Goal: Task Accomplishment & Management: Complete application form

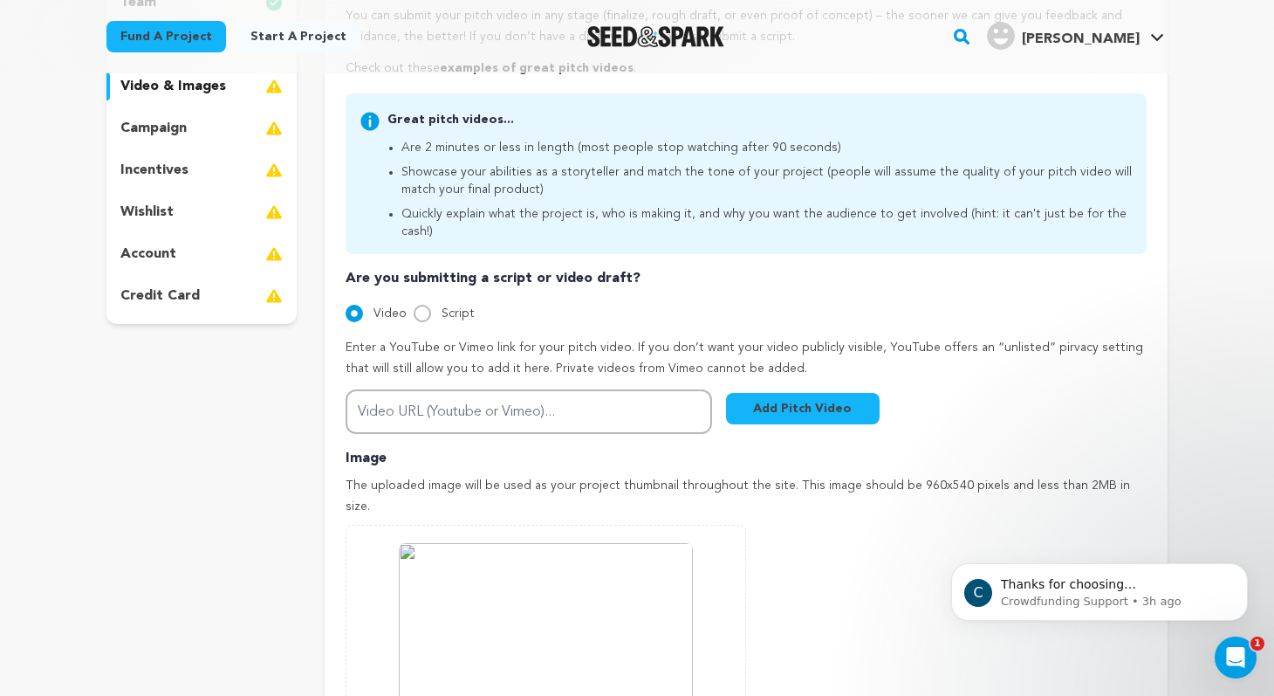
scroll to position [339, 0]
click at [422, 306] on input "Script" at bounding box center [422, 314] width 17 height 17
radio input "true"
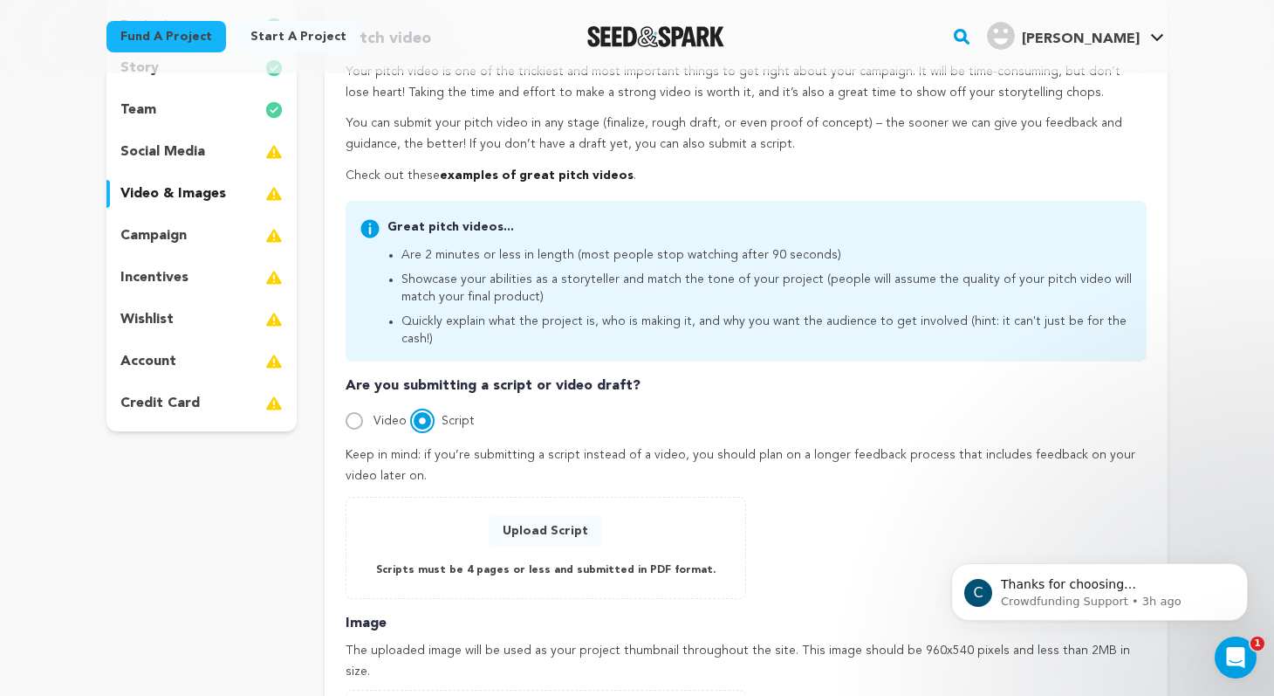
scroll to position [200, 0]
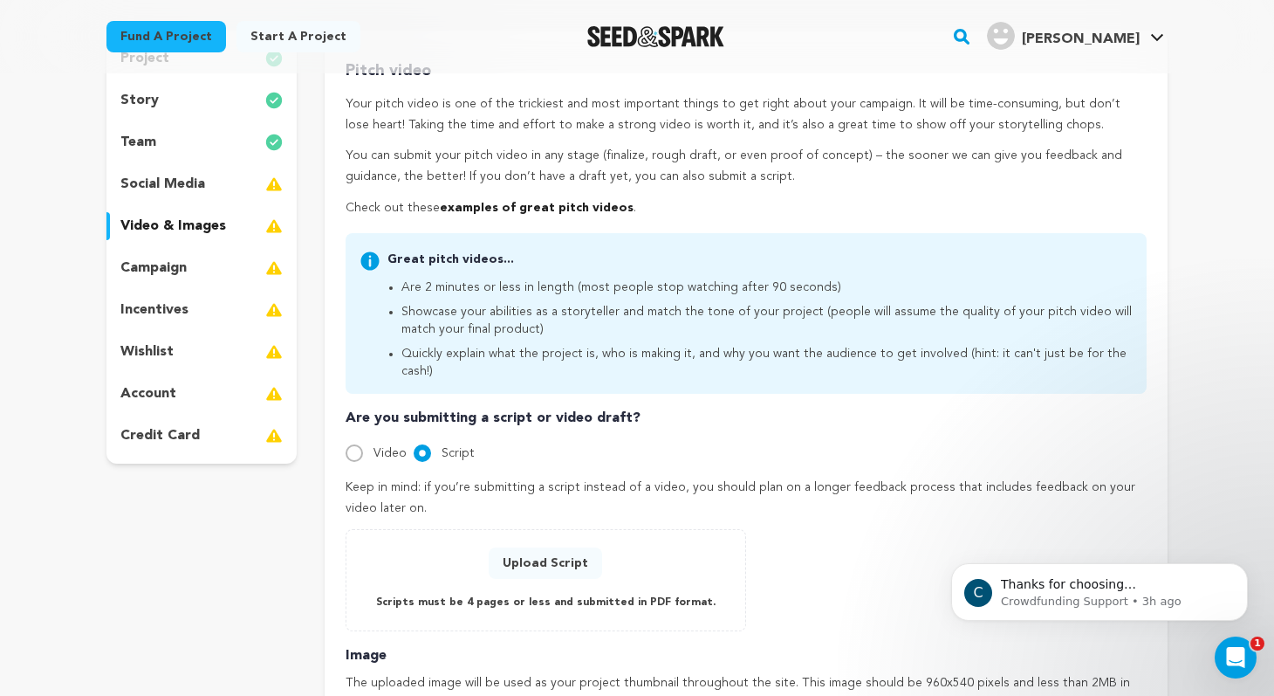
click at [180, 264] on p "campaign" at bounding box center [153, 268] width 66 height 21
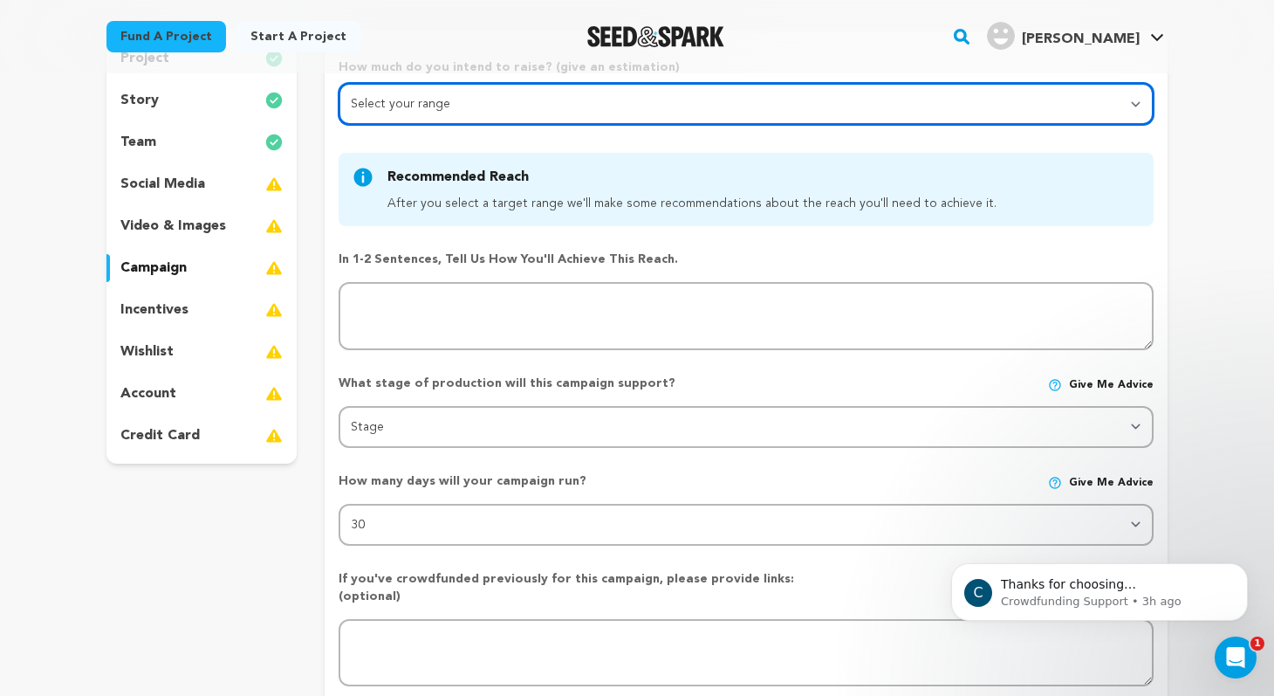
click at [464, 108] on select "Select your range Less than $10k 10k - $14k 15k - $24k 25k - $49k 50k or more" at bounding box center [746, 104] width 815 height 42
select select "1"
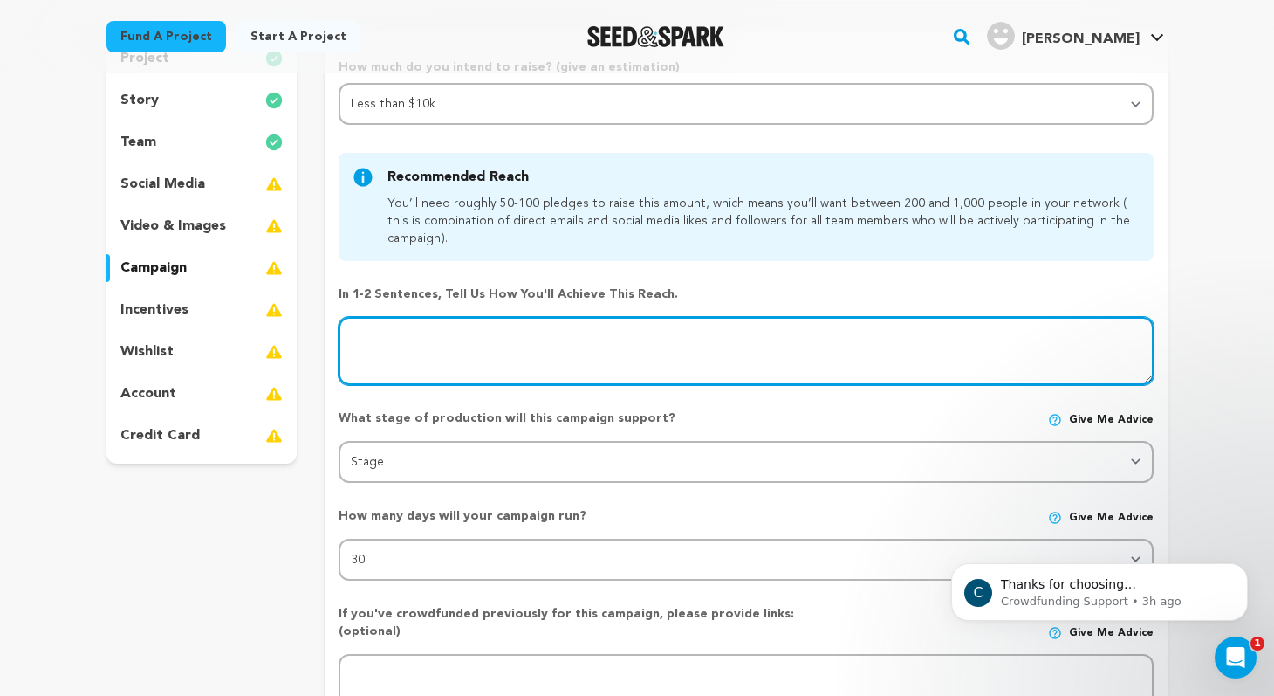
click at [572, 337] on textarea at bounding box center [746, 351] width 815 height 68
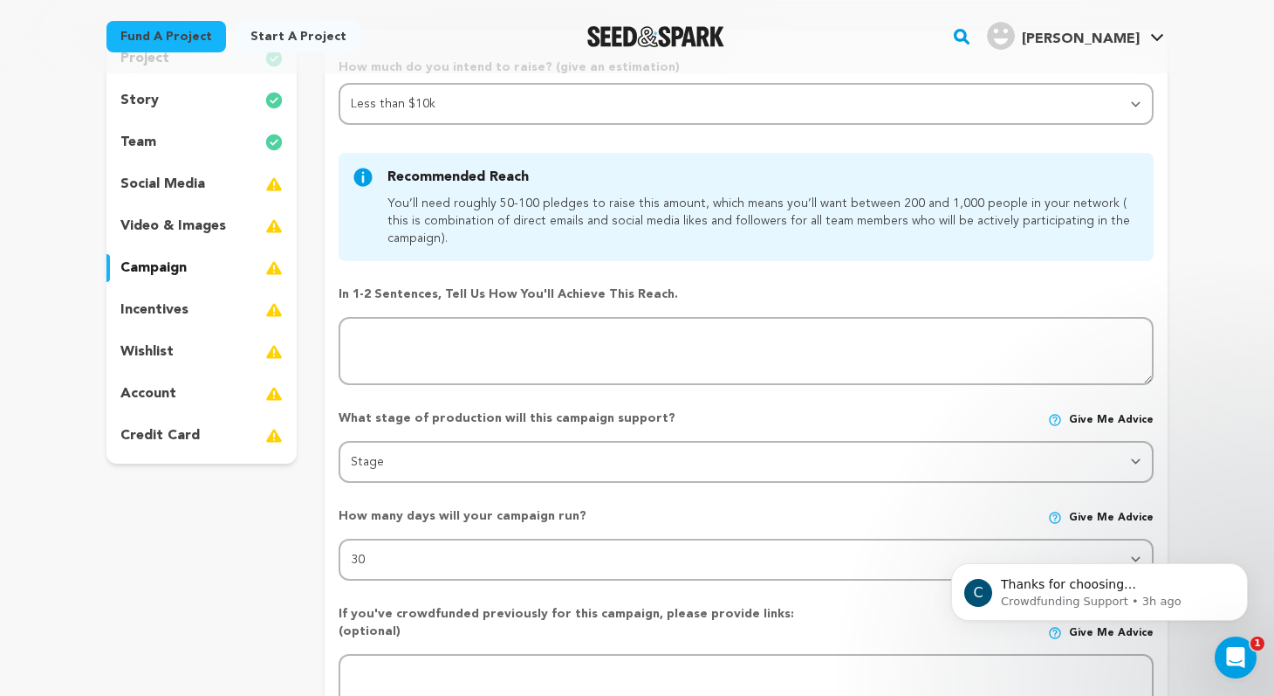
drag, startPoint x: 458, startPoint y: 236, endPoint x: 374, endPoint y: 188, distance: 96.6
click at [374, 188] on div "Recommended Reach After you select a target range we'll make some recommendatio…" at bounding box center [746, 207] width 815 height 108
drag, startPoint x: 673, startPoint y: 299, endPoint x: 368, endPoint y: 175, distance: 330.0
click at [368, 175] on div "How much do you intend to raise? (give an estimation) Select your range Less th…" at bounding box center [746, 488] width 815 height 860
copy div "Recommended Reach After you select a target range we'll make some recommendatio…"
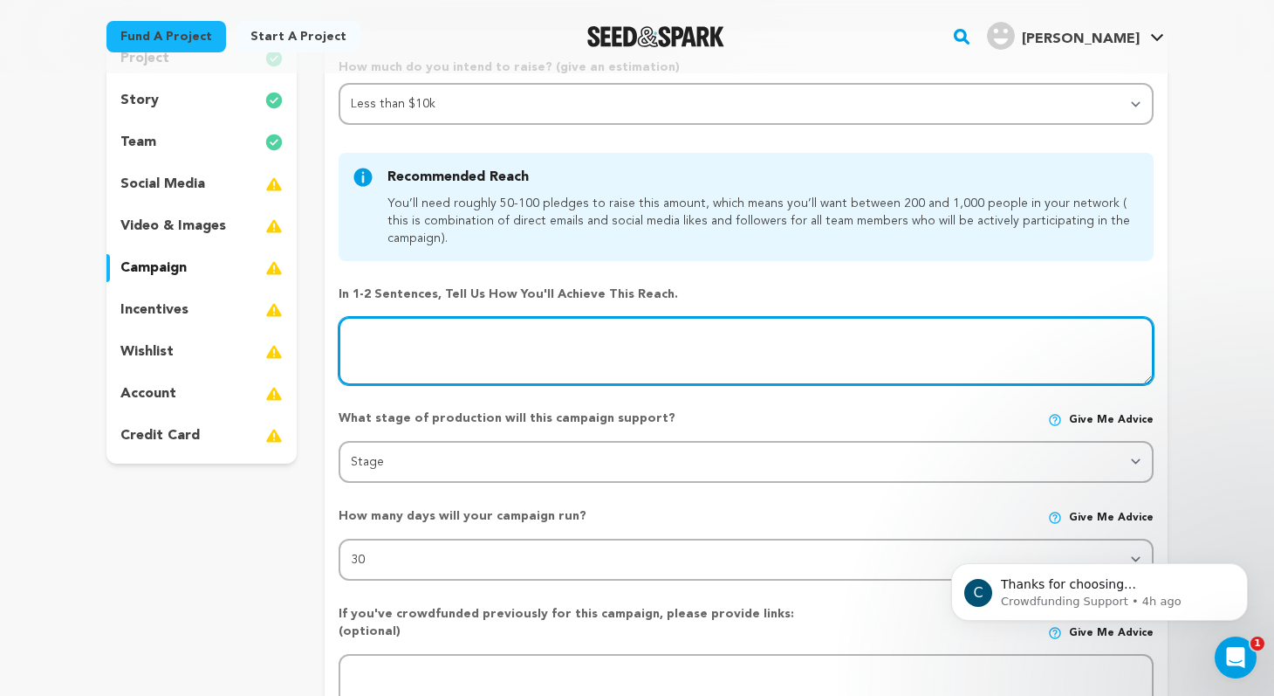
click at [507, 353] on textarea at bounding box center [746, 351] width 815 height 68
paste textarea "I will promote the campaign through my own social media channels, email list, a…"
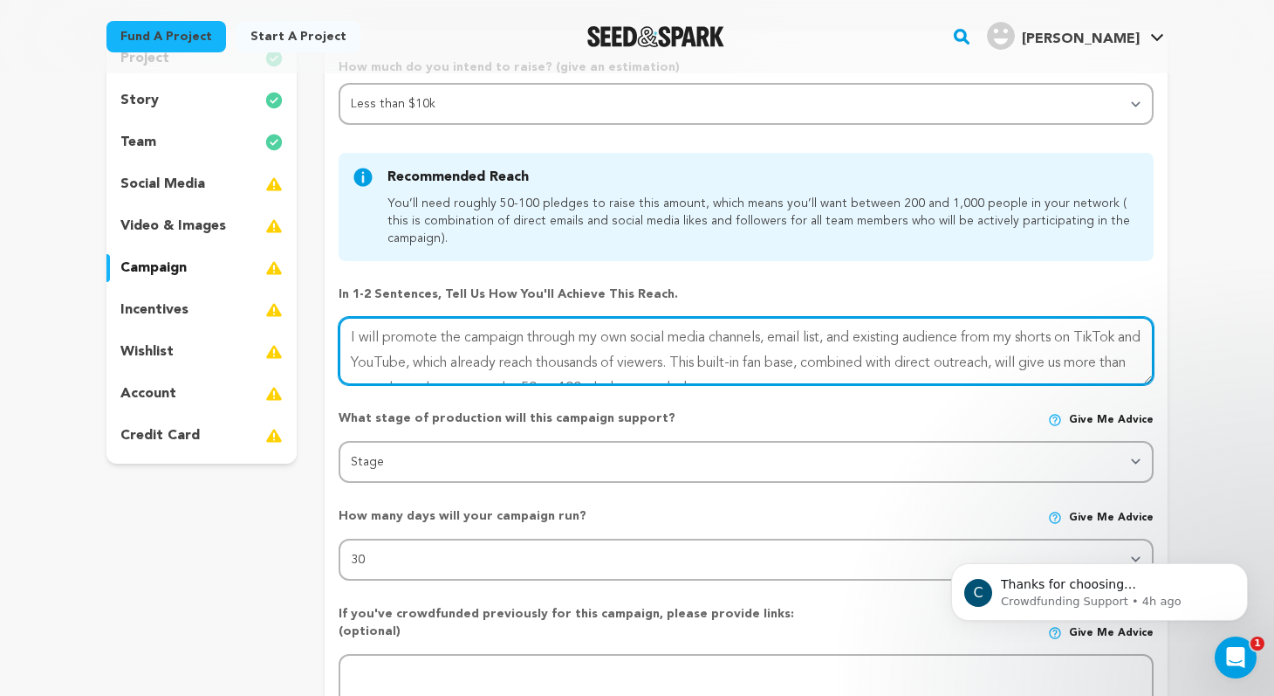
scroll to position [25, 0]
type textarea "I will promote the campaign through my own social media channels, email list, a…"
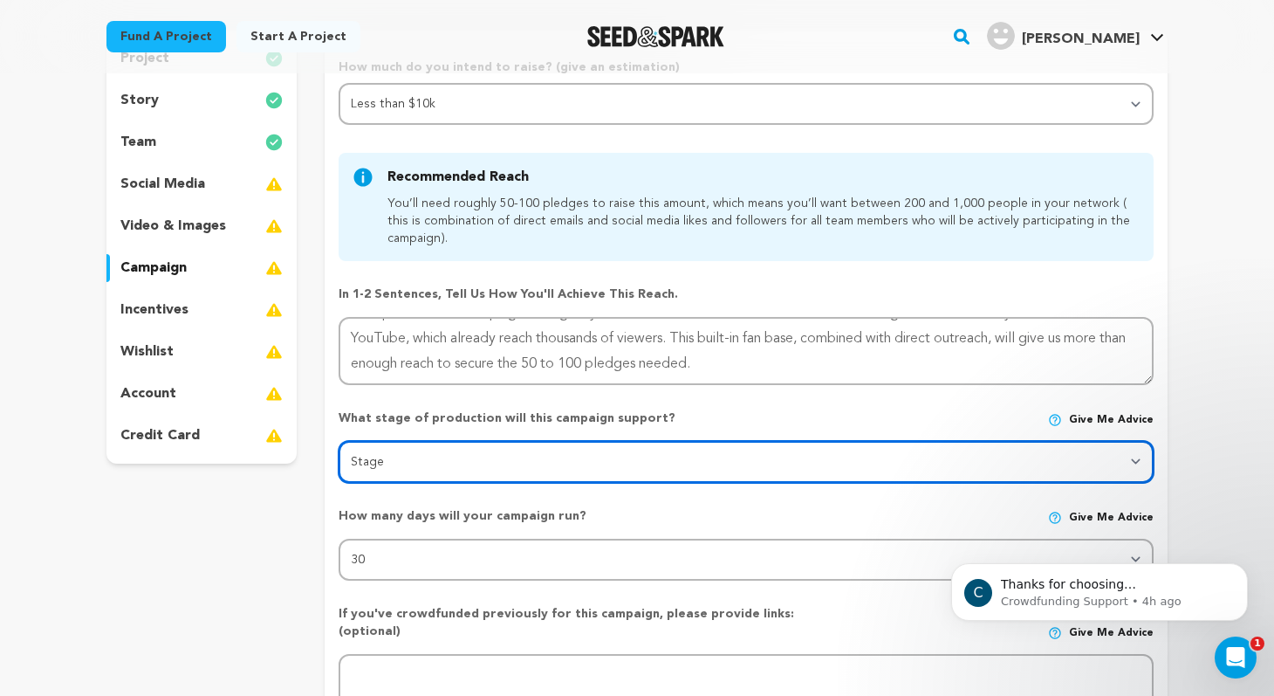
click at [634, 458] on select "Stage DEVELOPMENT PRODUCTION POST-PRODUCTION DISTRIBUTION PRE-PRODUCTION ENHANC…" at bounding box center [746, 462] width 815 height 42
select select "1403"
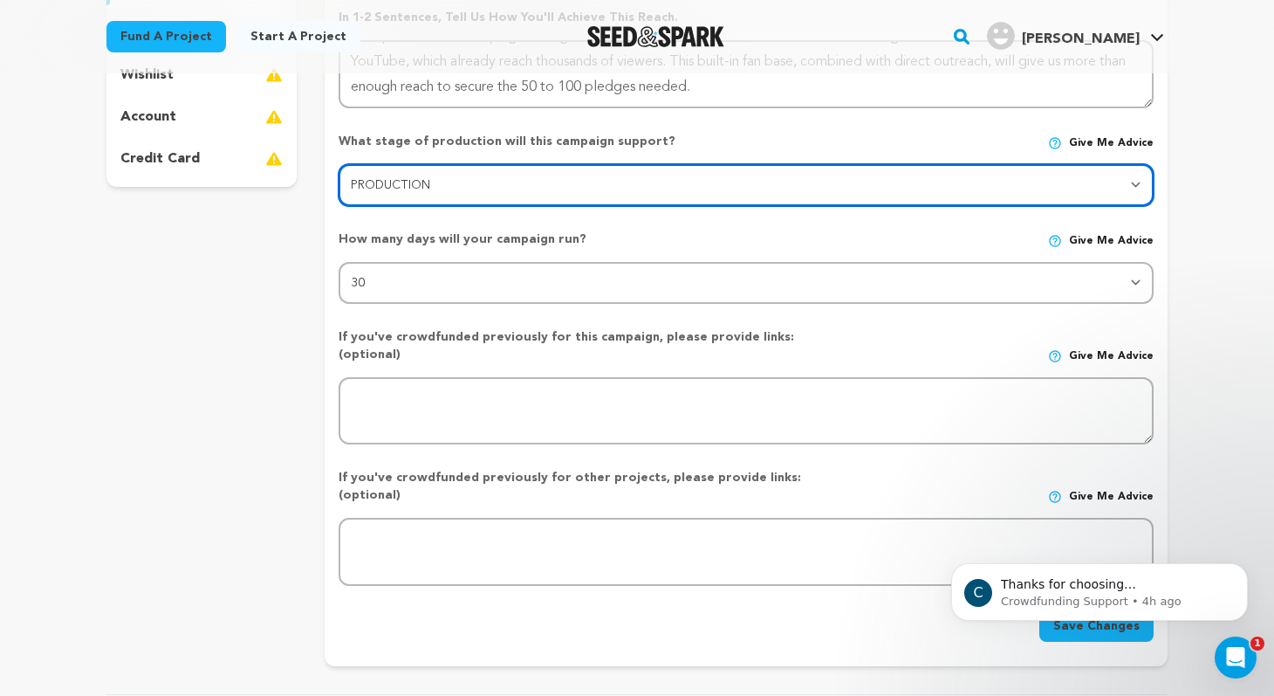
scroll to position [481, 0]
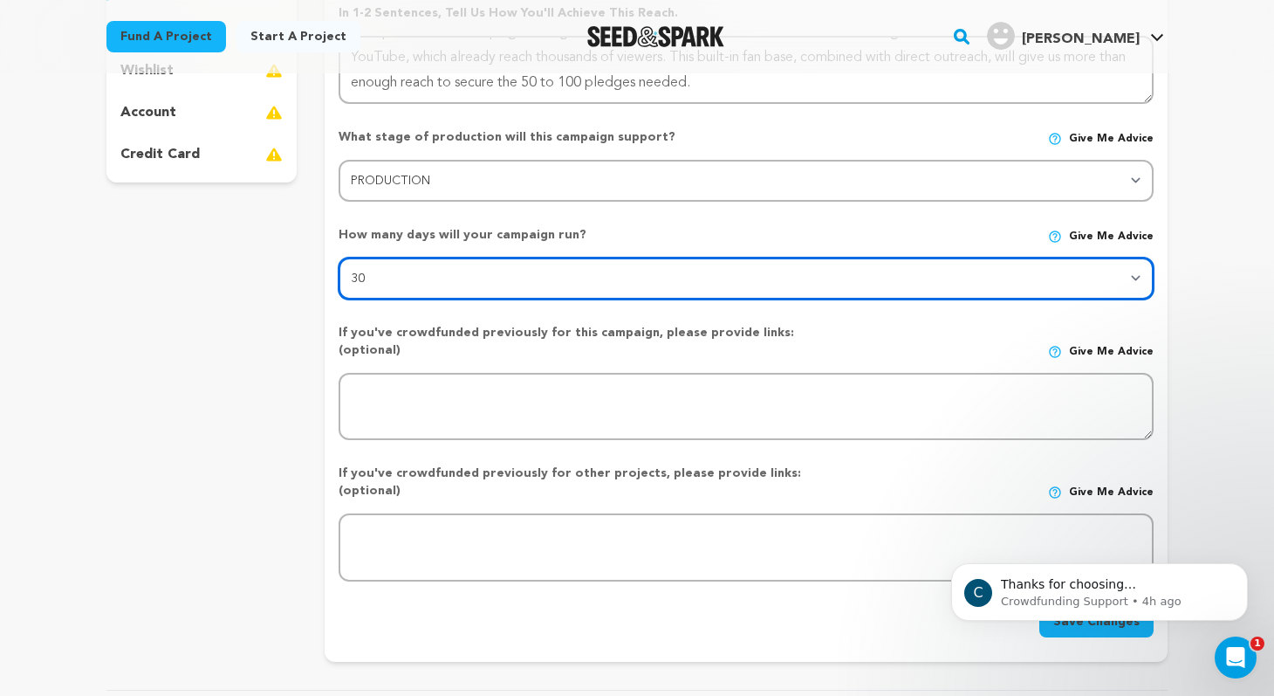
click at [1143, 275] on select "30 45 60" at bounding box center [746, 279] width 815 height 42
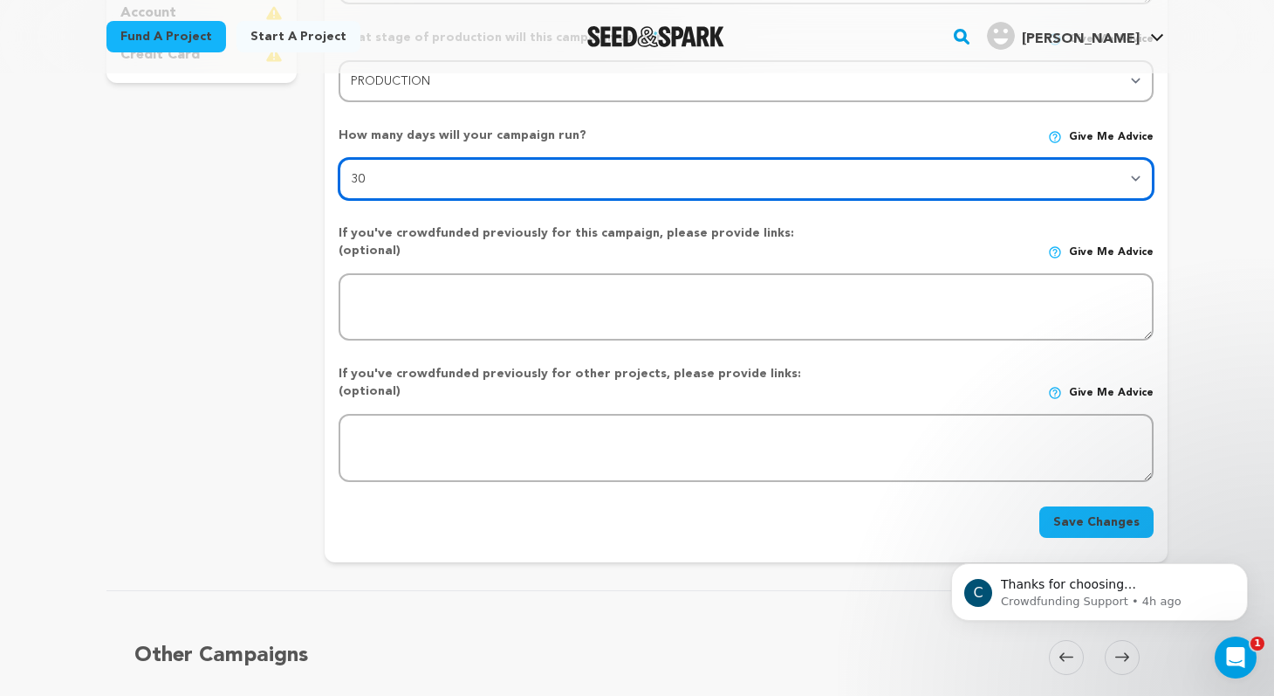
scroll to position [582, 0]
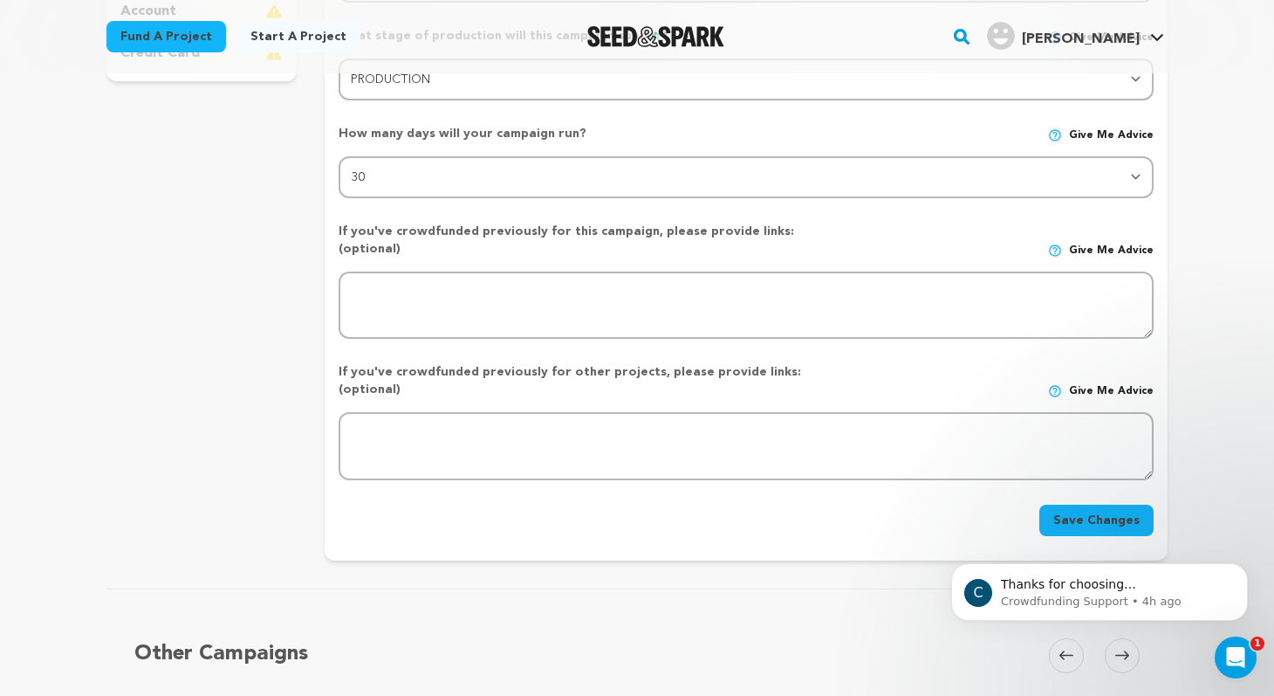
click at [1112, 505] on button "Save Changes" at bounding box center [1097, 520] width 114 height 31
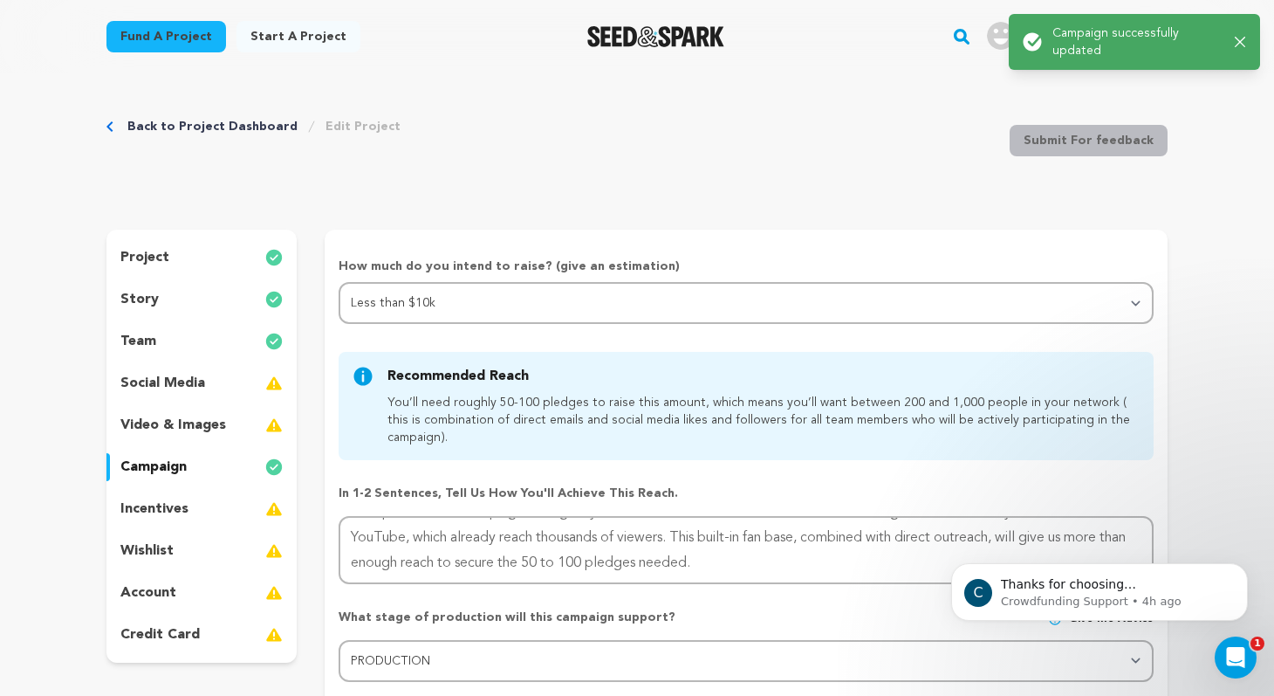
scroll to position [0, 0]
click at [205, 508] on div "incentives" at bounding box center [201, 510] width 190 height 28
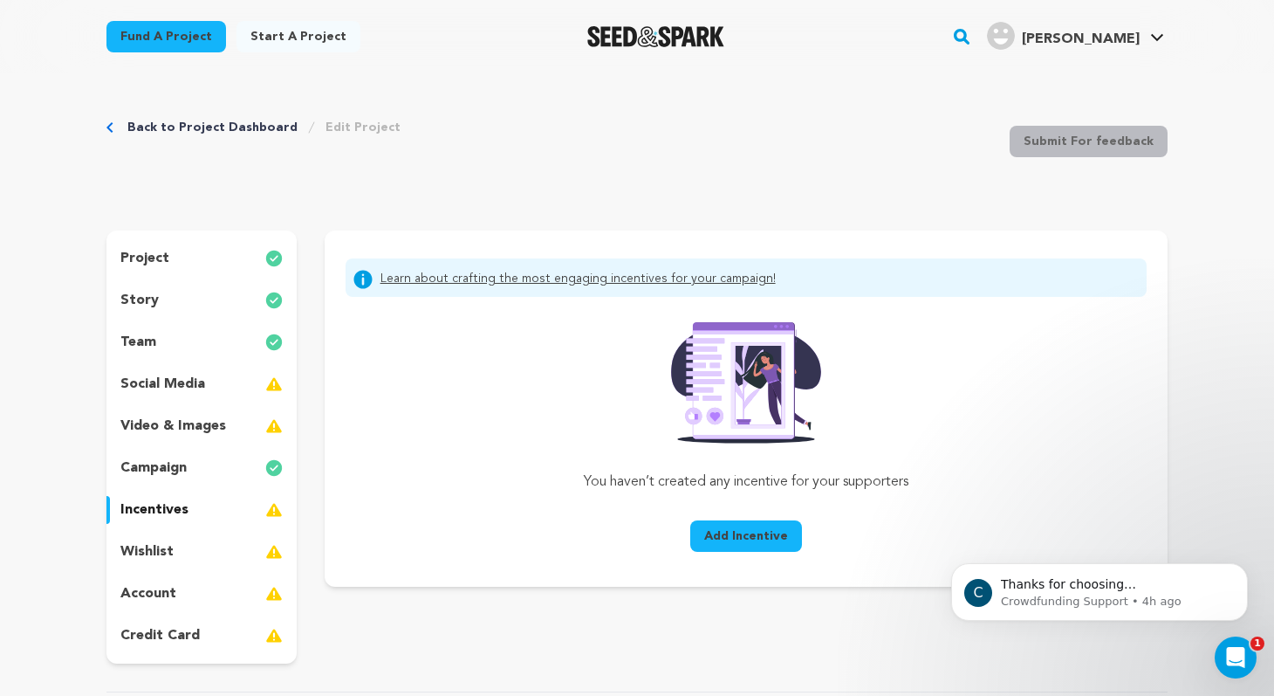
click at [729, 528] on span "Add Incentive" at bounding box center [746, 535] width 84 height 17
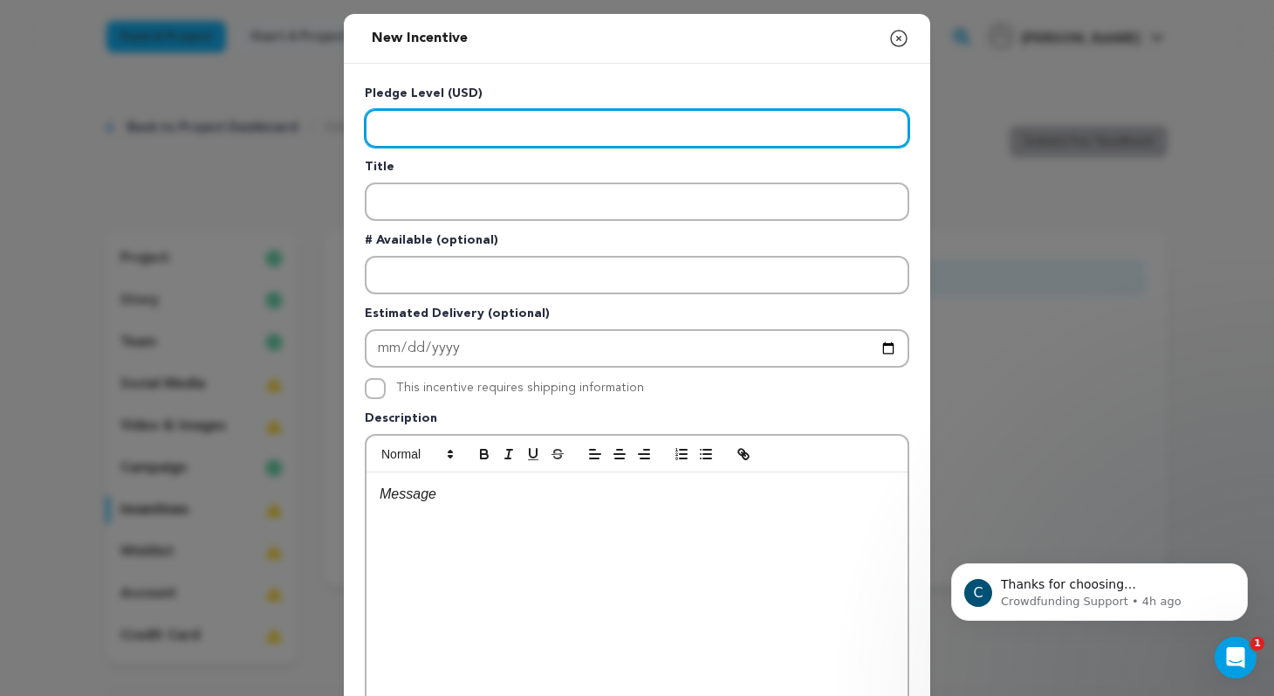
click at [505, 128] on input "Enter level" at bounding box center [637, 128] width 545 height 38
type input "25"
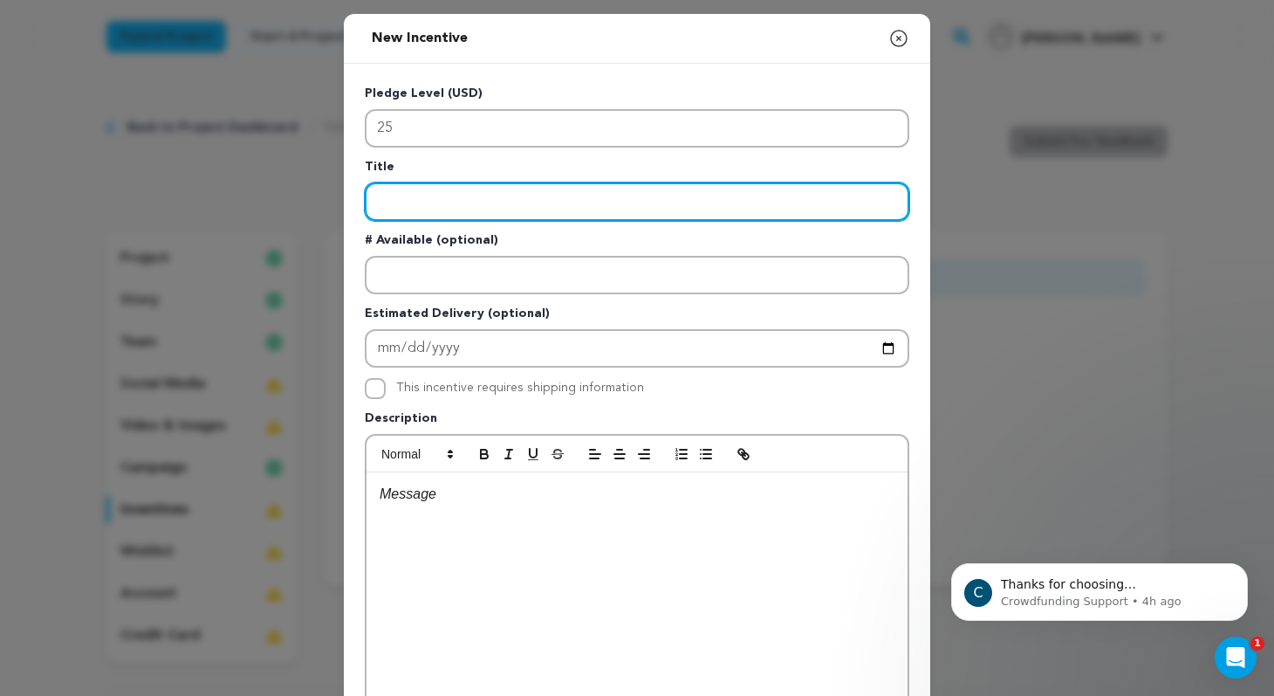
click at [506, 203] on input "Enter title" at bounding box center [637, 201] width 545 height 38
click at [412, 201] on input "Enter title" at bounding box center [637, 201] width 545 height 38
paste input "Blood on the Credits"
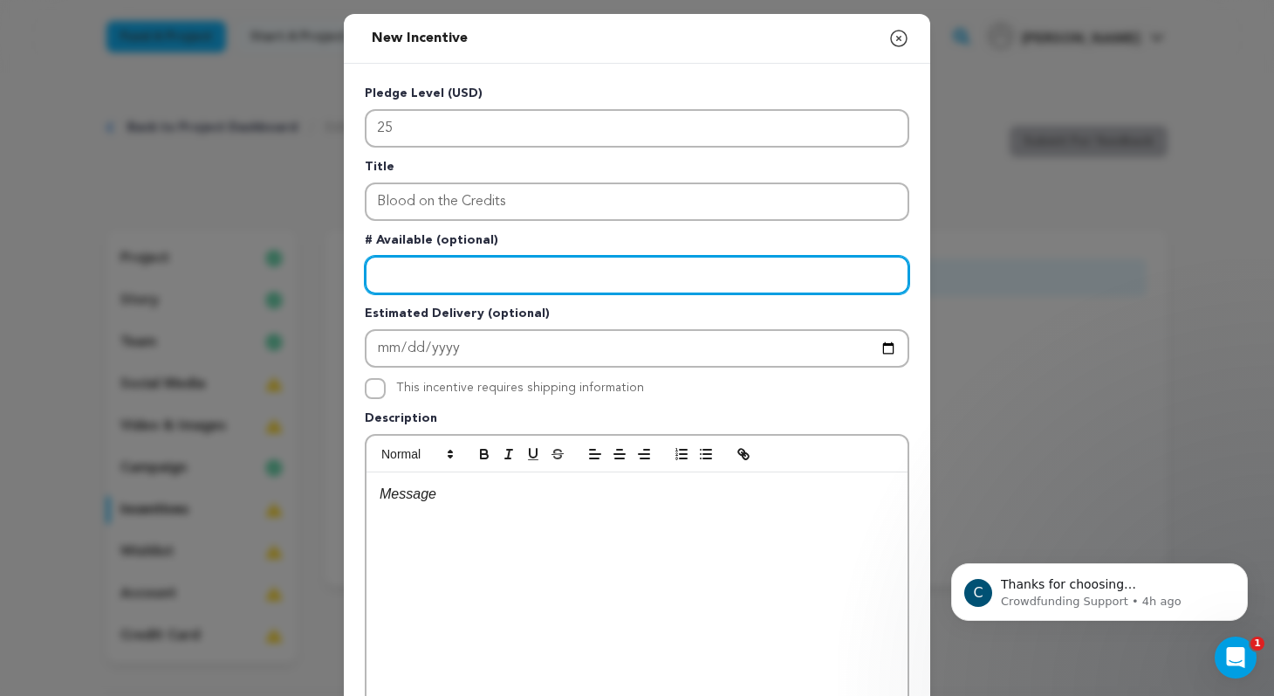
click at [477, 275] on input "Enter number available" at bounding box center [637, 275] width 545 height 38
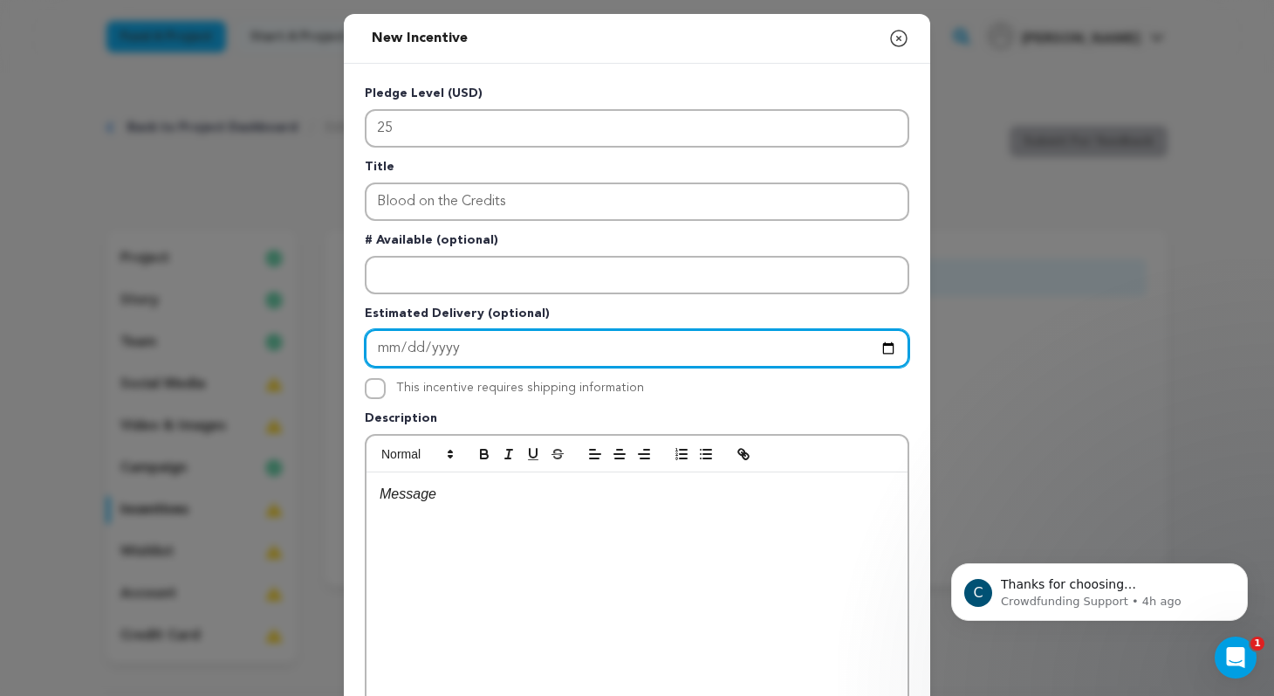
click at [477, 350] on input "Enter Estimated Delivery" at bounding box center [637, 348] width 545 height 38
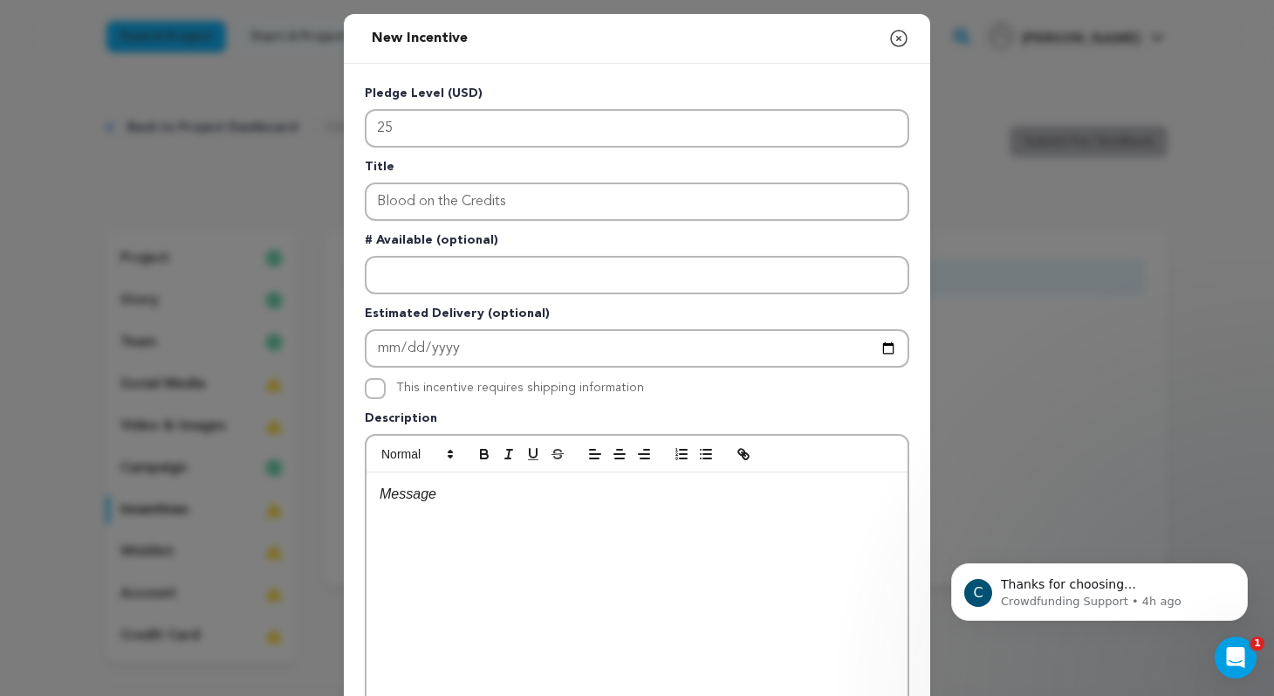
click at [472, 502] on p at bounding box center [637, 494] width 515 height 23
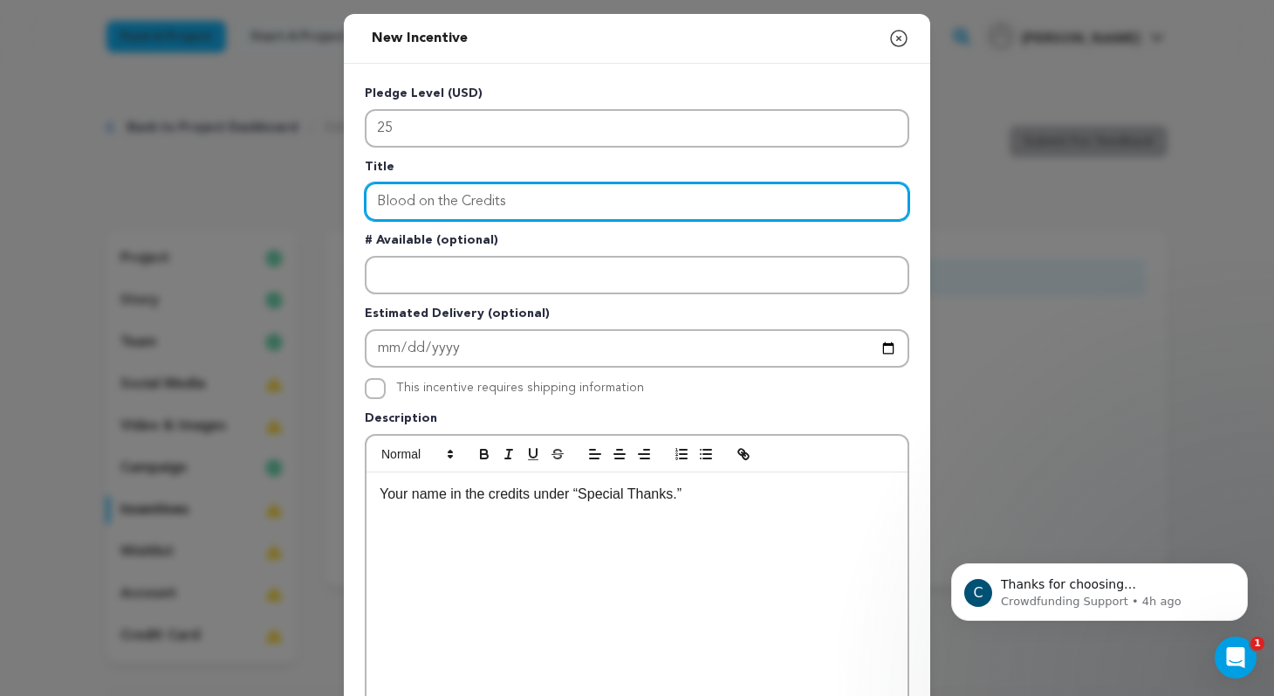
click at [457, 198] on input "Blood on the Credits" at bounding box center [637, 201] width 545 height 38
type input "Skin Deep"
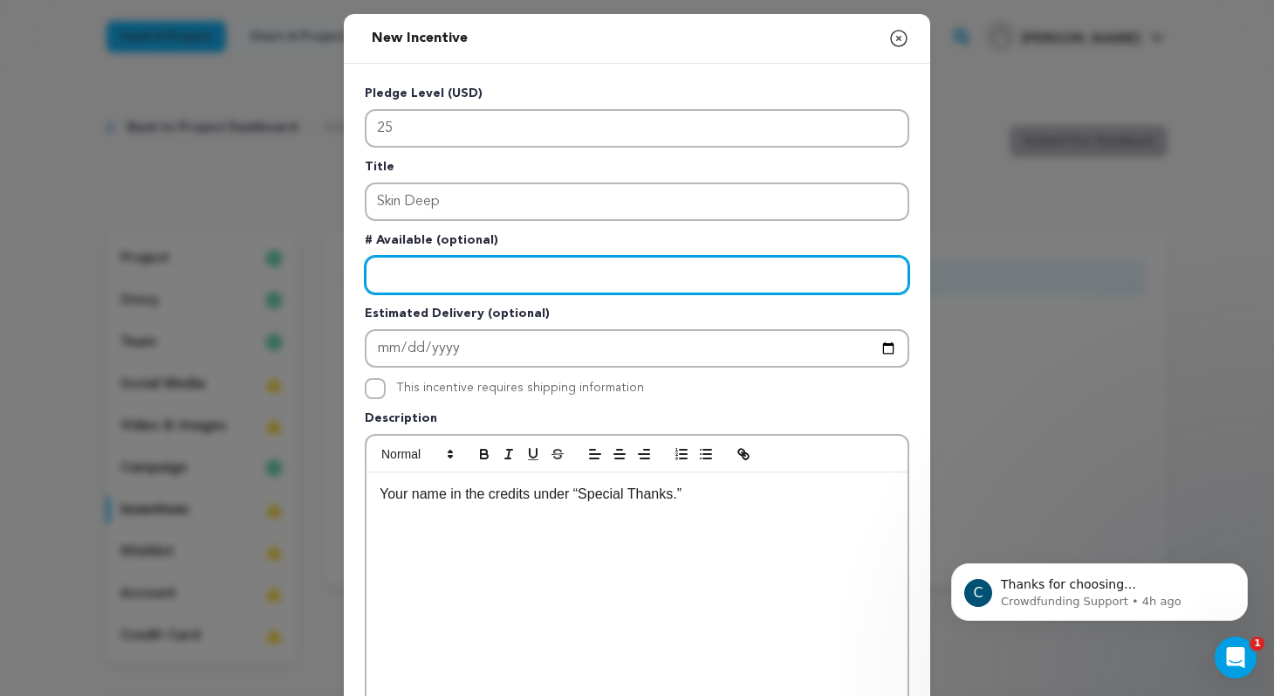
click at [561, 279] on input "Enter number available" at bounding box center [637, 275] width 545 height 38
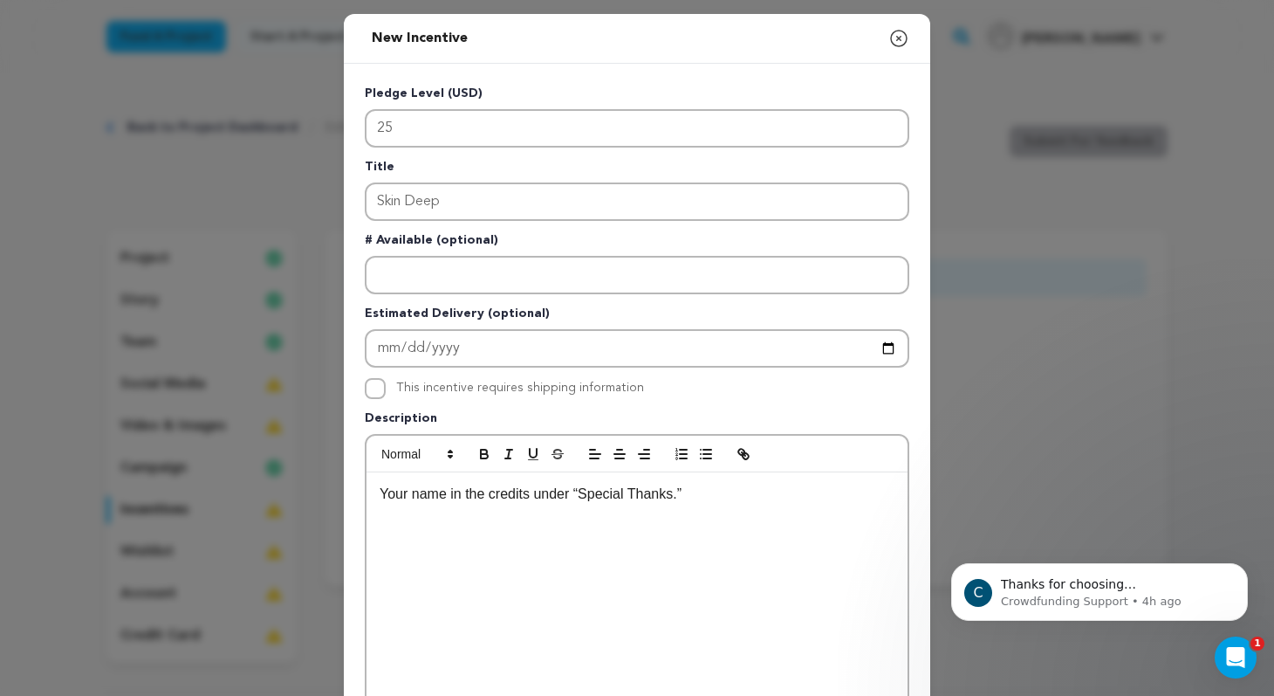
click at [380, 496] on p "Your name in the credits under “Special Thanks.”" at bounding box center [637, 494] width 515 height 23
drag, startPoint x: 462, startPoint y: 495, endPoint x: 363, endPoint y: 497, distance: 98.7
click at [363, 497] on div "Pledge Level (USD) 25 Title Skin Deep # Available (optional) Estimated Delivery…" at bounding box center [637, 453] width 587 height 779
click at [594, 492] on p "your name etched into the creditsYour name in the credits under “Special Thanks…" at bounding box center [637, 494] width 515 height 23
drag, startPoint x: 746, startPoint y: 494, endPoint x: 595, endPoint y: 498, distance: 151.1
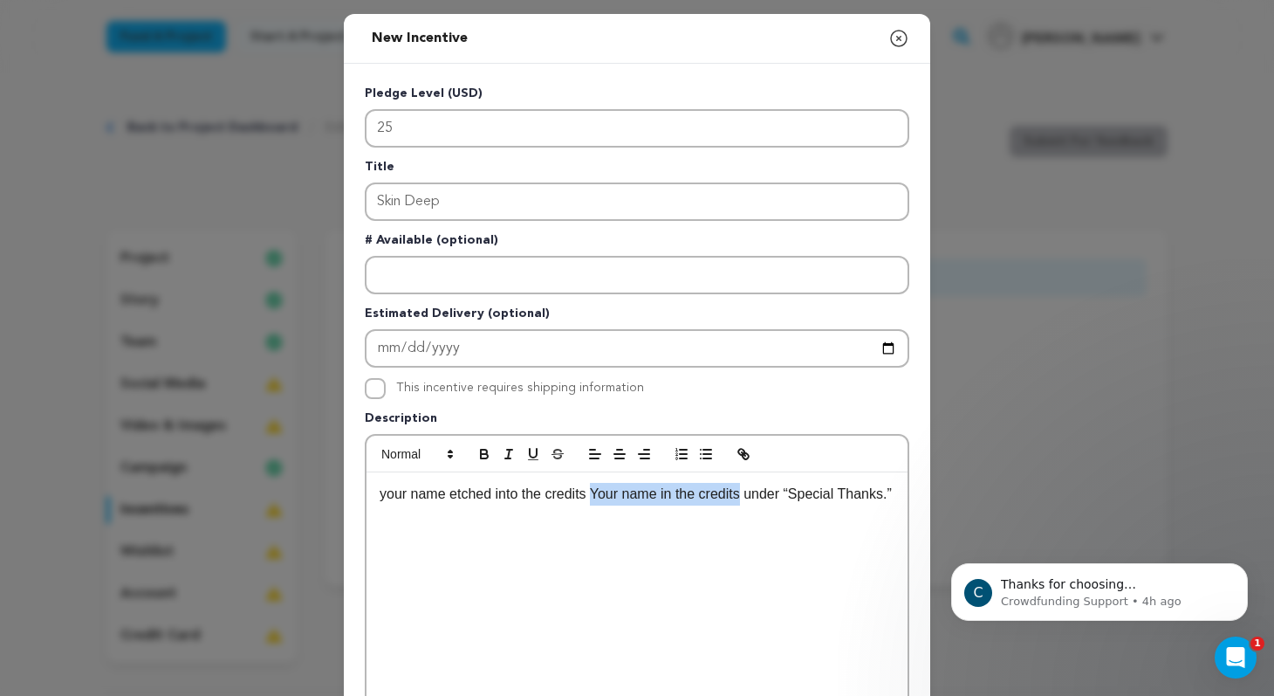
click at [595, 498] on p "your name etched into the credits Your name in the credits under “Special Thank…" at bounding box center [637, 494] width 515 height 23
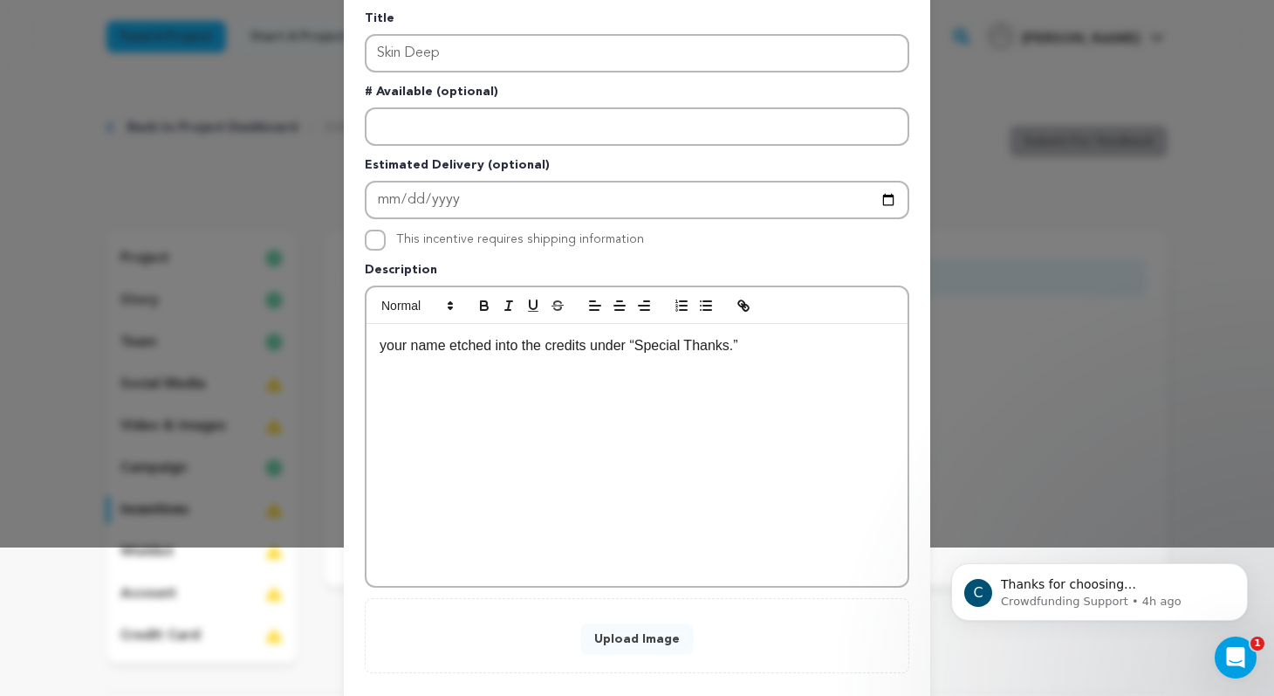
scroll to position [241, 0]
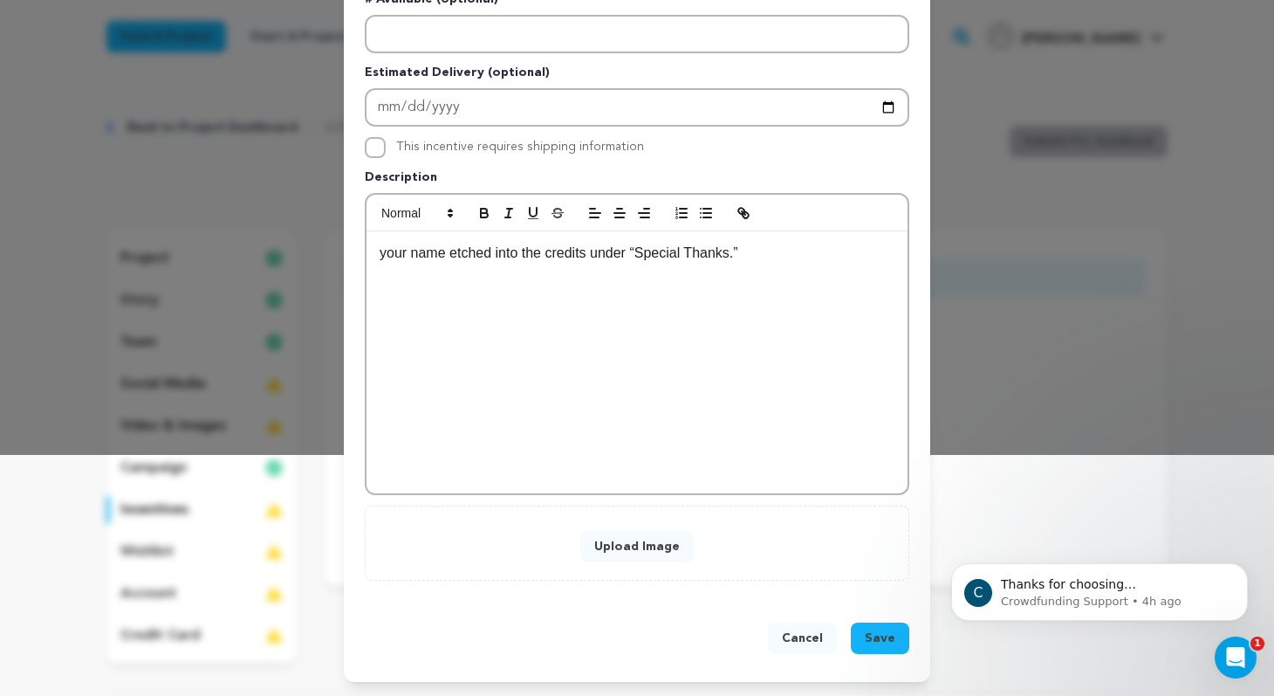
click at [636, 546] on button "Upload Image" at bounding box center [637, 546] width 113 height 31
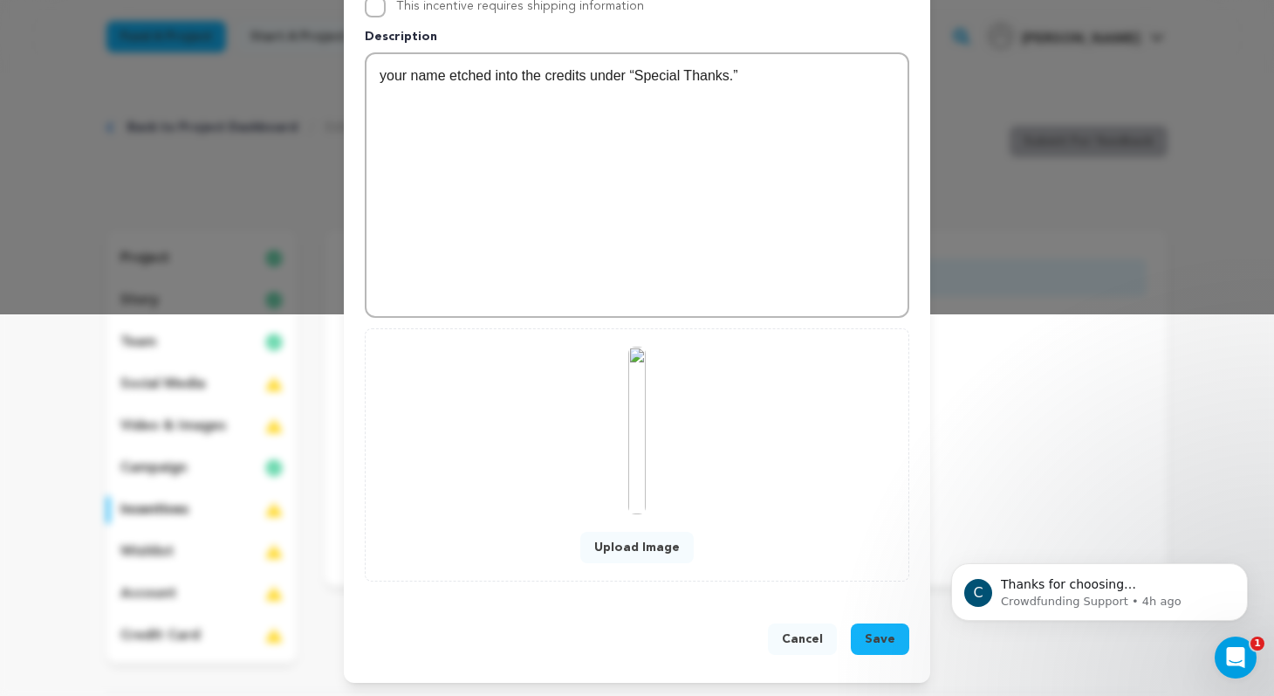
scroll to position [382, 0]
click at [879, 642] on span "Save" at bounding box center [880, 637] width 31 height 17
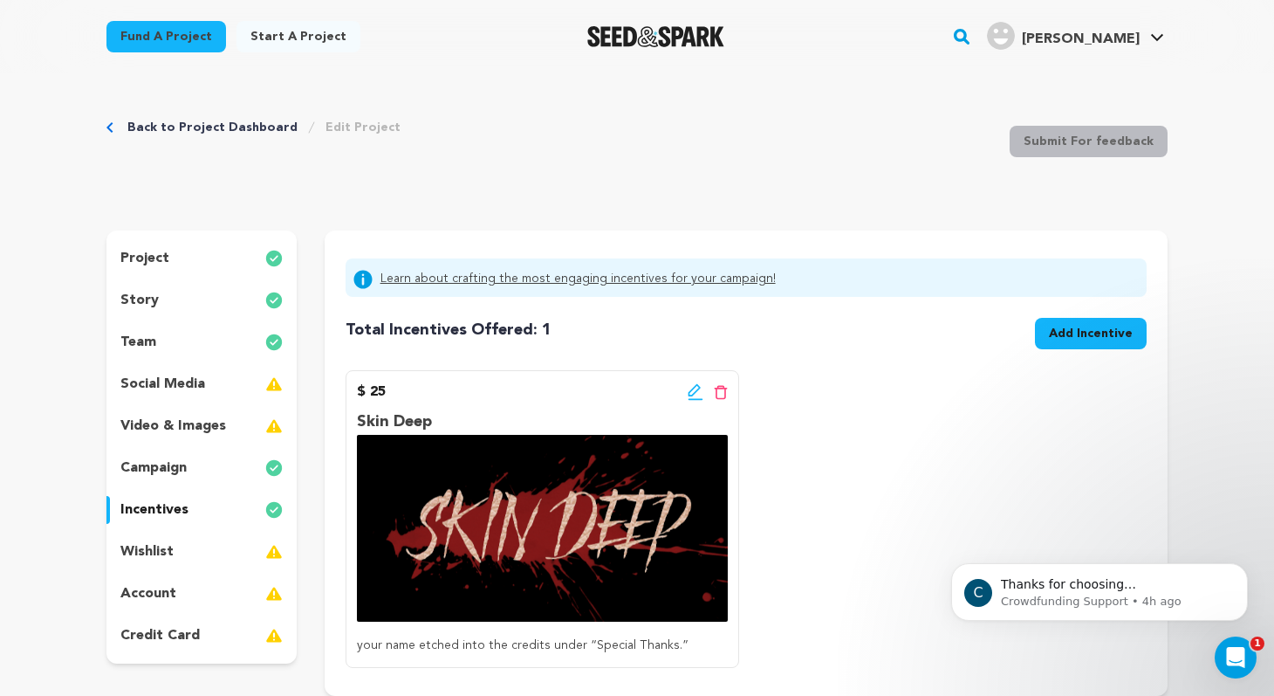
click at [1072, 333] on span "Add Incentive" at bounding box center [1091, 333] width 84 height 17
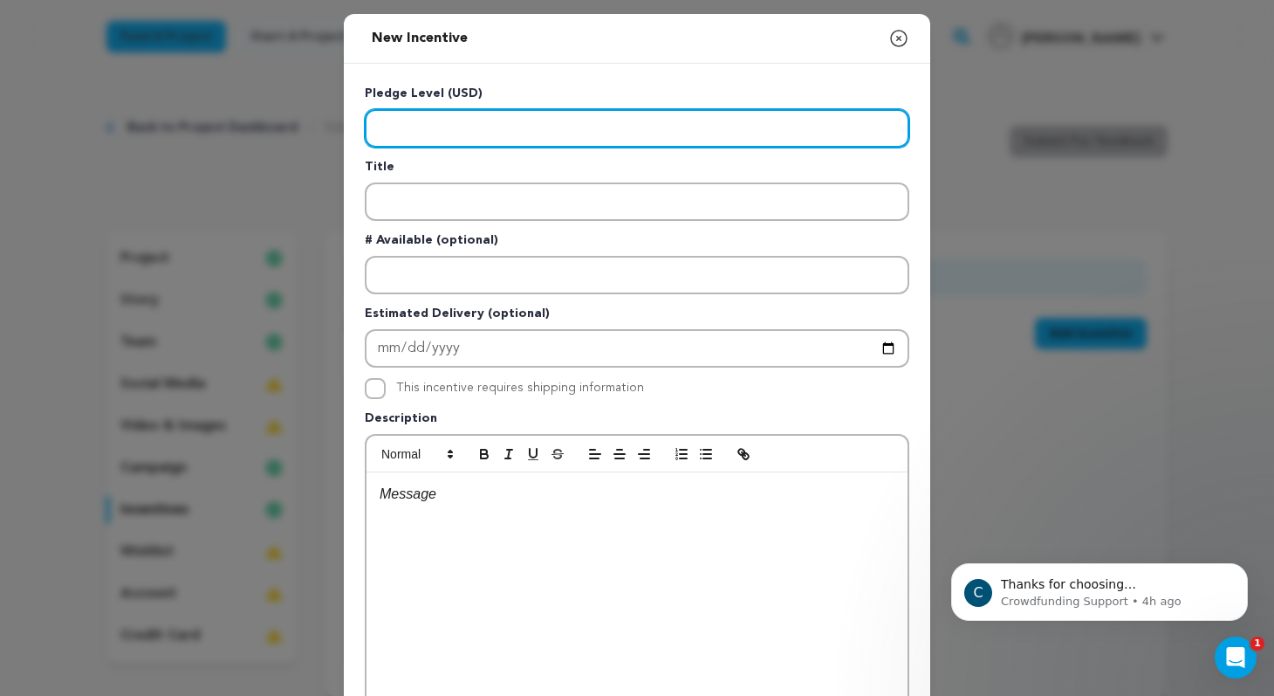
click at [458, 129] on input "Enter level" at bounding box center [637, 128] width 545 height 38
type input "75"
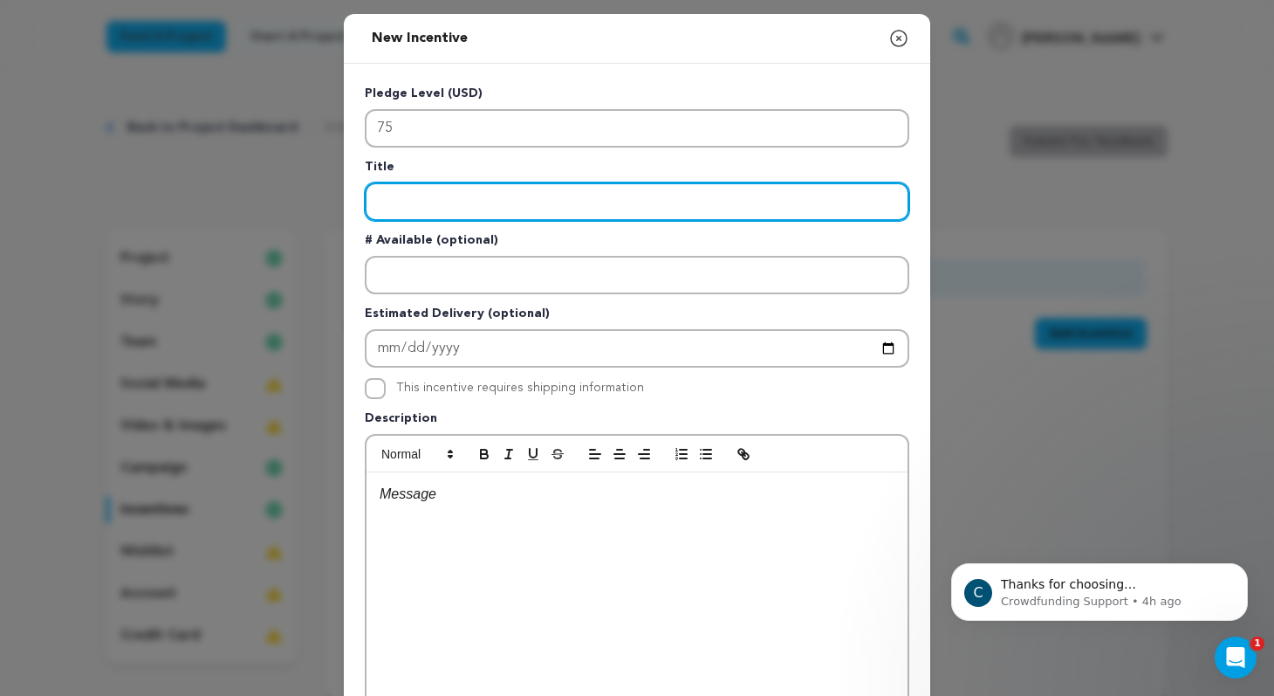
click at [467, 191] on input "Enter title" at bounding box center [637, 201] width 545 height 38
type input "First Stitch"
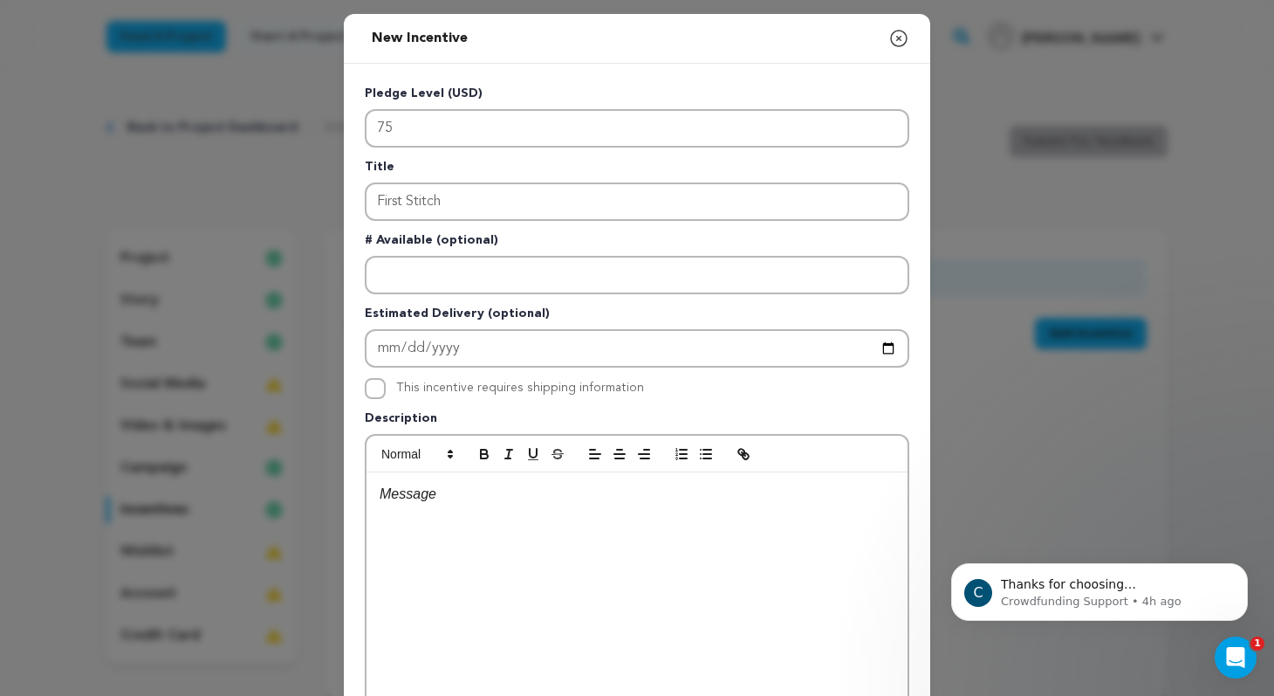
click at [447, 495] on p at bounding box center [637, 494] width 515 height 23
click at [734, 500] on p "Private link to watch the finished short before festivals." at bounding box center [637, 494] width 515 height 23
click at [756, 544] on div "Private link to watch the finished short before festivals plus all previous rew…" at bounding box center [637, 603] width 541 height 262
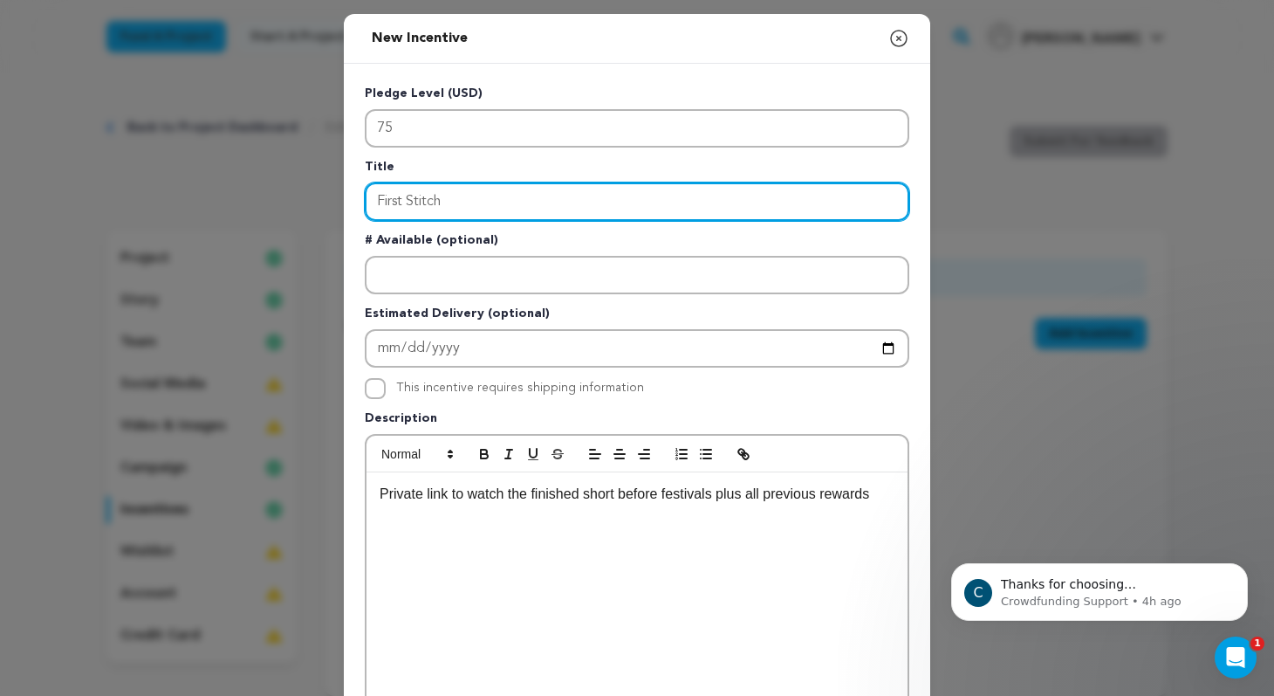
click at [402, 203] on input "First Stitch" at bounding box center [637, 201] width 545 height 38
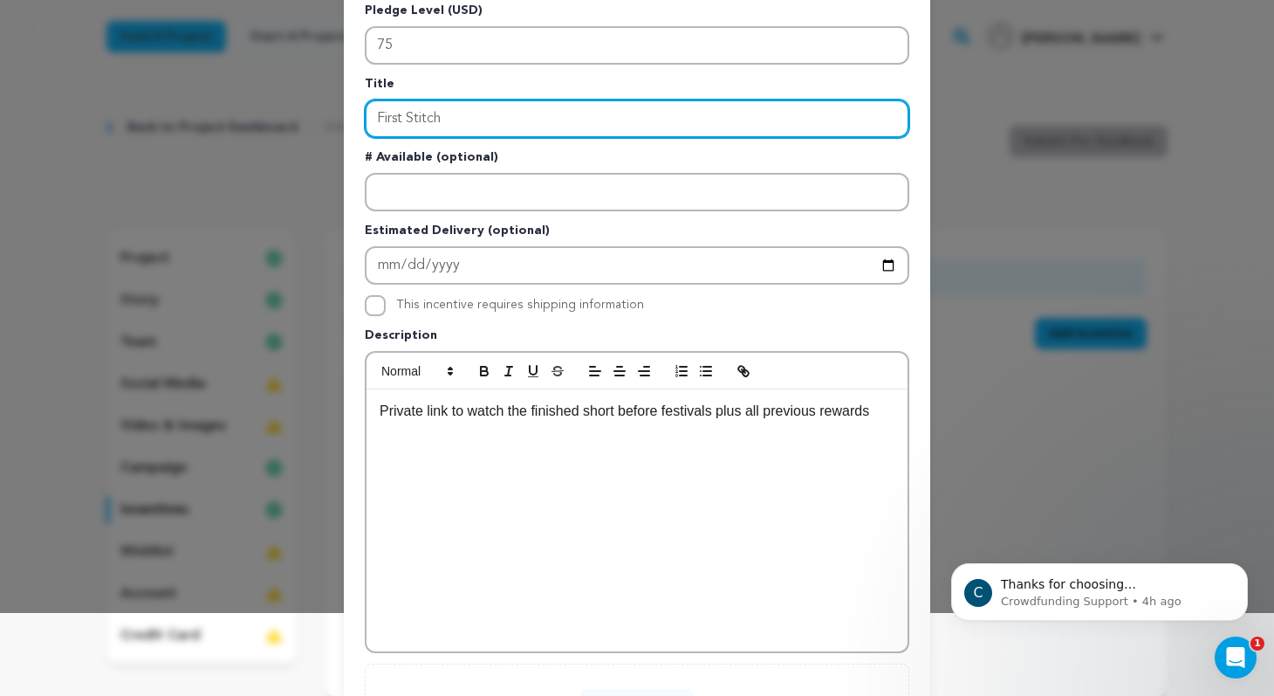
scroll to position [241, 0]
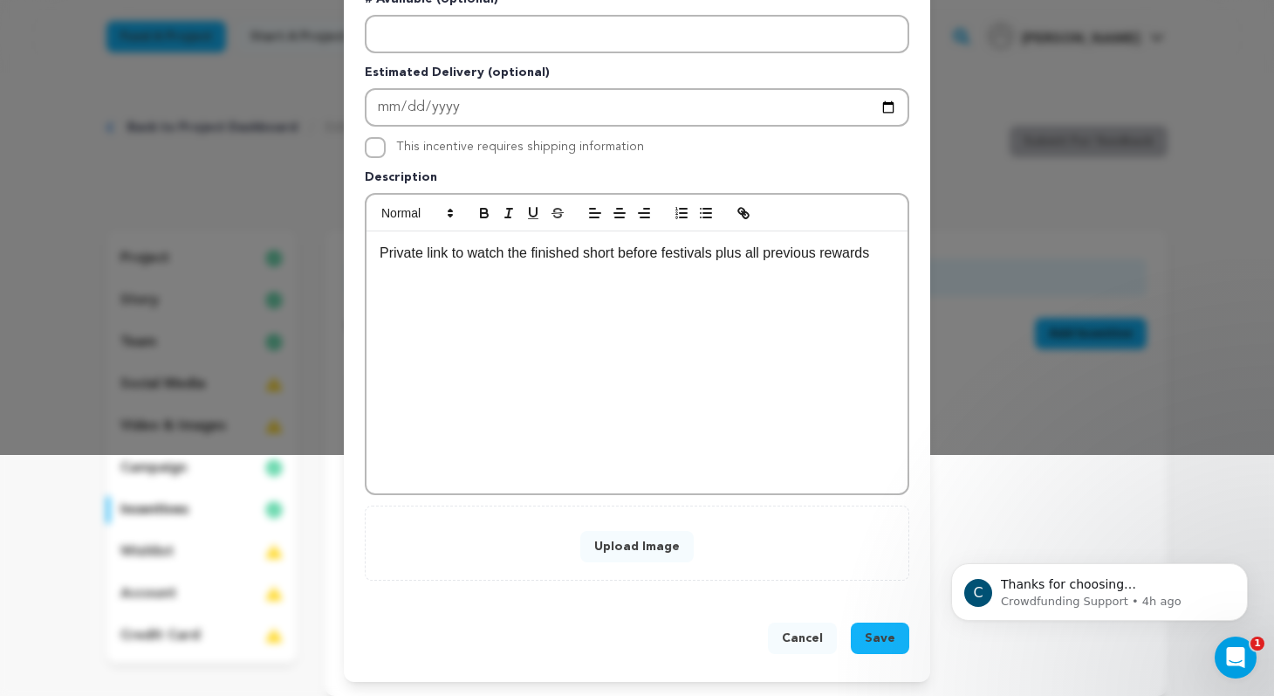
click at [657, 551] on button "Upload Image" at bounding box center [637, 546] width 113 height 31
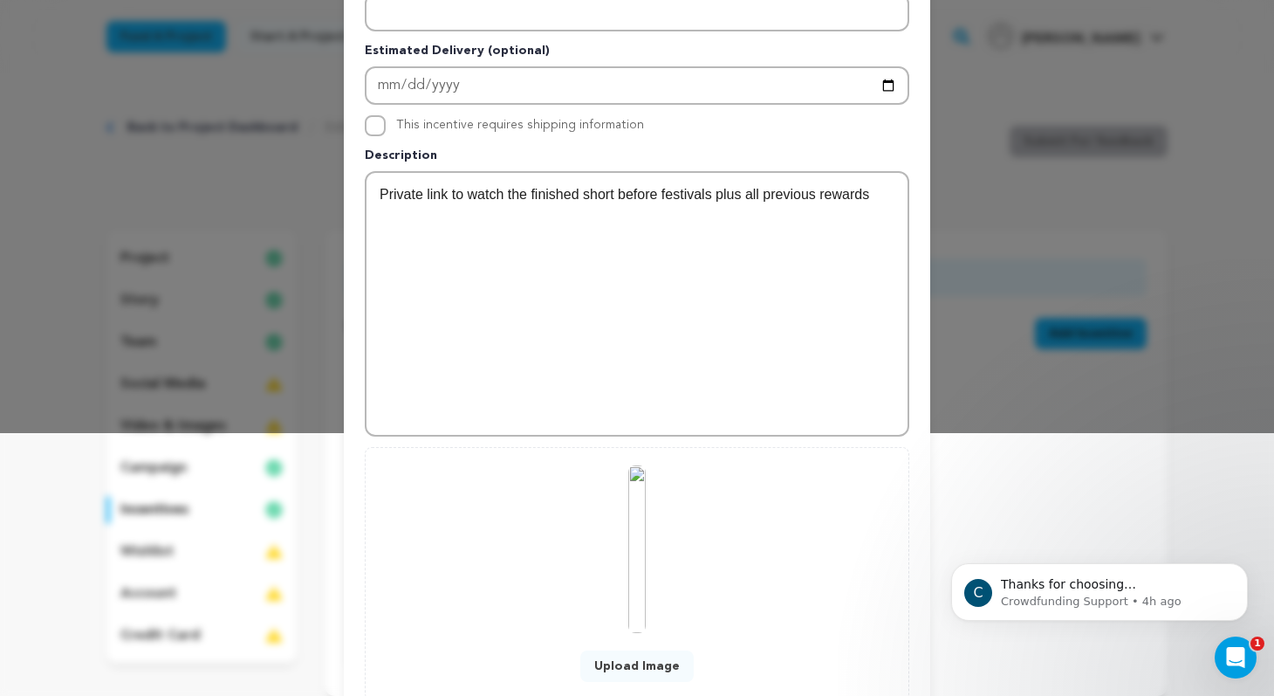
scroll to position [382, 0]
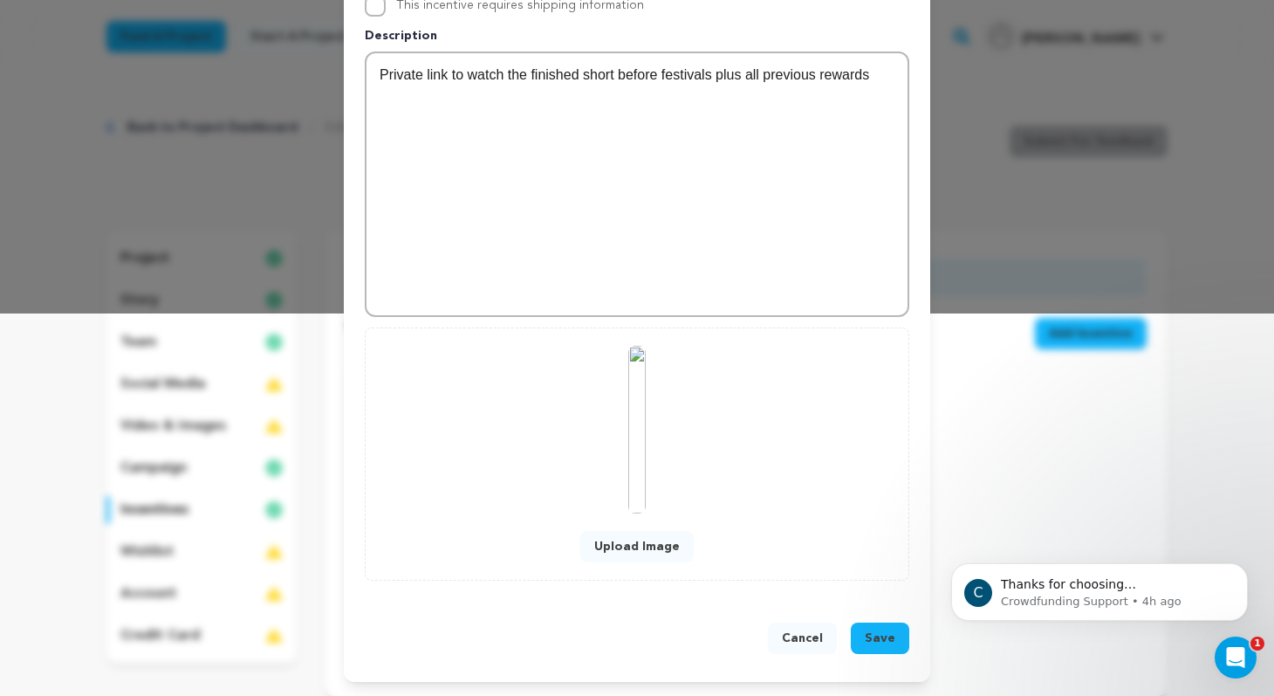
click at [887, 644] on span "Save" at bounding box center [880, 637] width 31 height 17
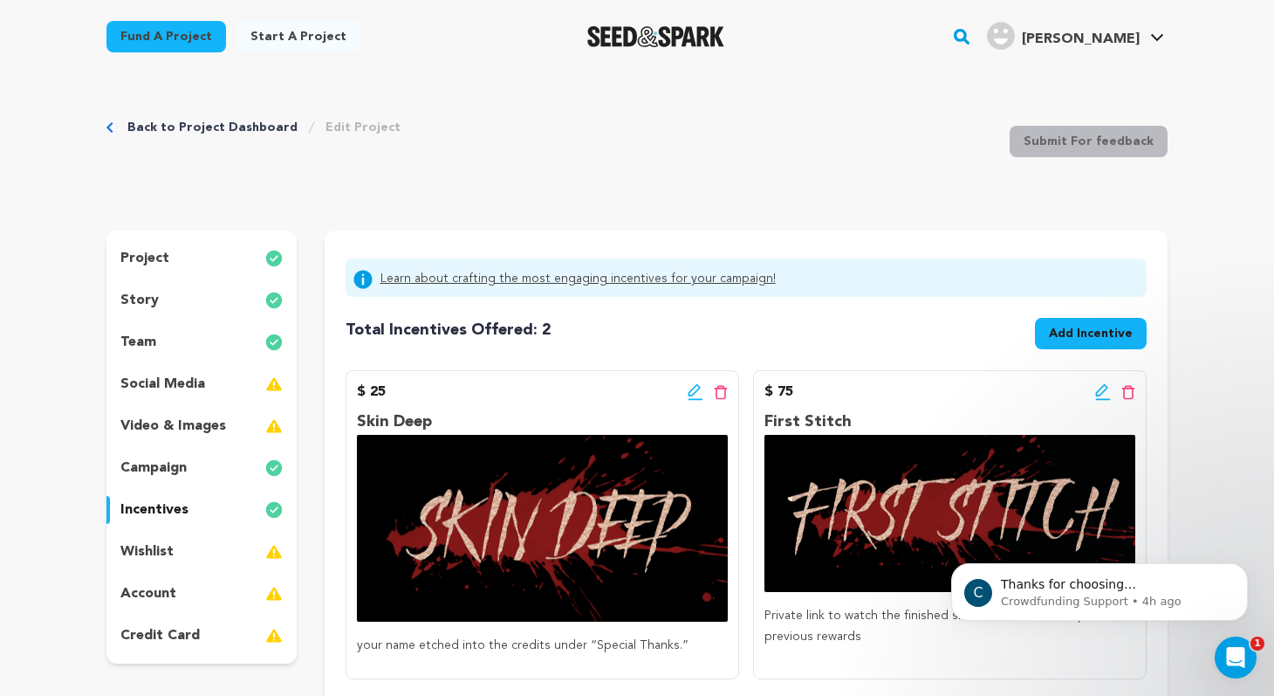
click at [970, 354] on div "Total Incentives Offered: Incentives: 2 Add Incentive" at bounding box center [746, 330] width 801 height 52
click at [1243, 567] on icon "Dismiss notification" at bounding box center [1243, 568] width 6 height 6
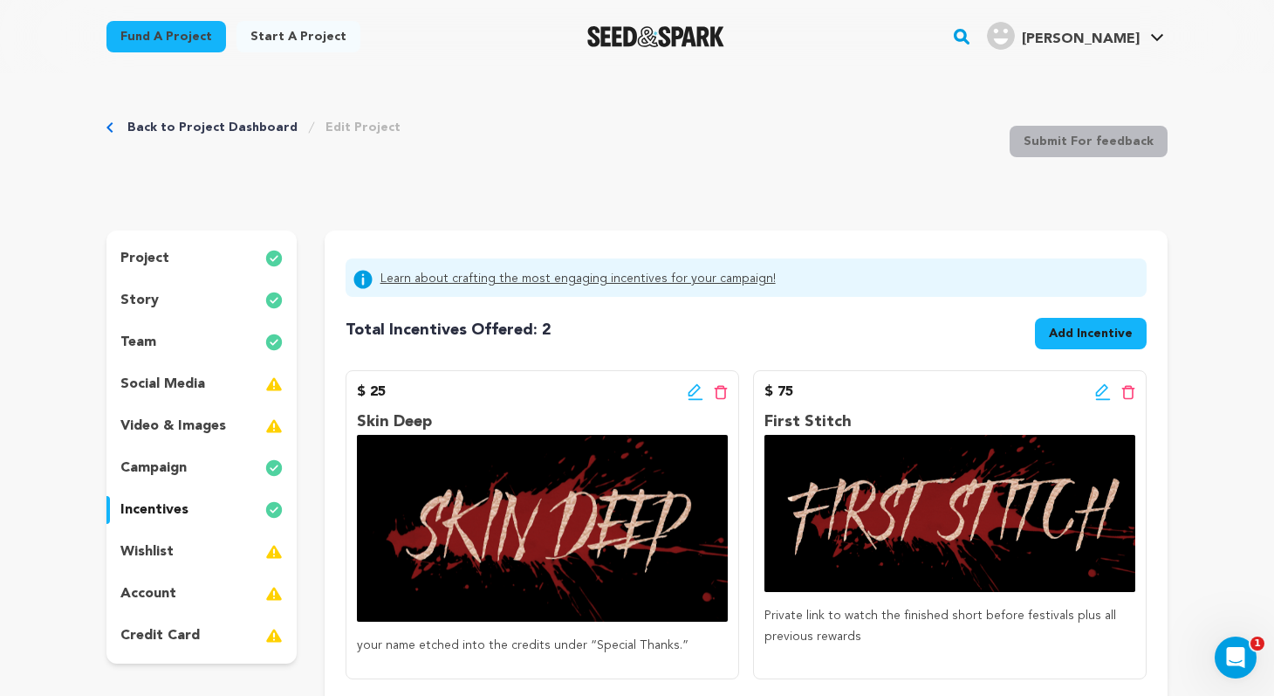
click at [694, 388] on icon at bounding box center [696, 391] width 16 height 17
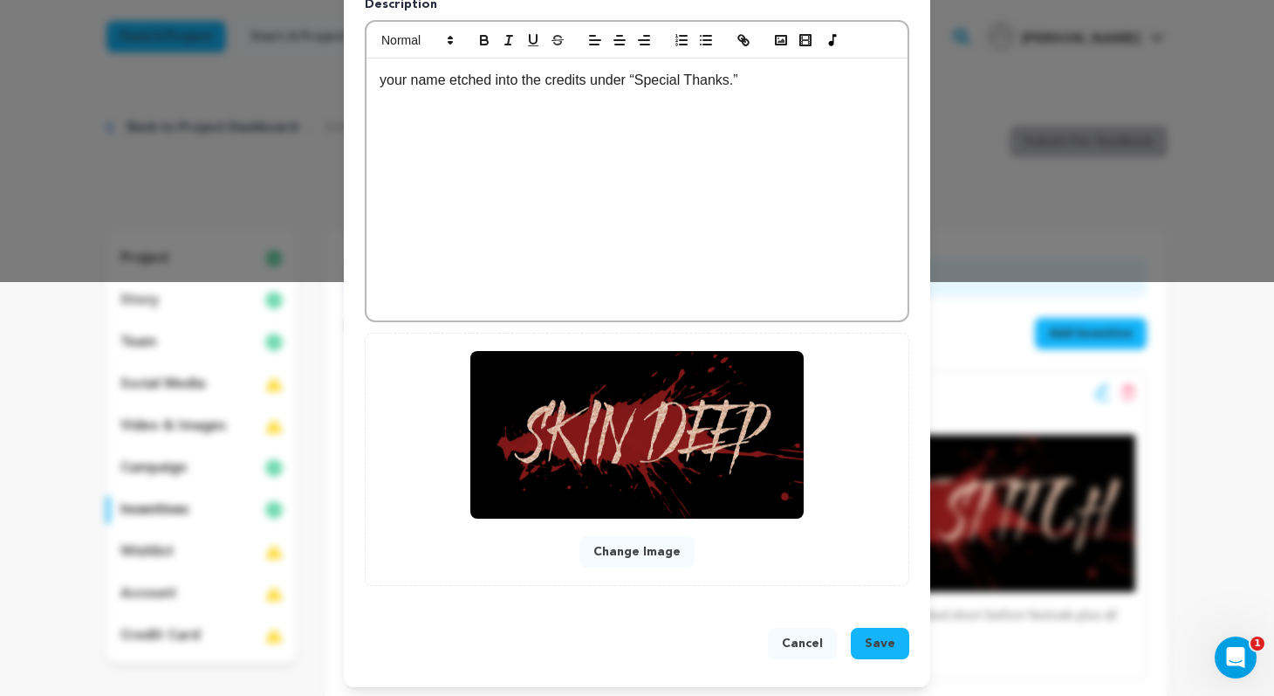
scroll to position [419, 0]
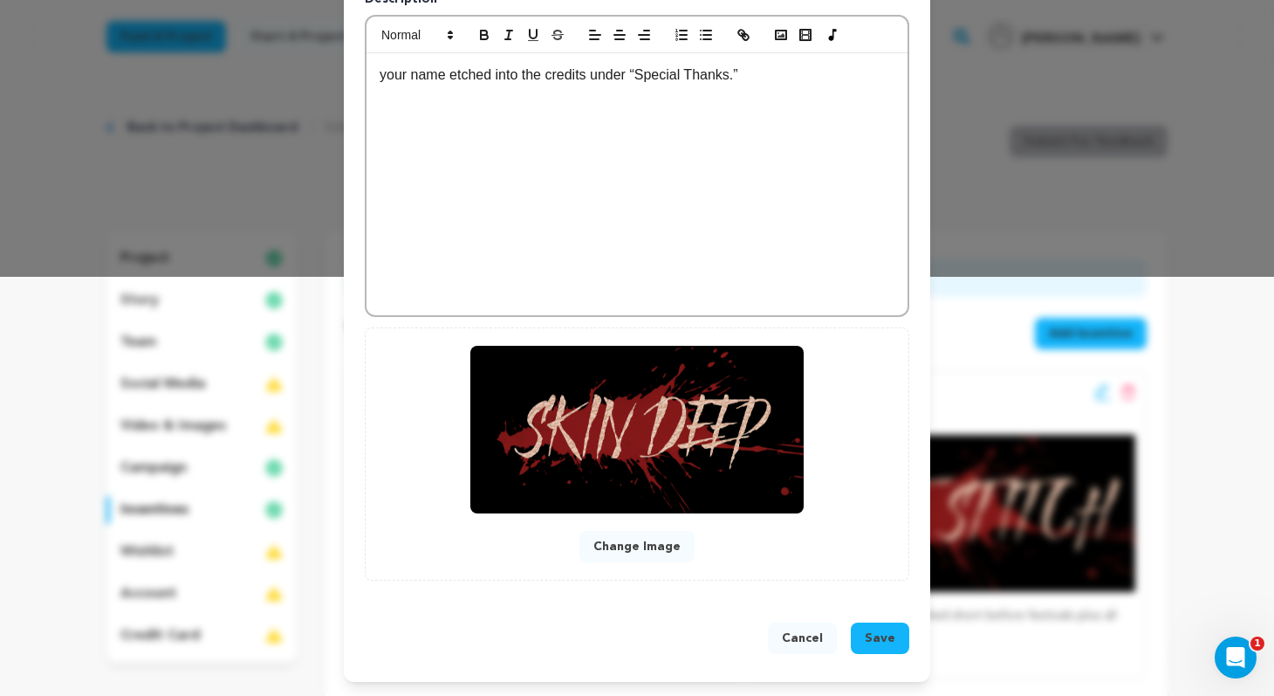
click at [658, 553] on button "Change Image" at bounding box center [637, 546] width 115 height 31
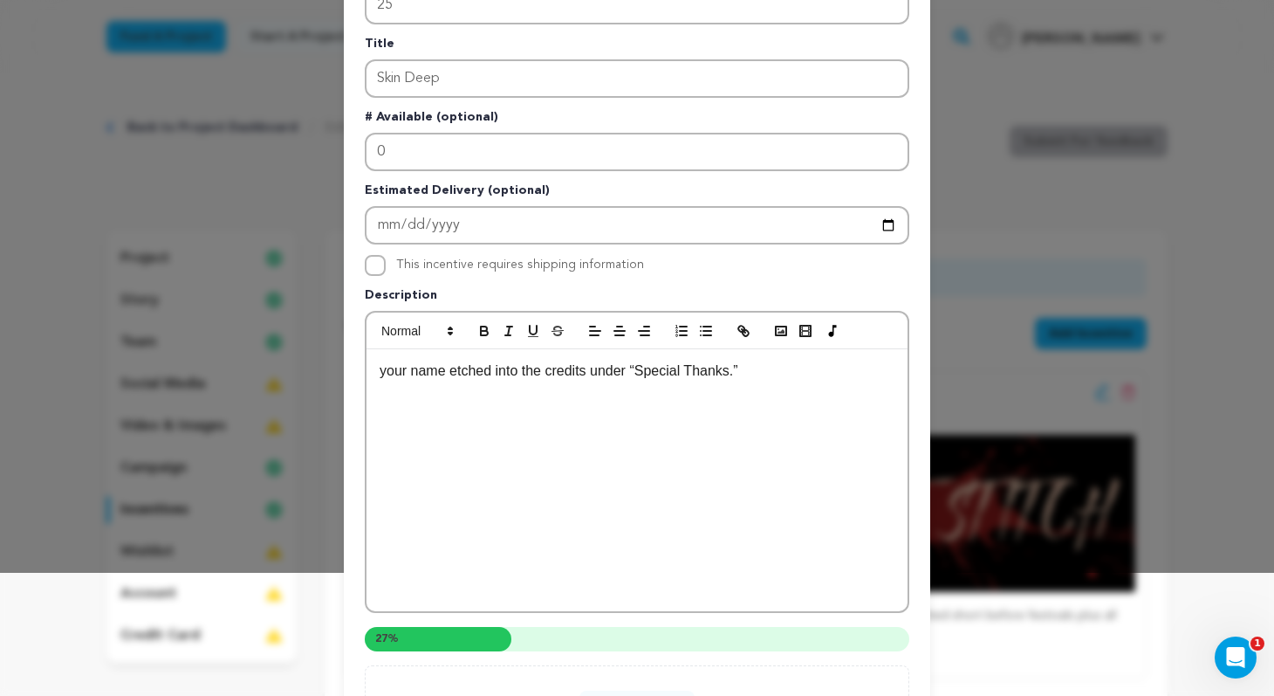
scroll to position [0, 0]
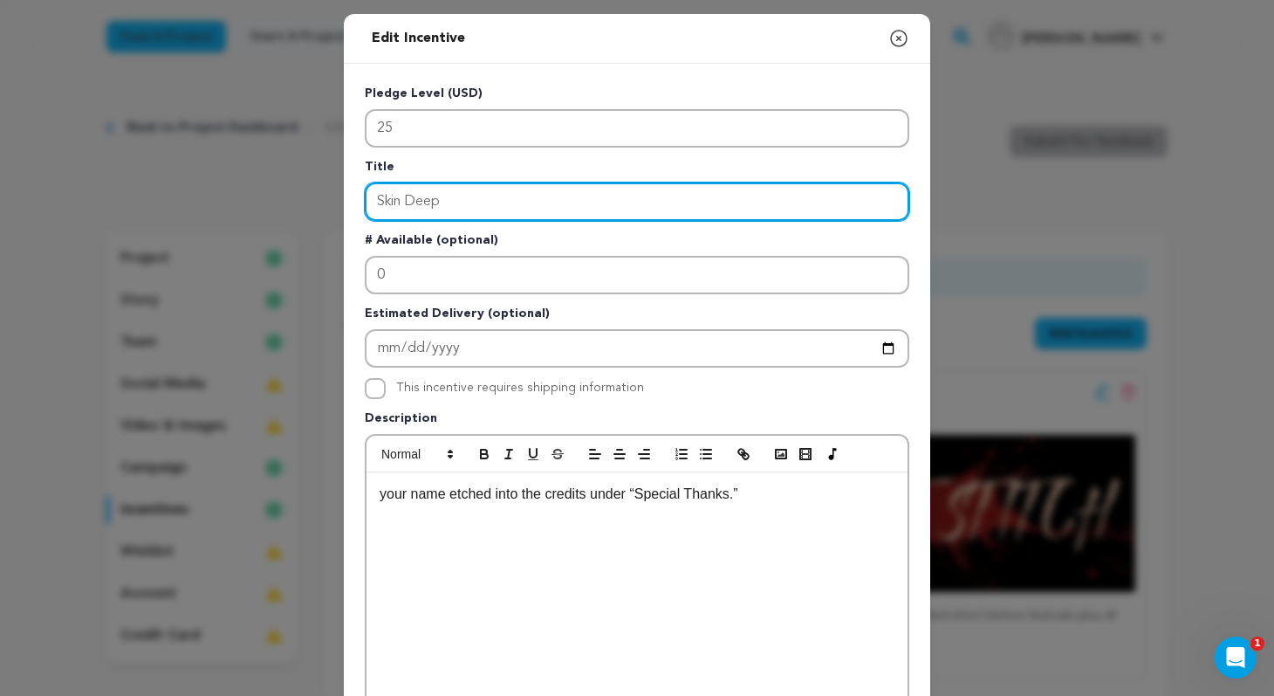
drag, startPoint x: 454, startPoint y: 200, endPoint x: 351, endPoint y: 196, distance: 103.1
click at [352, 196] on div "Pledge Level (USD) 25 Title Skin Deep # Available (optional) 0 Estimated Delive…" at bounding box center [637, 474] width 587 height 821
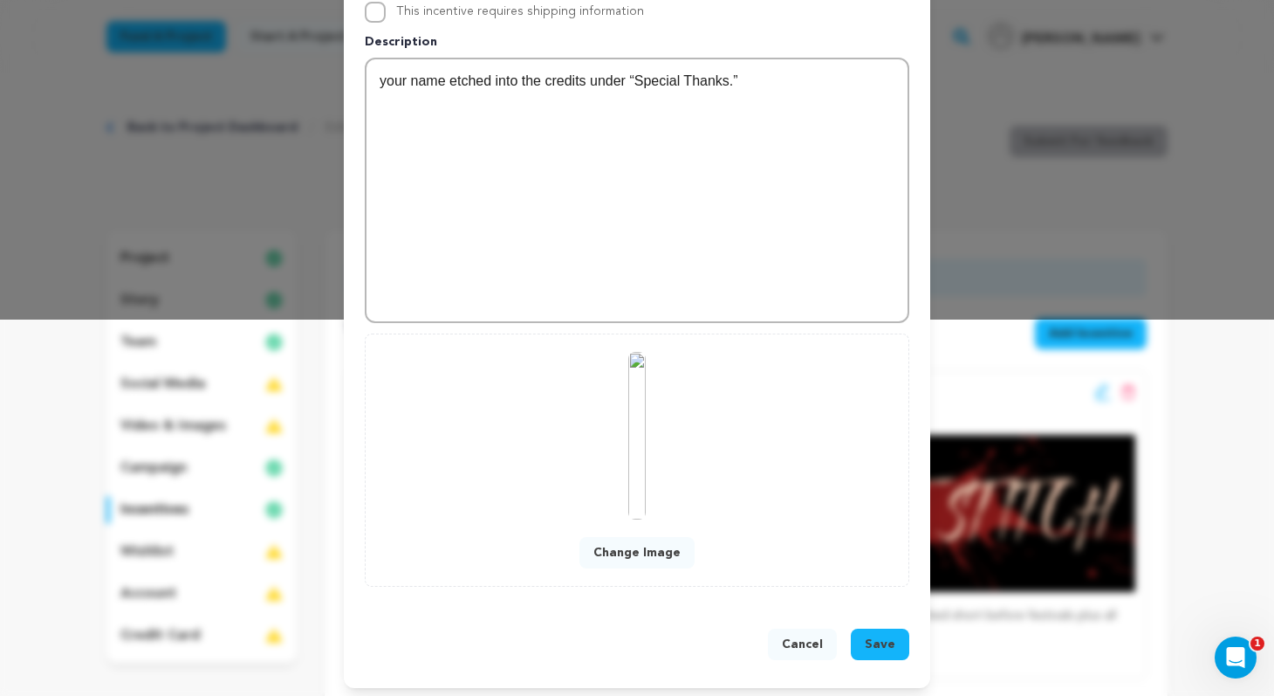
scroll to position [382, 0]
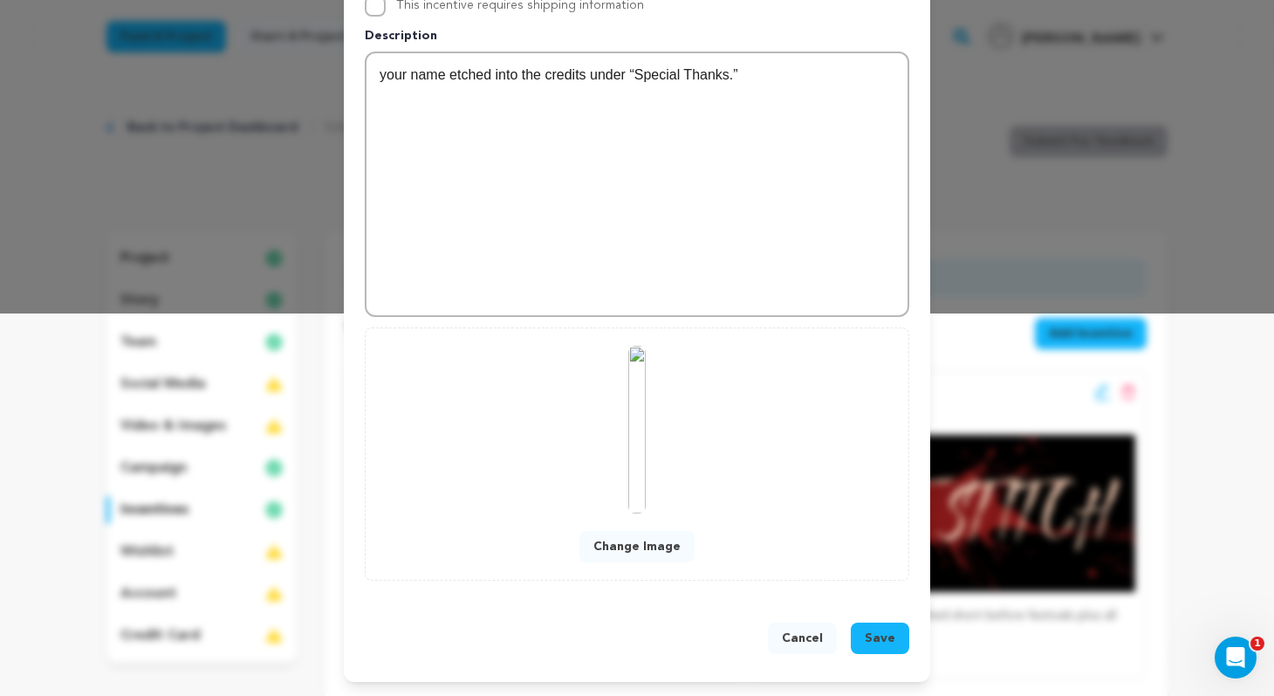
type input "Etched In Flesh"
click at [882, 644] on span "Save" at bounding box center [880, 637] width 31 height 17
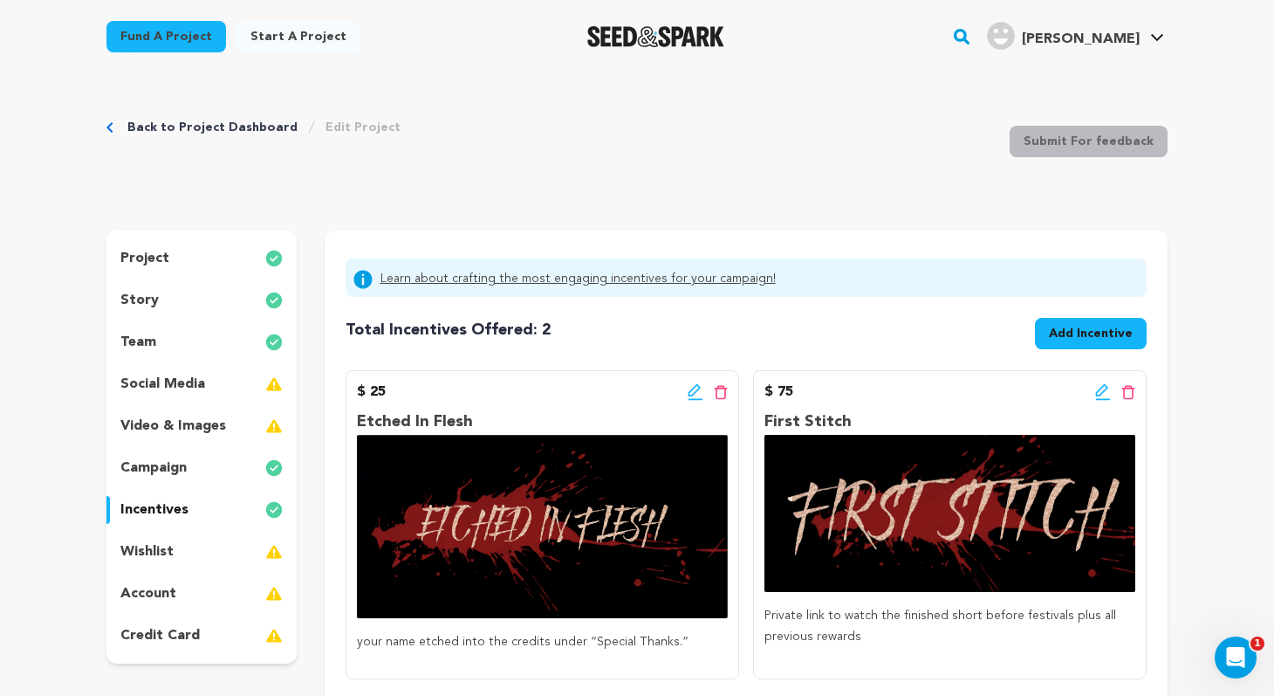
click at [1099, 389] on icon at bounding box center [1102, 390] width 12 height 12
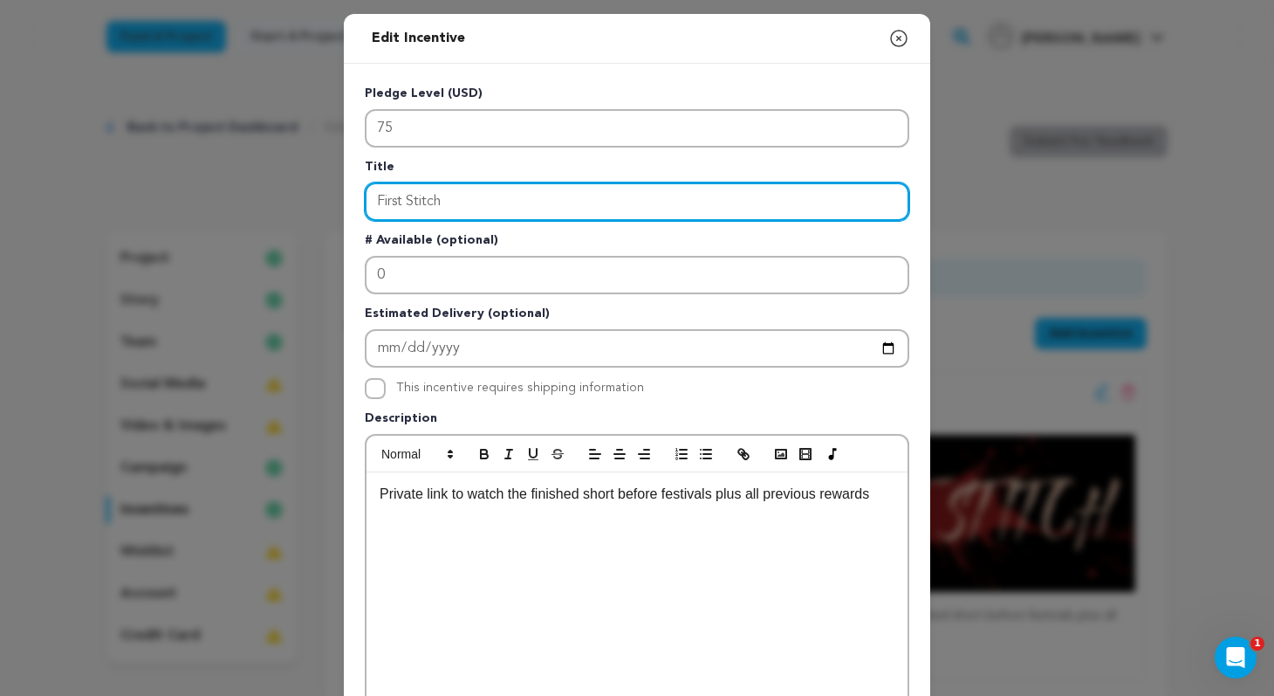
click at [457, 202] on input "First Stitch" at bounding box center [637, 201] width 545 height 38
type input "F"
type input "Fresh Cut"
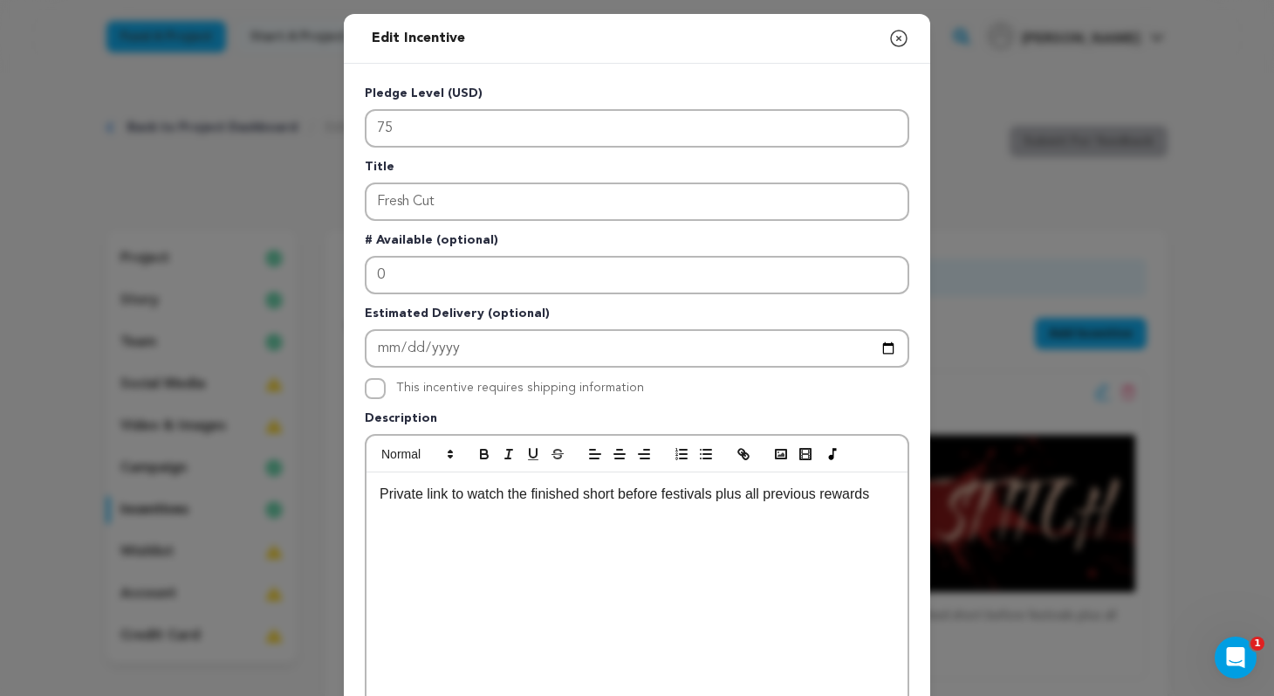
click at [478, 493] on p "Private link to watch the finished short before festivals plus all previous rew…" at bounding box center [637, 494] width 515 height 23
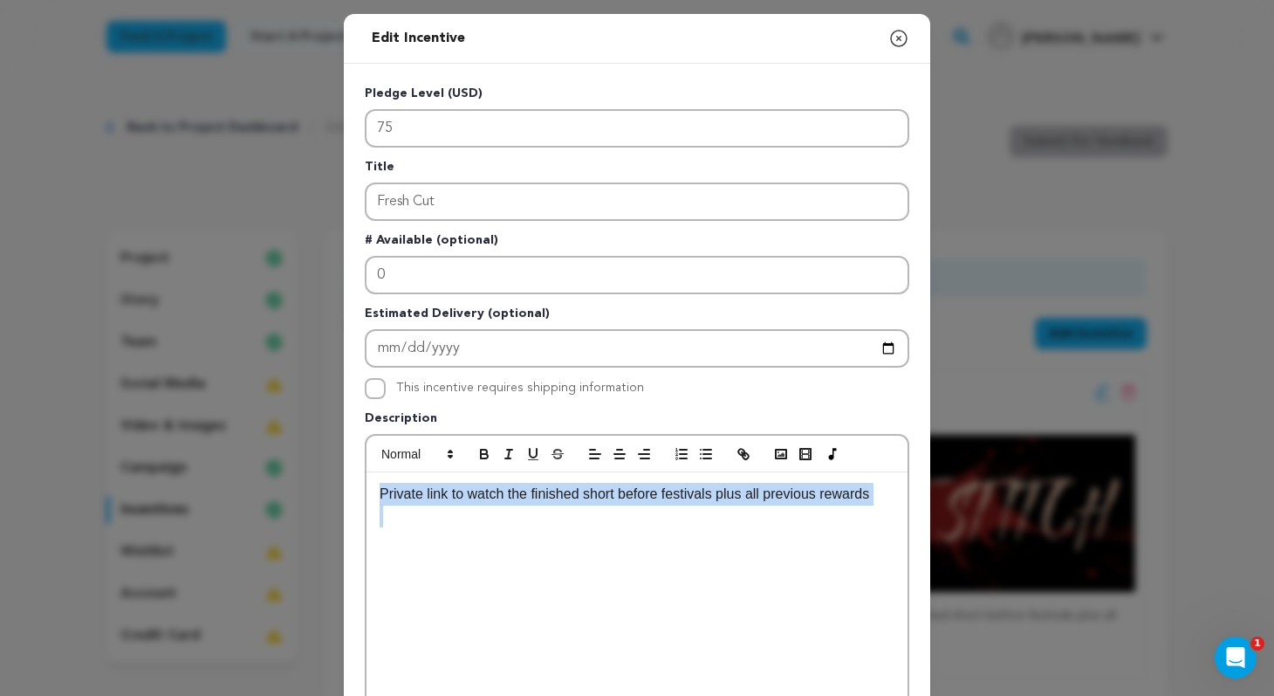
click at [478, 493] on p "Private link to watch the finished short before festivals plus all previous rew…" at bounding box center [637, 494] width 515 height 23
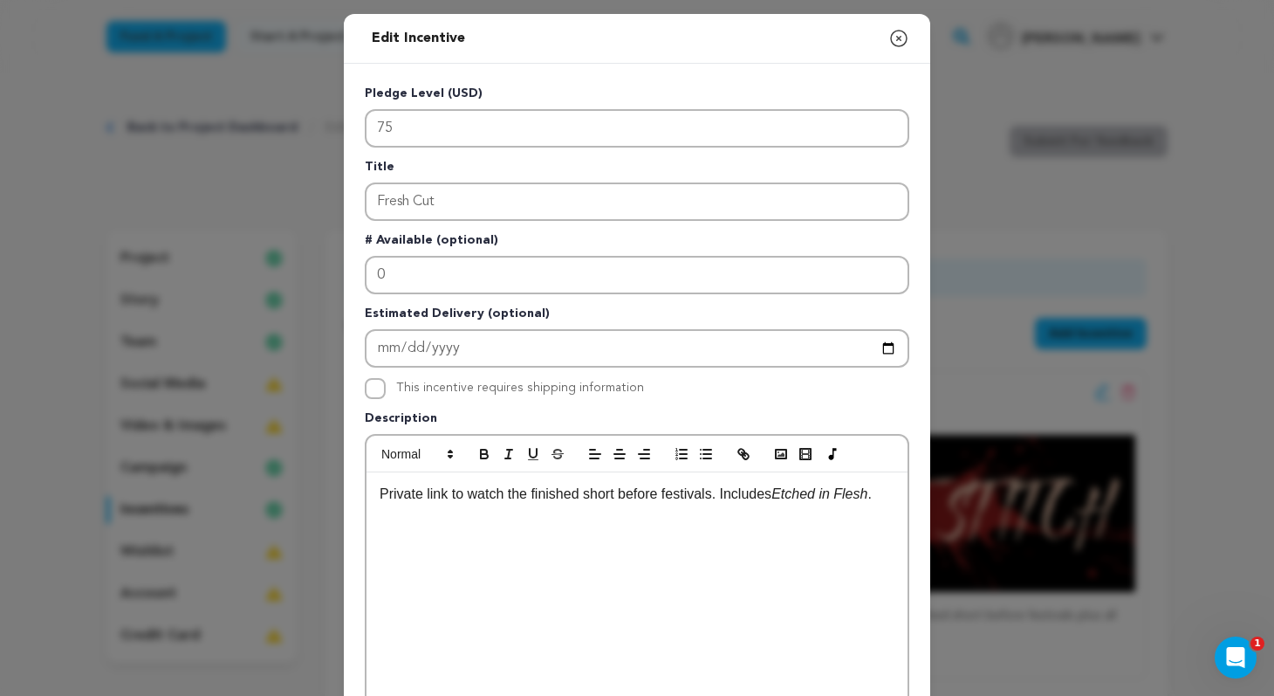
scroll to position [0, 0]
click at [623, 594] on div "Private link to watch the finished short before festivals. Includes Etched in F…" at bounding box center [637, 603] width 541 height 262
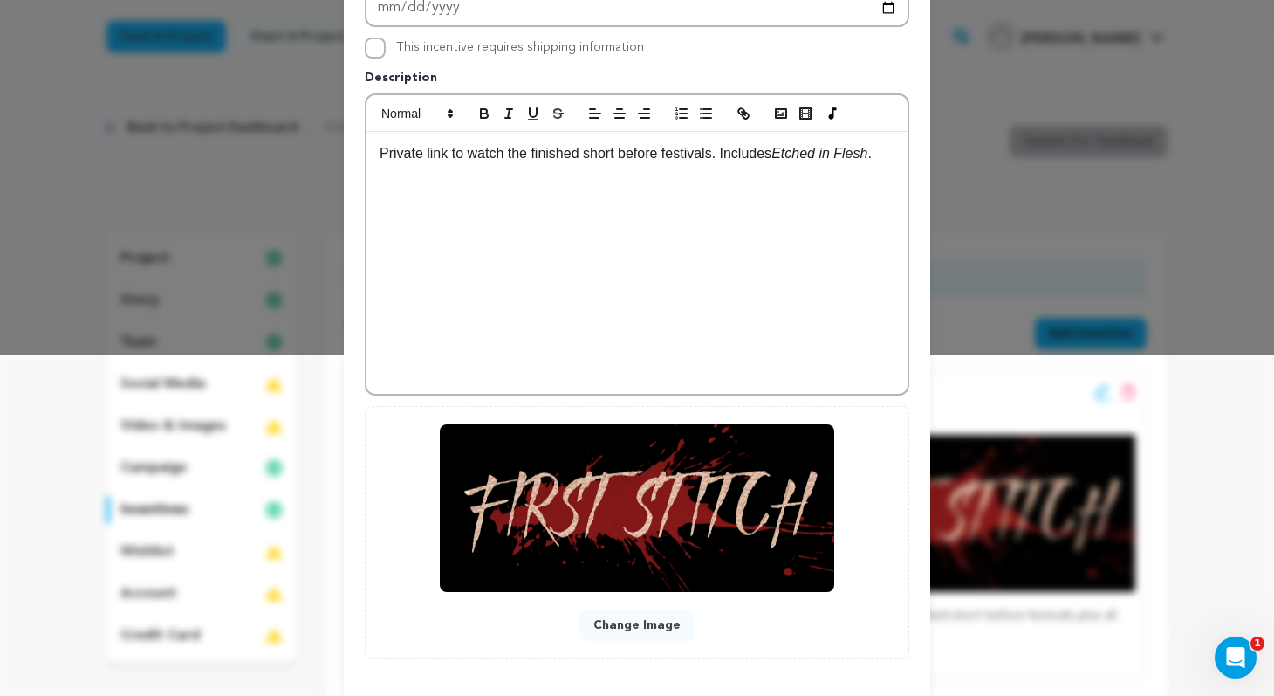
scroll to position [381, 0]
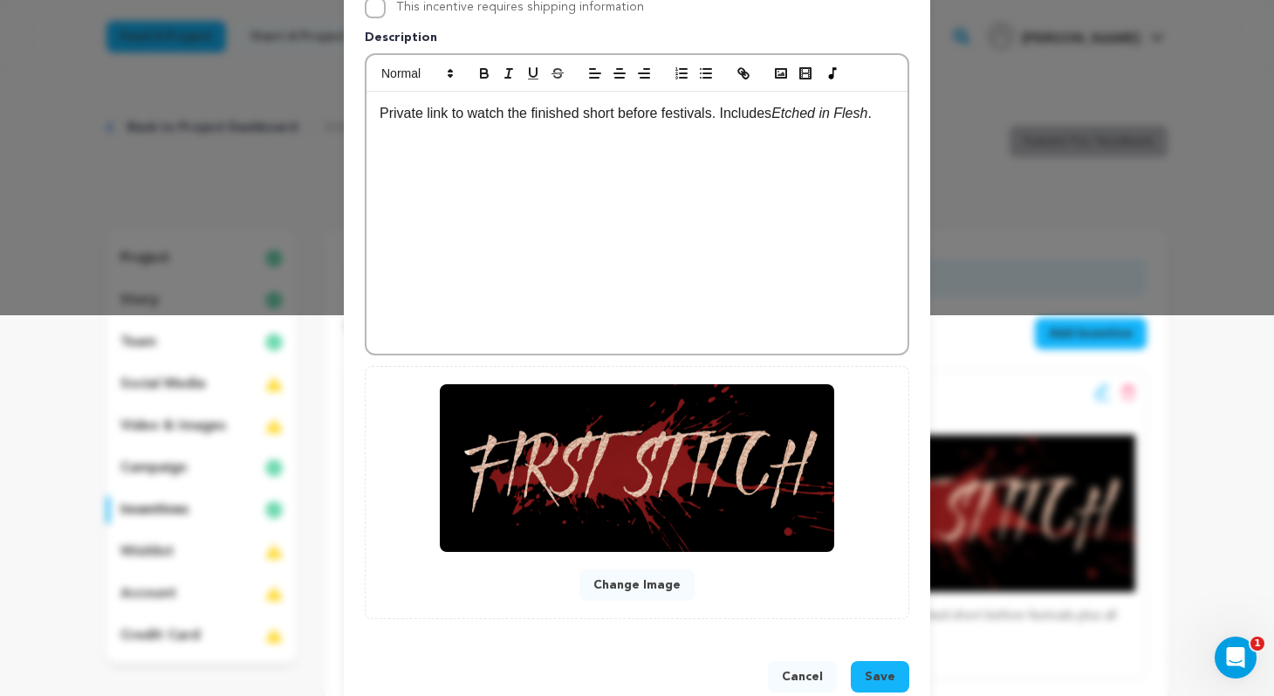
click at [658, 592] on button "Change Image" at bounding box center [637, 584] width 115 height 31
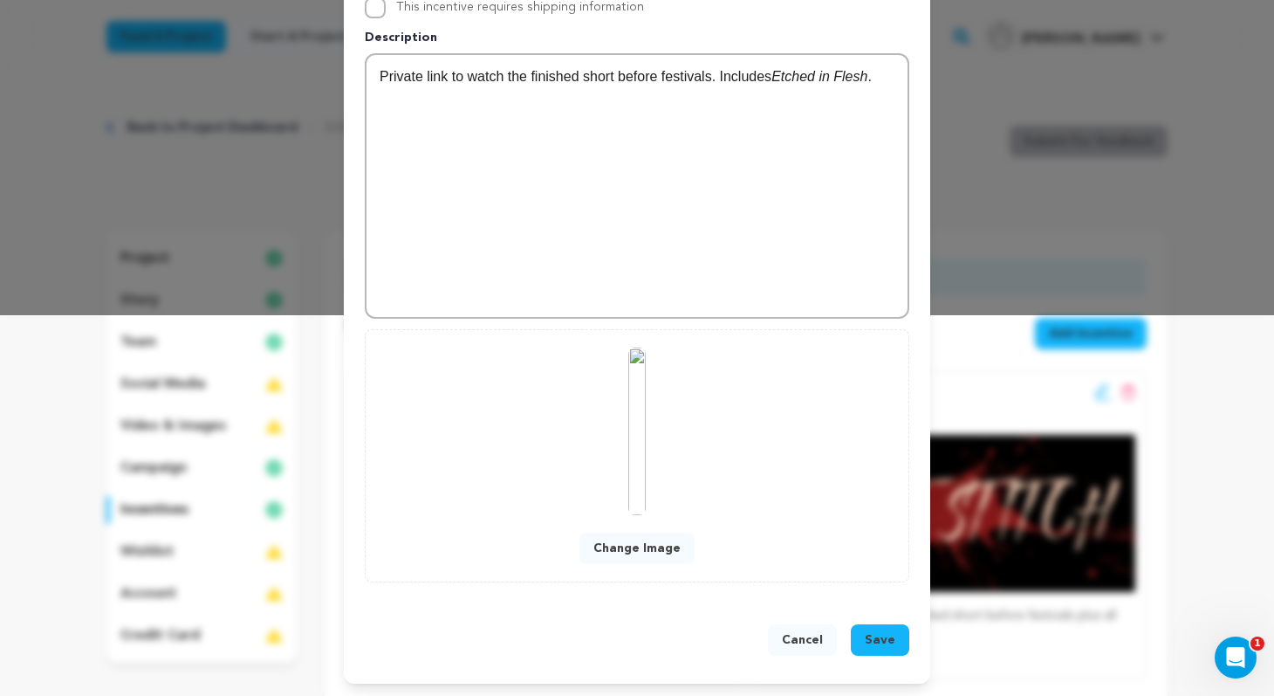
click at [890, 638] on span "Save" at bounding box center [880, 639] width 31 height 17
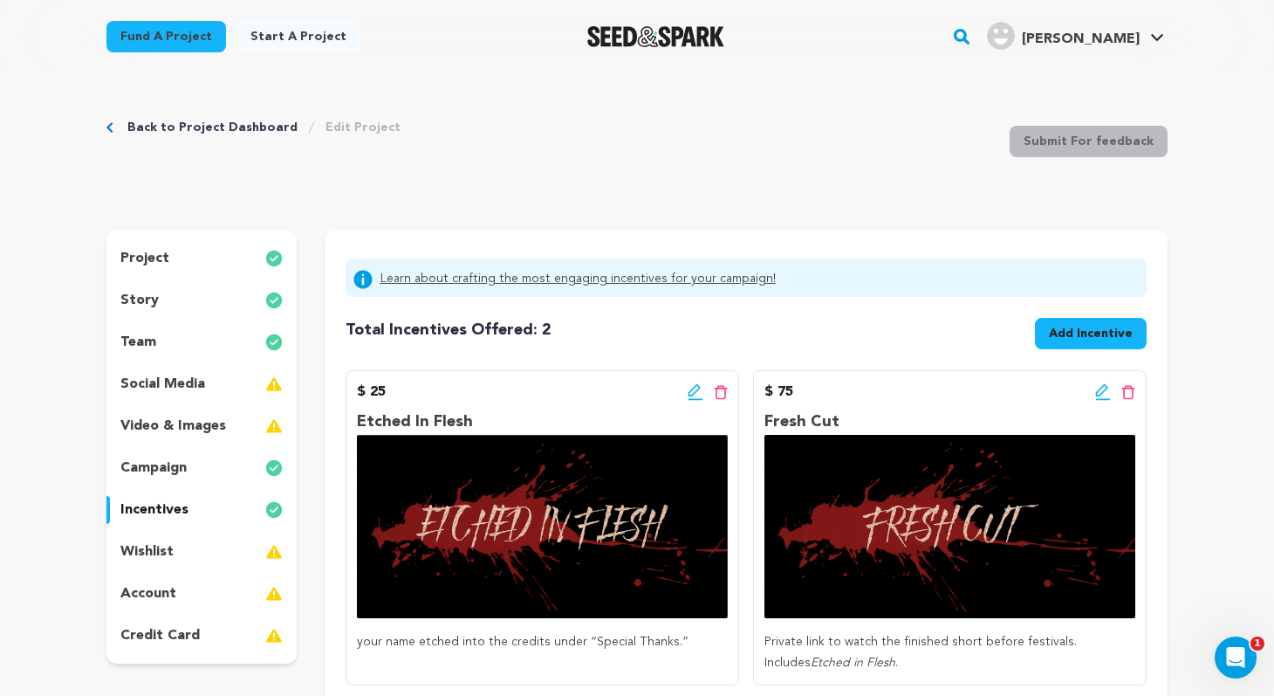
click at [1068, 330] on span "Add Incentive" at bounding box center [1091, 333] width 84 height 17
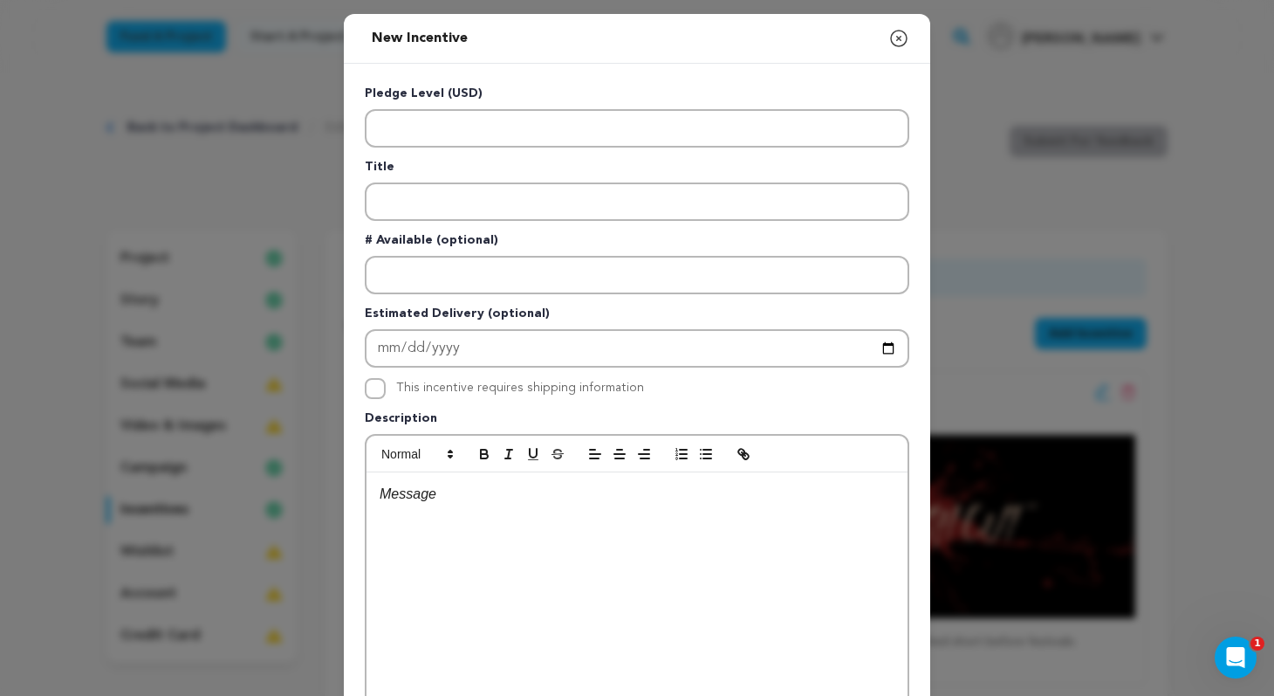
click at [505, 509] on div at bounding box center [637, 603] width 541 height 262
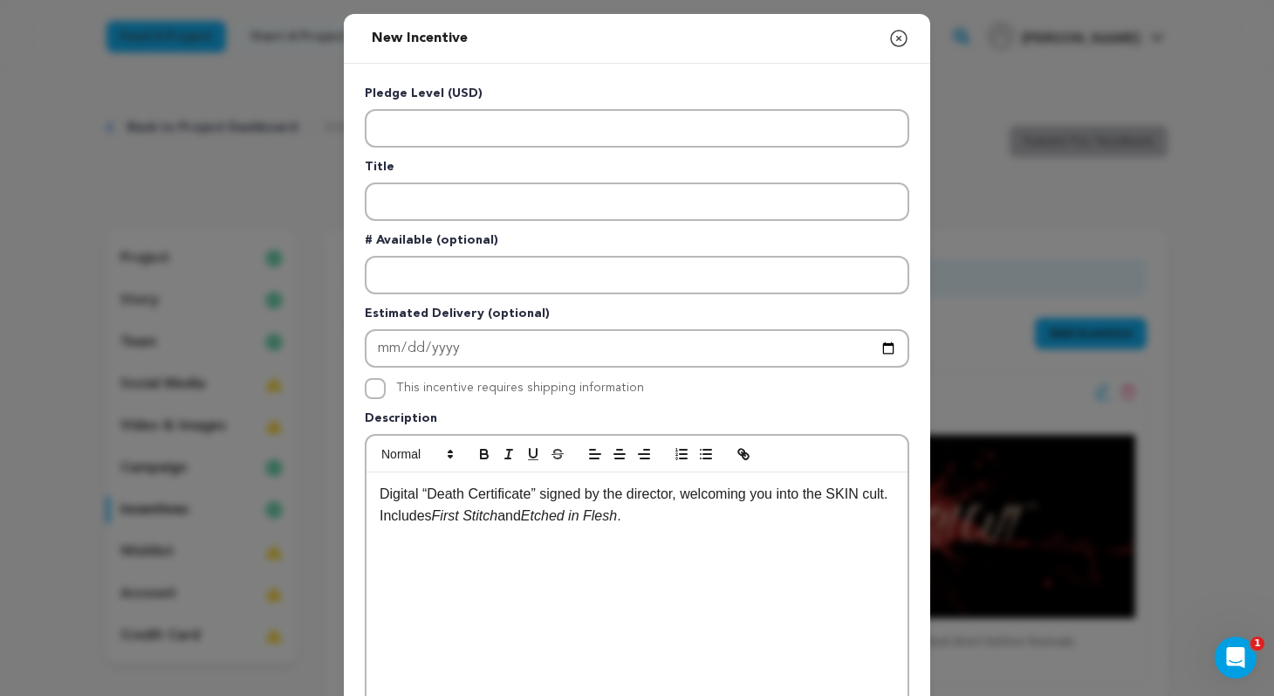
click at [684, 496] on p "Digital “Death Certificate” signed by the director, welcoming you into the SKIN…" at bounding box center [637, 505] width 515 height 45
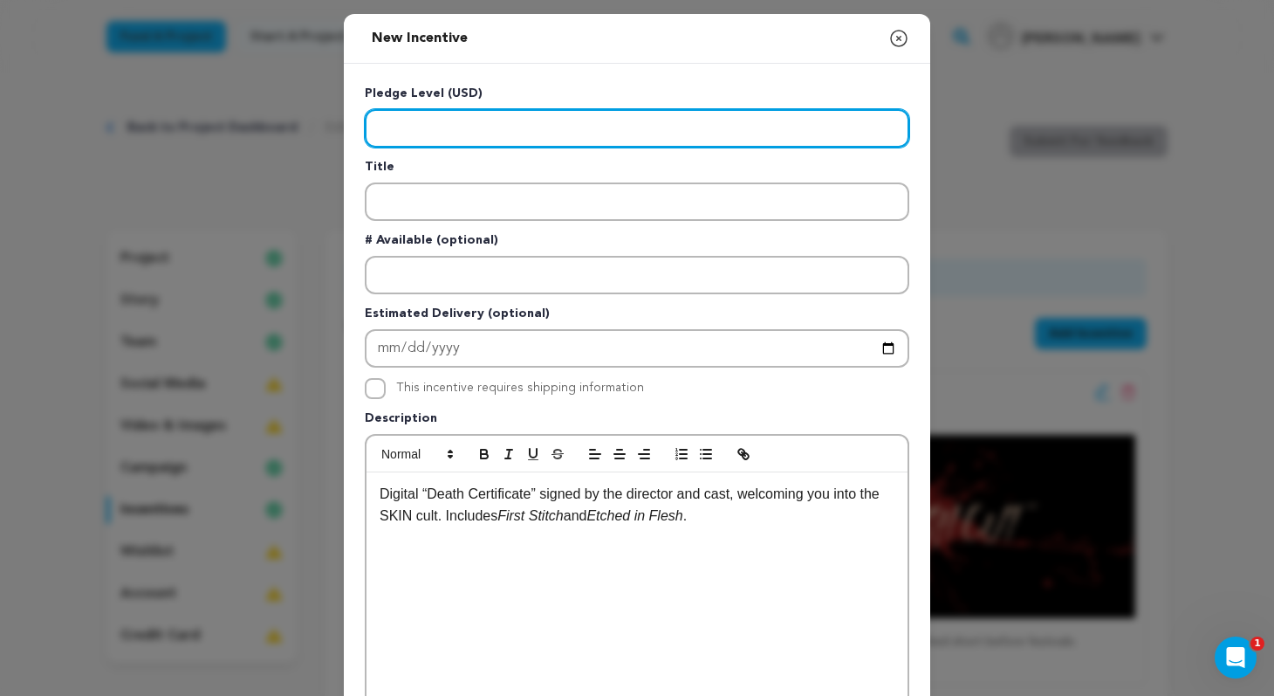
click at [452, 124] on input "Enter level" at bounding box center [637, 128] width 545 height 38
type input "150"
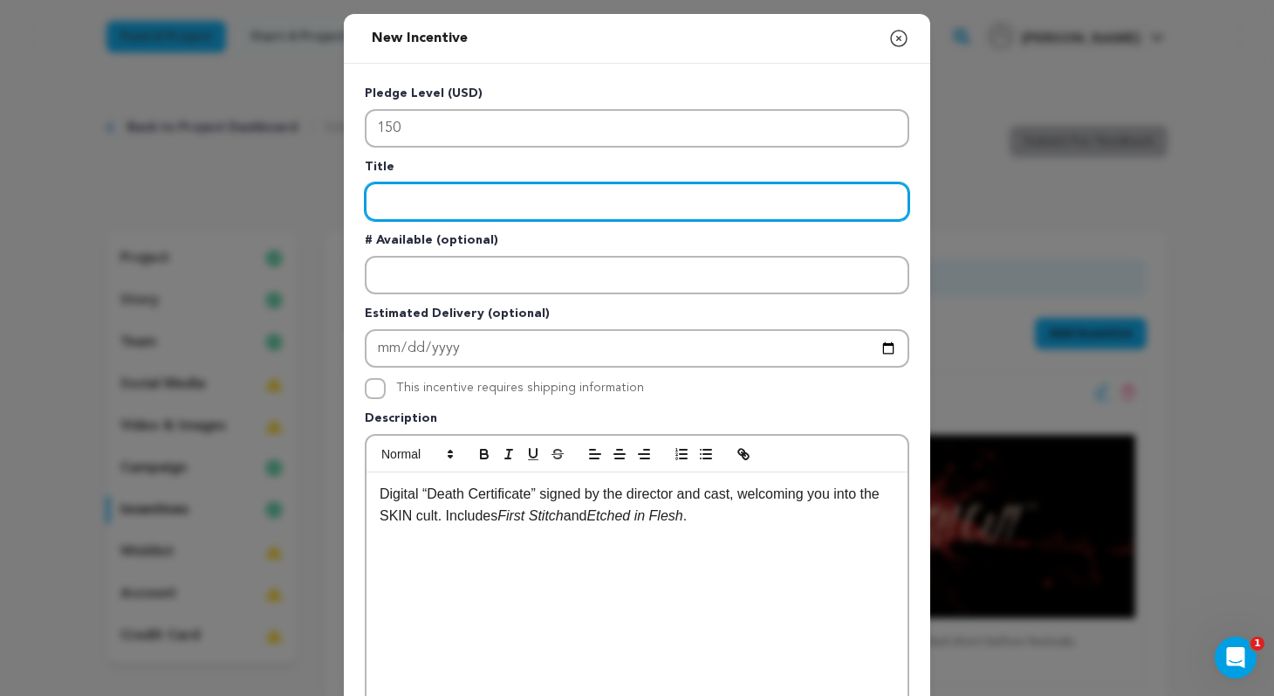
click at [477, 196] on input "Enter title" at bounding box center [637, 201] width 545 height 38
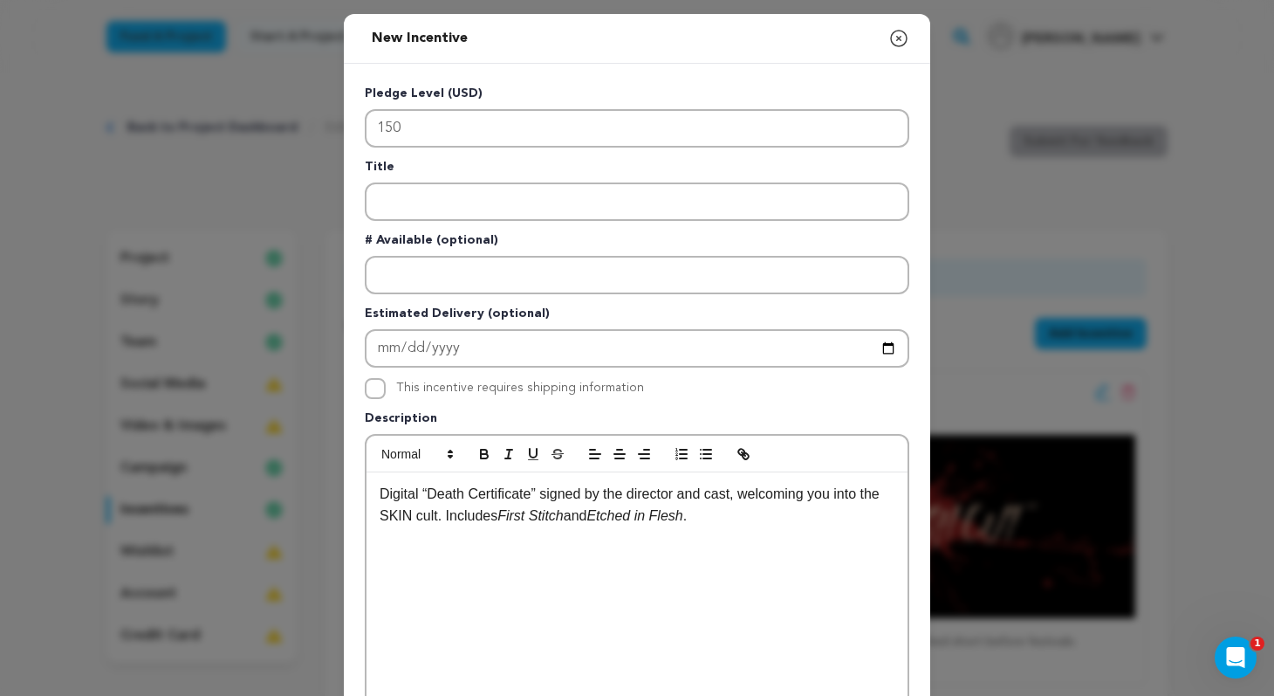
click at [381, 496] on p "Digital “Death Certificate” signed by the director and cast, welcoming you into…" at bounding box center [637, 505] width 515 height 45
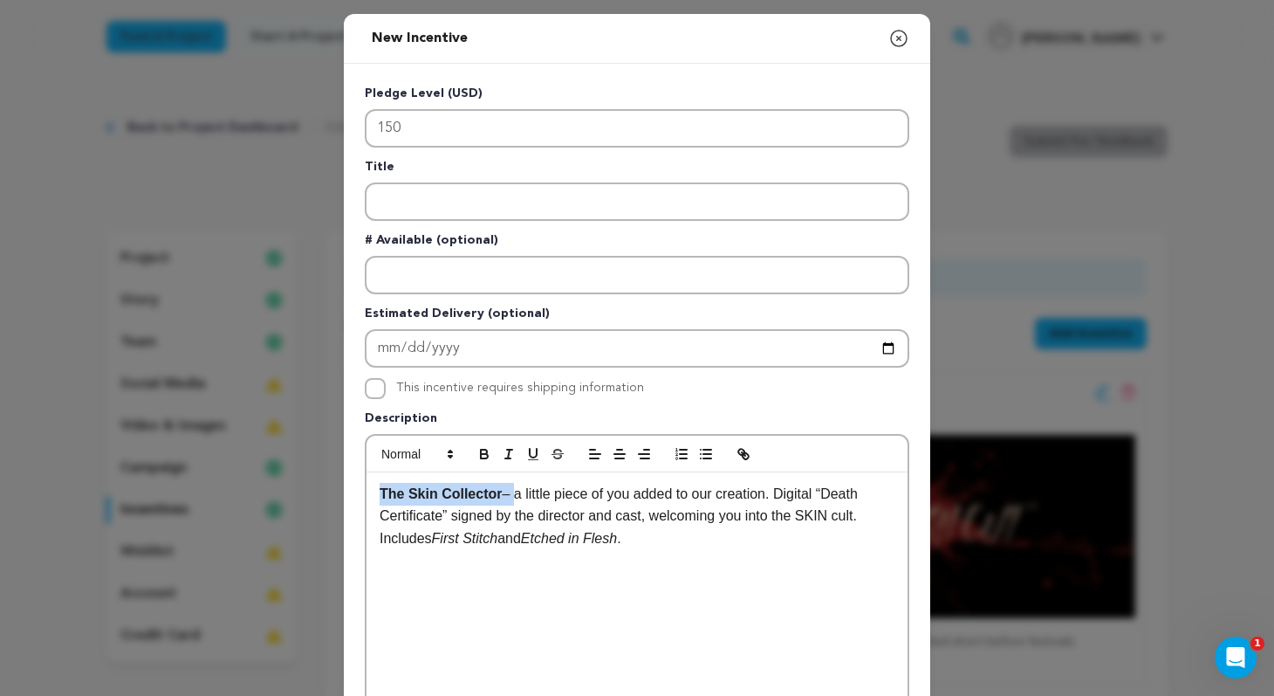
drag, startPoint x: 516, startPoint y: 492, endPoint x: 372, endPoint y: 492, distance: 144.0
click at [372, 492] on div "The Skin Collector – a little piece of you added to our creation. Digital “Deat…" at bounding box center [637, 603] width 541 height 262
copy p "The Skin Collector –"
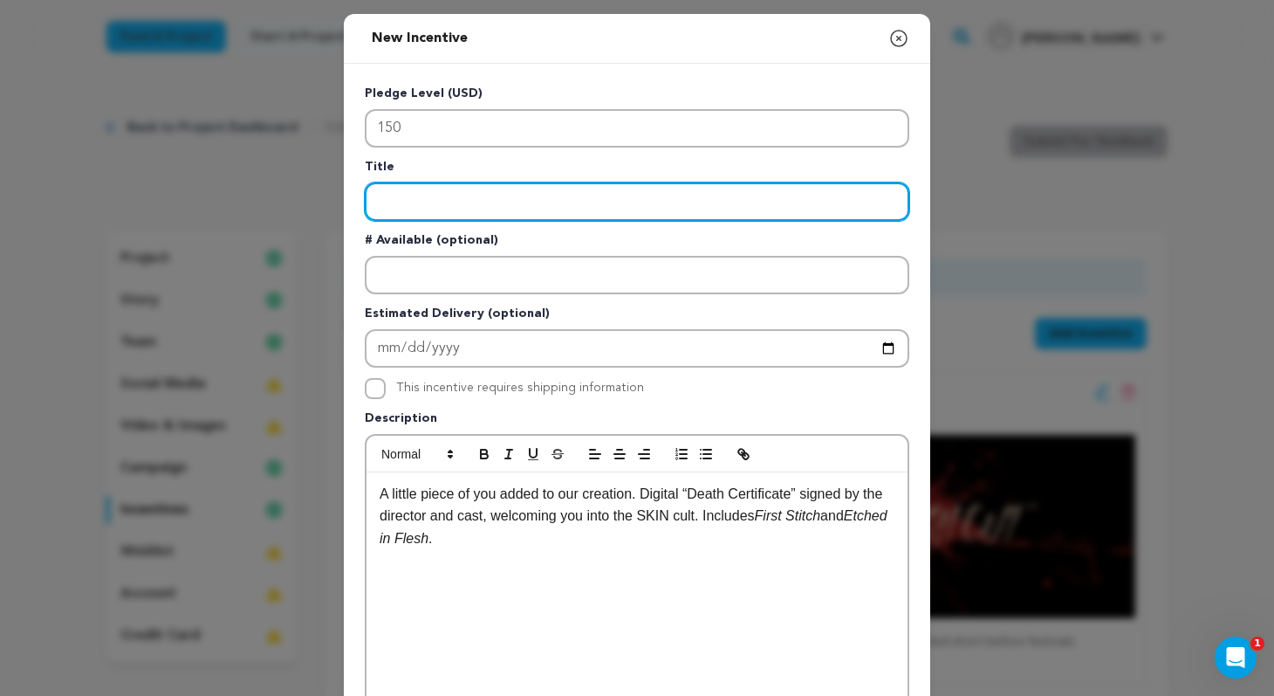
click at [449, 195] on input "Enter title" at bounding box center [637, 201] width 545 height 38
paste input "The Skin Collector –"
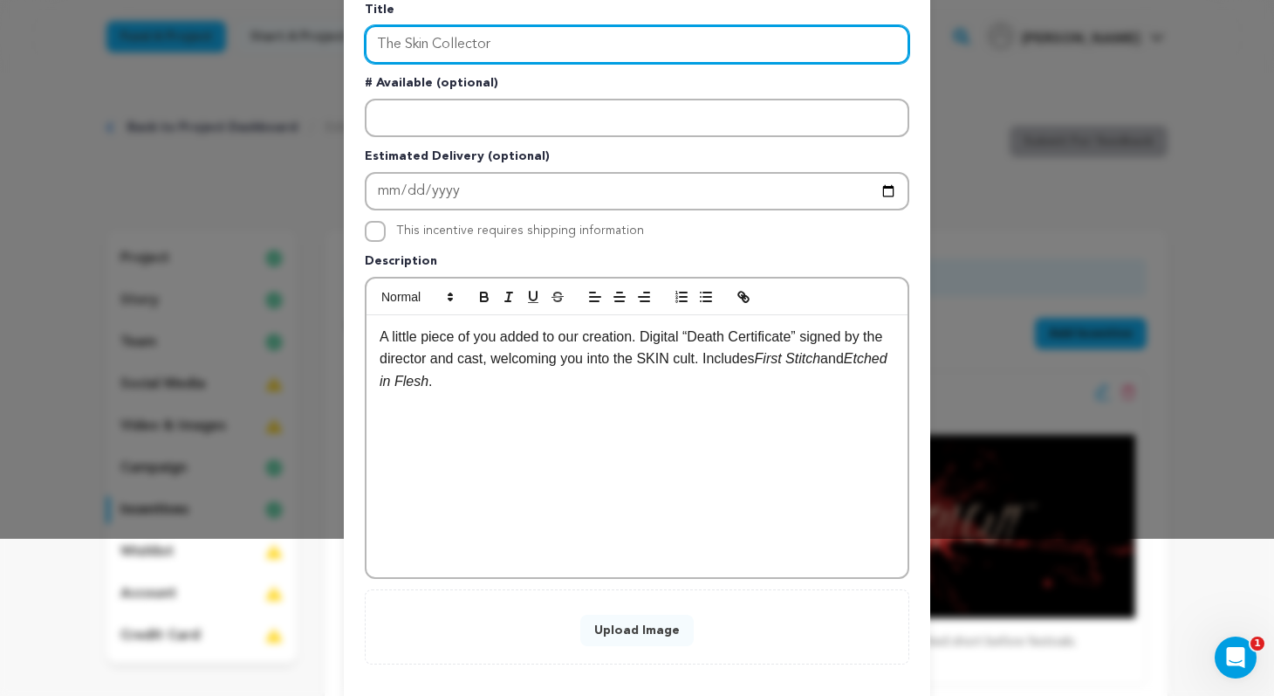
scroll to position [163, 0]
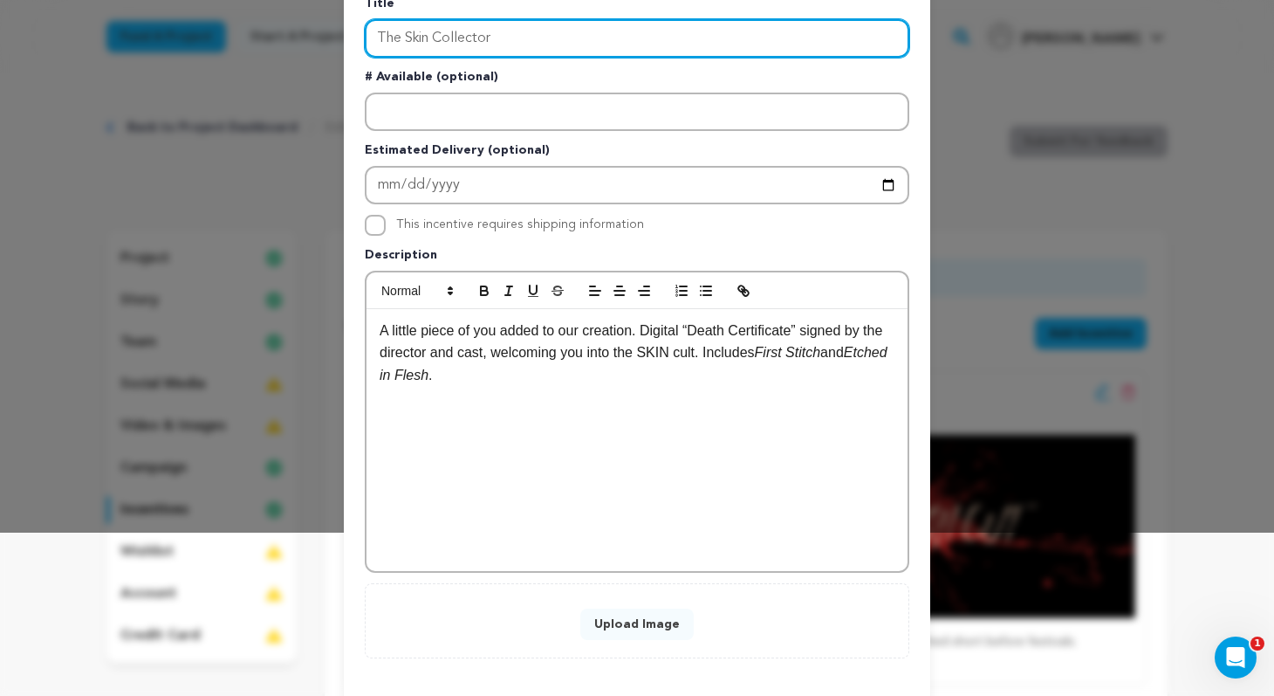
type input "The Skin Collector"
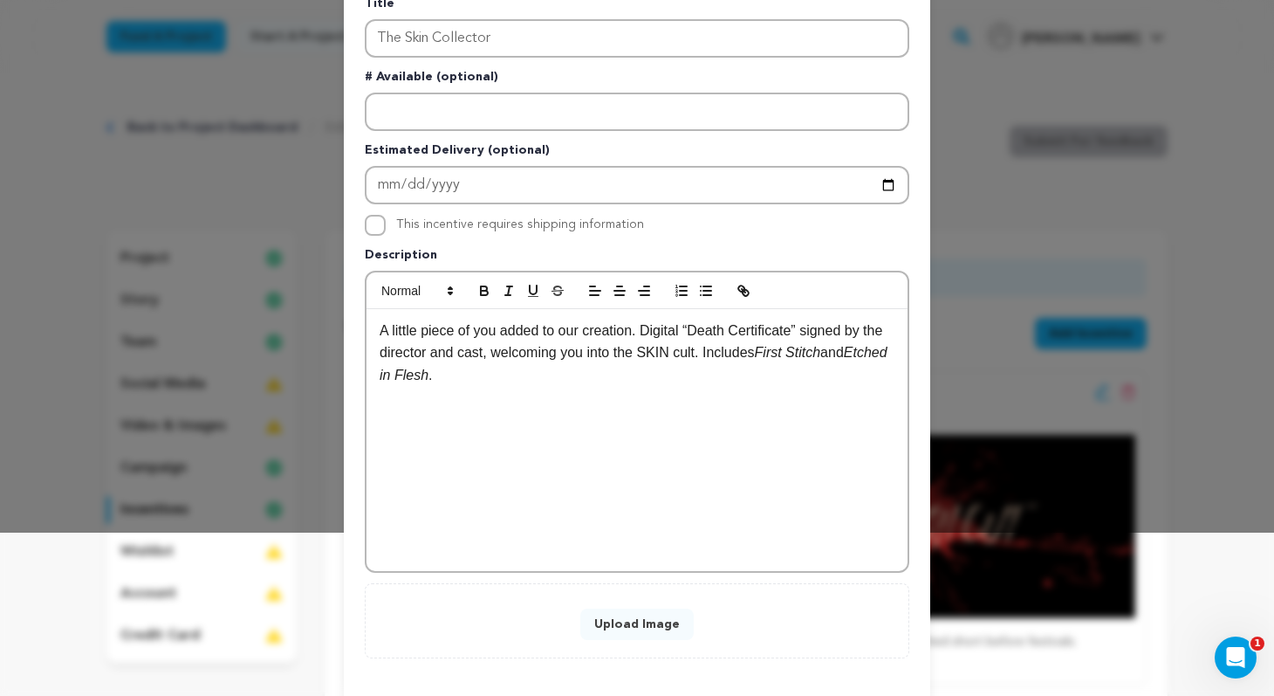
click at [636, 622] on button "Upload Image" at bounding box center [637, 623] width 113 height 31
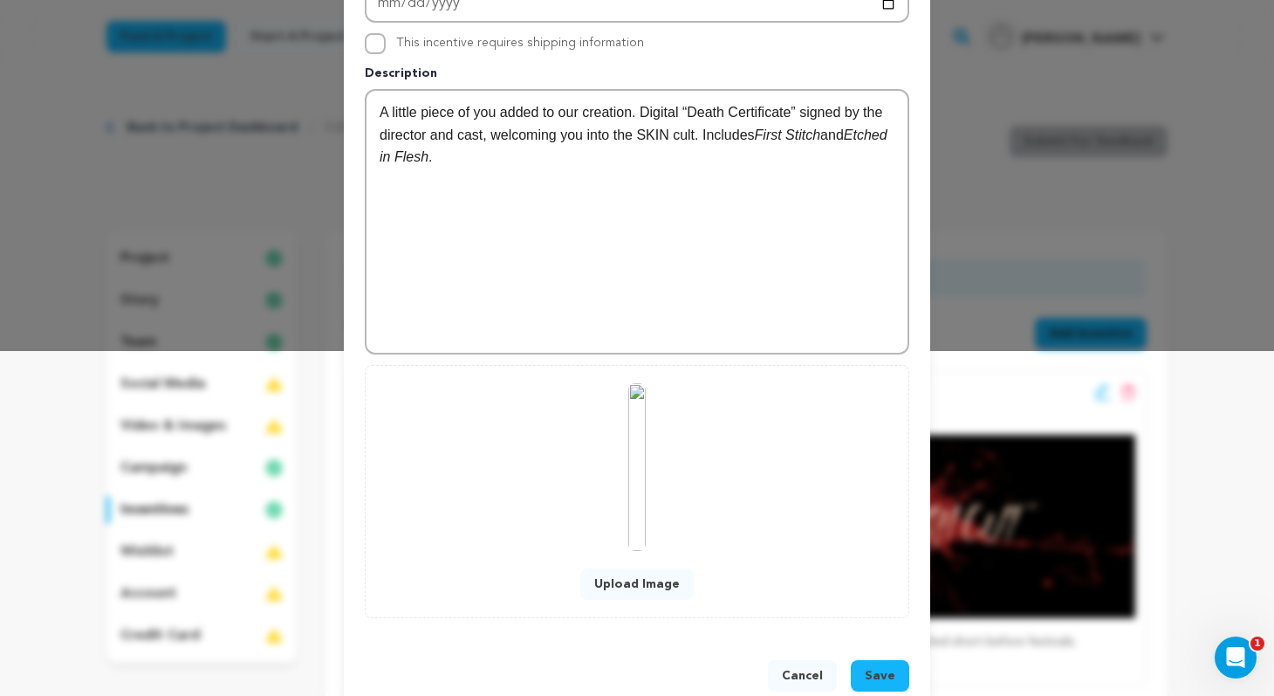
scroll to position [382, 0]
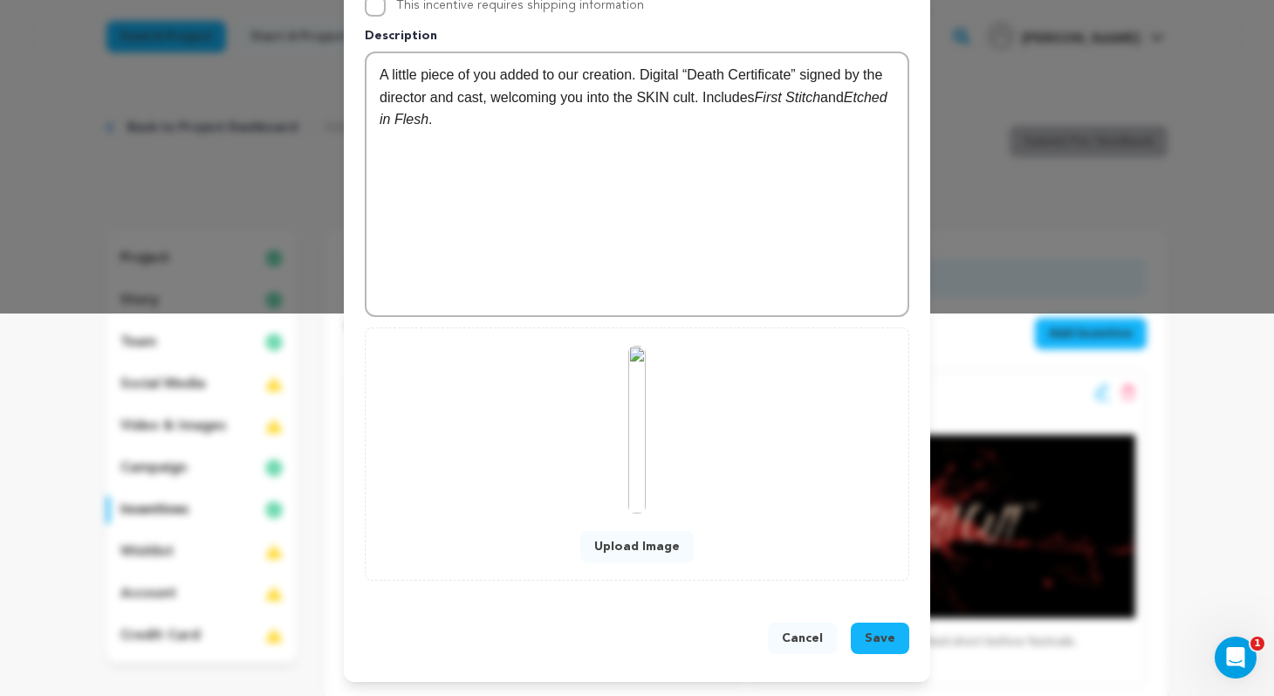
click at [893, 642] on span "Save" at bounding box center [880, 637] width 31 height 17
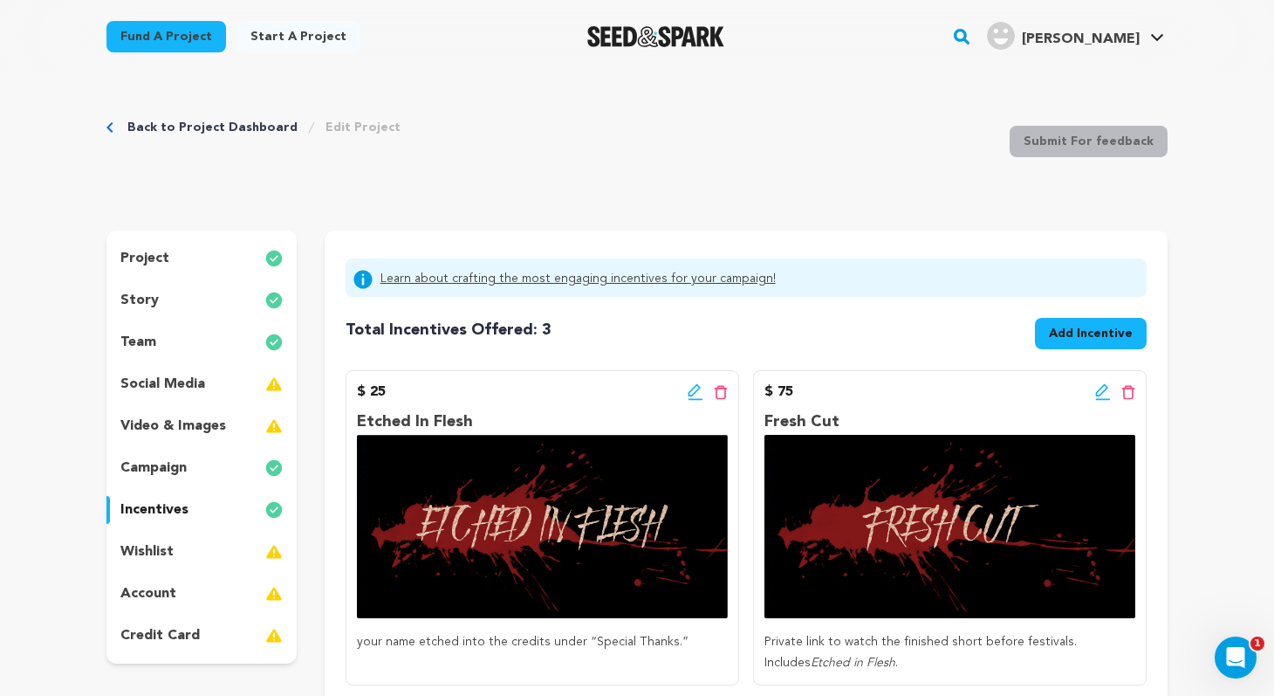
click at [1083, 332] on span "Add Incentive" at bounding box center [1091, 333] width 84 height 17
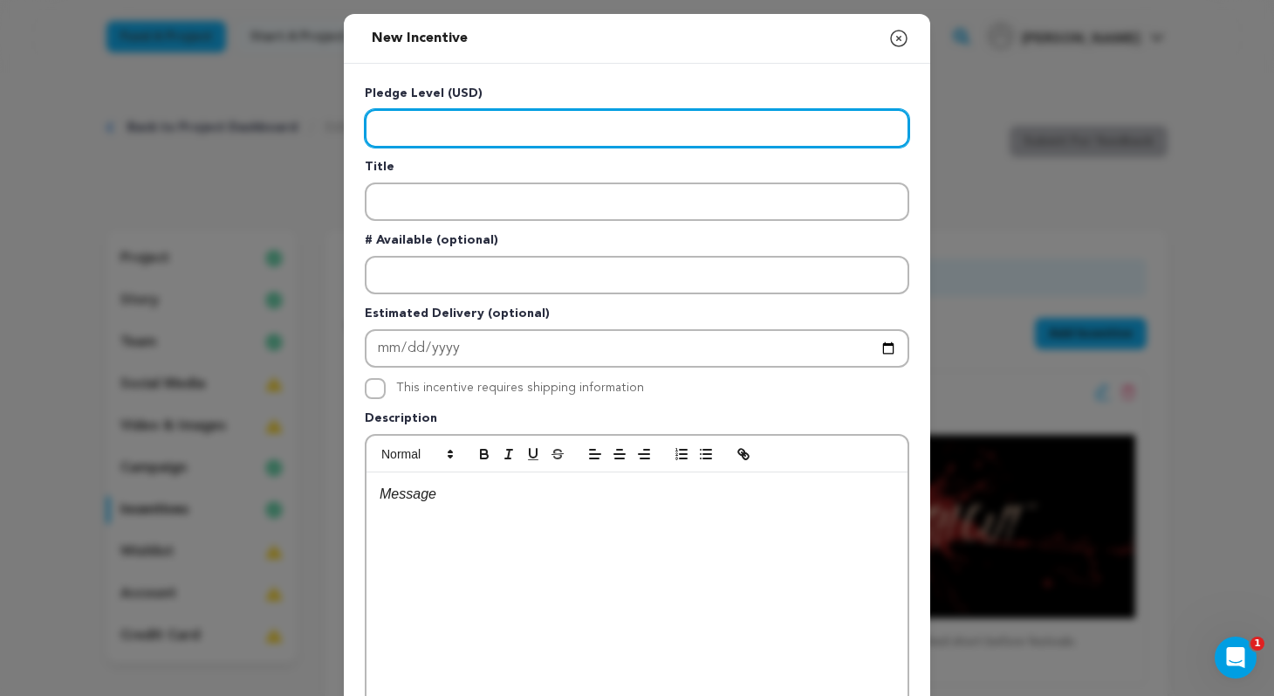
click at [690, 126] on input "Enter level" at bounding box center [637, 128] width 545 height 38
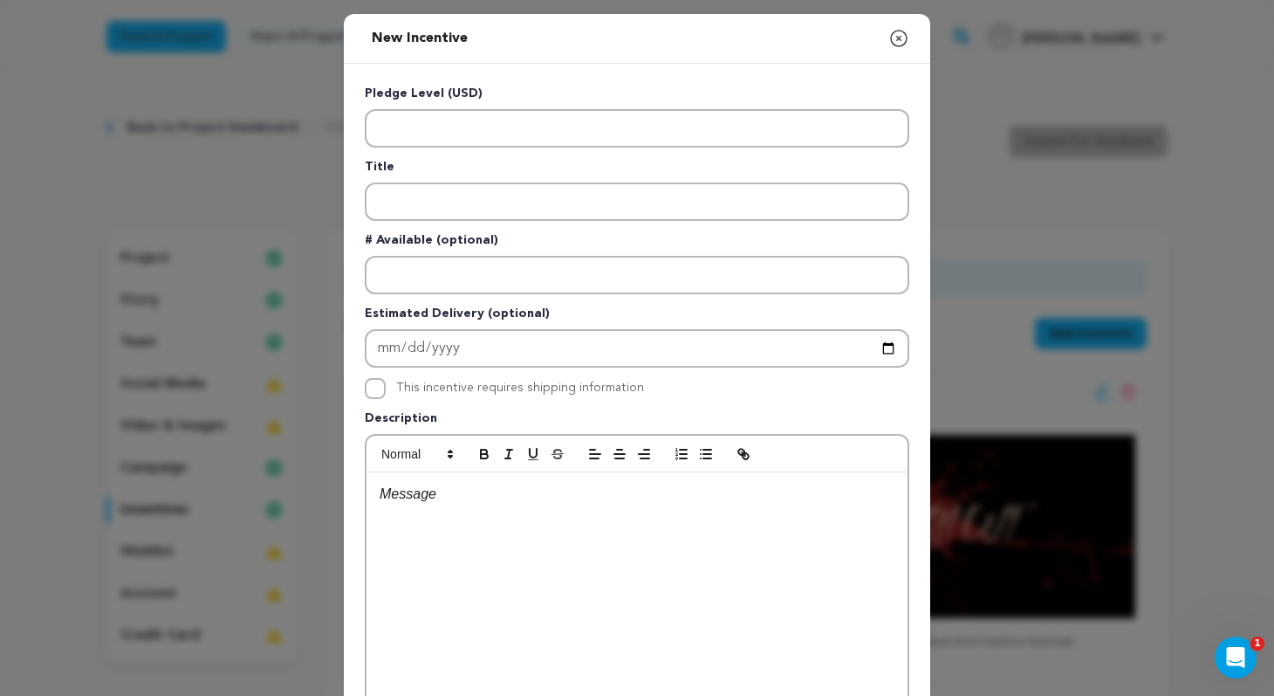
click at [897, 41] on icon "button" at bounding box center [899, 38] width 21 height 21
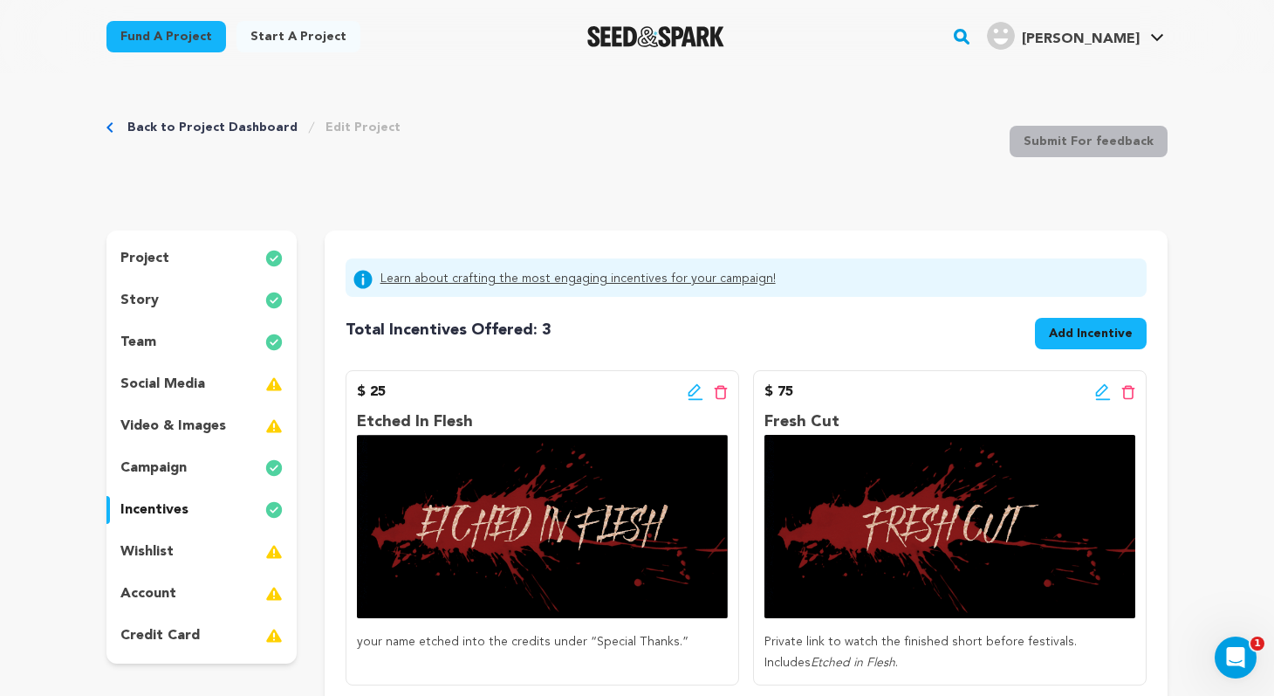
click at [862, 202] on div "Back to Project Dashboard Edit Project Submit For feedback Submit For feedback" at bounding box center [636, 144] width 1061 height 115
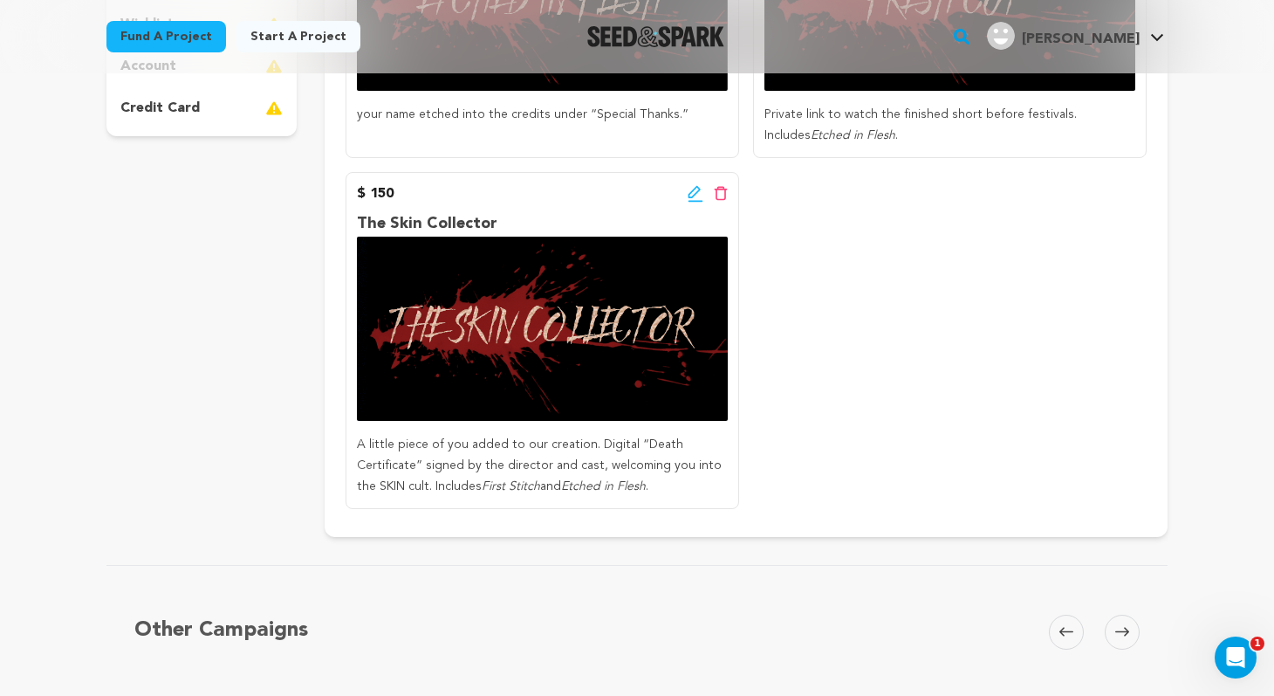
scroll to position [529, 0]
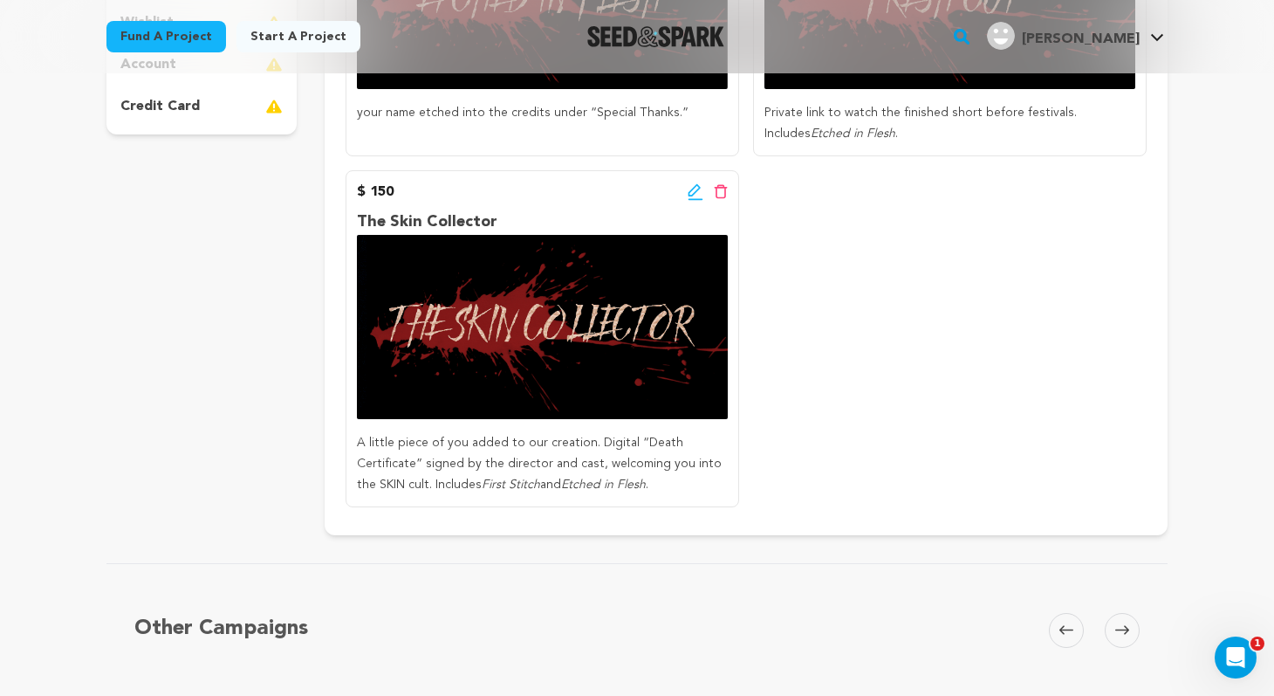
click at [695, 190] on icon at bounding box center [696, 191] width 16 height 17
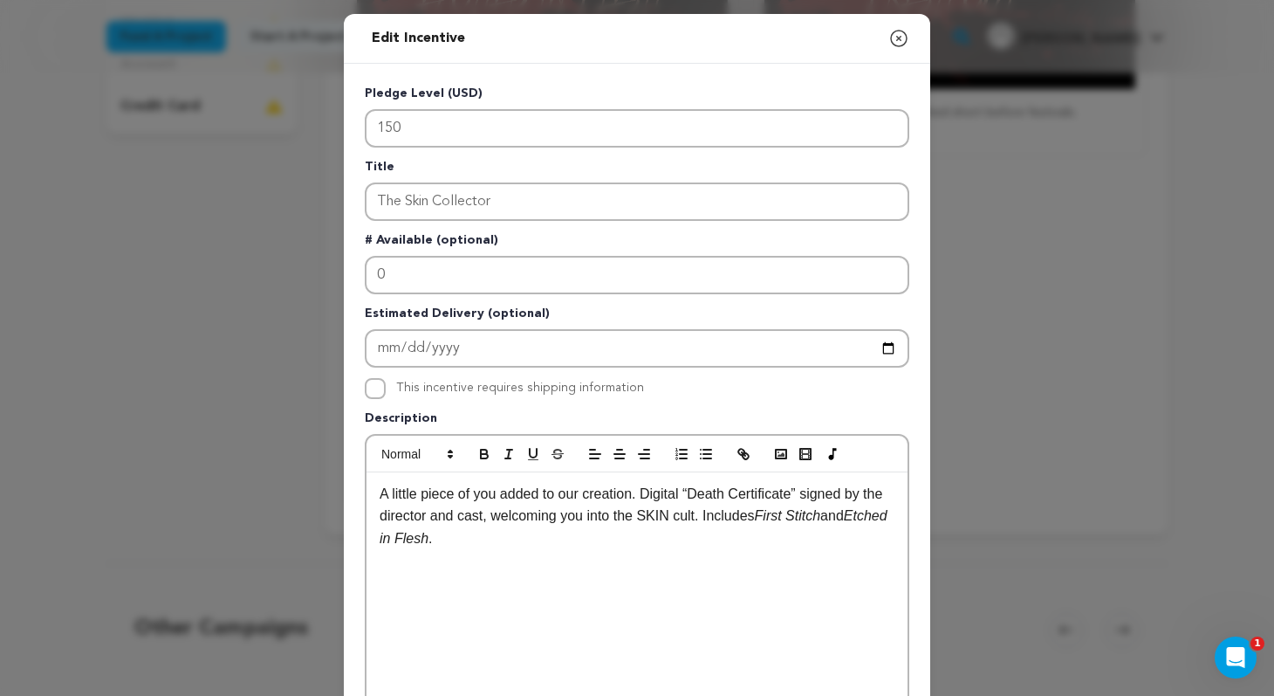
scroll to position [4, 0]
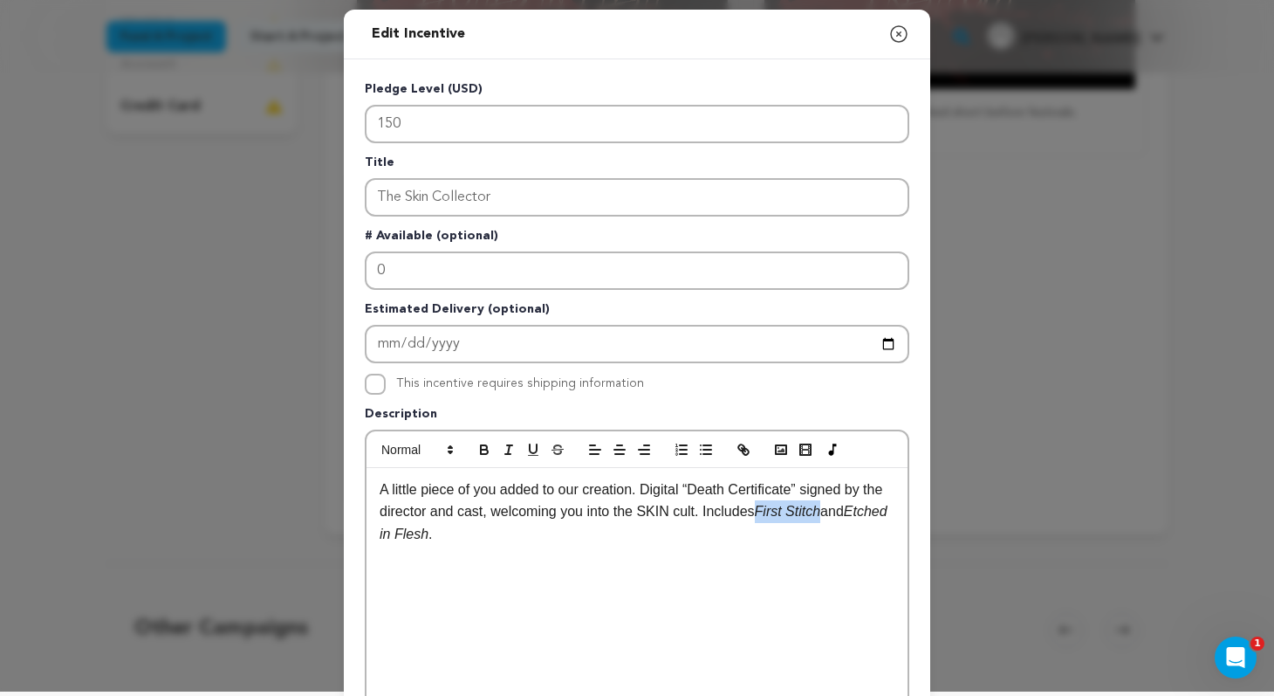
drag, startPoint x: 857, startPoint y: 511, endPoint x: 790, endPoint y: 514, distance: 67.3
click at [790, 514] on em "First Stitch" at bounding box center [788, 511] width 66 height 15
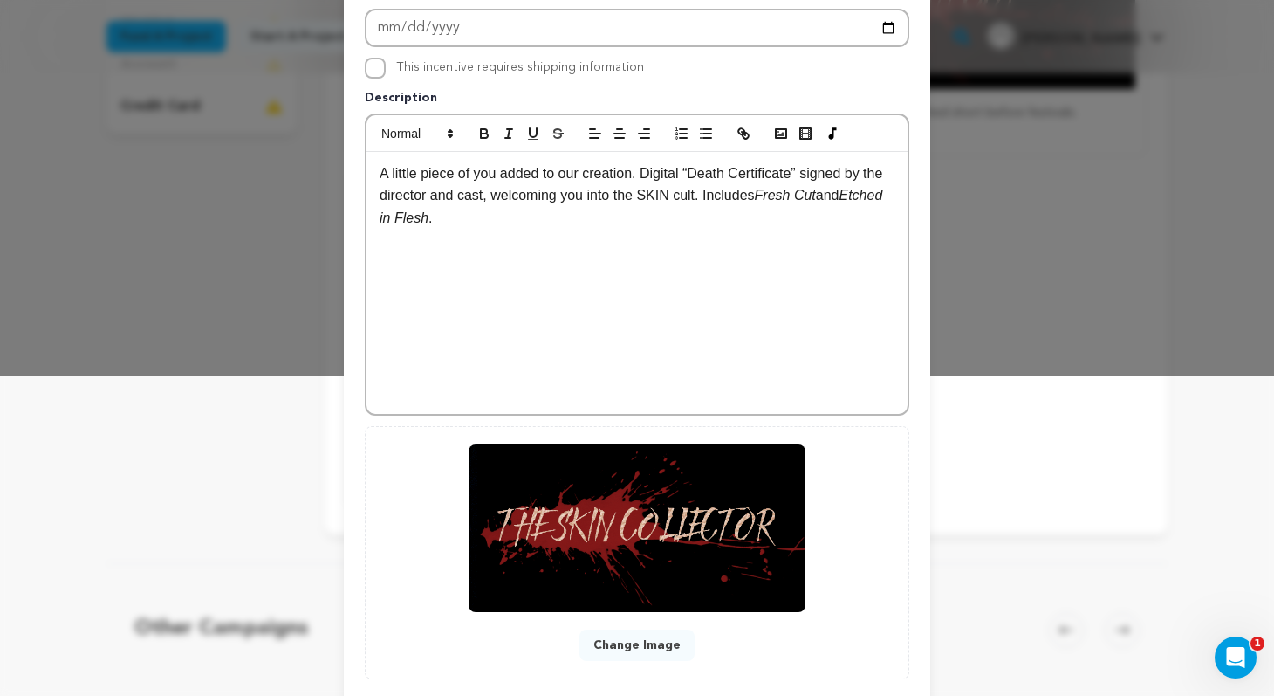
scroll to position [370, 0]
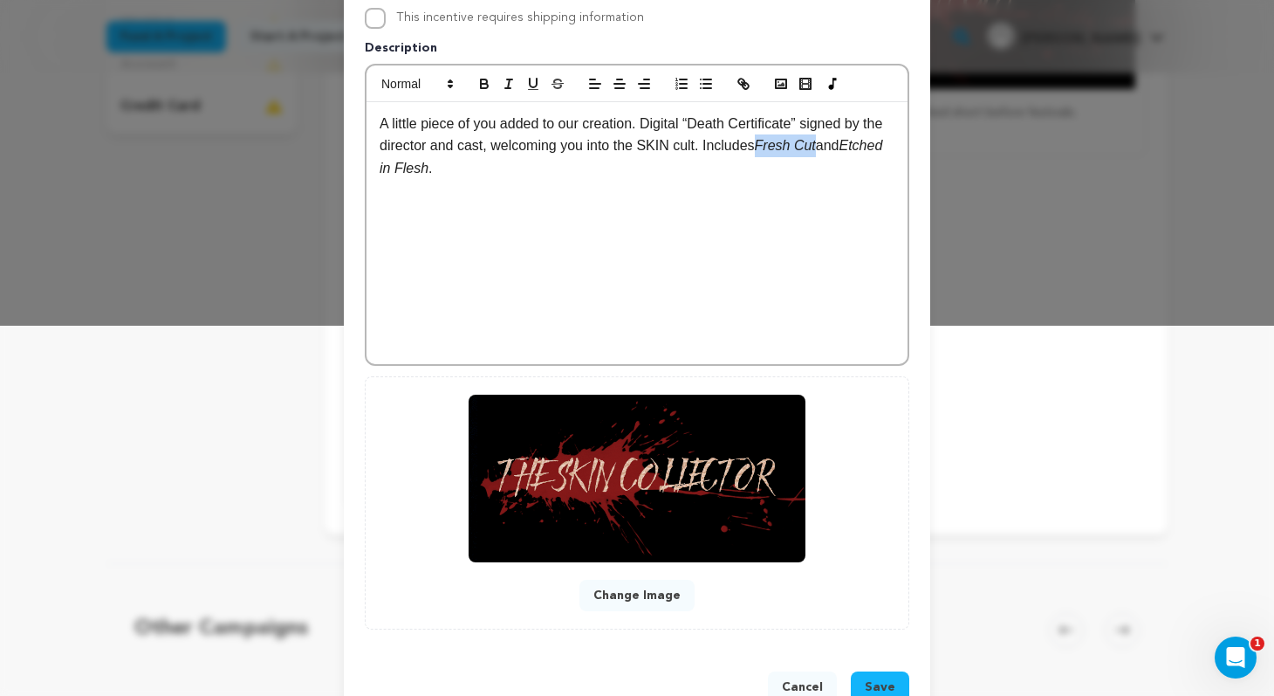
drag, startPoint x: 853, startPoint y: 147, endPoint x: 792, endPoint y: 148, distance: 61.1
click at [792, 148] on p "A little piece of you added to our creation. Digital “Death Certificate” signed…" at bounding box center [637, 146] width 515 height 67
copy em "Fresh Cut"
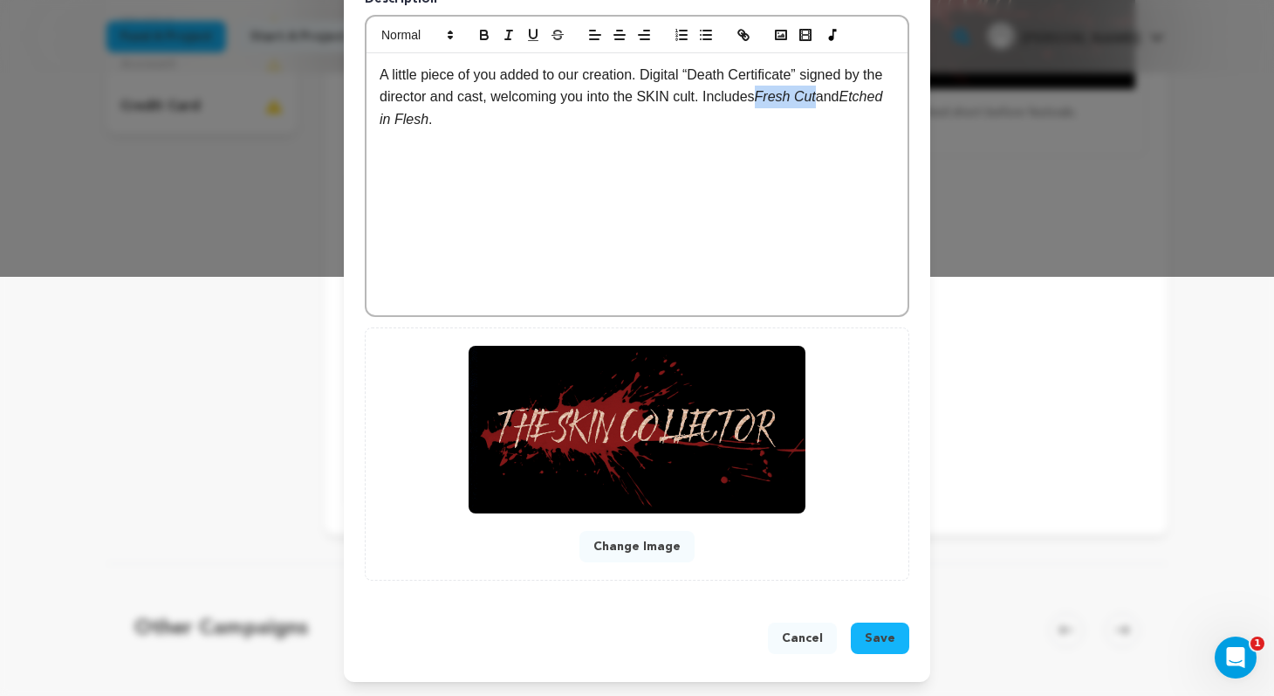
click at [875, 633] on span "Save" at bounding box center [880, 637] width 31 height 17
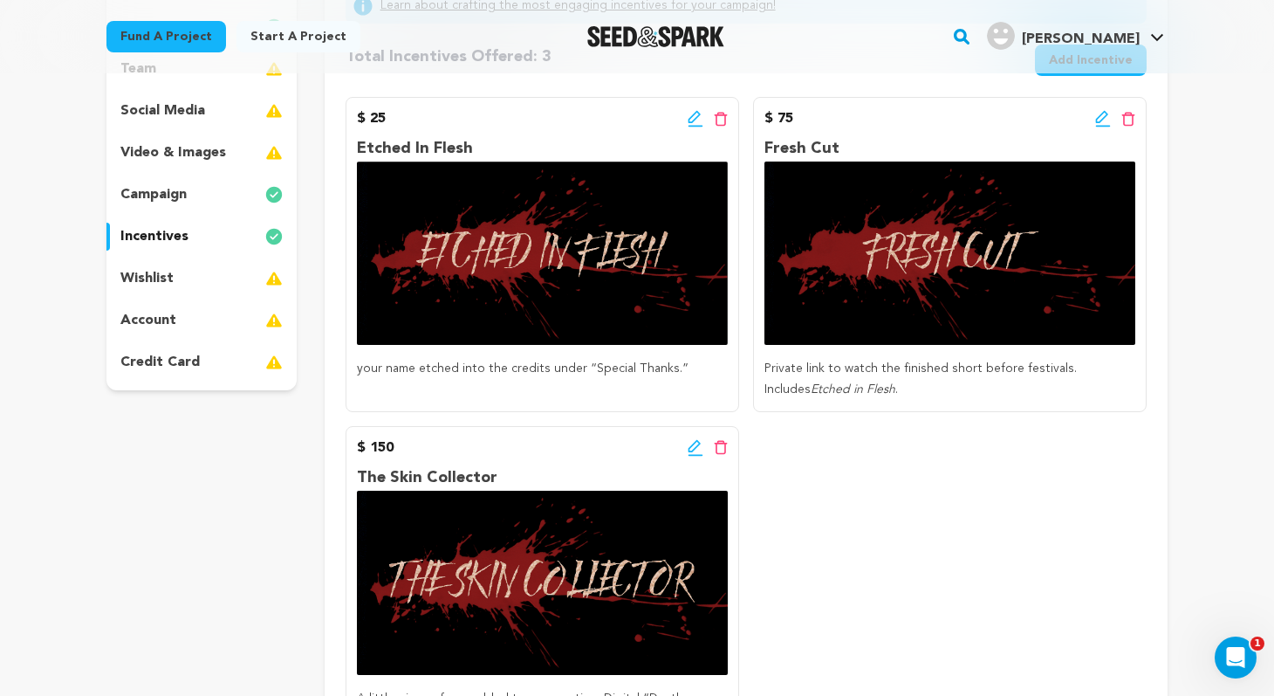
scroll to position [188, 0]
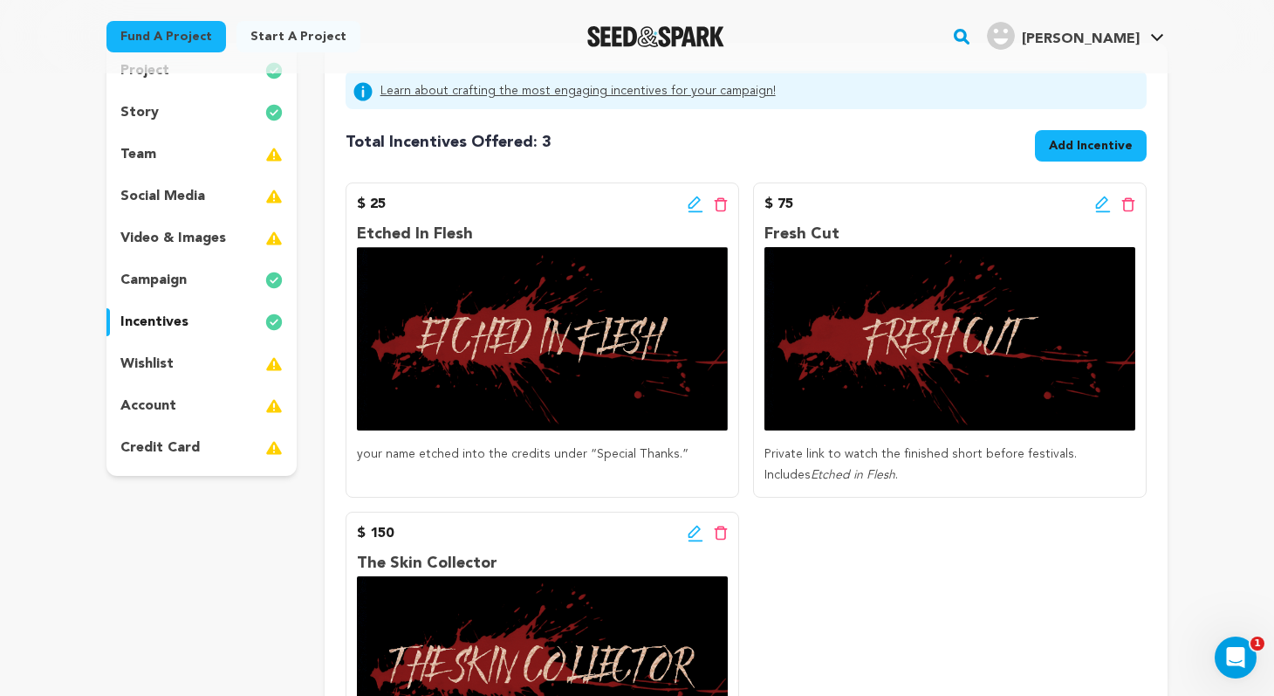
click at [1096, 144] on span "Add Incentive" at bounding box center [1091, 145] width 84 height 17
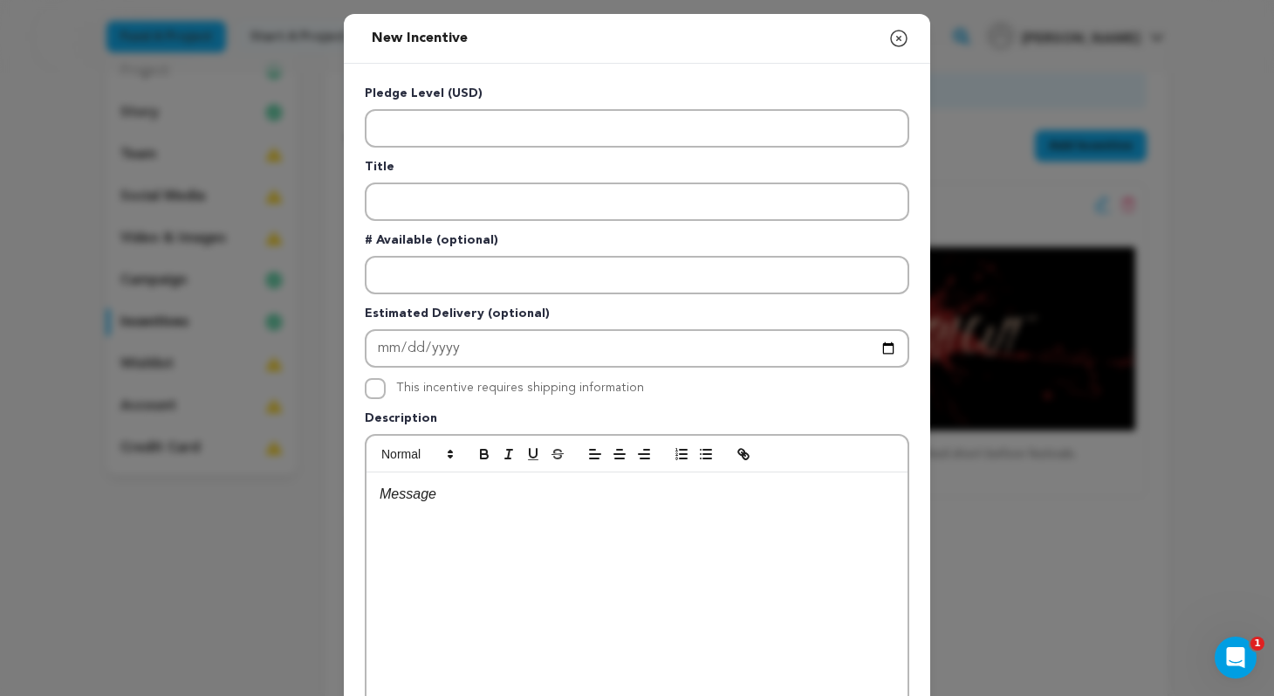
click at [480, 513] on div at bounding box center [637, 603] width 541 height 262
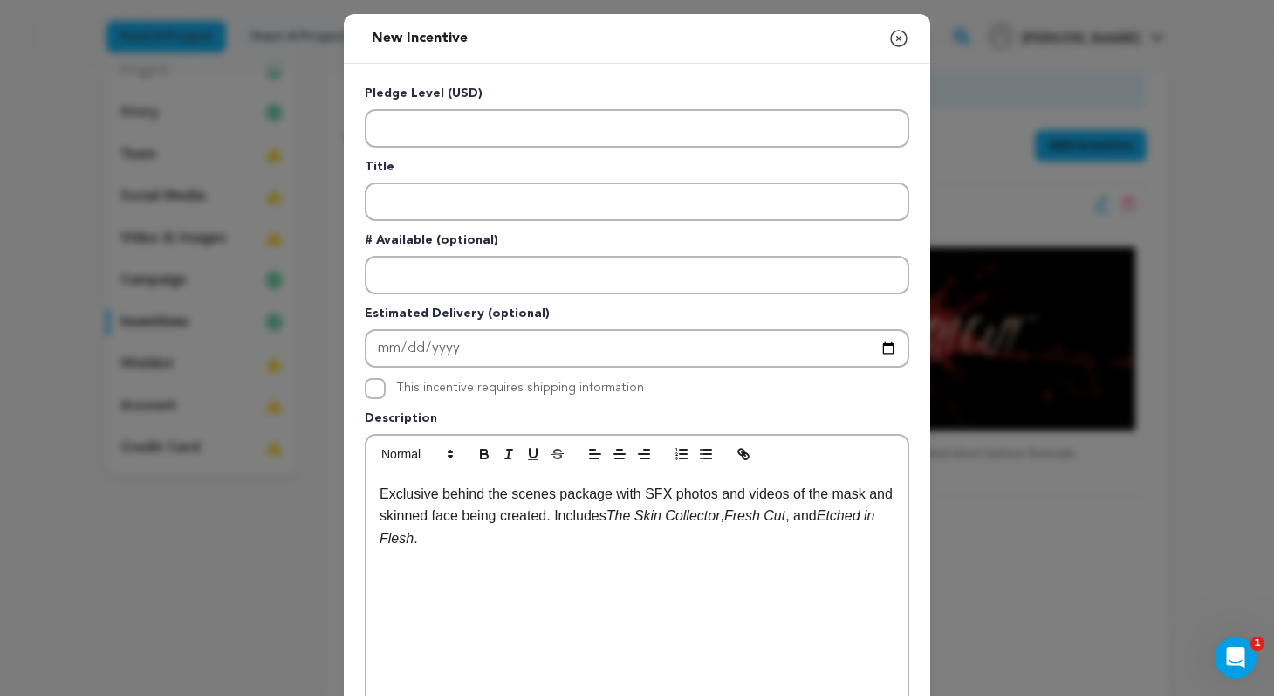
scroll to position [0, 0]
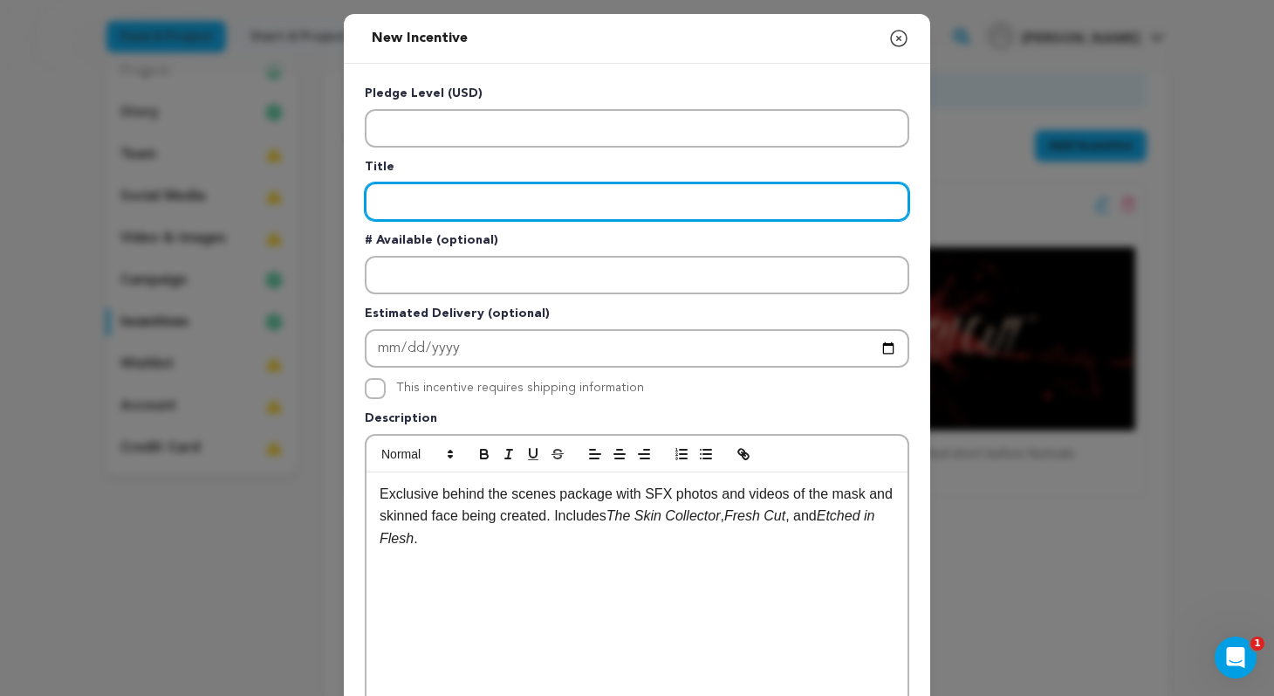
click at [449, 208] on input "Enter title" at bounding box center [637, 201] width 545 height 38
type input "Behind The Seams"
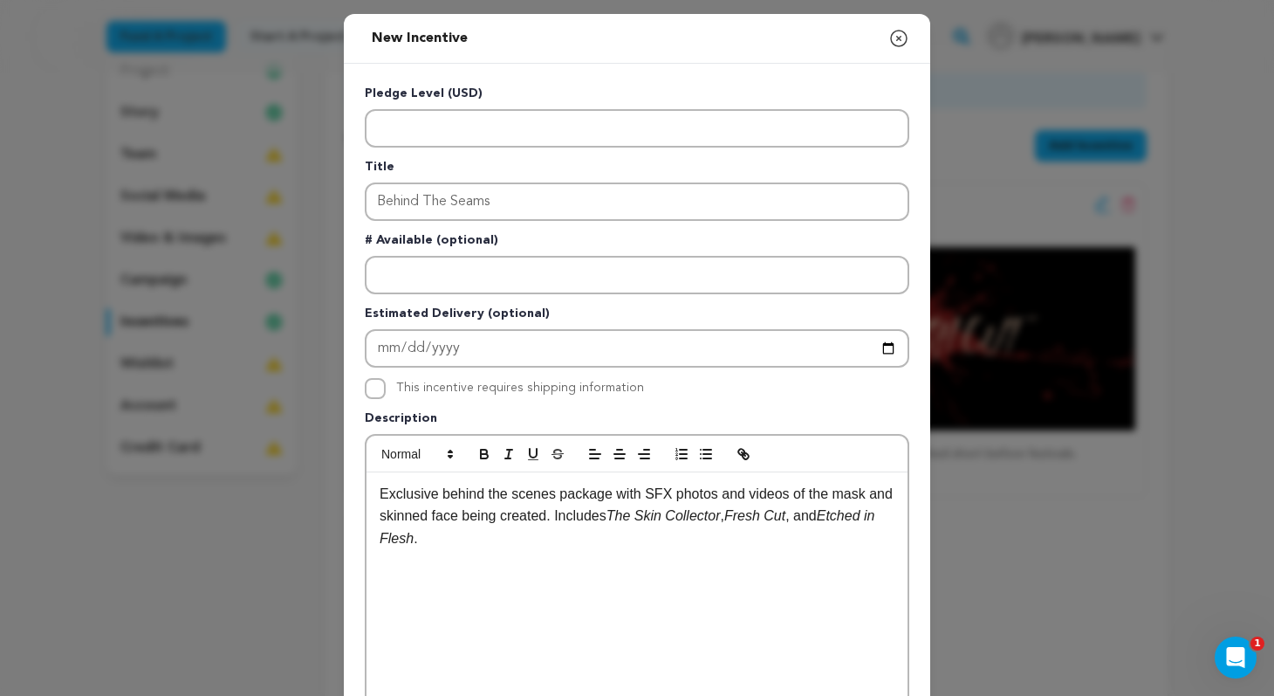
click at [731, 574] on div "Exclusive behind the scenes package with SFX photos and videos of the mask and …" at bounding box center [637, 603] width 541 height 262
click at [1020, 544] on div "New Incentive Close modal Pledge Level (USD) Title Behind The Seams # Available…" at bounding box center [637, 468] width 1274 height 937
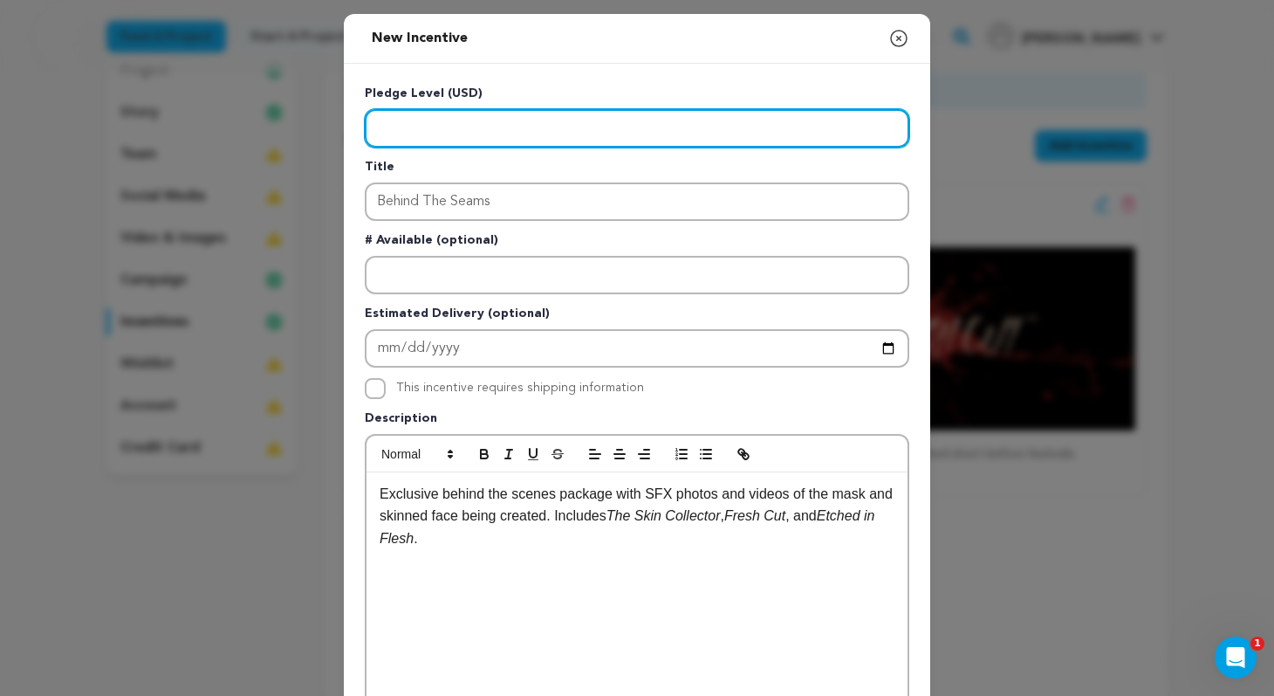
click at [543, 127] on input "Enter level" at bounding box center [637, 128] width 545 height 38
type input "300"
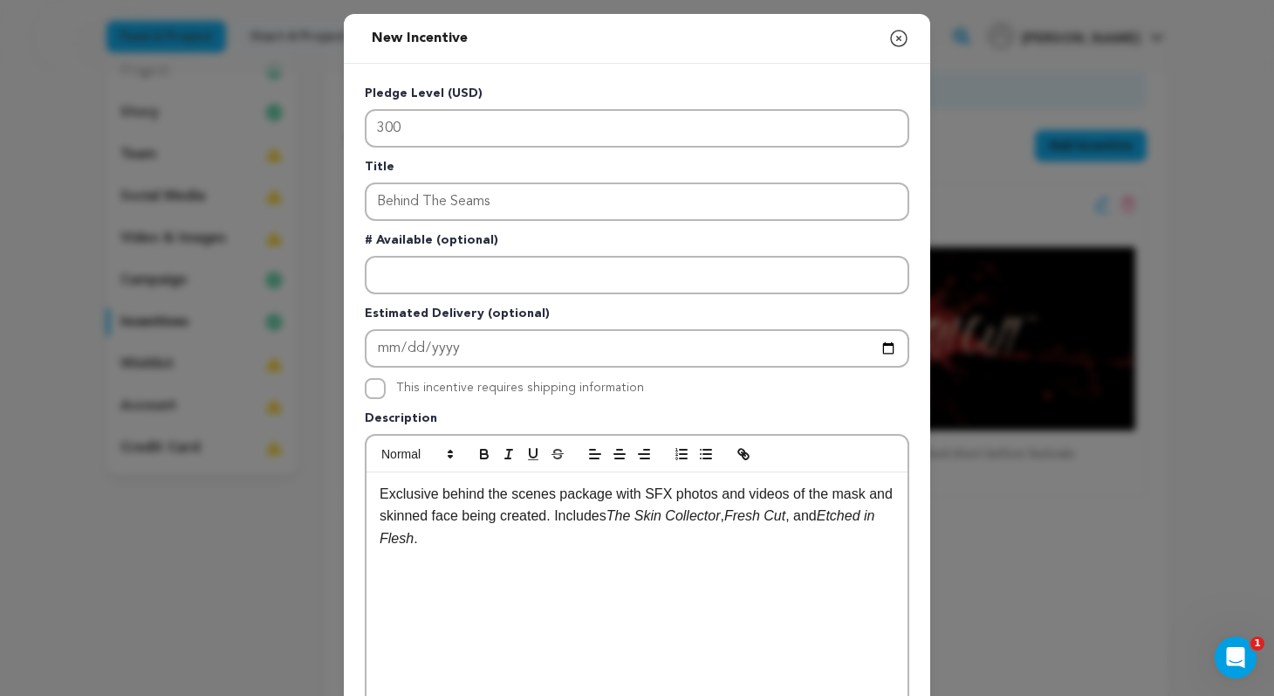
click at [611, 600] on div "Exclusive behind the scenes package with SFX photos and videos of the mask and …" at bounding box center [637, 603] width 541 height 262
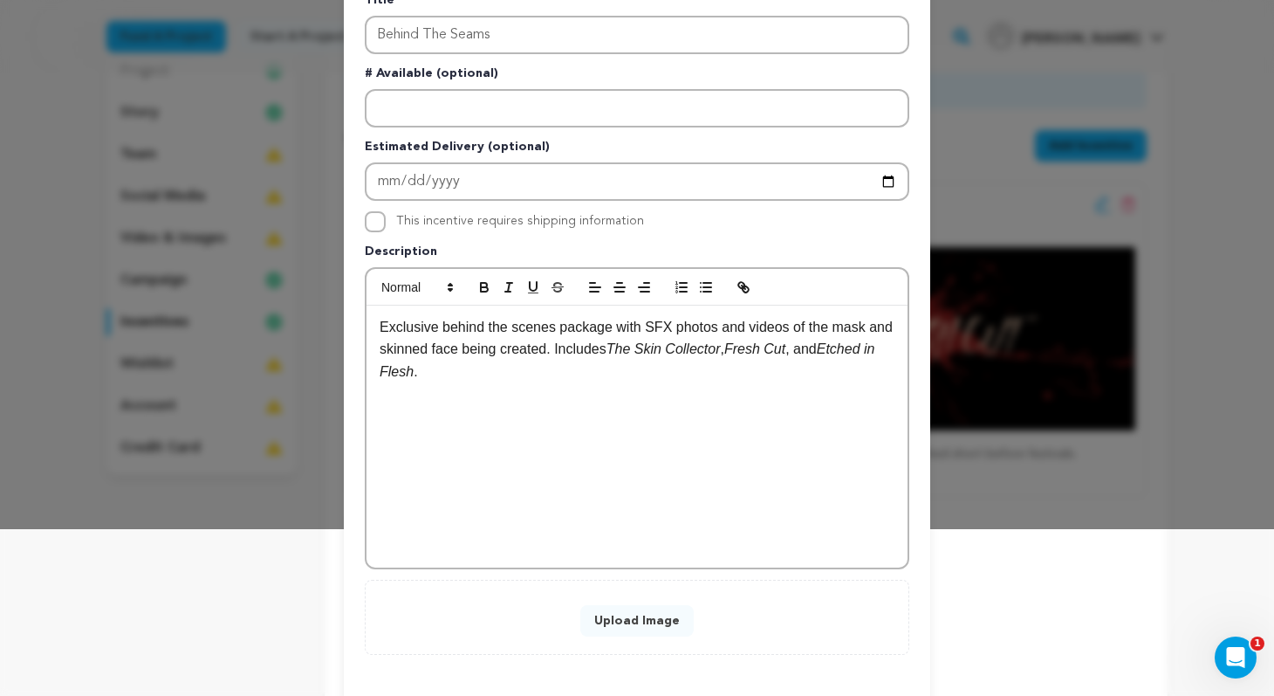
scroll to position [230, 0]
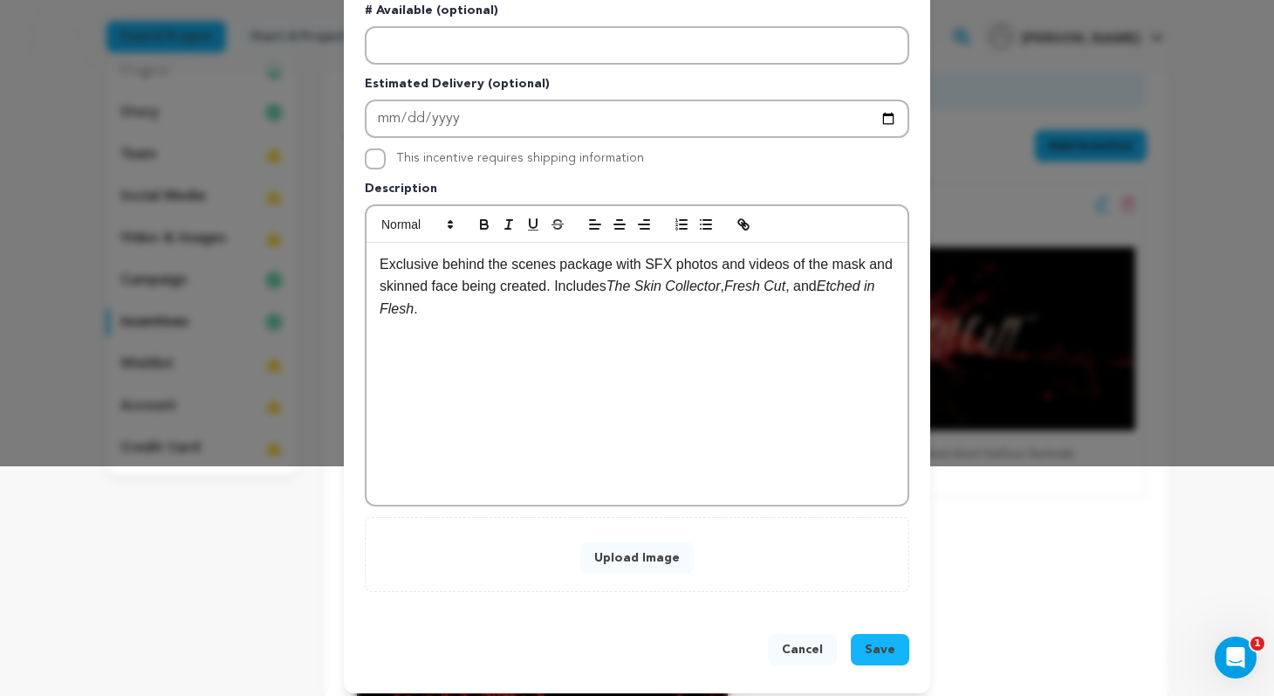
click at [669, 557] on button "Upload Image" at bounding box center [637, 557] width 113 height 31
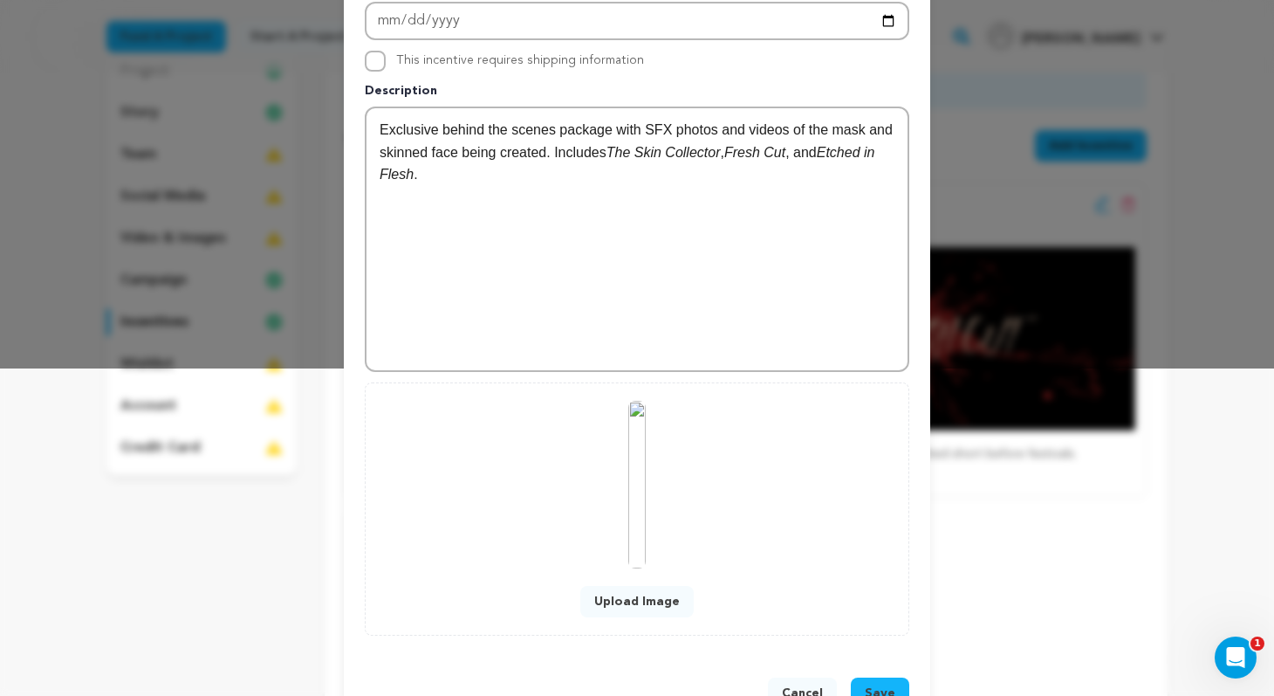
scroll to position [341, 0]
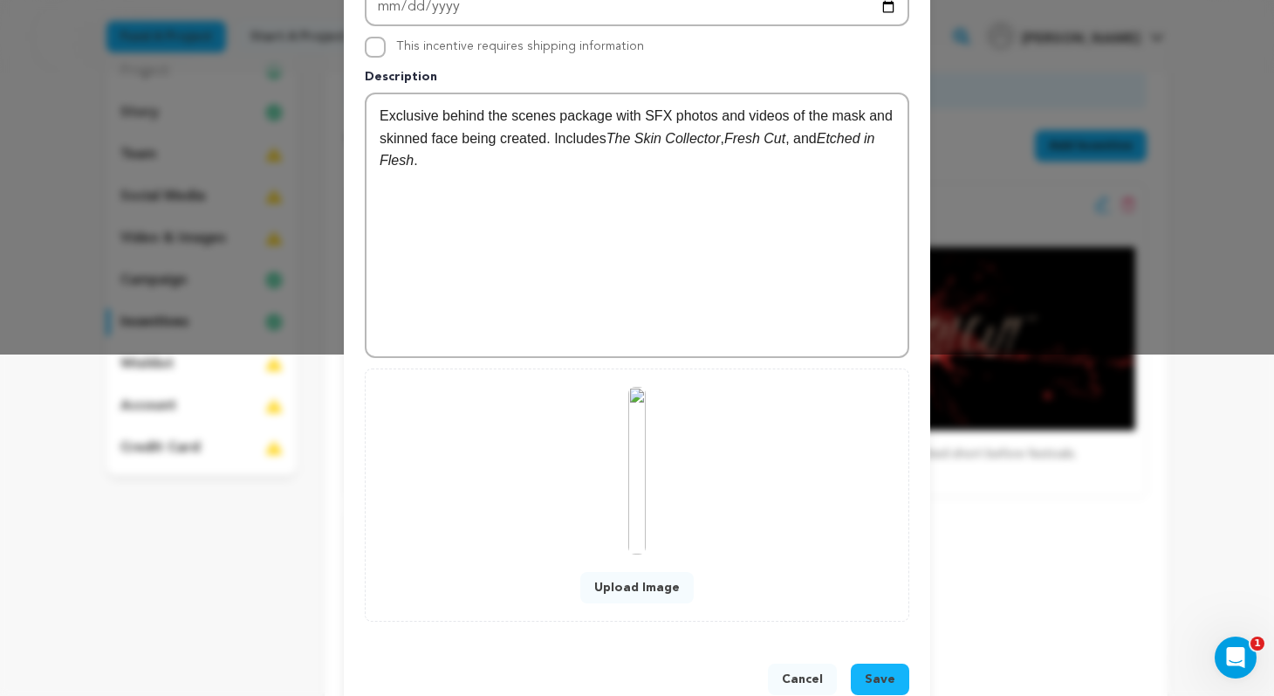
click at [876, 671] on span "Save" at bounding box center [880, 678] width 31 height 17
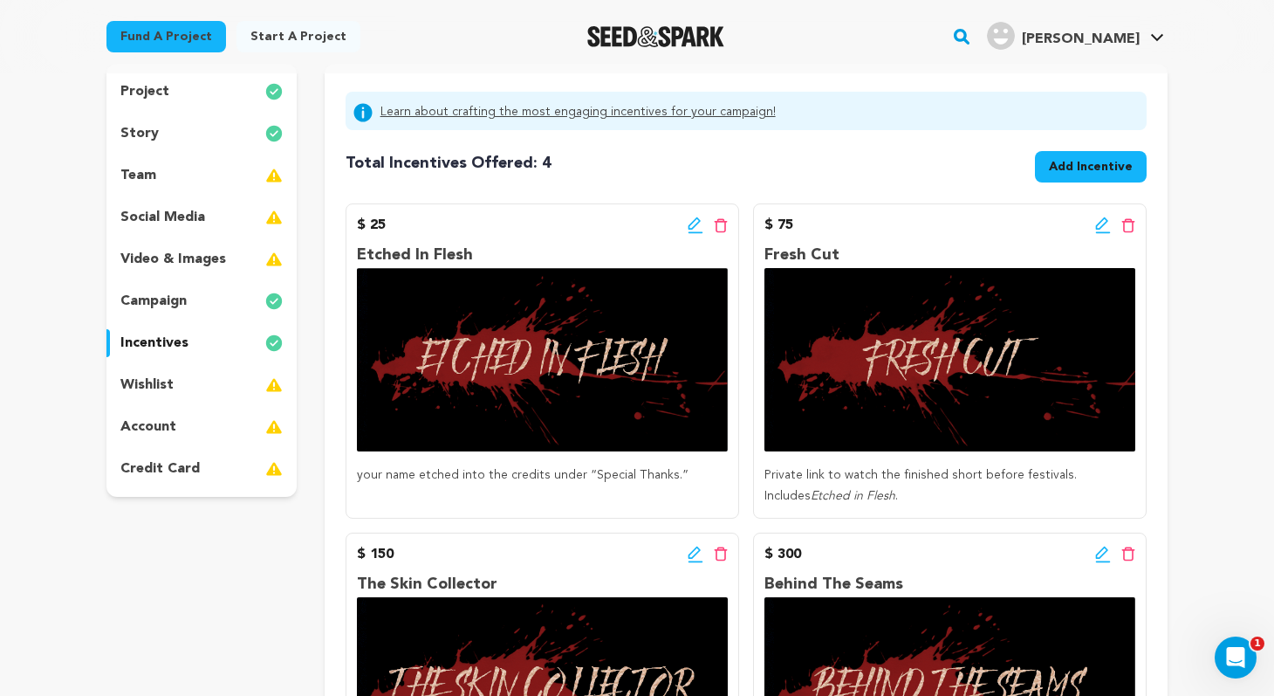
scroll to position [161, 0]
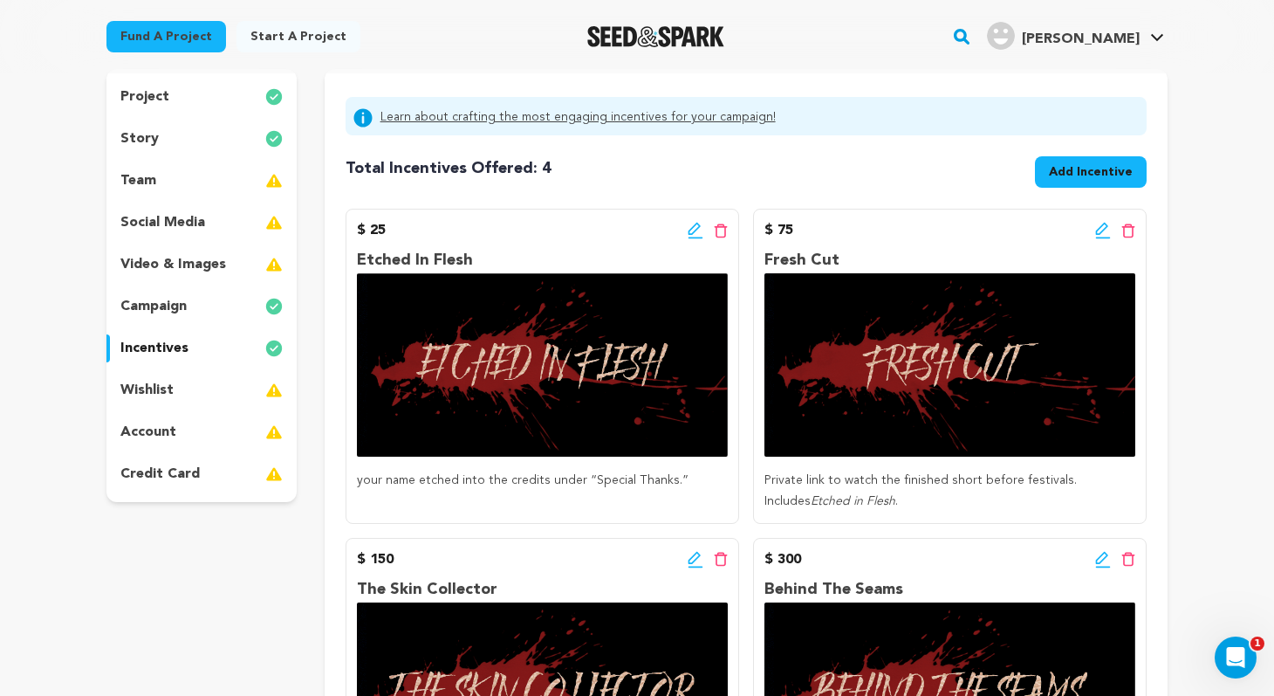
click at [1107, 175] on span "Add Incentive" at bounding box center [1091, 171] width 84 height 17
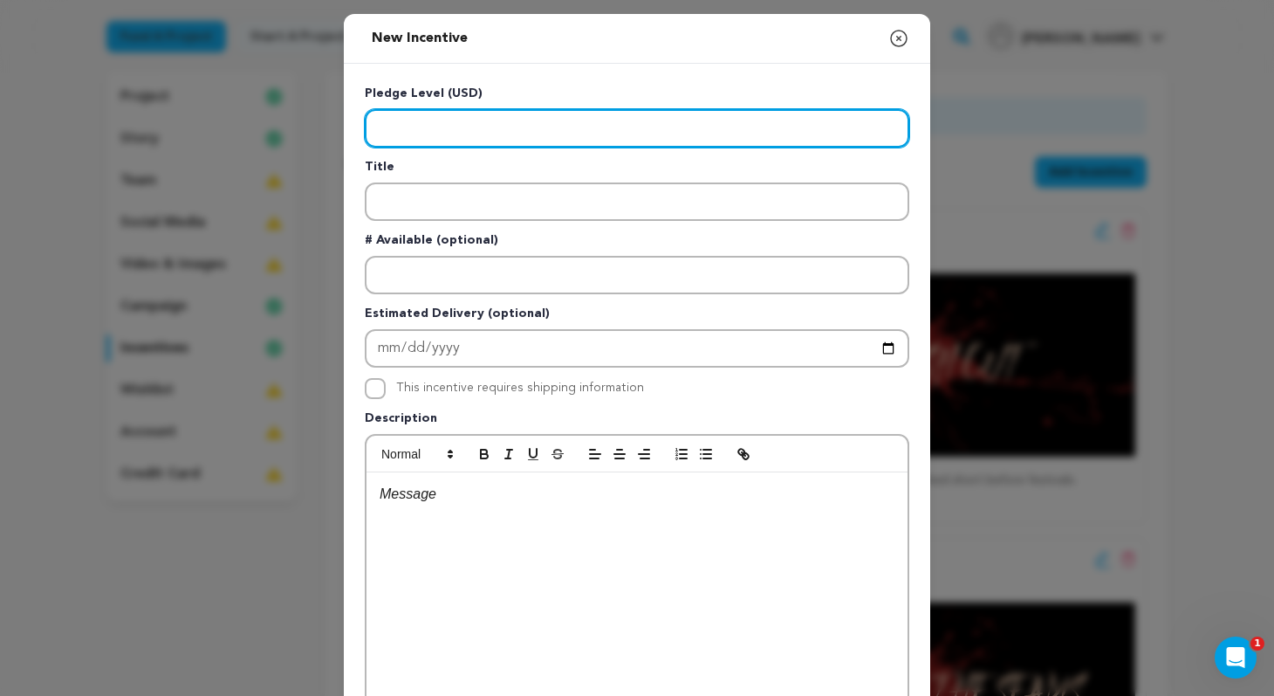
click at [552, 131] on input "Enter level" at bounding box center [637, 128] width 545 height 38
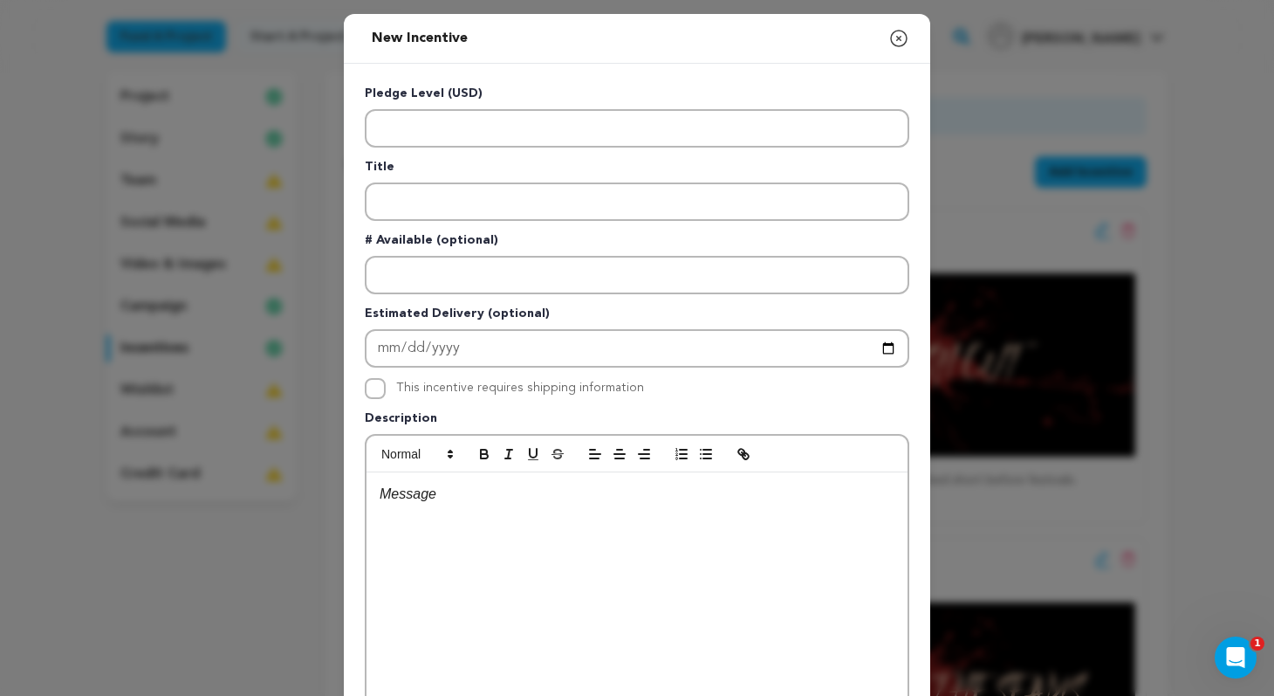
click at [617, 531] on div at bounding box center [637, 603] width 541 height 262
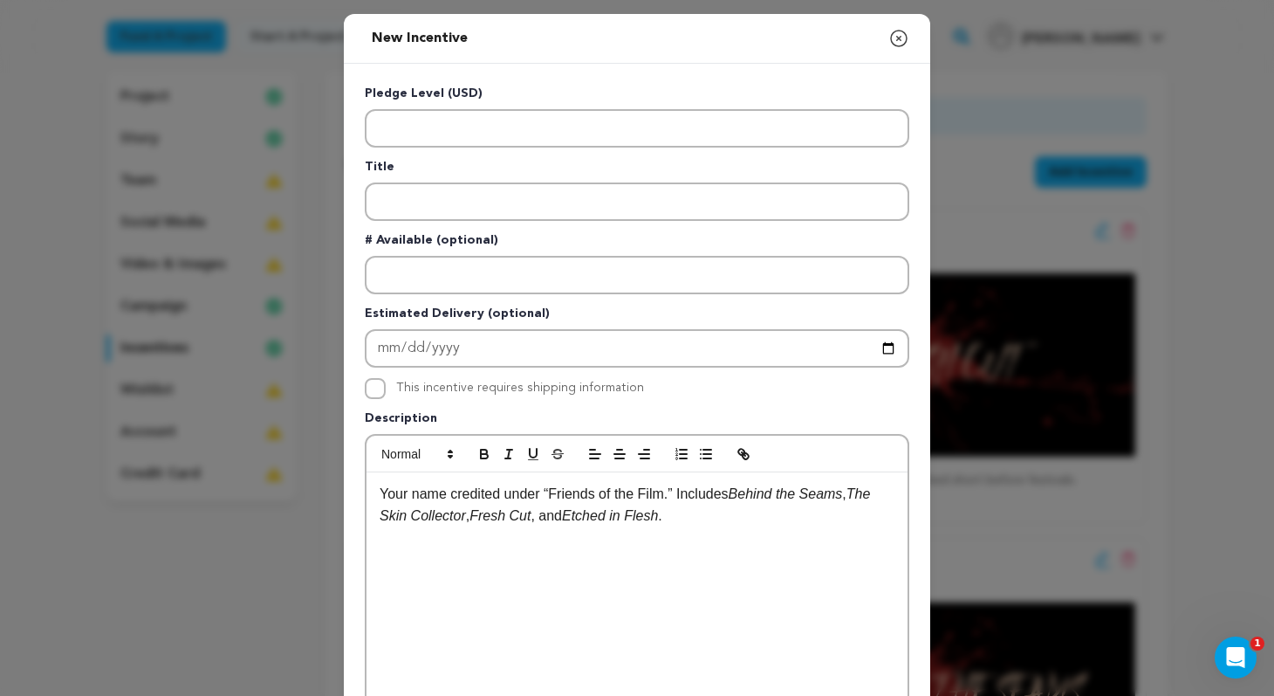
scroll to position [0, 0]
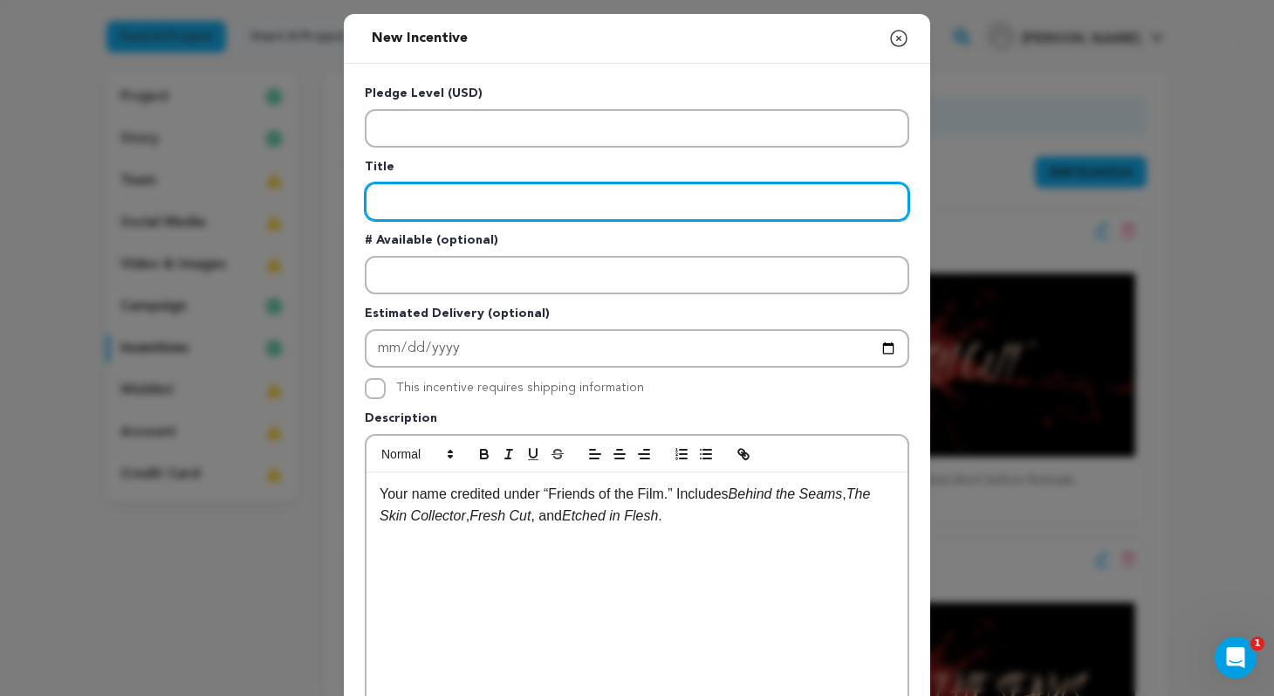
click at [454, 206] on input "Enter title" at bounding box center [637, 201] width 545 height 38
click at [540, 205] on input "Enter title" at bounding box center [637, 201] width 545 height 38
paste input "Stitched Together"
type input "Stitched Together"
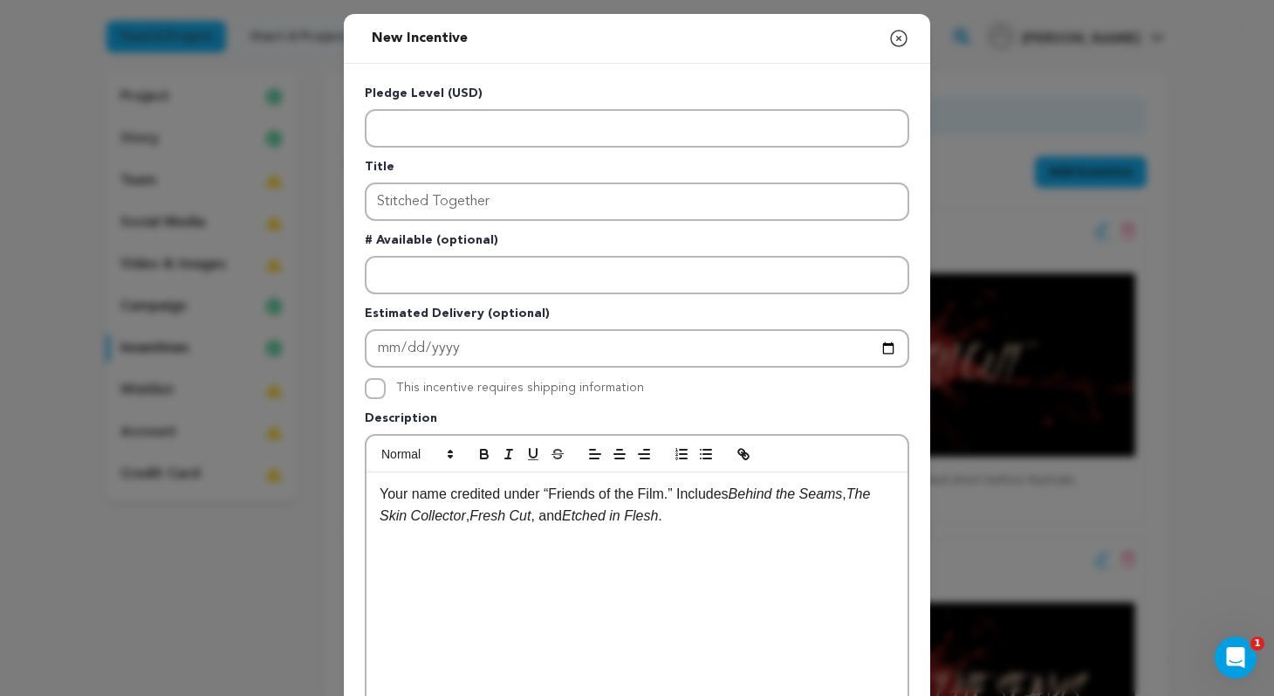
click at [606, 561] on div "Your name credited under “Friends of the Film.” Includes Behind the Seams , The…" at bounding box center [637, 603] width 541 height 262
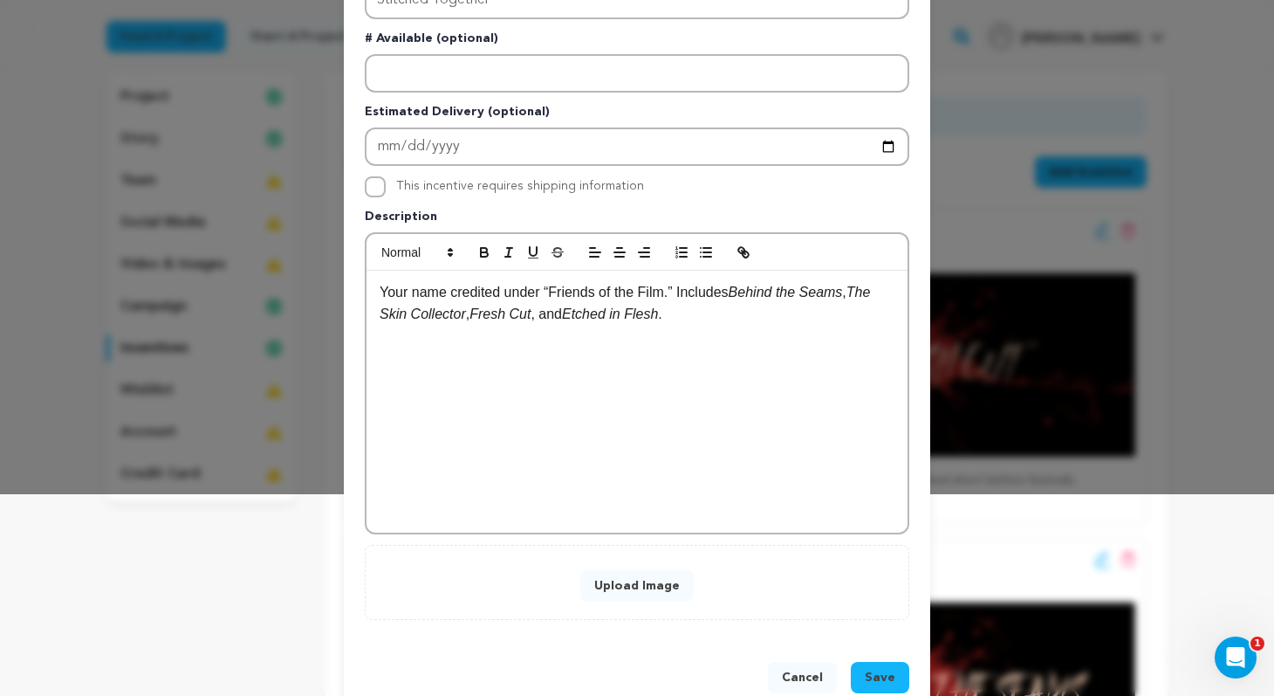
scroll to position [204, 0]
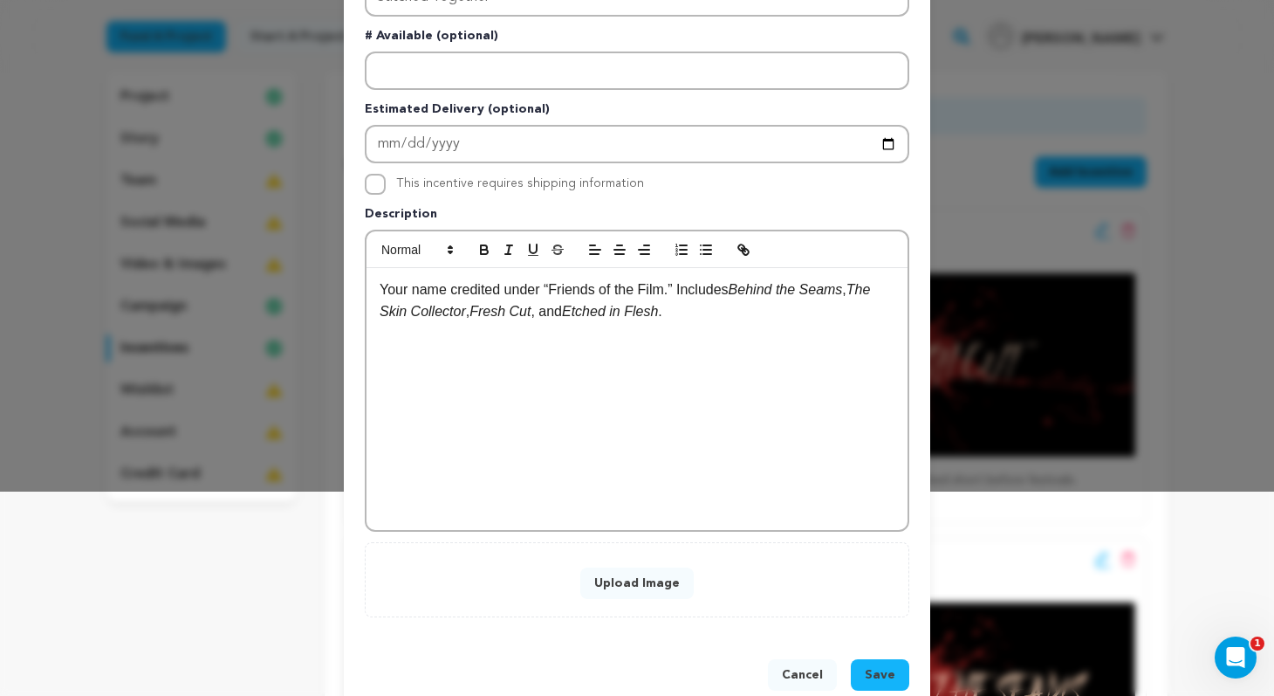
click at [656, 581] on button "Upload Image" at bounding box center [637, 582] width 113 height 31
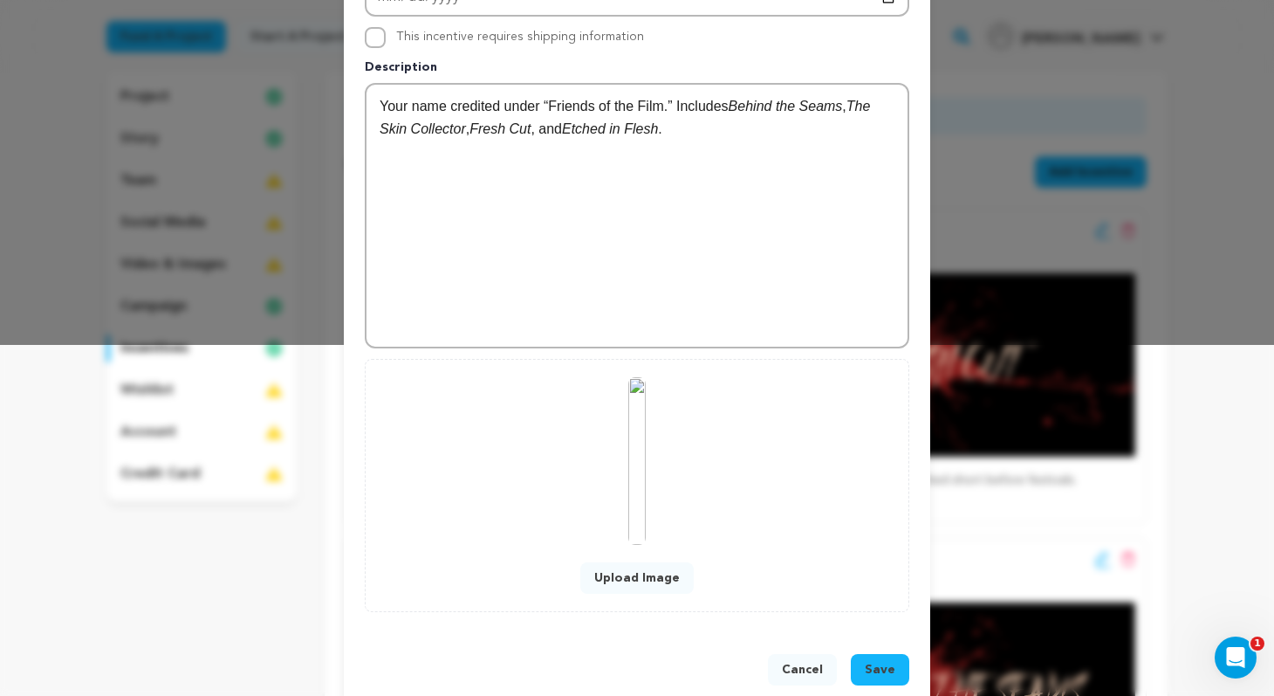
scroll to position [382, 0]
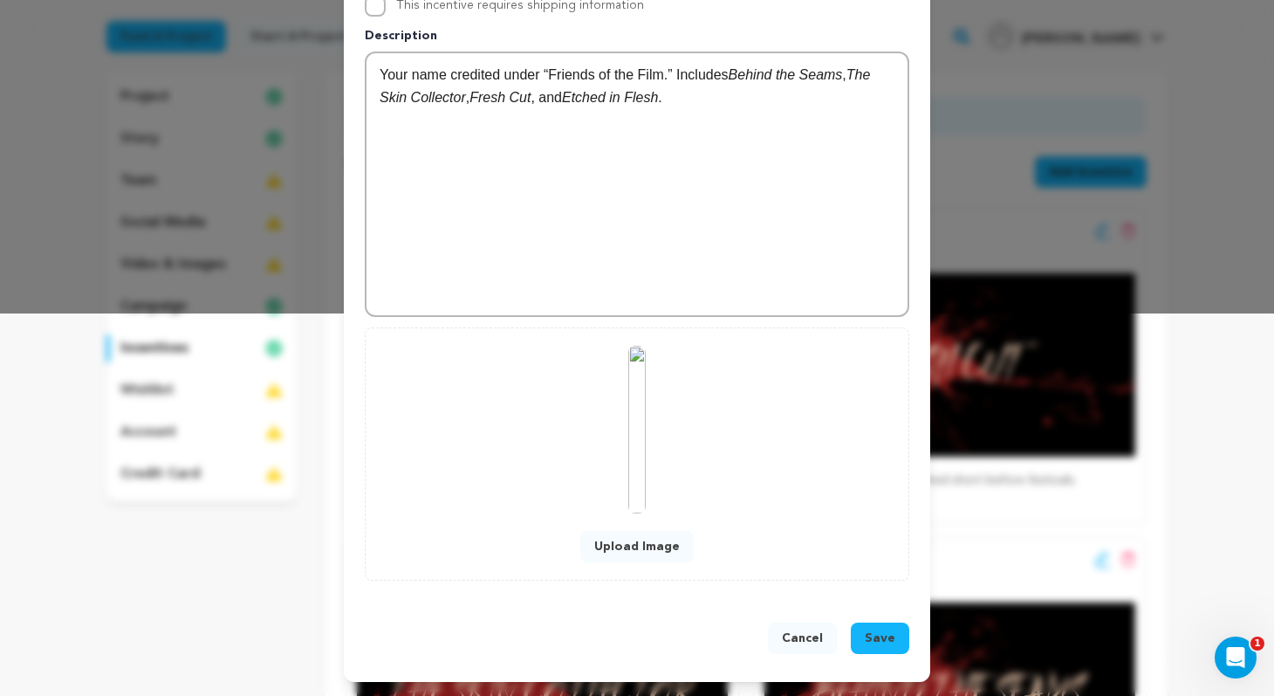
click at [885, 630] on span "Save" at bounding box center [880, 637] width 31 height 17
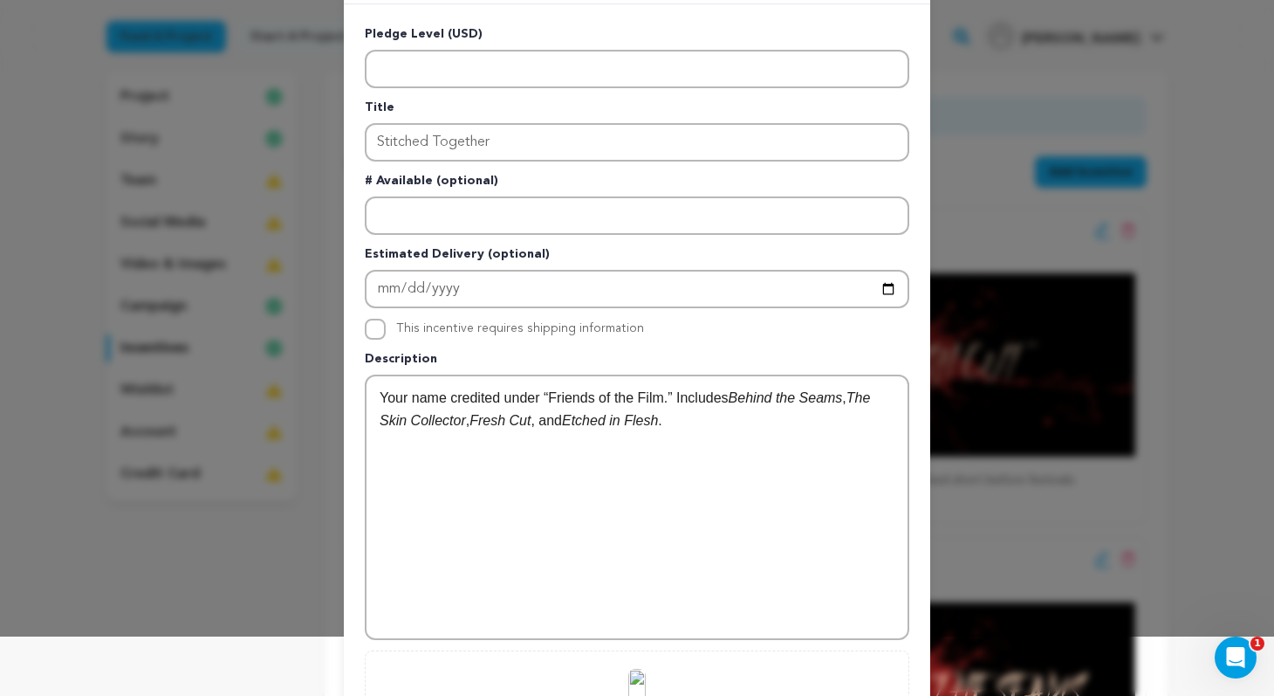
scroll to position [0, 0]
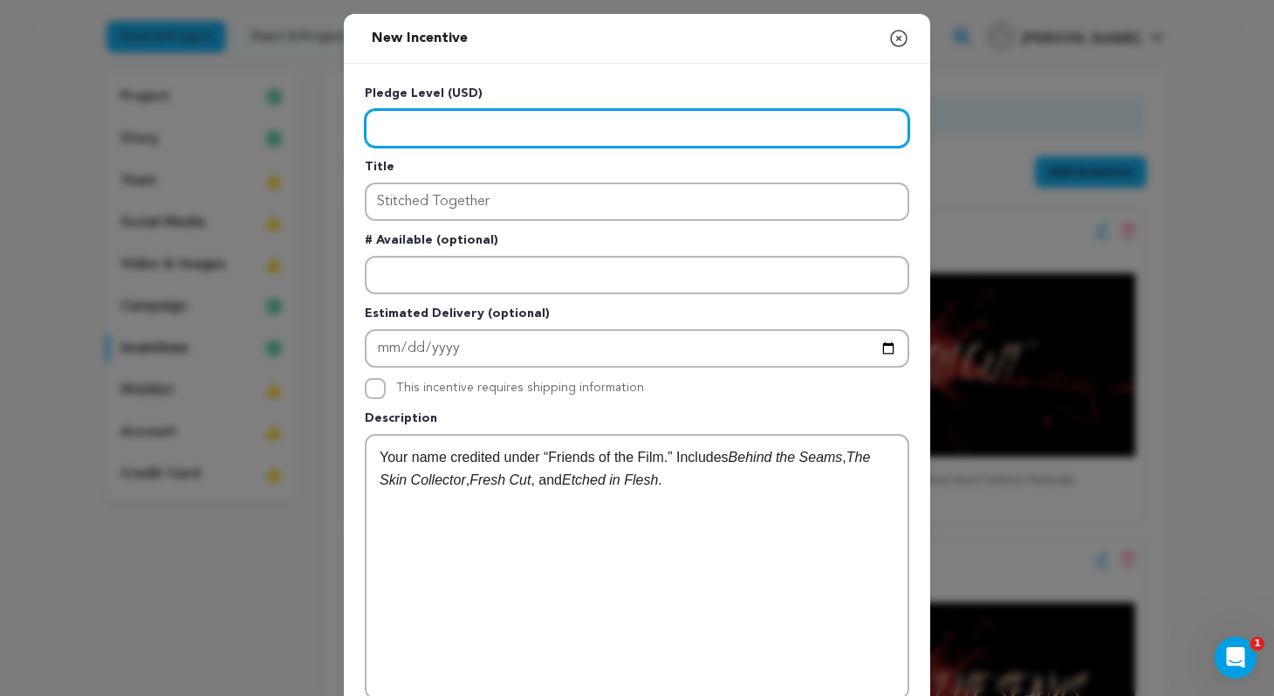
click at [654, 134] on input "Enter level" at bounding box center [637, 128] width 545 height 38
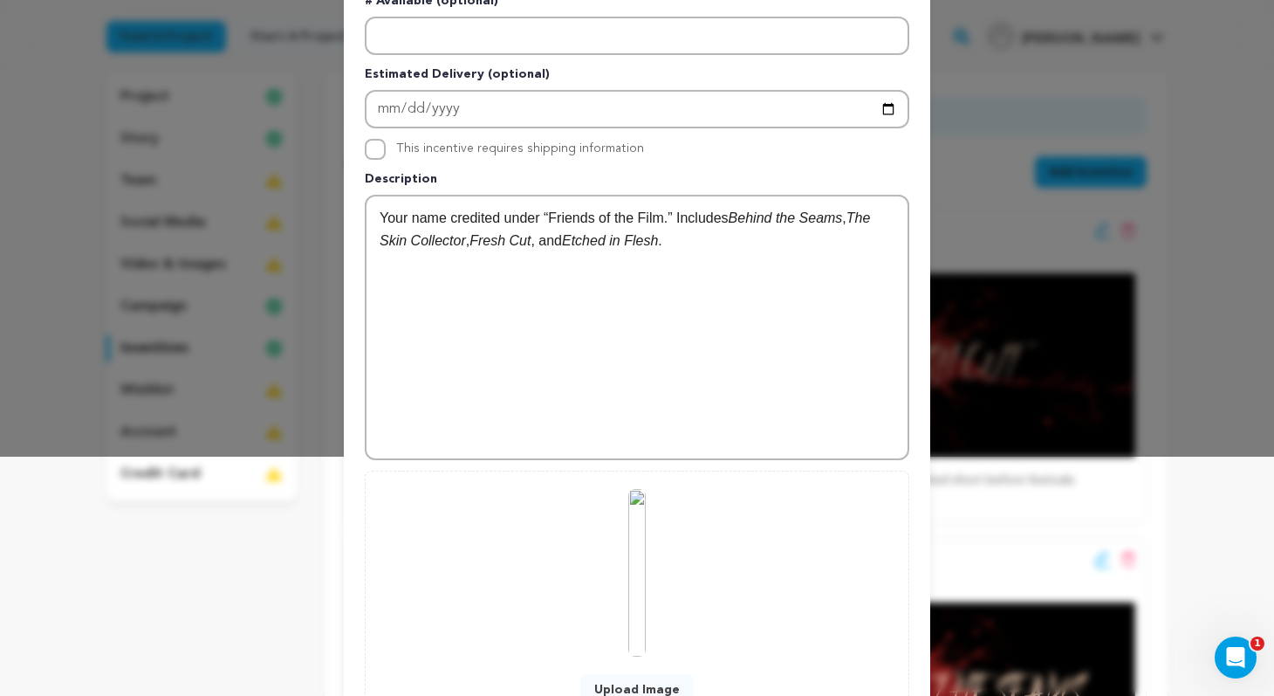
scroll to position [382, 0]
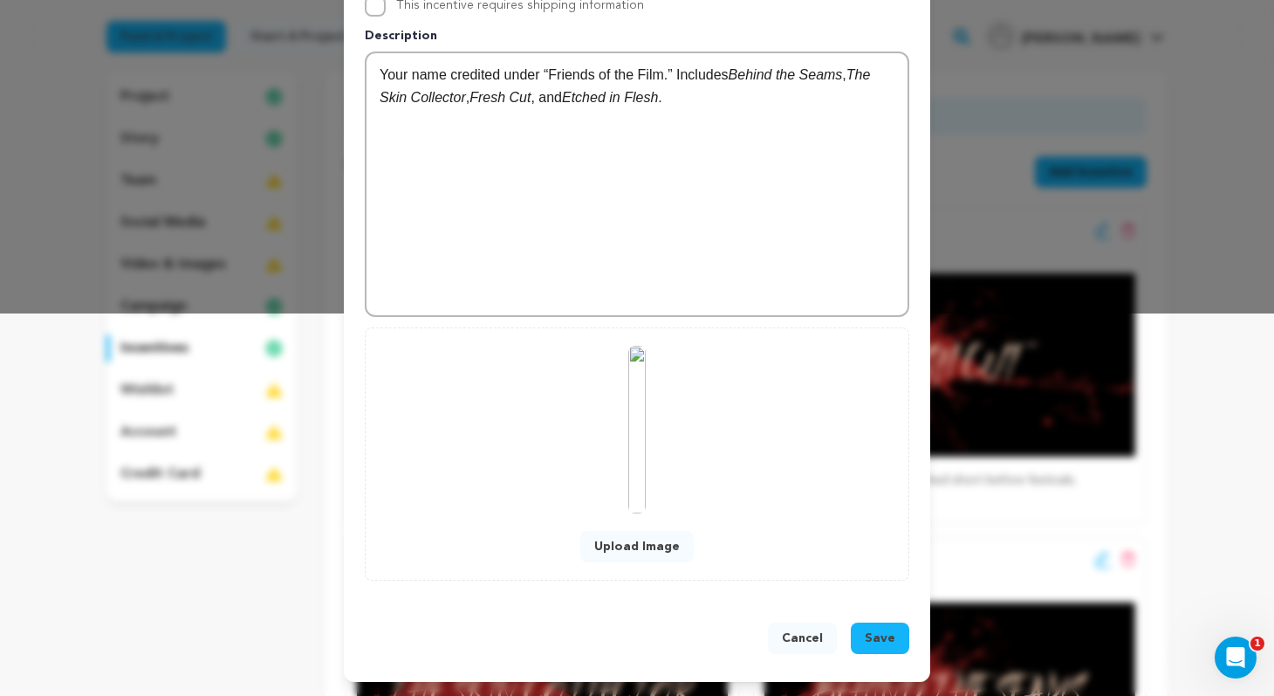
type input "600"
click at [882, 631] on span "Save" at bounding box center [880, 637] width 31 height 17
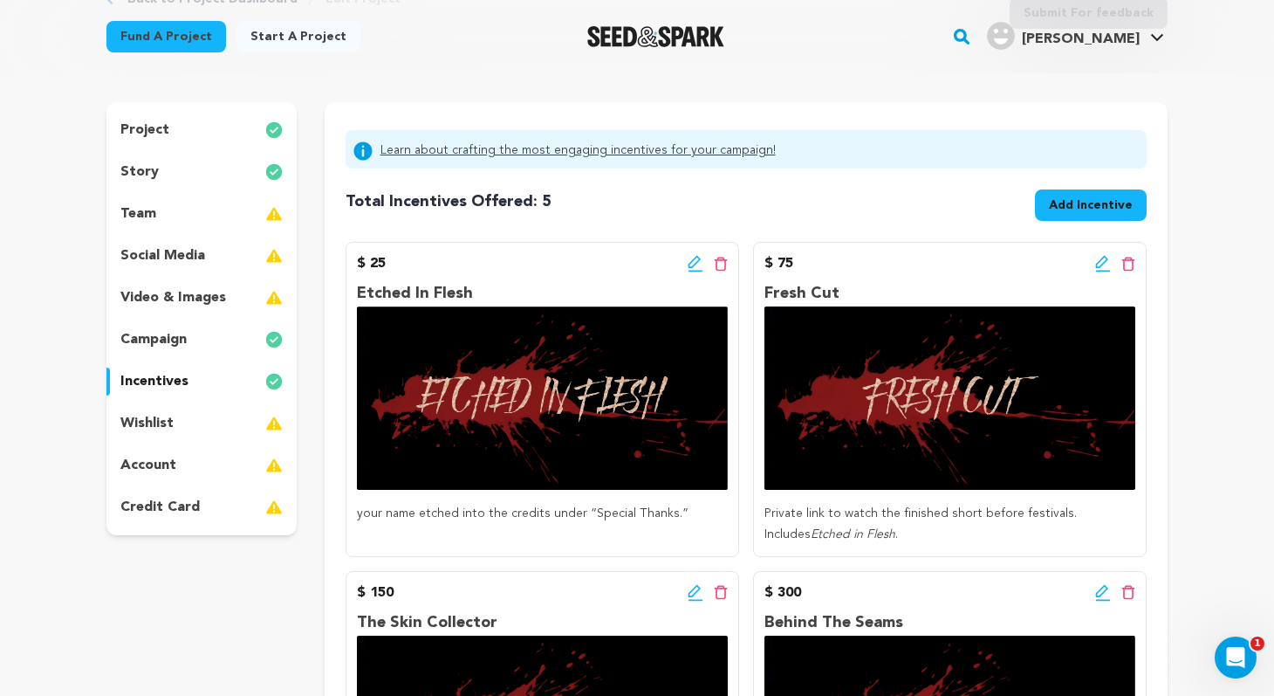
scroll to position [65, 0]
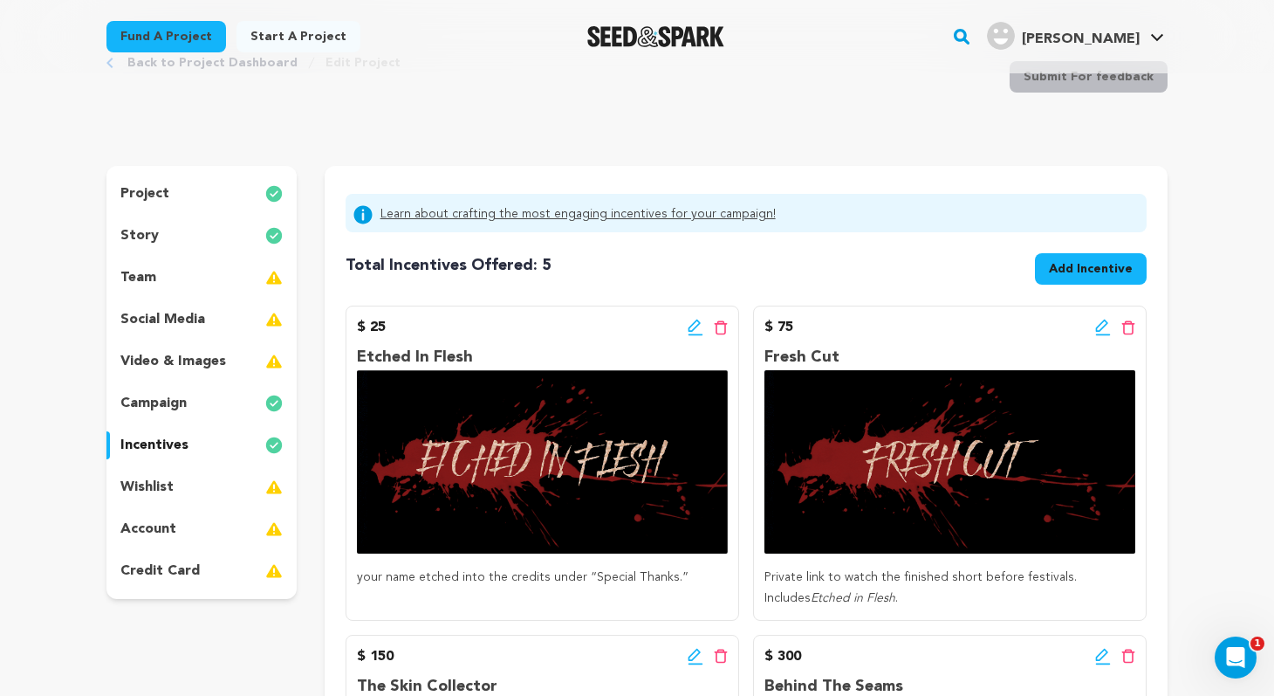
click at [1089, 266] on span "Add Incentive" at bounding box center [1091, 268] width 84 height 17
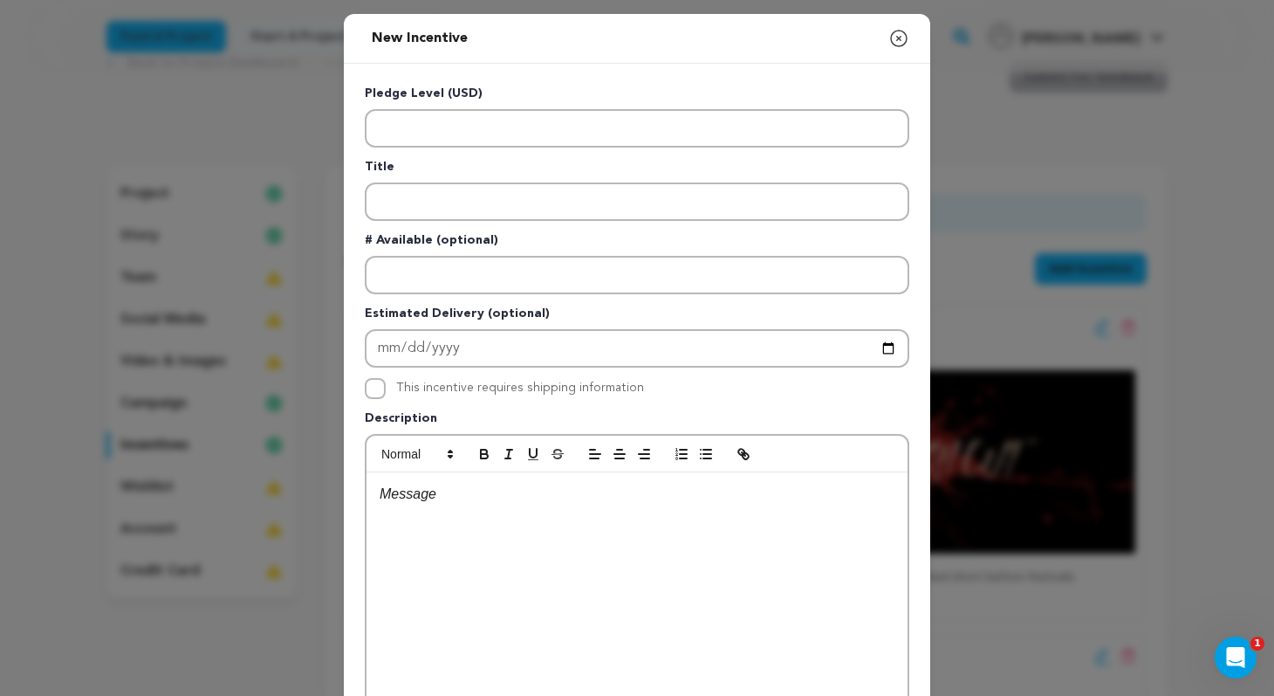
click at [549, 516] on div at bounding box center [637, 603] width 541 height 262
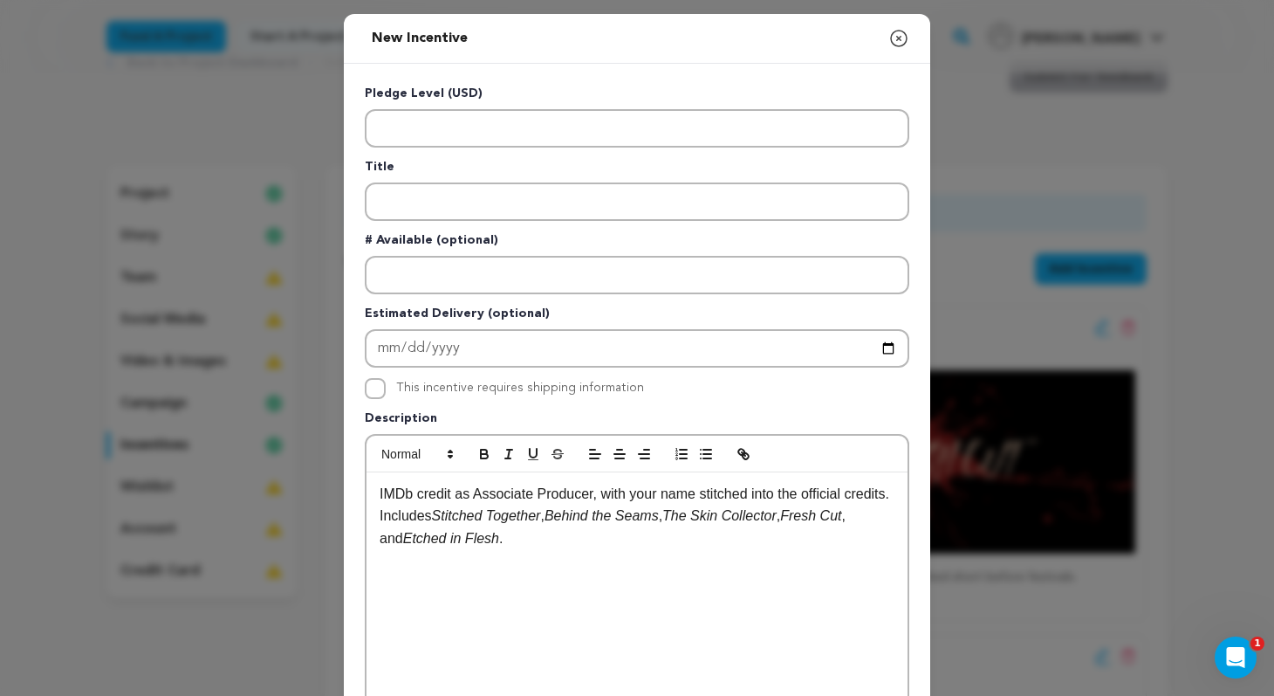
scroll to position [0, 0]
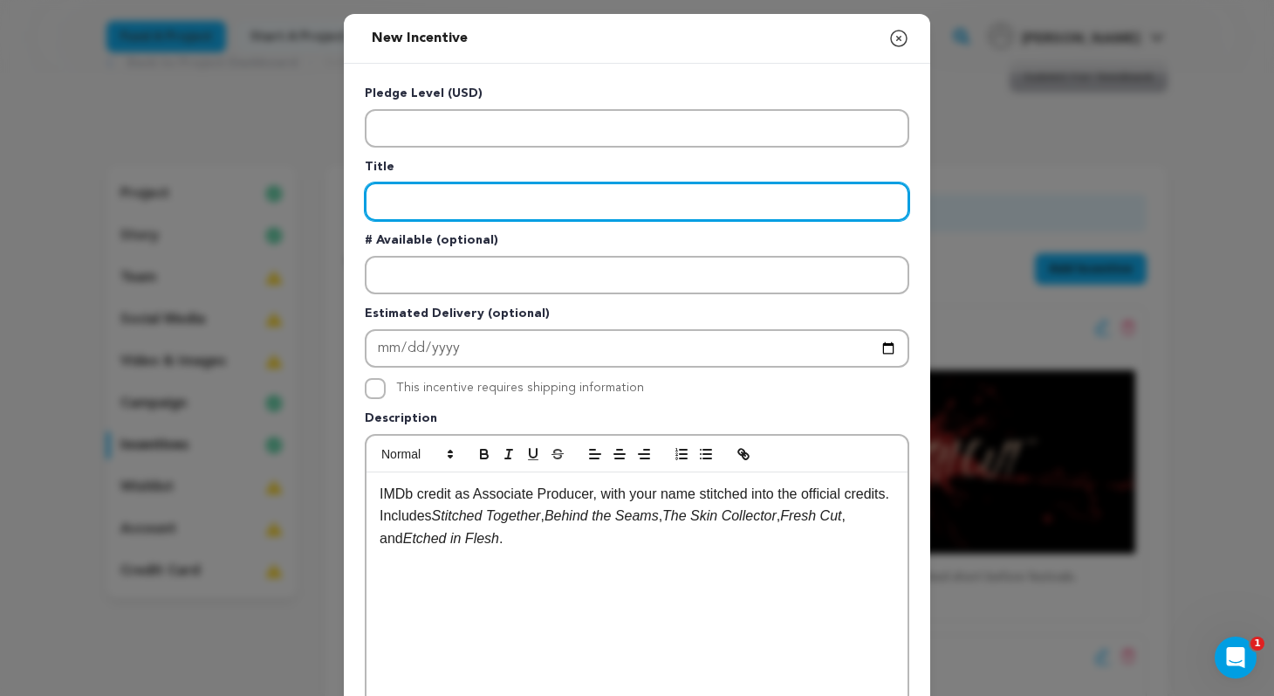
click at [466, 201] on input "Enter title" at bounding box center [637, 201] width 545 height 38
type input "Associate [PERSON_NAME]"
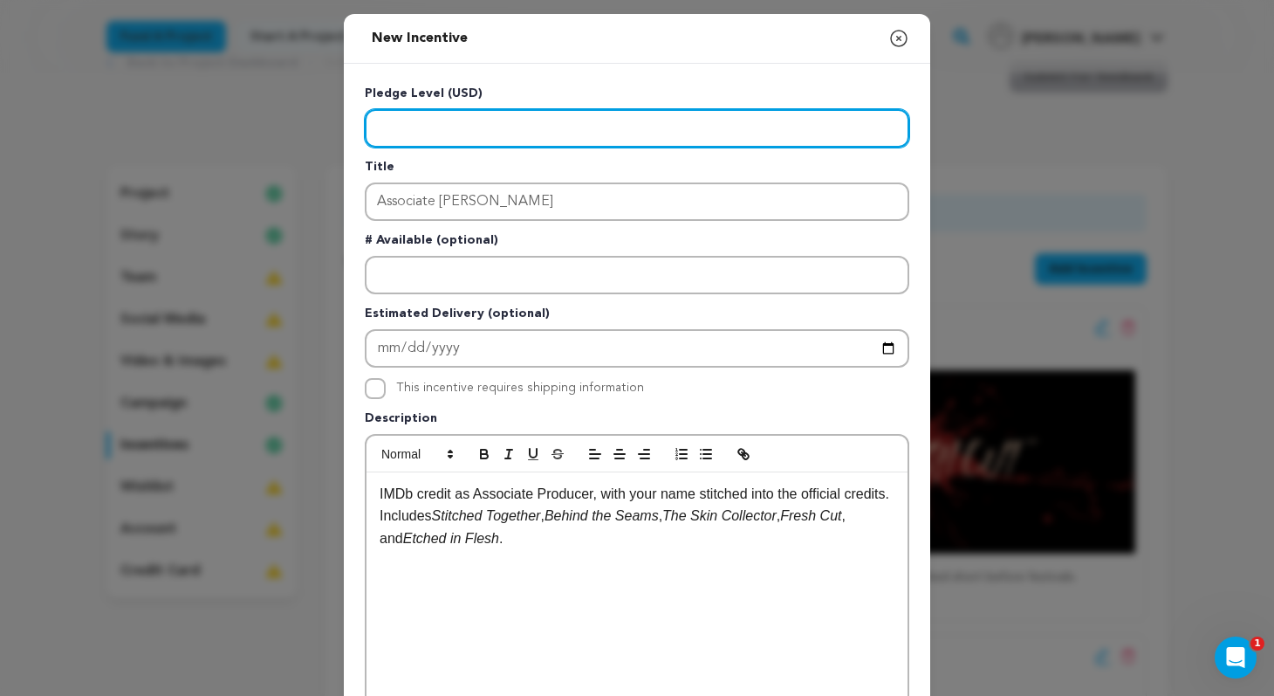
click at [478, 128] on input "Enter level" at bounding box center [637, 128] width 545 height 38
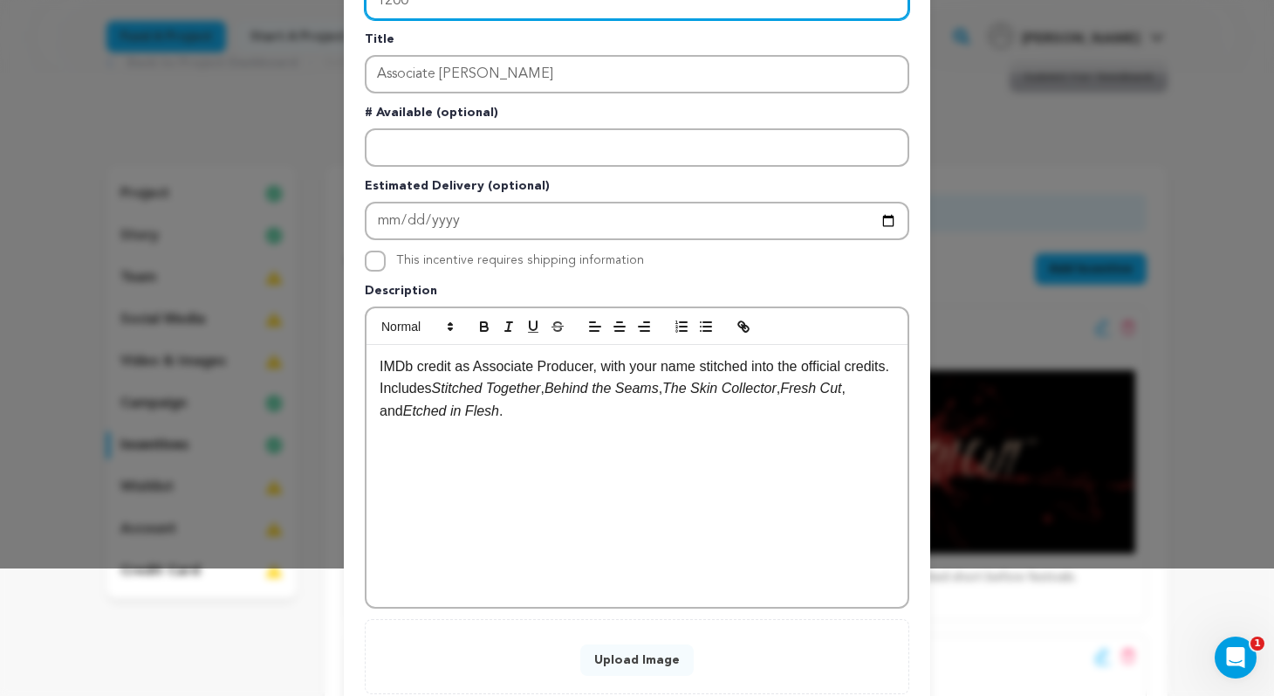
scroll to position [131, 0]
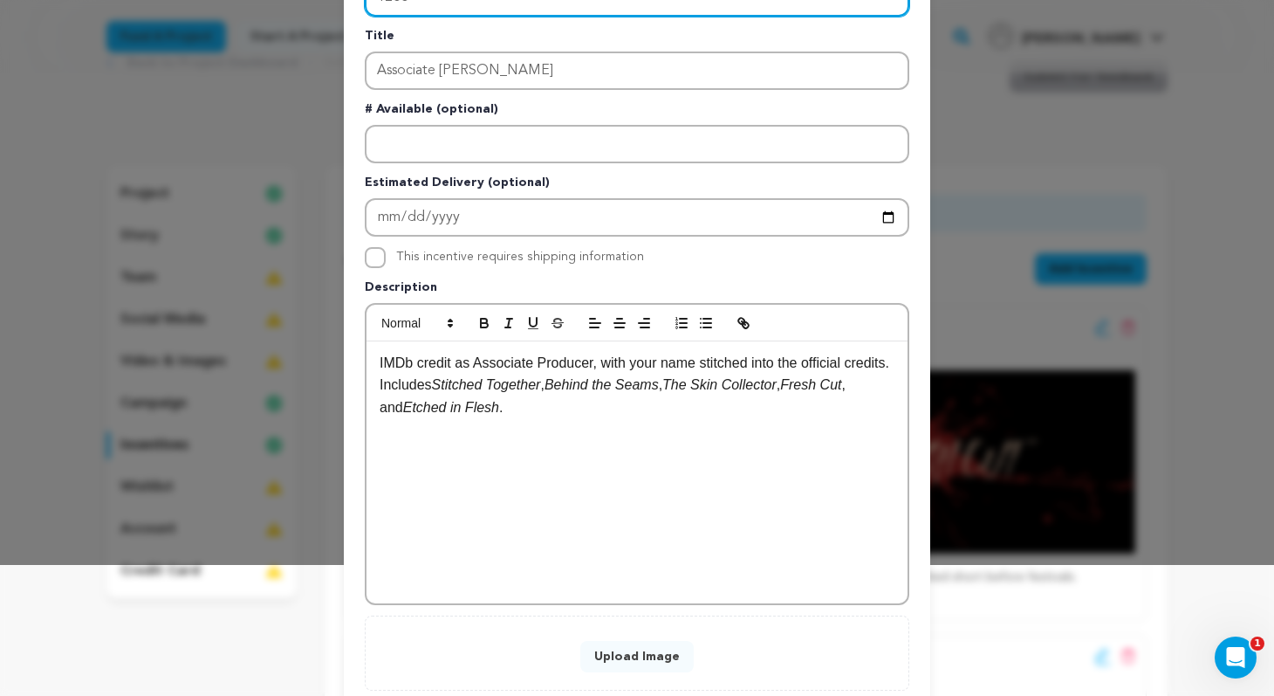
type input "1200"
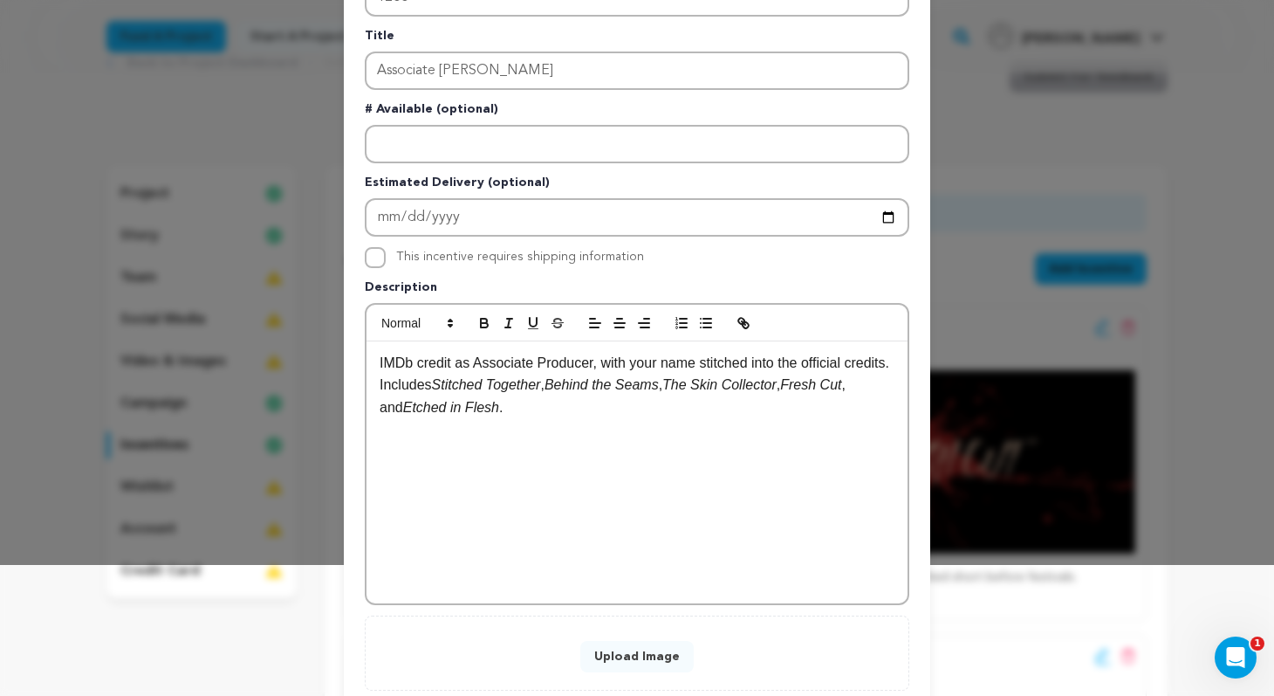
click at [628, 654] on button "Upload Image" at bounding box center [637, 656] width 113 height 31
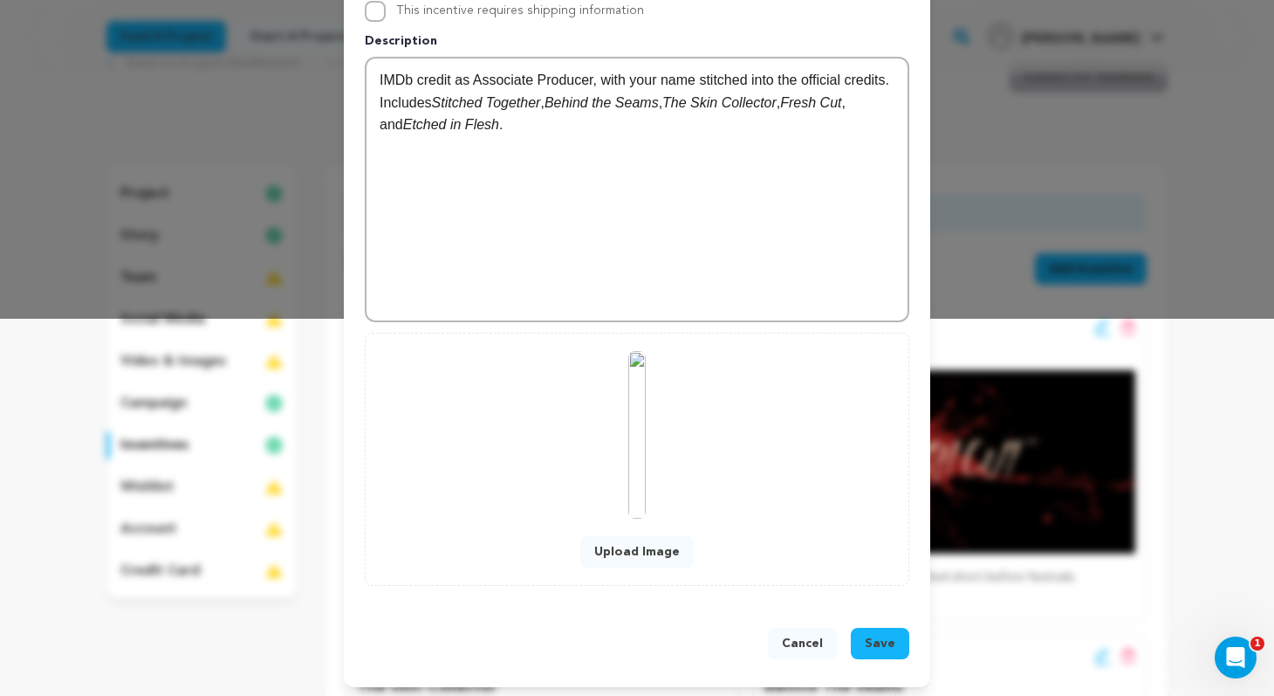
scroll to position [381, 0]
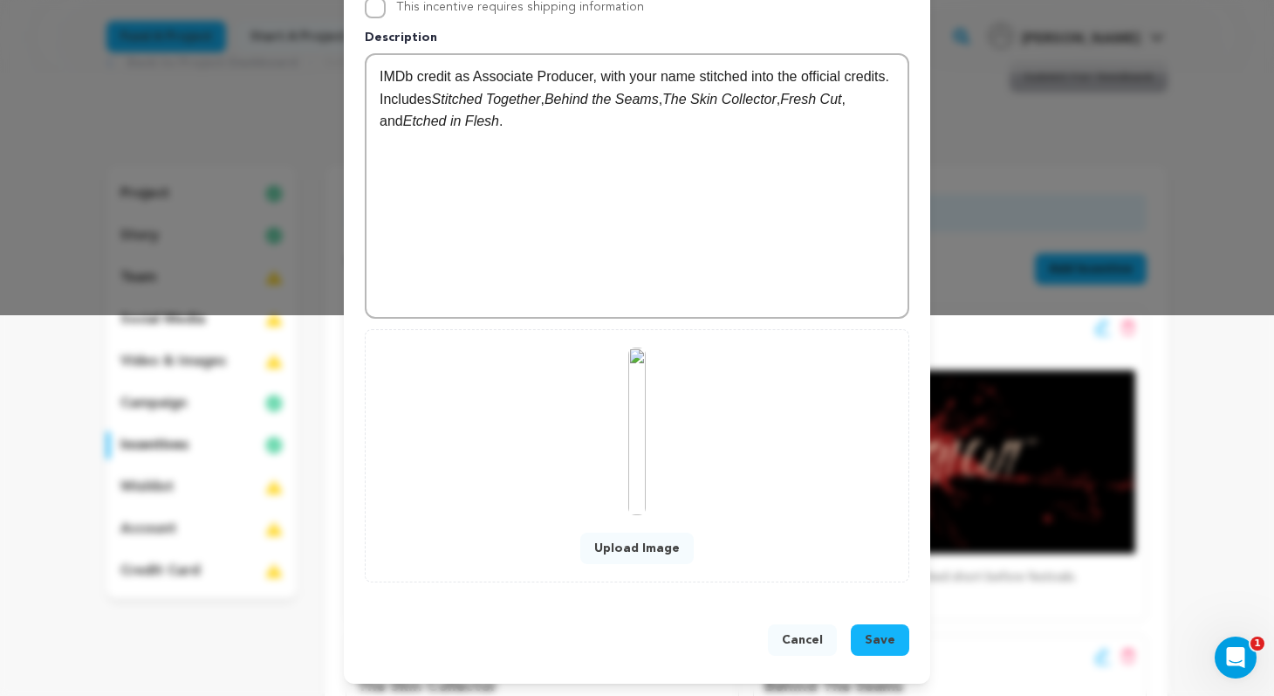
click at [886, 639] on span "Save" at bounding box center [880, 639] width 31 height 17
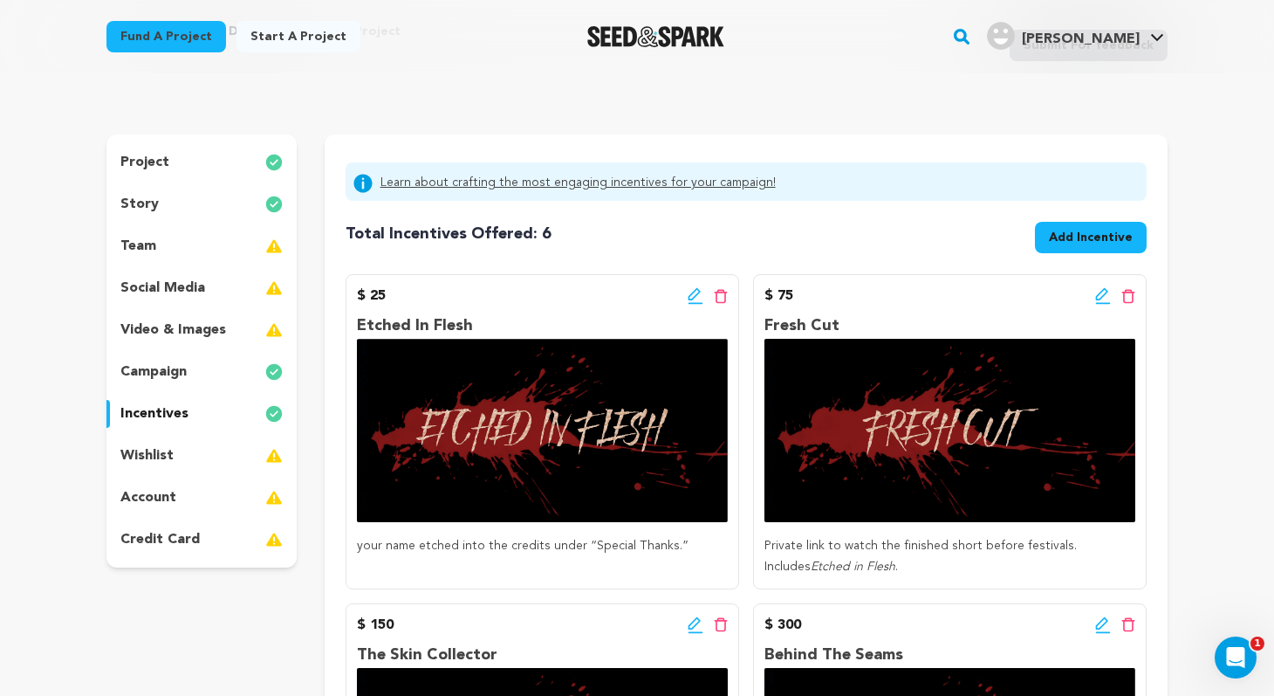
scroll to position [0, 0]
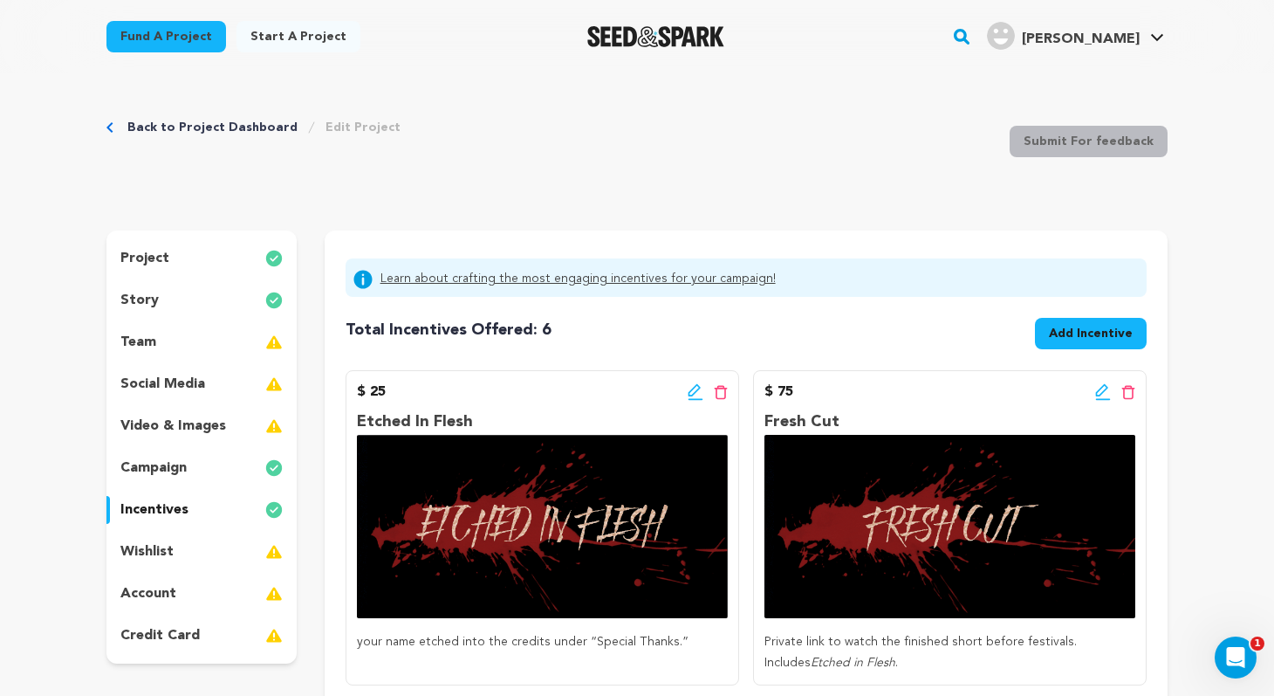
click at [1101, 334] on span "Add Incentive" at bounding box center [1091, 333] width 84 height 17
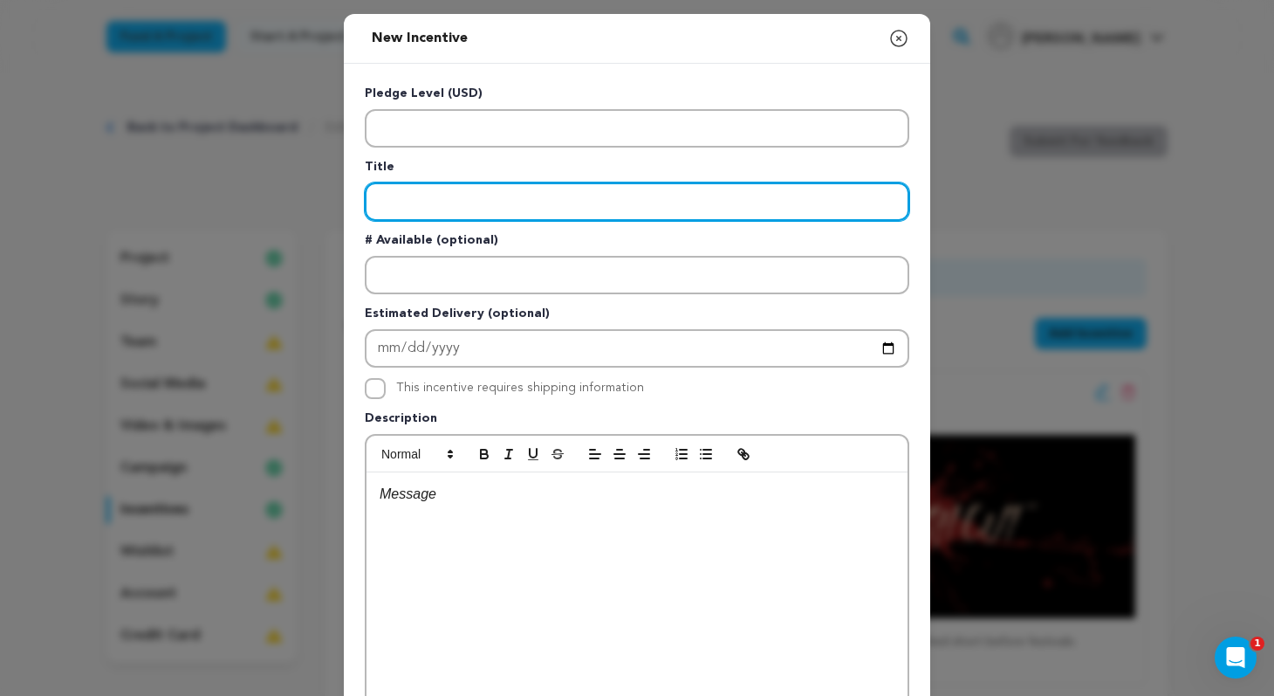
click at [530, 198] on input "Enter title" at bounding box center [637, 201] width 545 height 38
type input "Skinwalker"
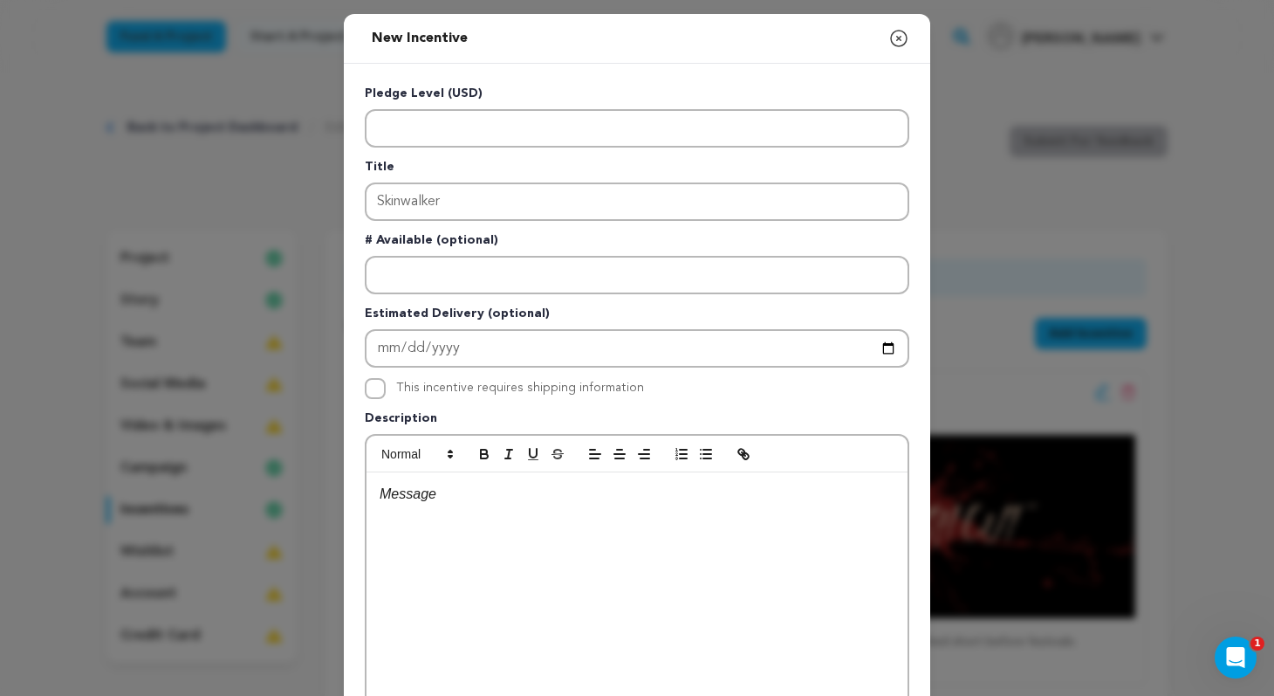
click at [532, 532] on div at bounding box center [637, 603] width 541 height 262
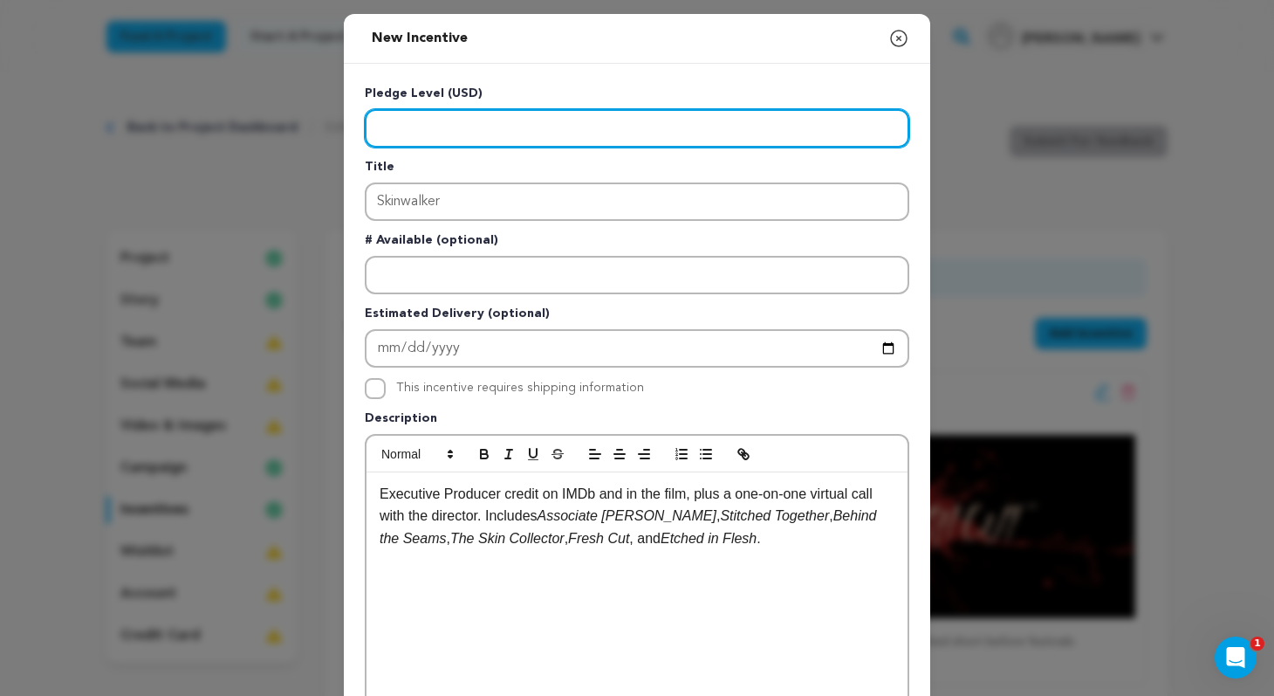
click at [472, 120] on input "Enter level" at bounding box center [637, 128] width 545 height 38
type input "2500"
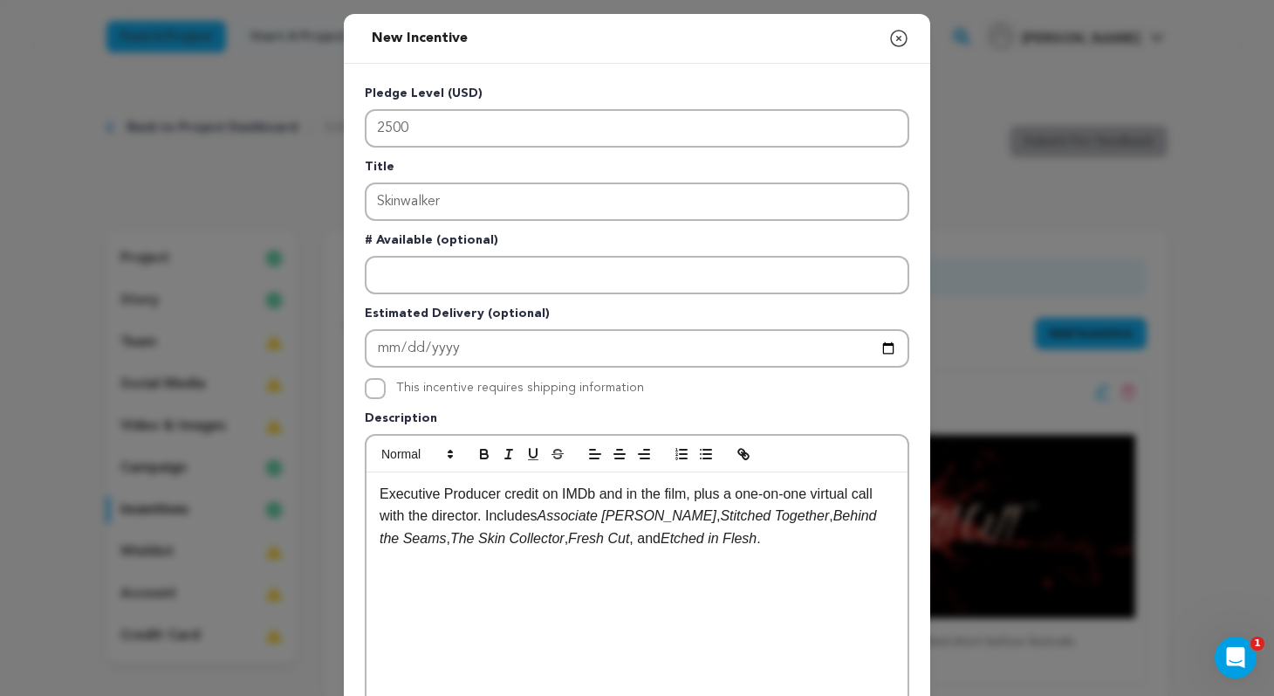
click at [646, 588] on div "Executive Producer credit on IMDb and in the film, plus a one-on-one virtual ca…" at bounding box center [637, 603] width 541 height 262
click at [482, 517] on p "Executive Producer credit on IMDb and in the film, plus a one-on-one virtual ca…" at bounding box center [637, 516] width 515 height 67
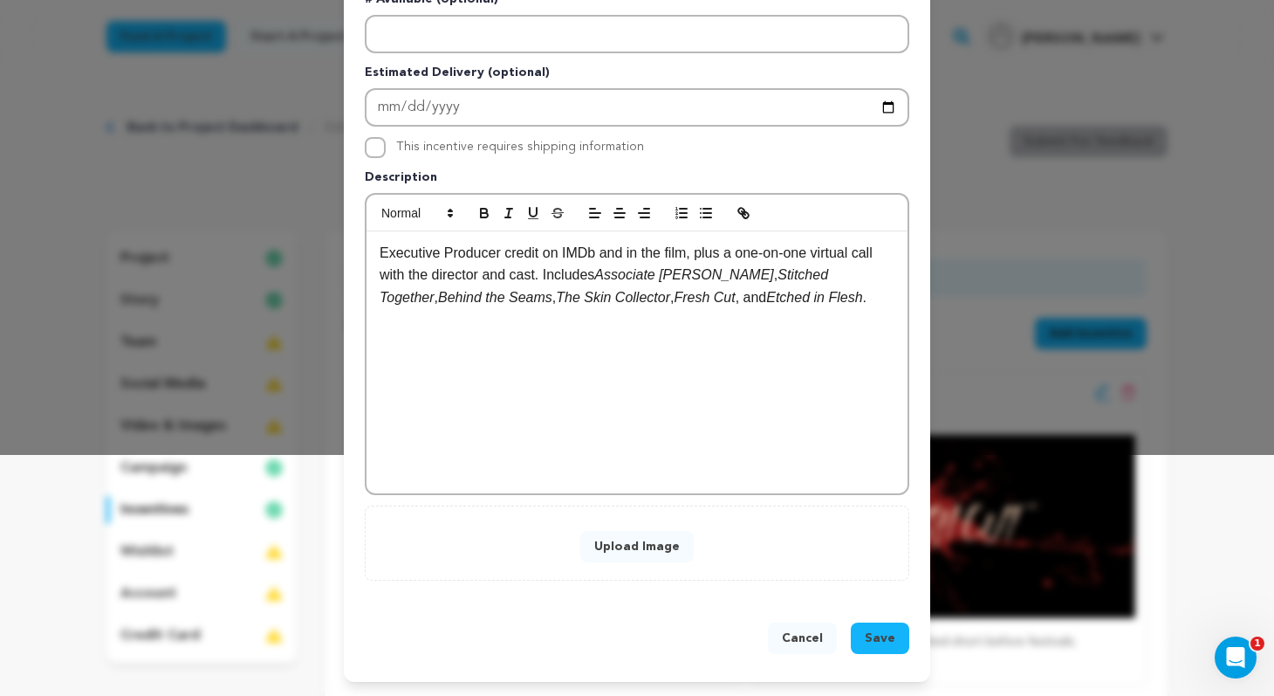
click at [663, 546] on button "Upload Image" at bounding box center [637, 546] width 113 height 31
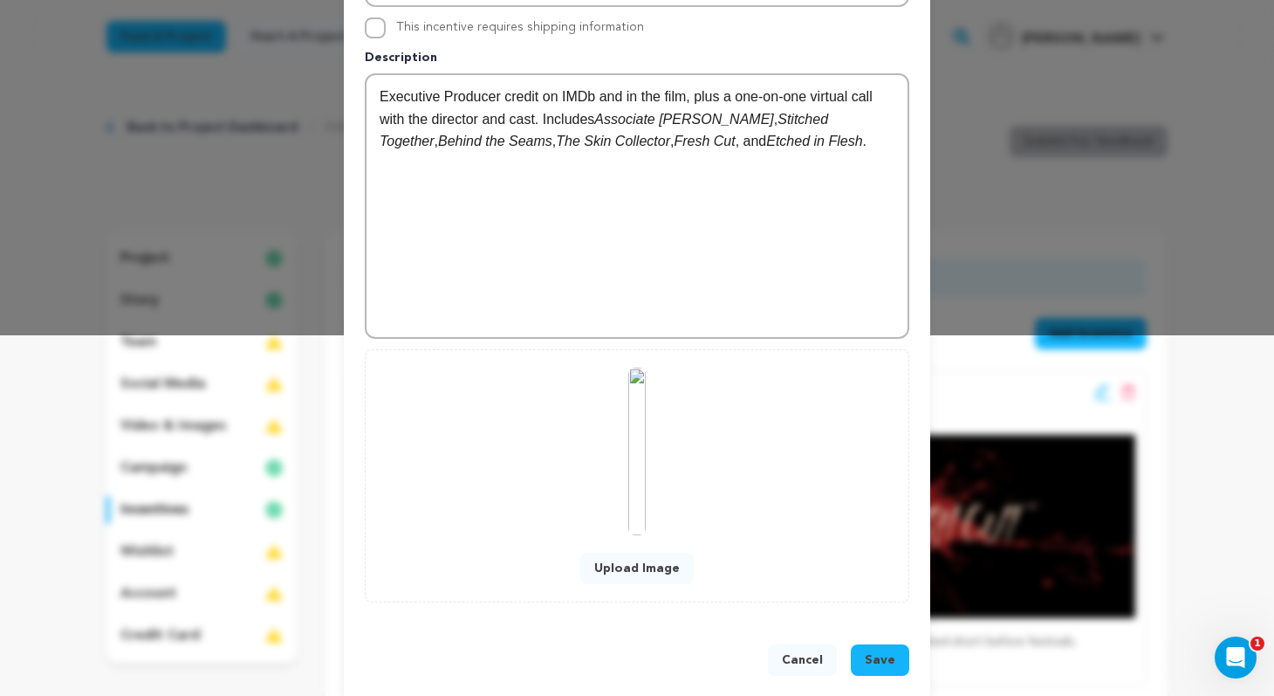
scroll to position [382, 0]
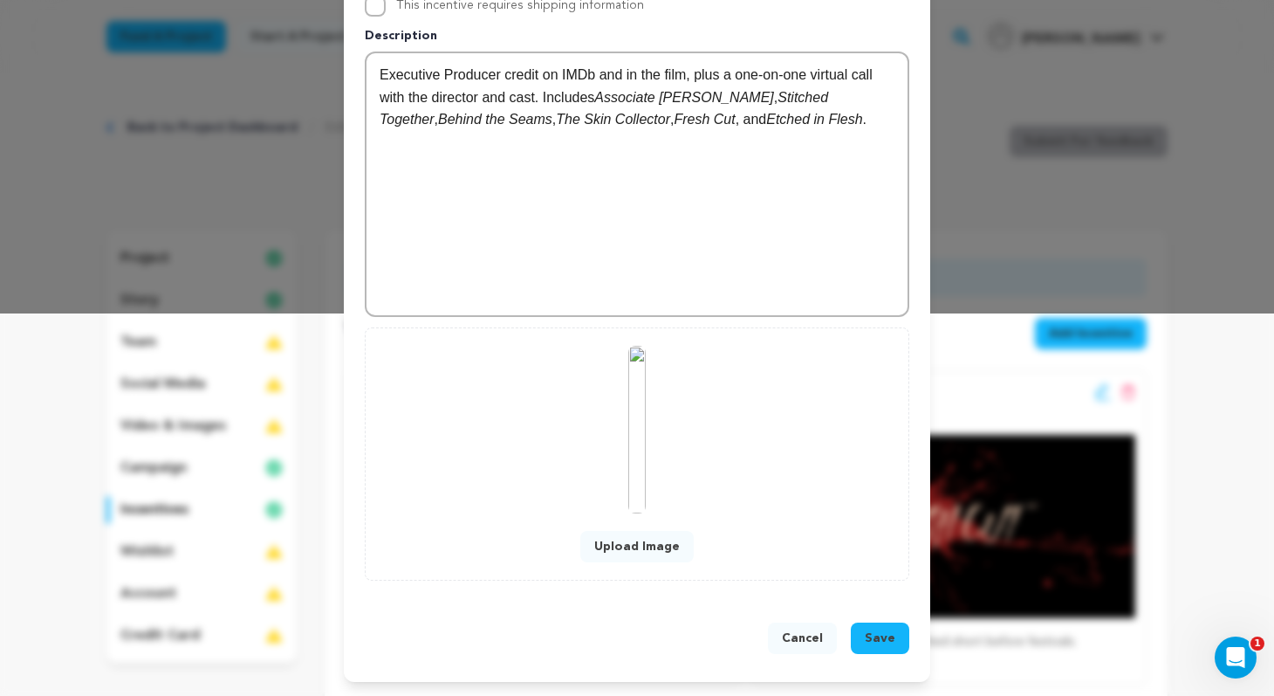
click at [888, 639] on span "Save" at bounding box center [880, 637] width 31 height 17
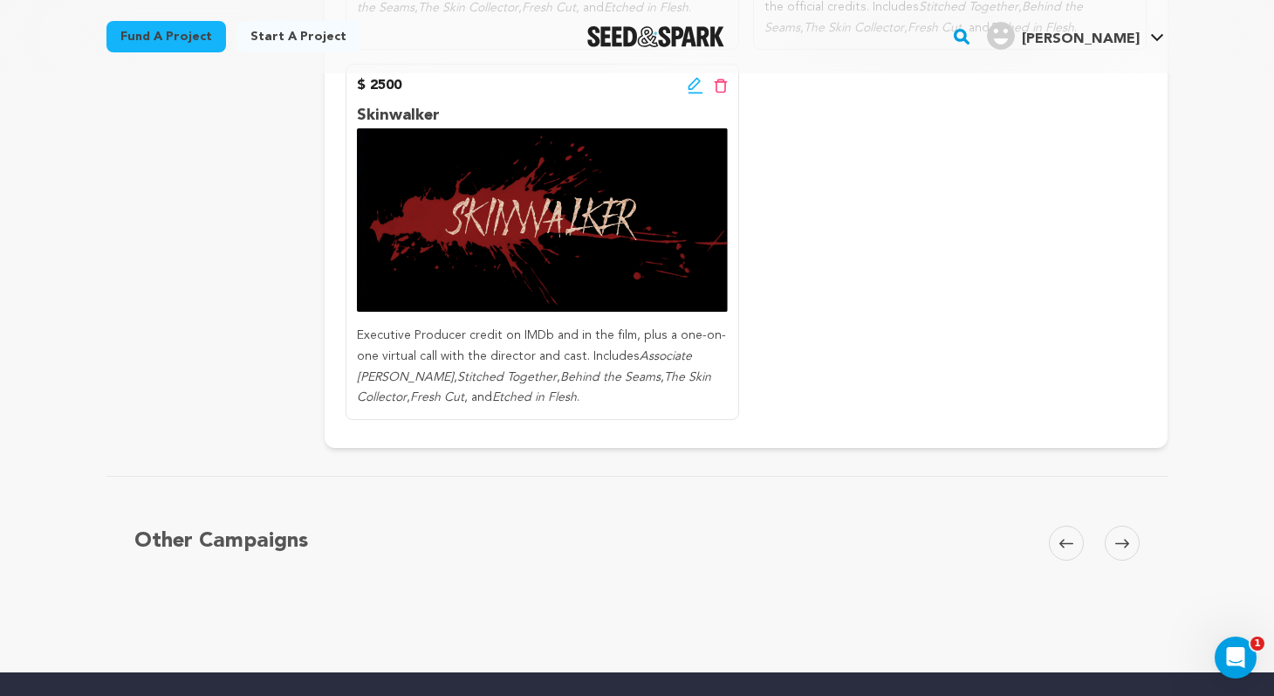
scroll to position [1340, 0]
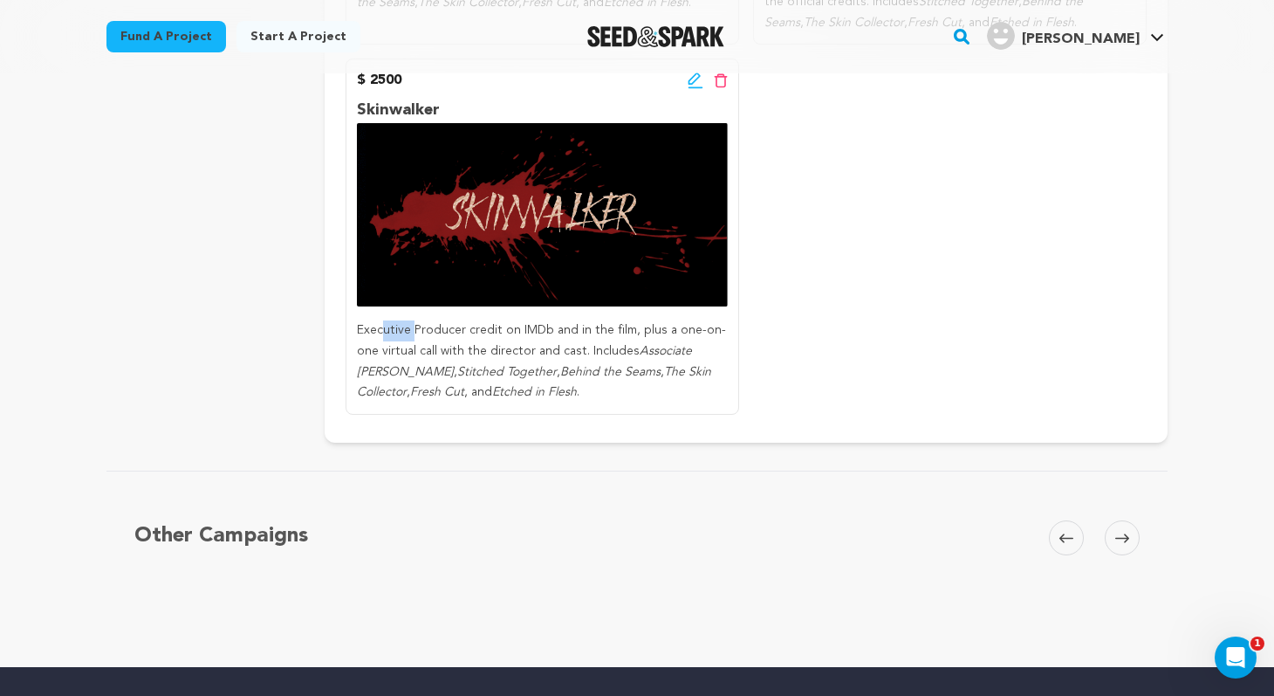
drag, startPoint x: 411, startPoint y: 327, endPoint x: 381, endPoint y: 327, distance: 30.6
click at [381, 327] on p "Executive Producer credit on IMDb and in the film, plus a one-on-one virtual ca…" at bounding box center [542, 361] width 371 height 83
click at [697, 73] on icon at bounding box center [694, 78] width 12 height 12
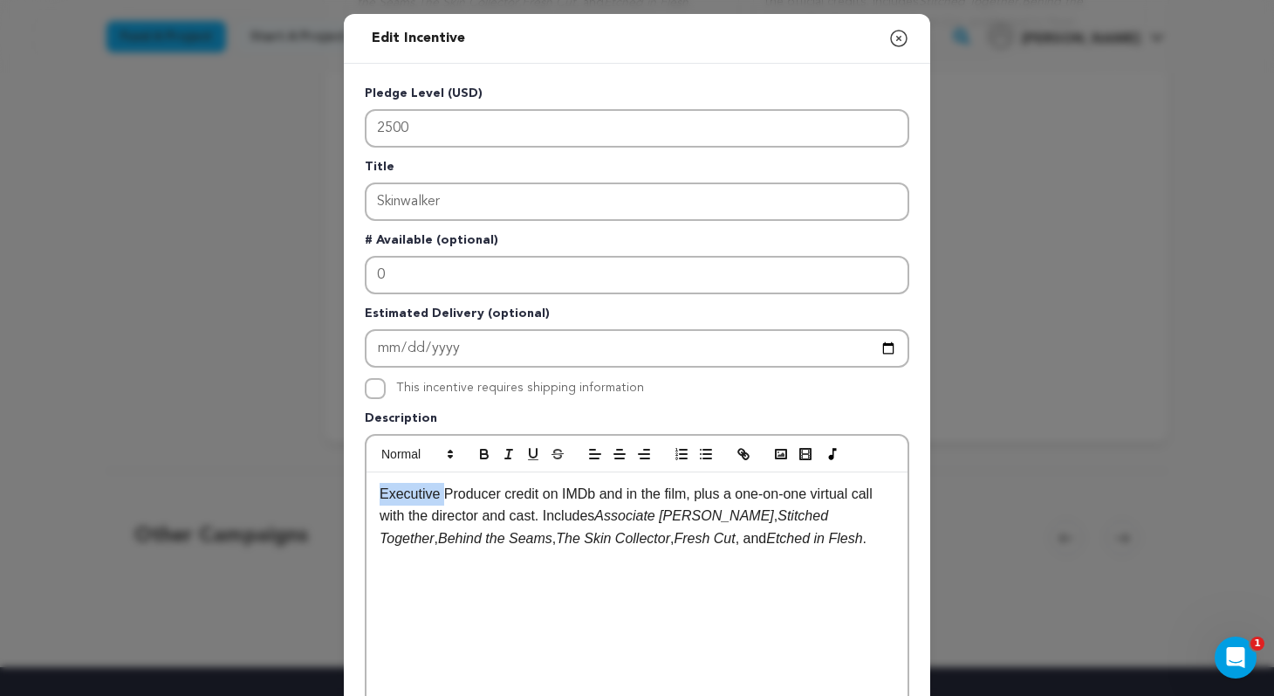
drag, startPoint x: 444, startPoint y: 492, endPoint x: 361, endPoint y: 492, distance: 82.9
click at [361, 492] on div "Pledge Level (USD) 2500 Title Skinwalker # Available (optional) 0 Estimated Del…" at bounding box center [637, 542] width 587 height 957
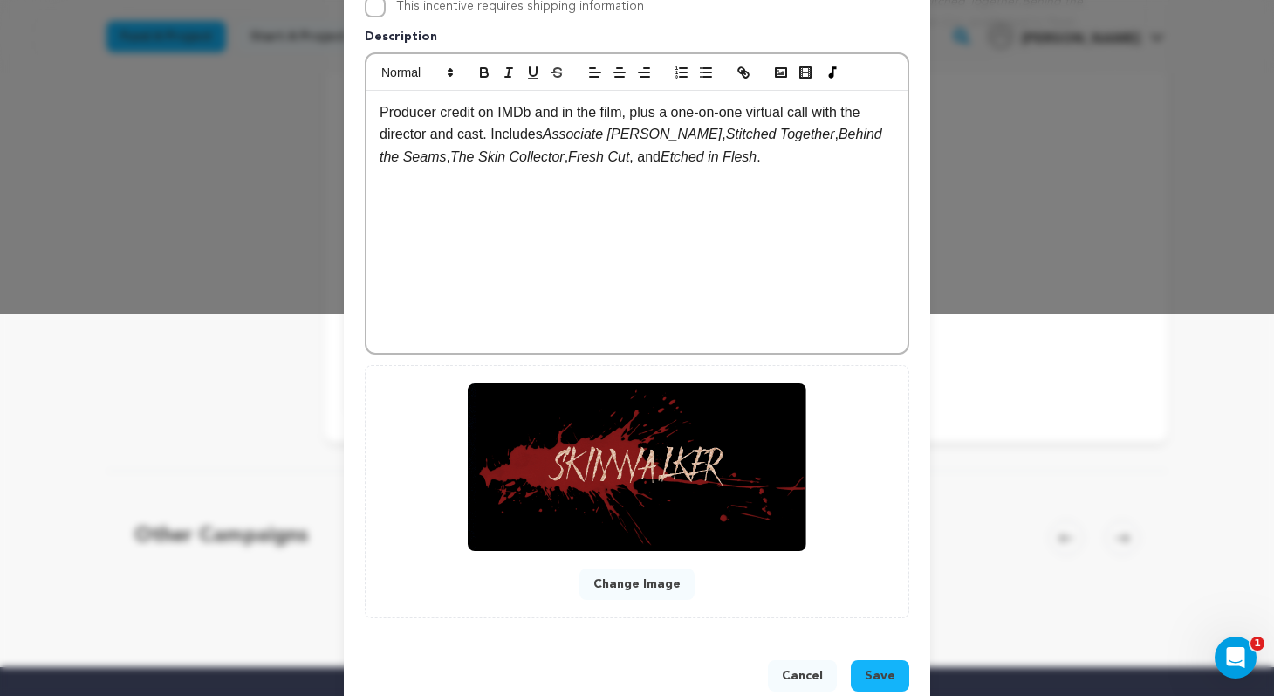
scroll to position [419, 0]
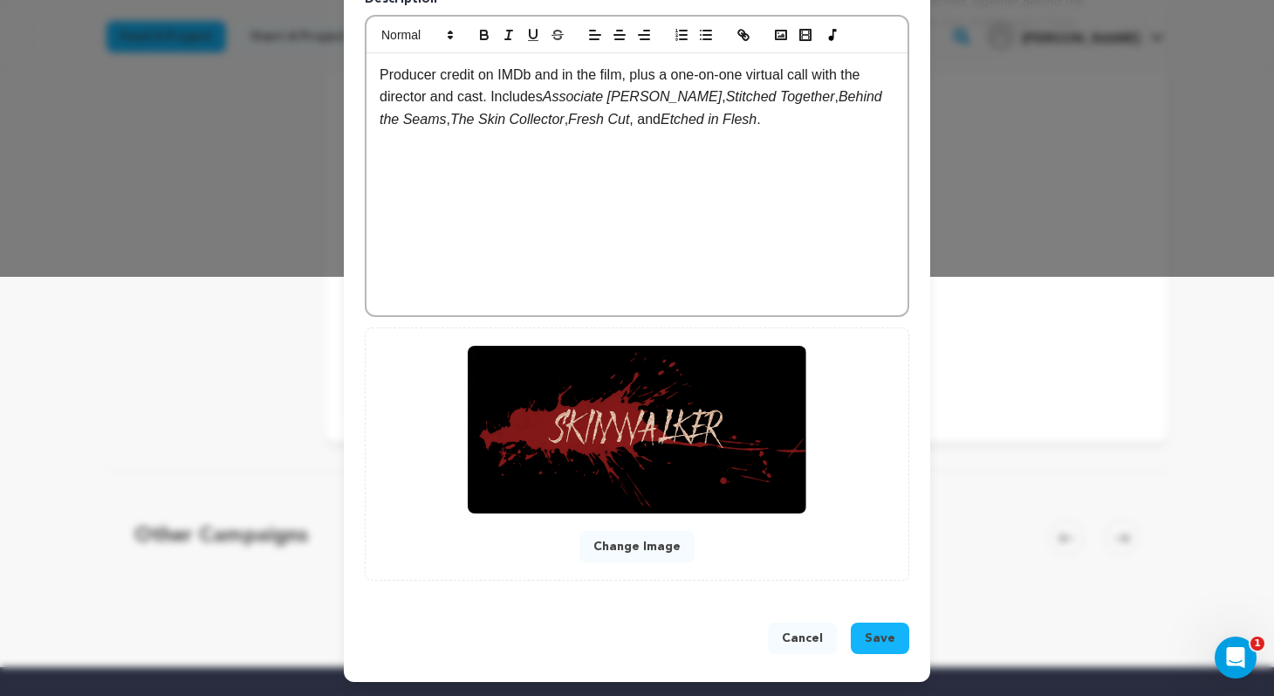
click at [894, 638] on span "Save" at bounding box center [880, 637] width 31 height 17
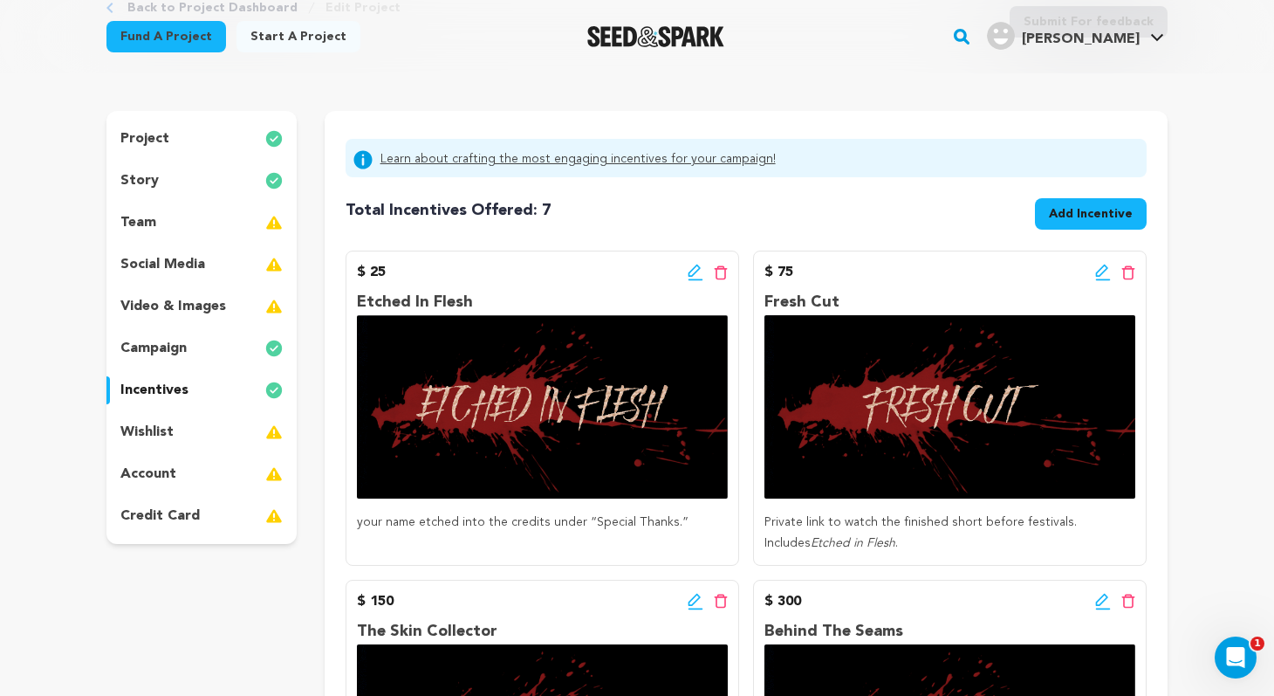
scroll to position [79, 0]
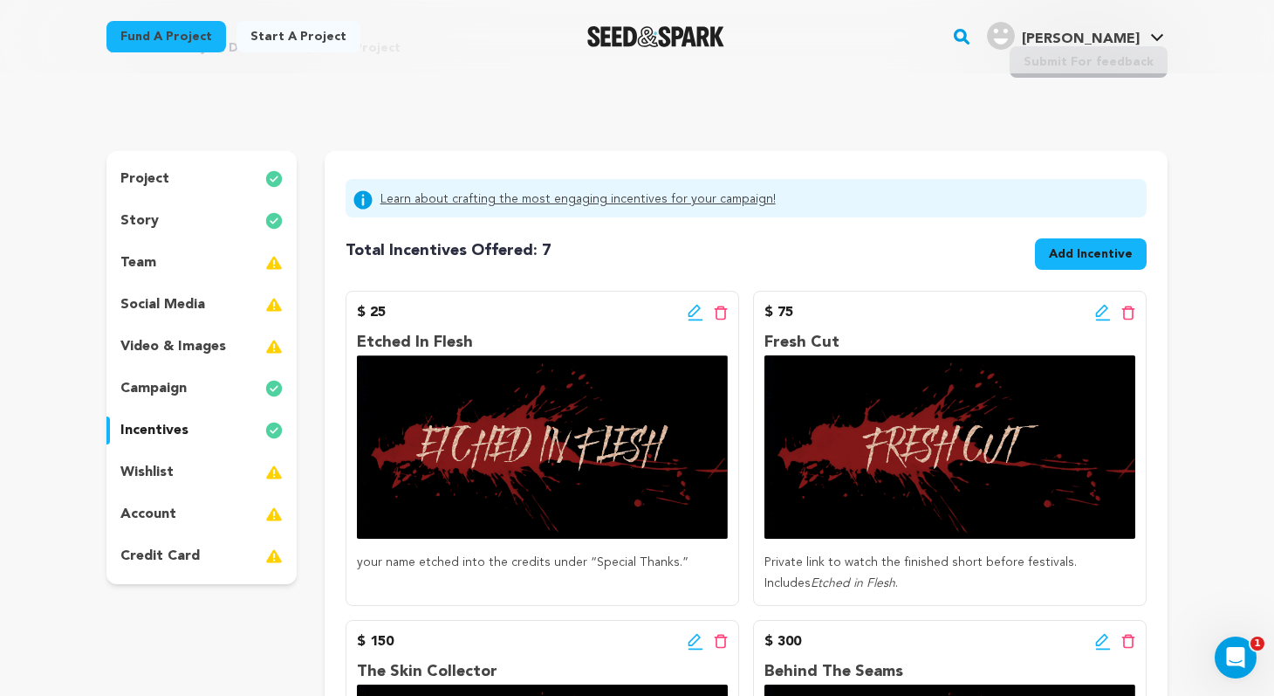
click at [1112, 249] on span "Add Incentive" at bounding box center [1091, 253] width 84 height 17
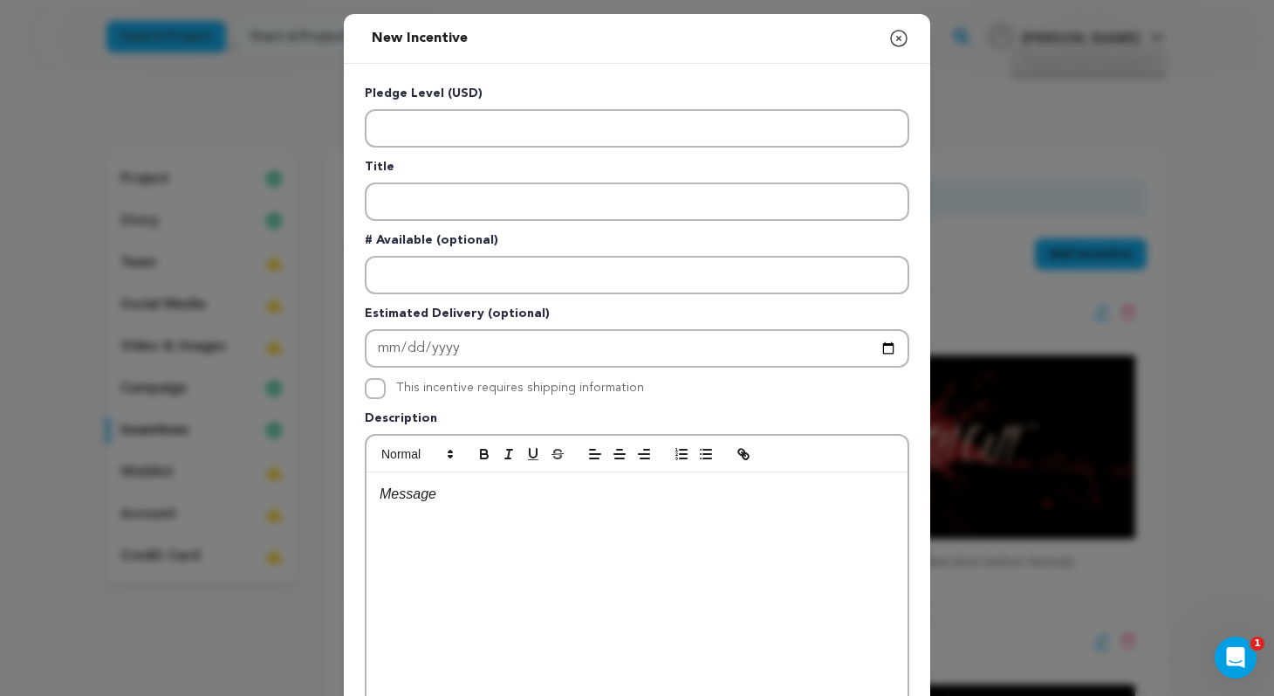
click at [615, 525] on div at bounding box center [637, 603] width 541 height 262
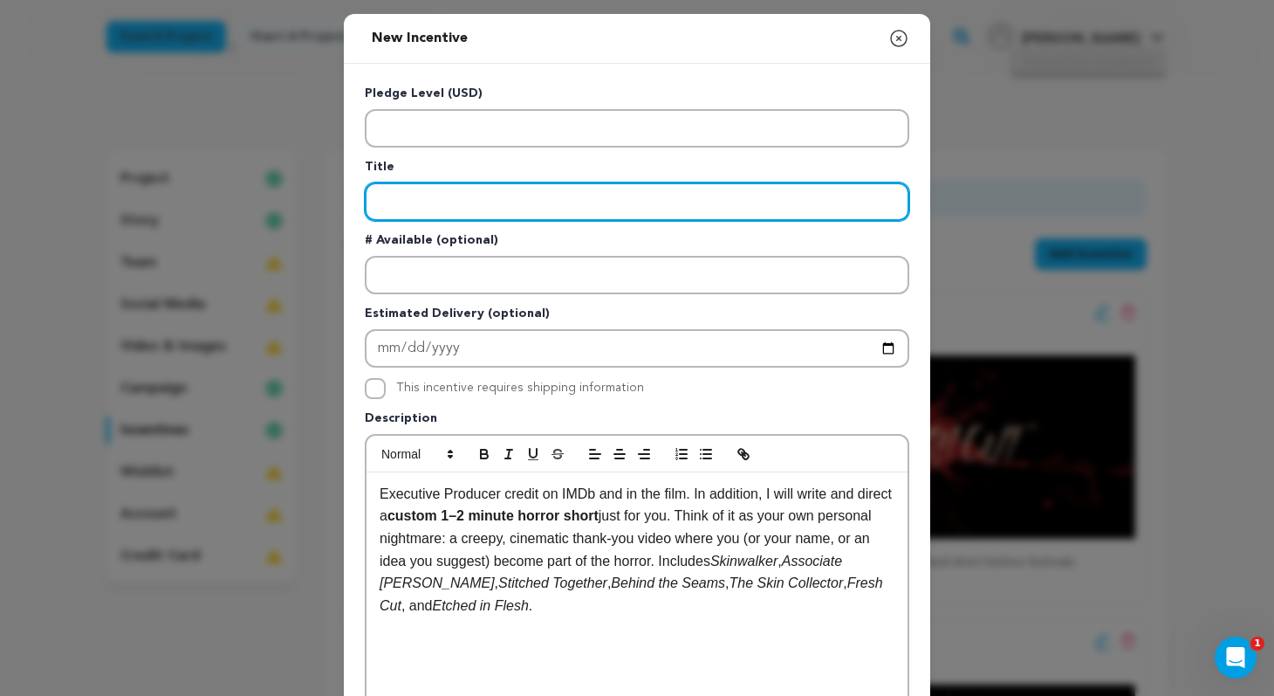
click at [447, 208] on input "Enter title" at bounding box center [637, 201] width 545 height 38
type input "Wearer Of Skins"
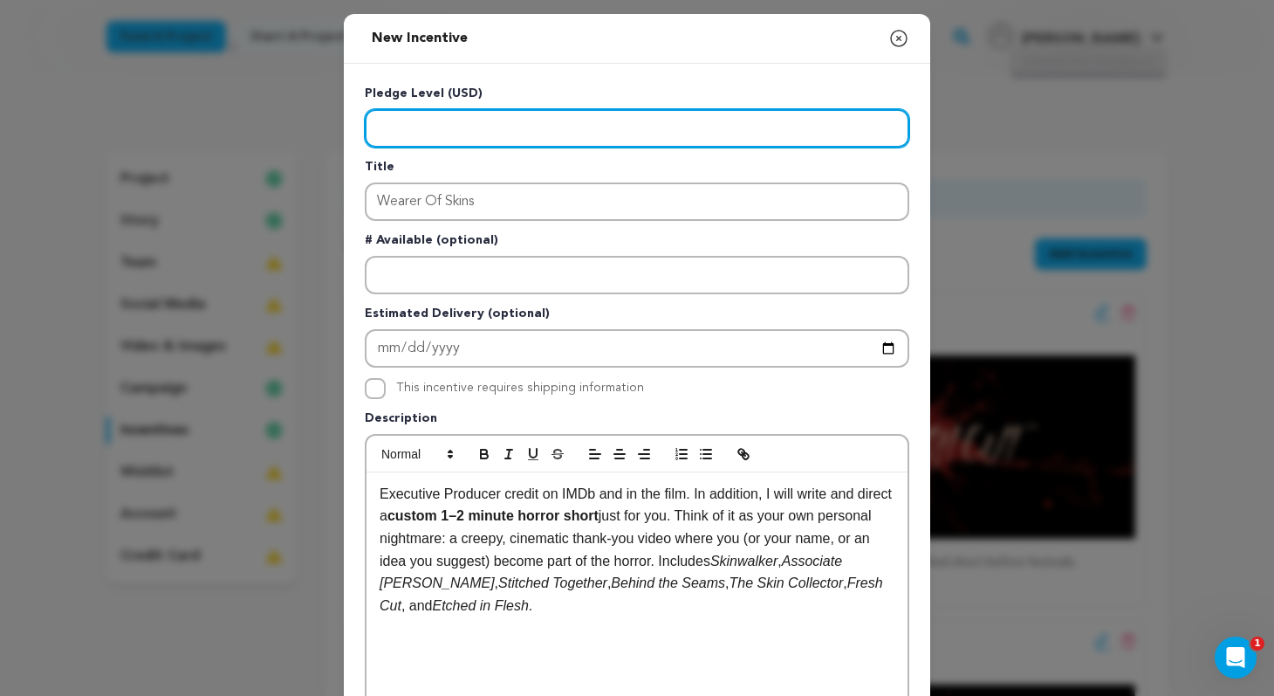
click at [491, 125] on input "Enter level" at bounding box center [637, 128] width 545 height 38
type input "5000"
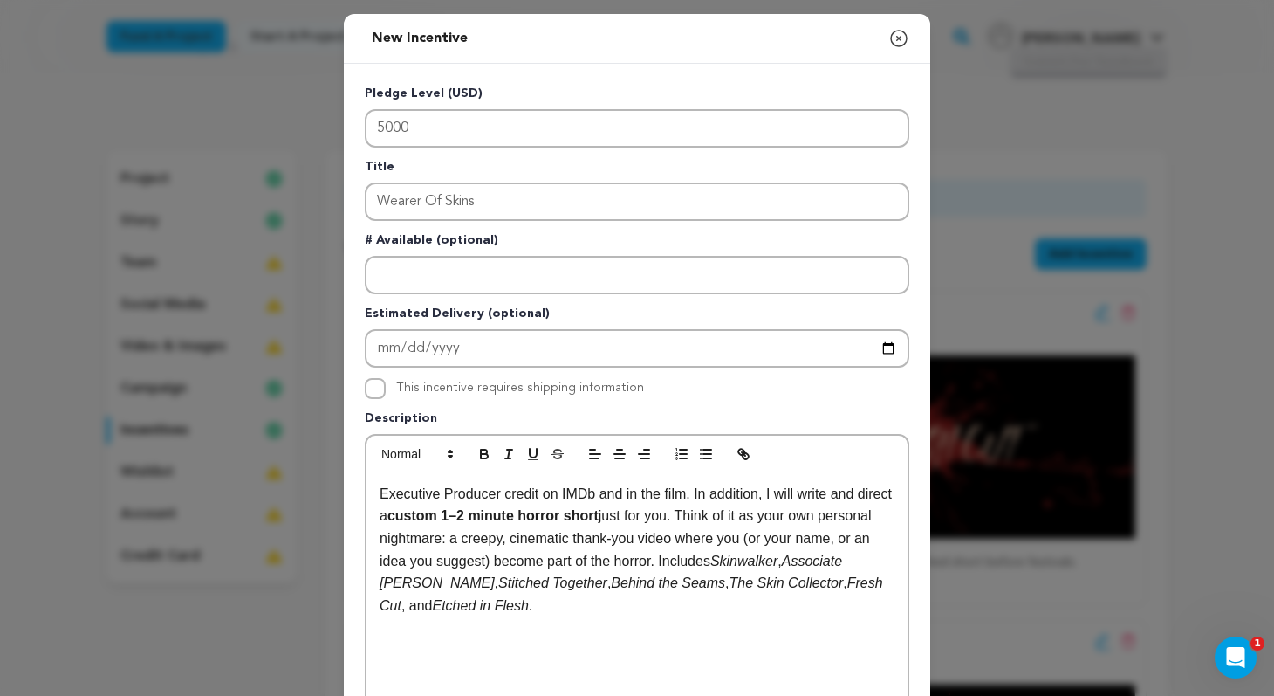
click at [908, 237] on p "# Available (optional)" at bounding box center [637, 243] width 545 height 24
click at [562, 554] on p "Executive Producer credit on IMDb and in the film. In addition, I will write an…" at bounding box center [637, 550] width 515 height 134
click at [564, 557] on p "Executive Producer credit on IMDb and in the film. In addition, I will write an…" at bounding box center [637, 550] width 515 height 134
click at [561, 568] on p "Executive Producer credit on IMDb and in the film. In addition, I will write an…" at bounding box center [637, 550] width 515 height 134
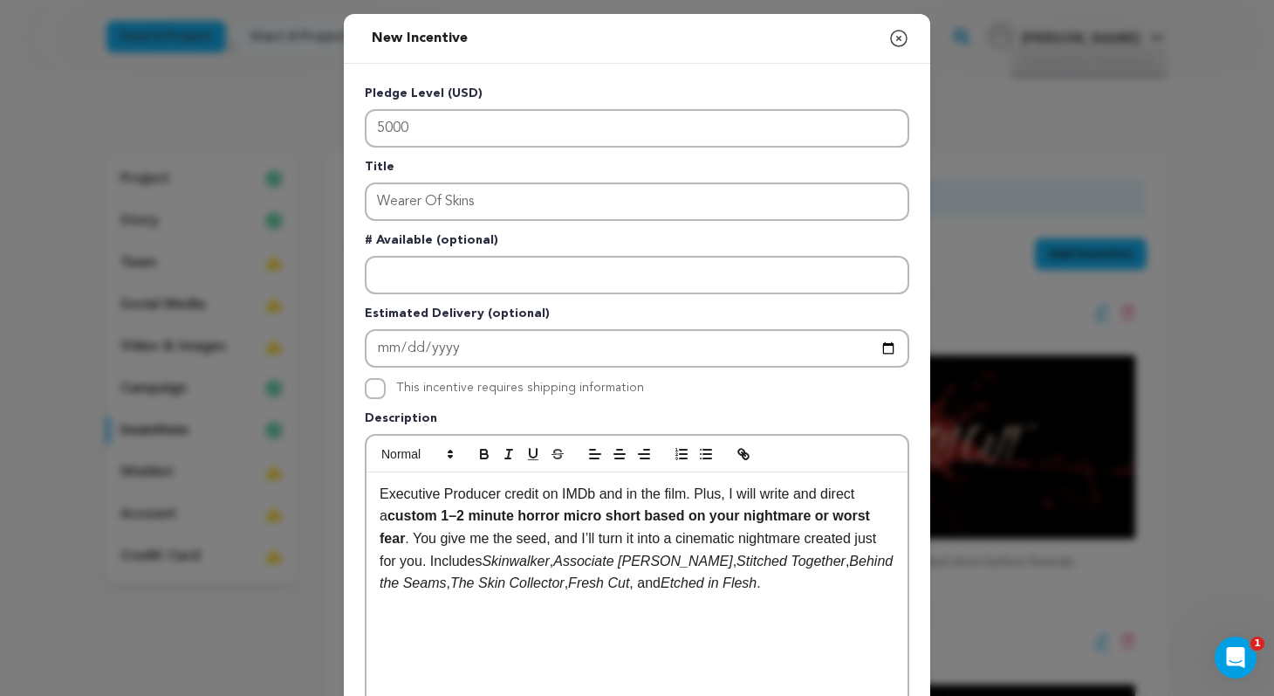
click at [744, 602] on div "Executive Producer credit on IMDb and in the film. Plus, I will write and direc…" at bounding box center [637, 603] width 541 height 262
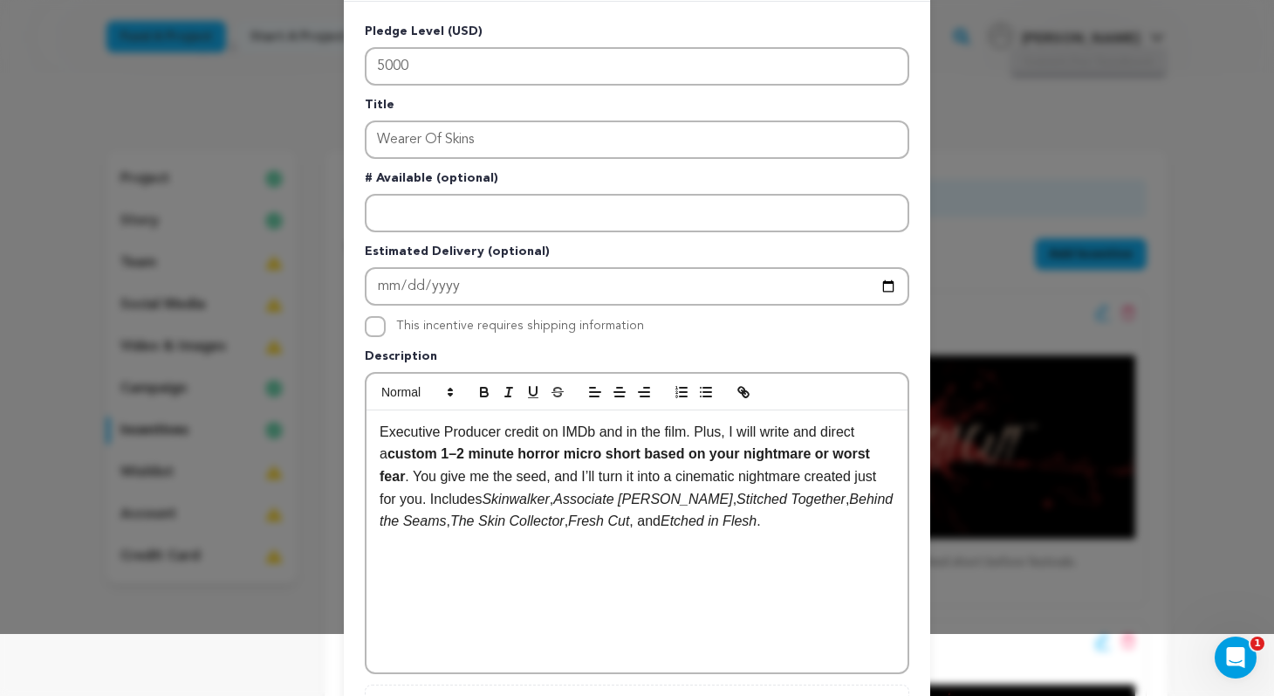
scroll to position [241, 0]
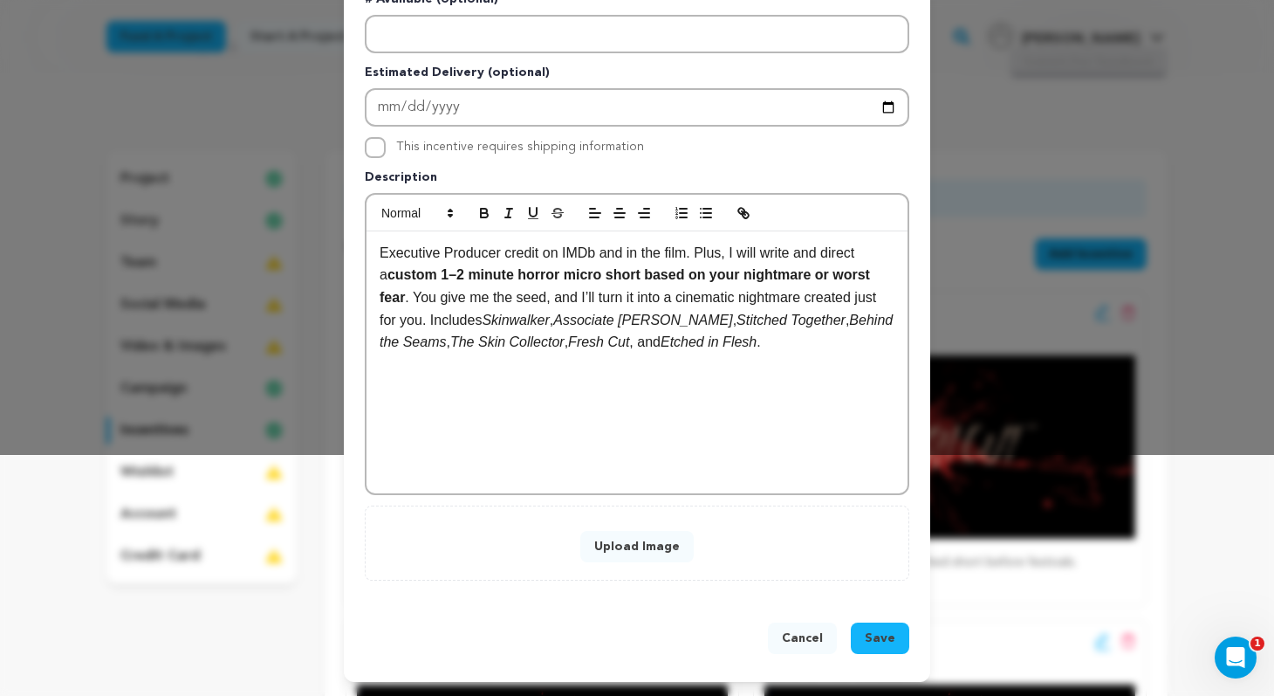
click at [654, 546] on button "Upload Image" at bounding box center [637, 546] width 113 height 31
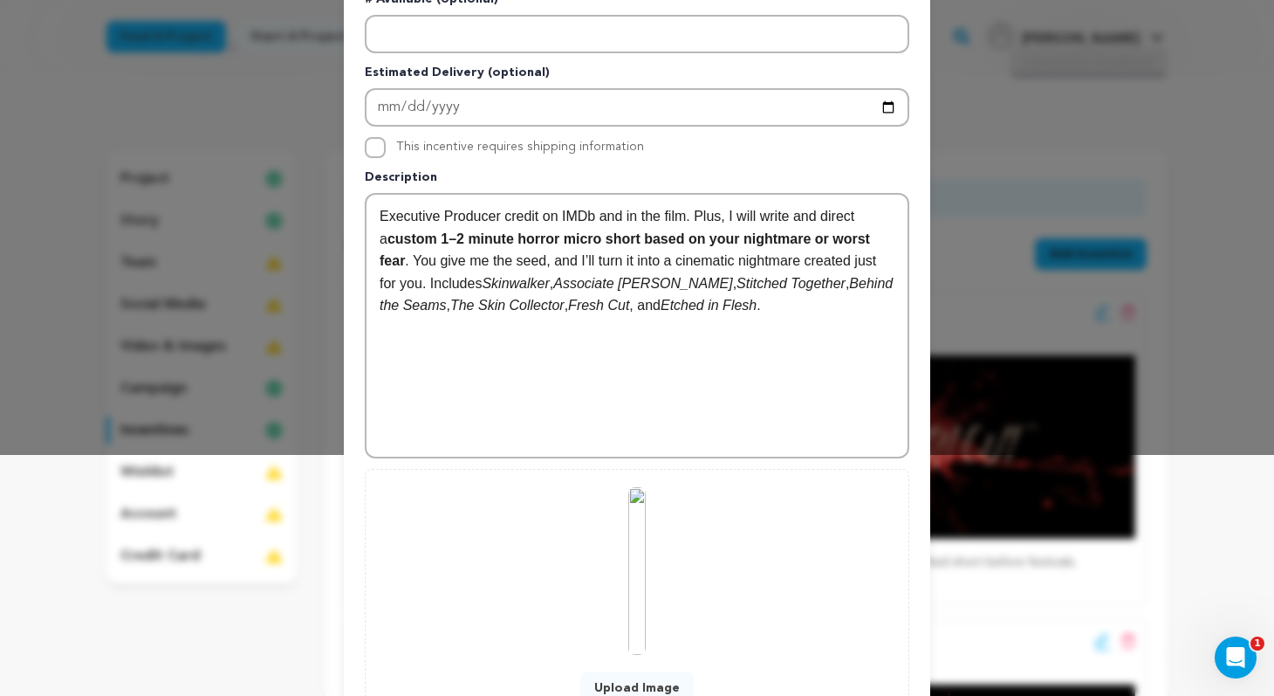
scroll to position [382, 0]
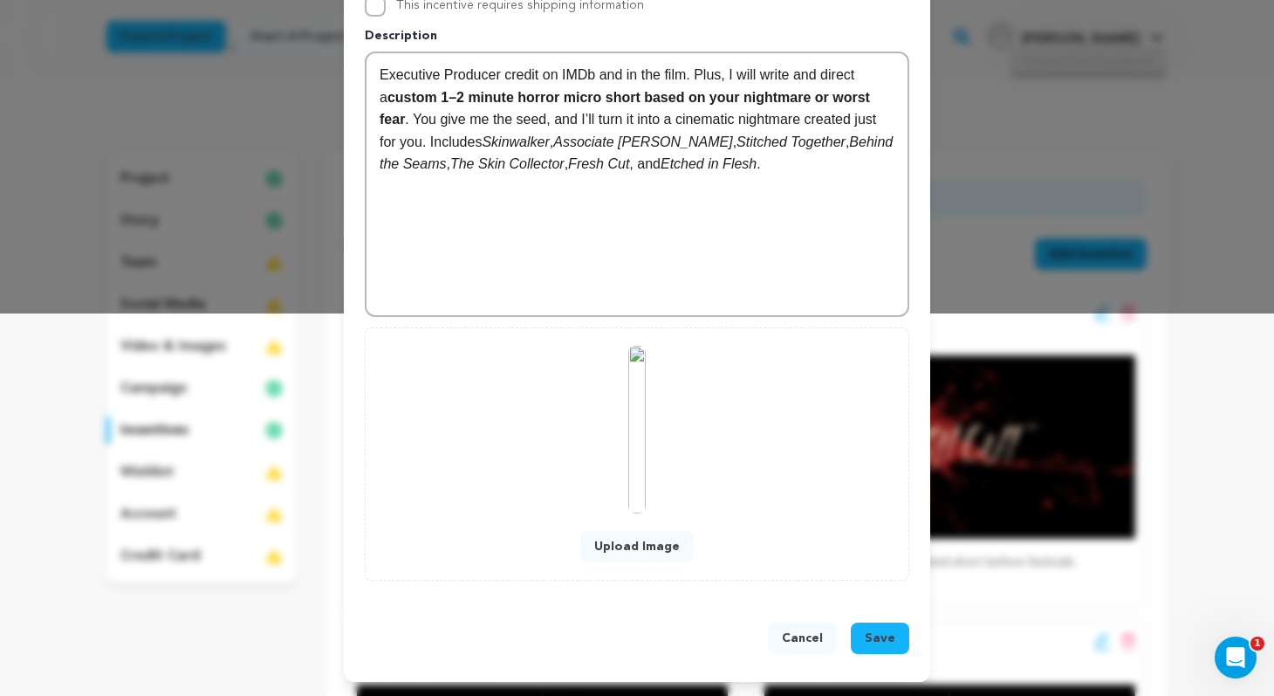
click at [885, 642] on span "Save" at bounding box center [880, 637] width 31 height 17
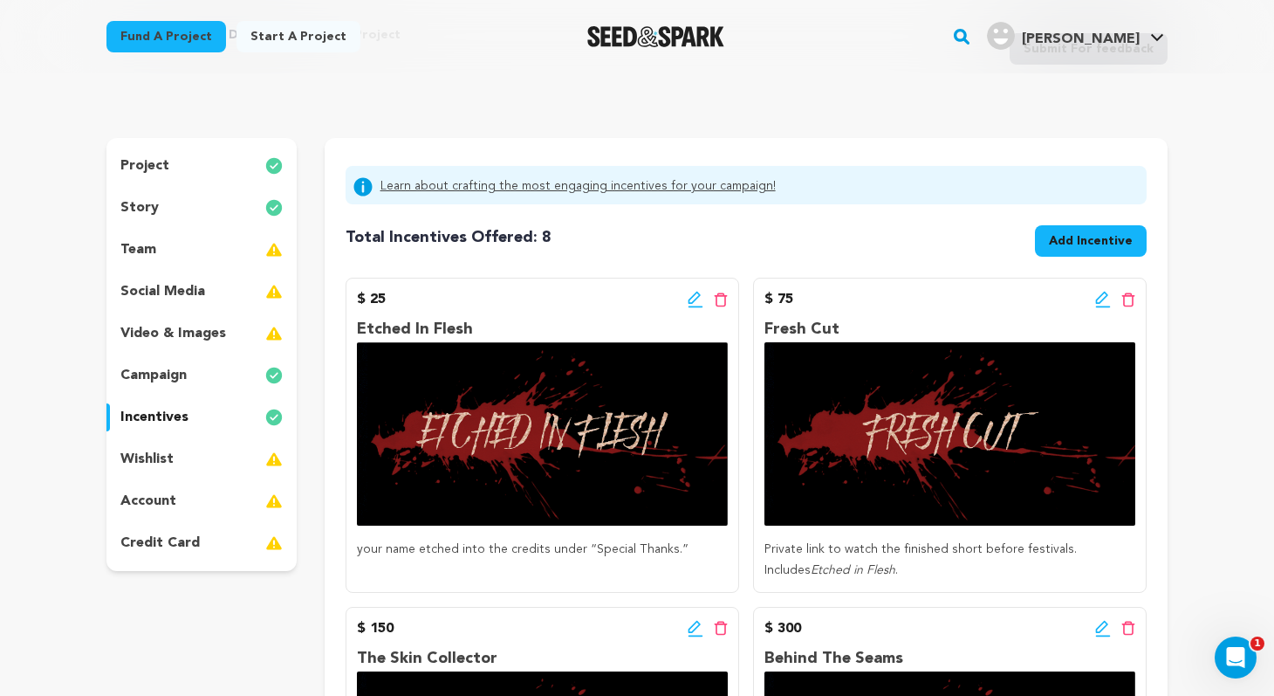
scroll to position [0, 0]
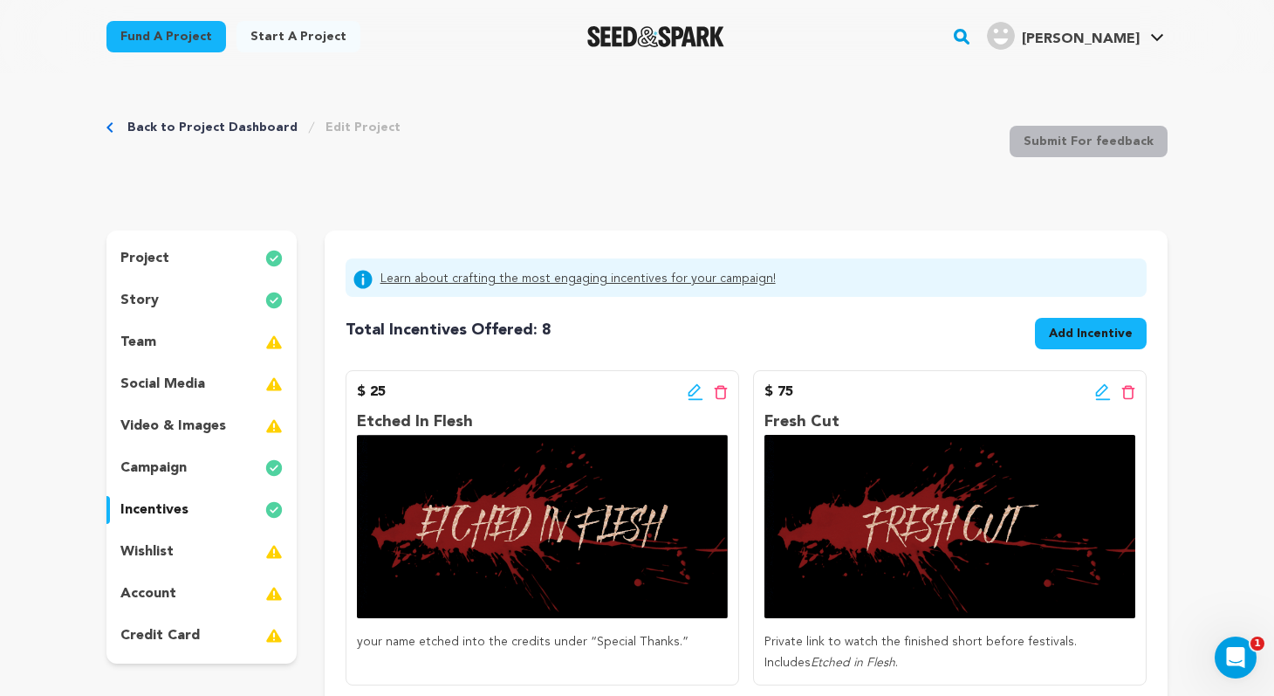
click at [181, 548] on div "wishlist" at bounding box center [201, 552] width 190 height 28
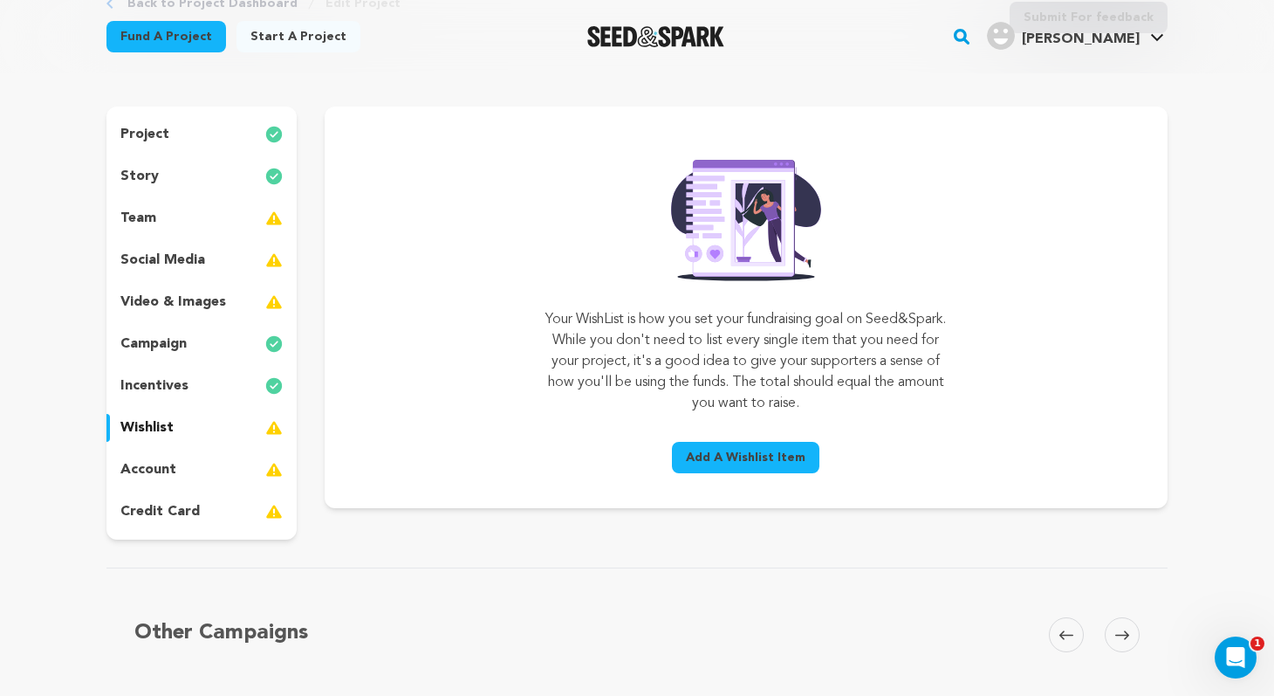
scroll to position [141, 0]
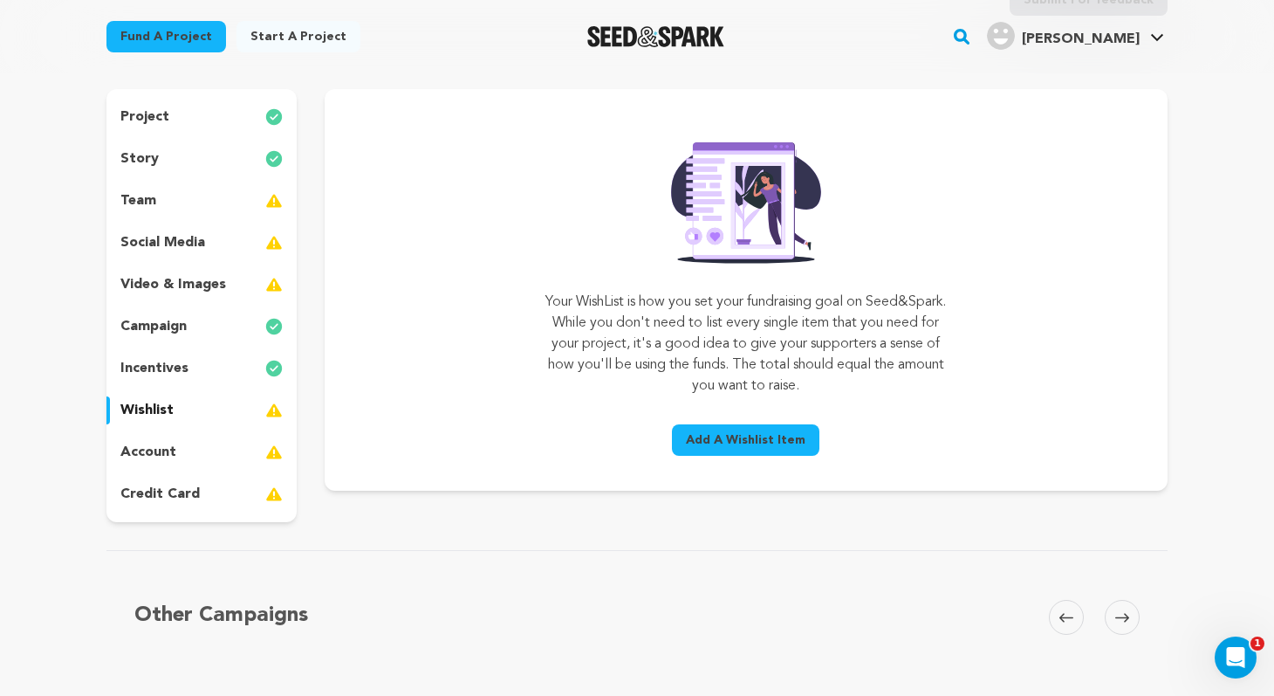
click at [732, 440] on span "Add A Wishlist Item" at bounding box center [746, 439] width 120 height 17
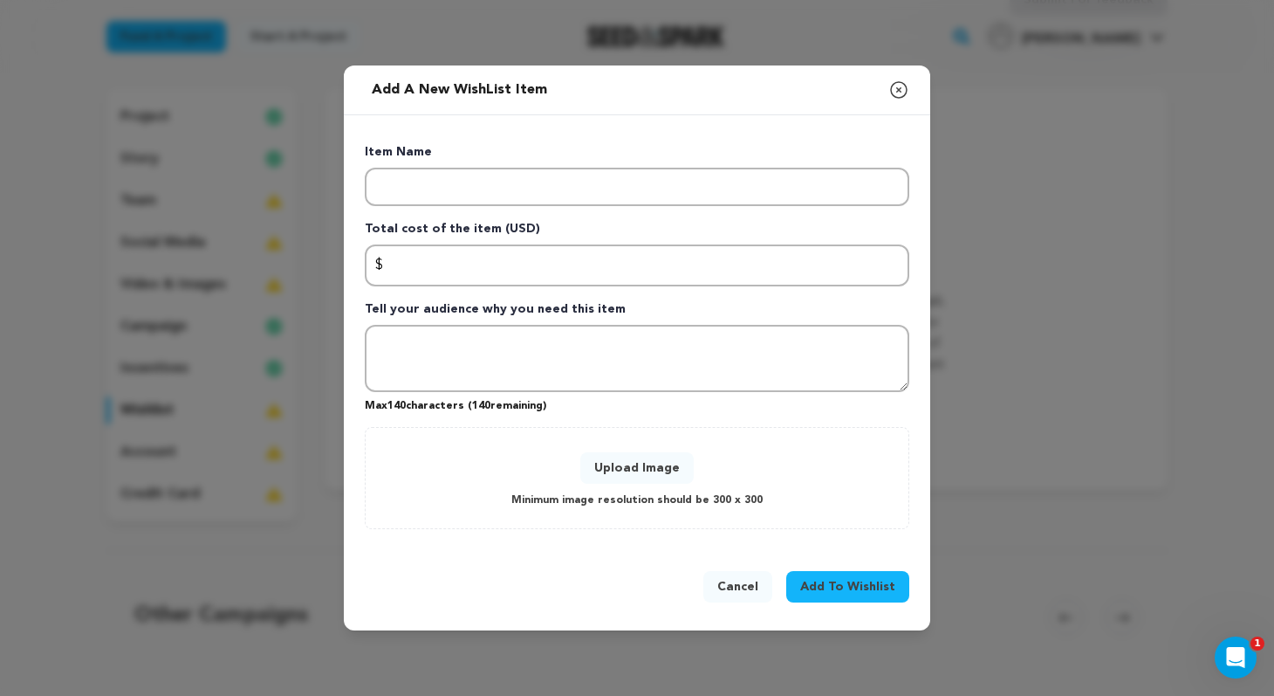
click at [901, 91] on icon "button" at bounding box center [899, 89] width 21 height 21
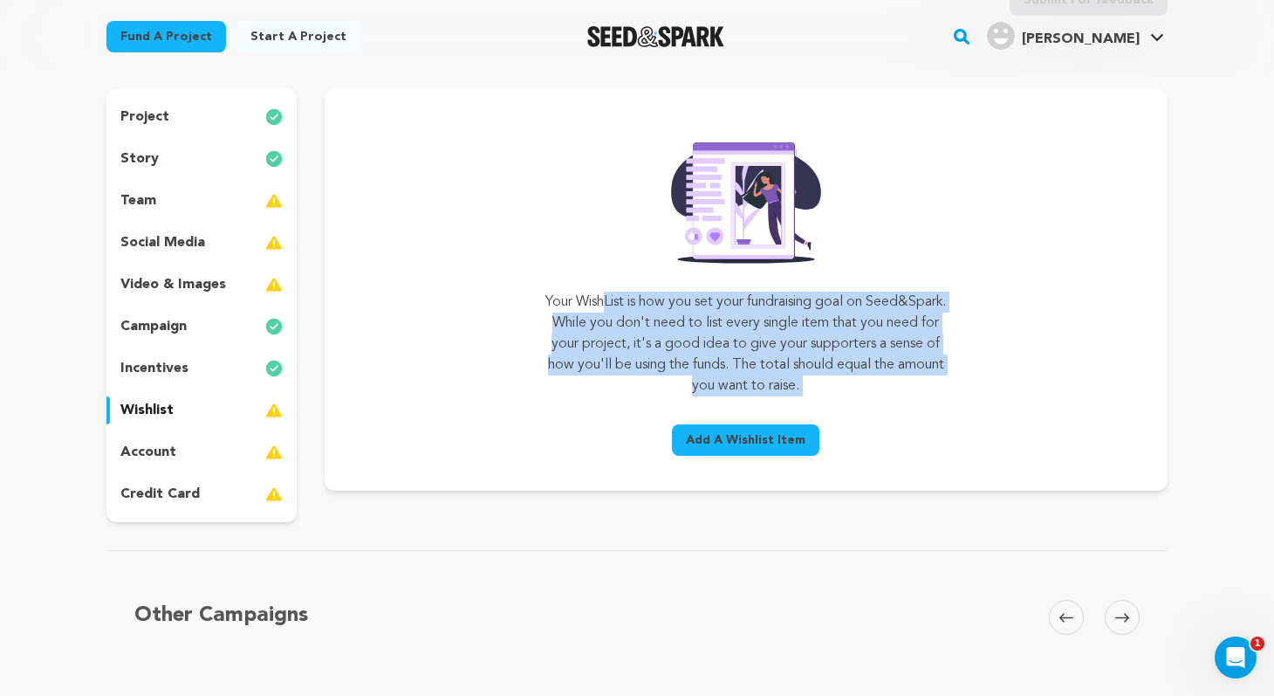
drag, startPoint x: 566, startPoint y: 295, endPoint x: 887, endPoint y: 402, distance: 338.7
click at [887, 402] on div "Your WishList is how you set your fundraising goal on Seed&Spark. While you don…" at bounding box center [746, 297] width 401 height 332
copy div "Your WishList is how you set your fundraising goal on Seed&Spark. While you don…"
click at [168, 117] on div "project" at bounding box center [201, 117] width 190 height 28
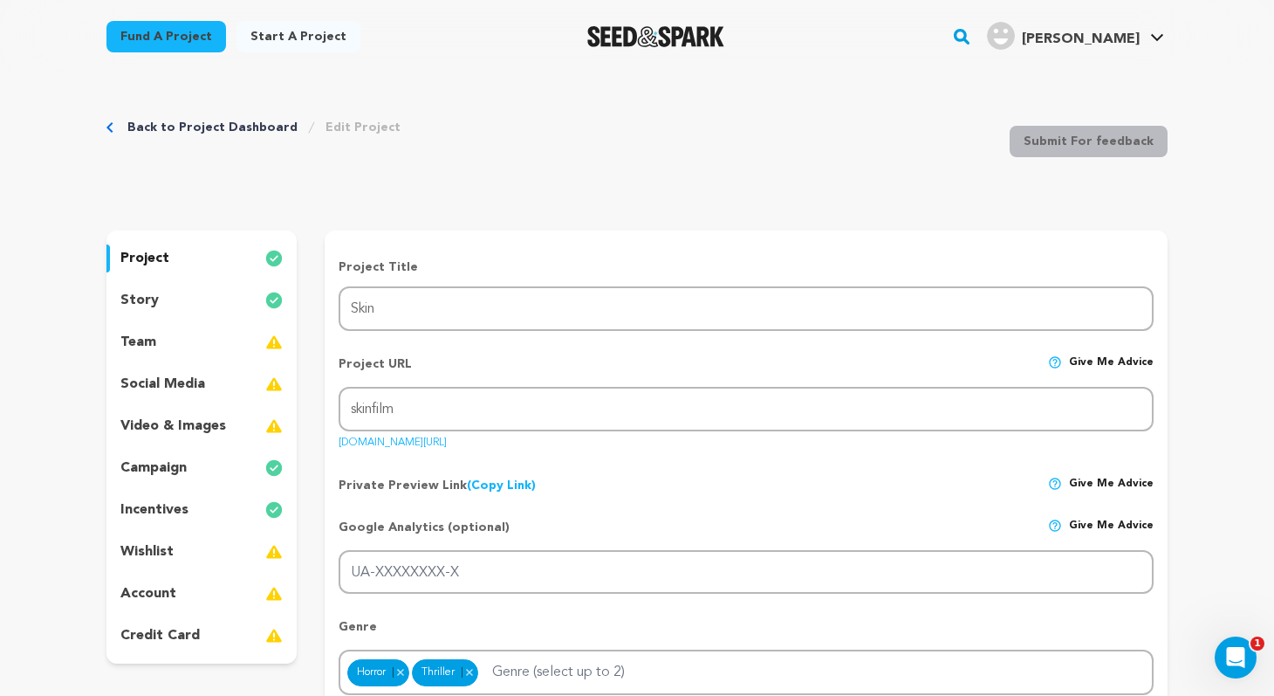
click at [158, 299] on div "story" at bounding box center [201, 300] width 190 height 28
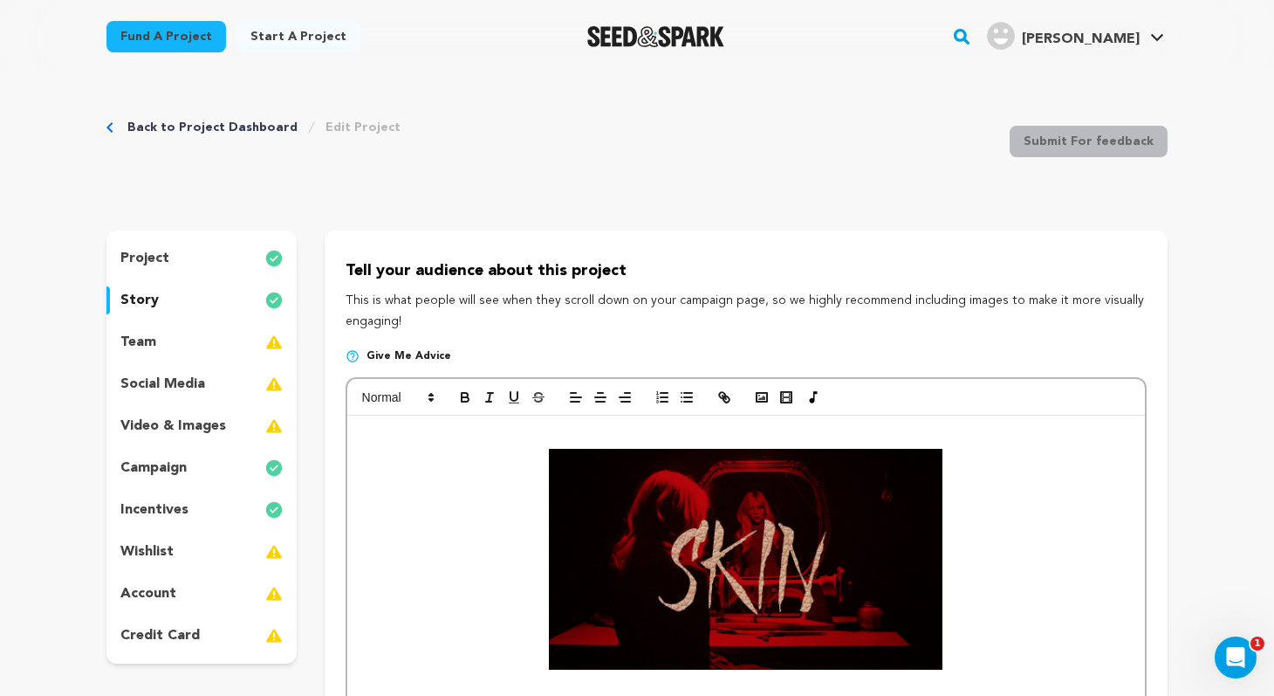
click at [170, 343] on div "team" at bounding box center [201, 342] width 190 height 28
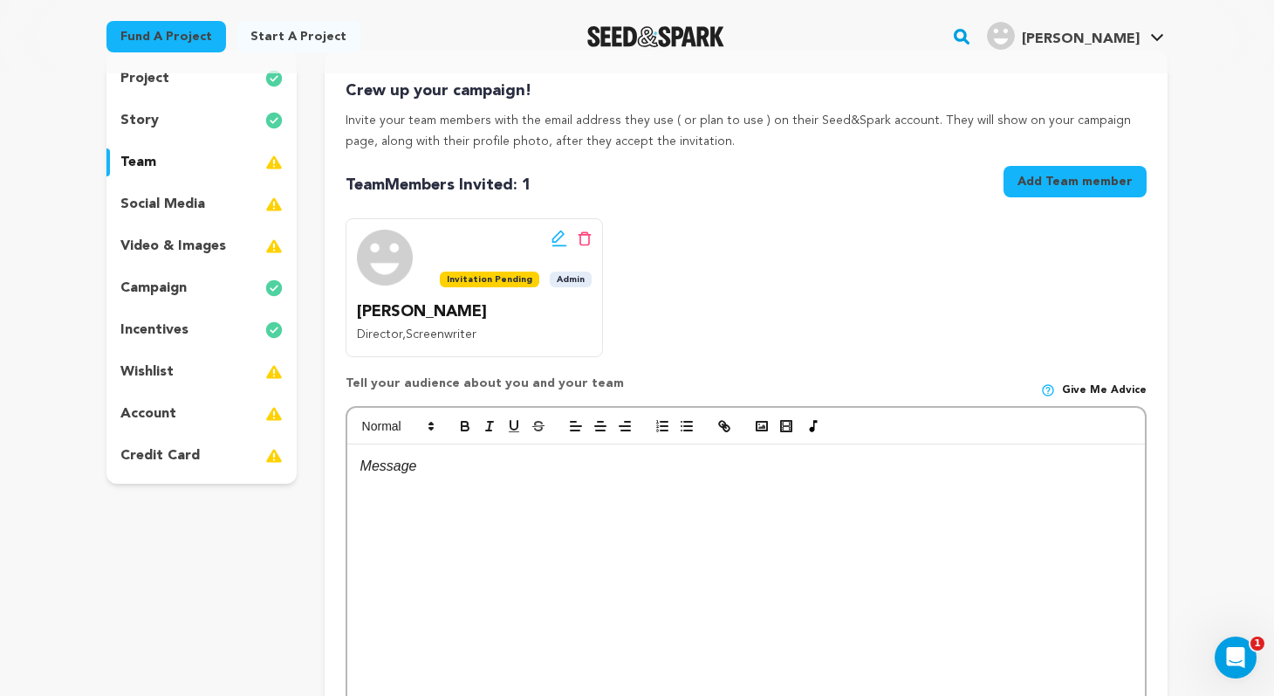
scroll to position [182, 0]
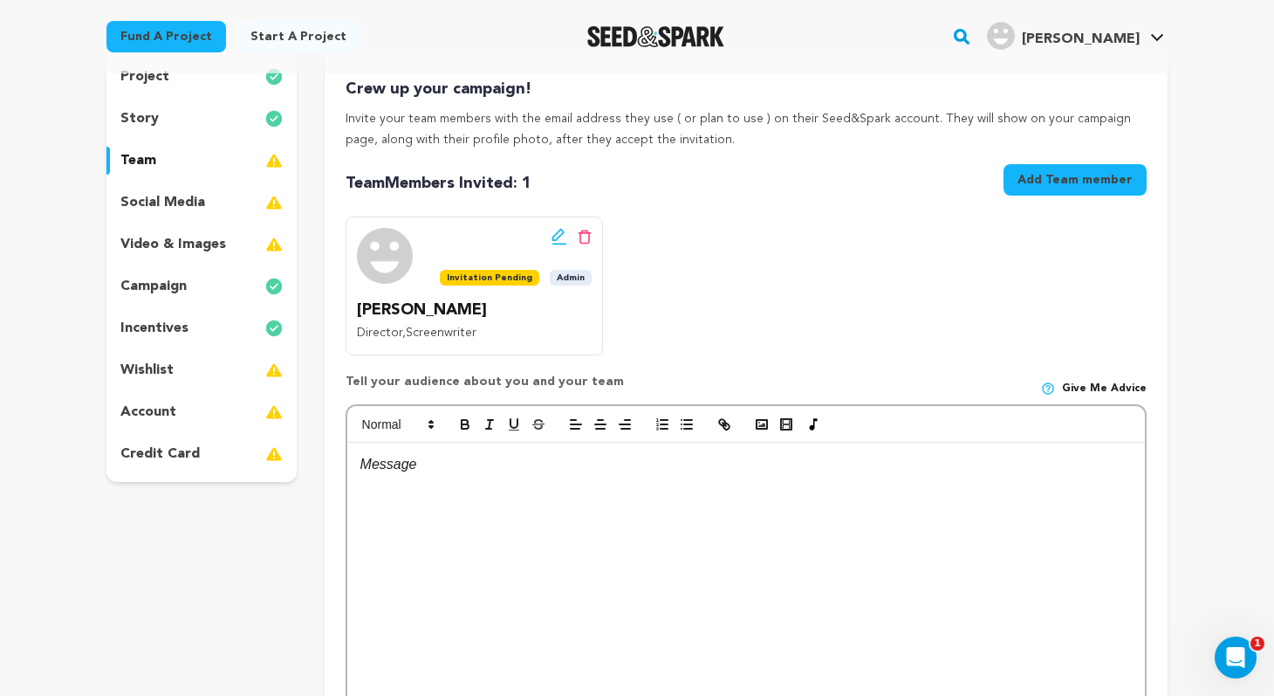
click at [172, 326] on p "incentives" at bounding box center [154, 328] width 68 height 21
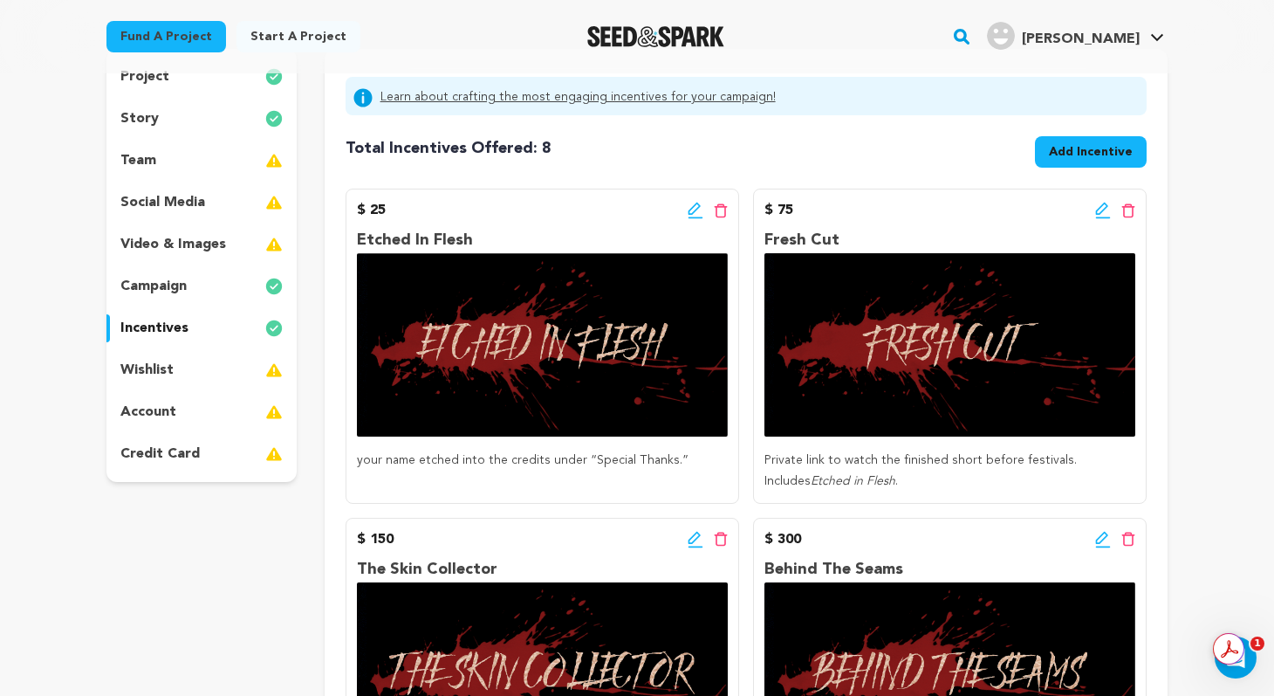
click at [166, 369] on p "wishlist" at bounding box center [146, 370] width 53 height 21
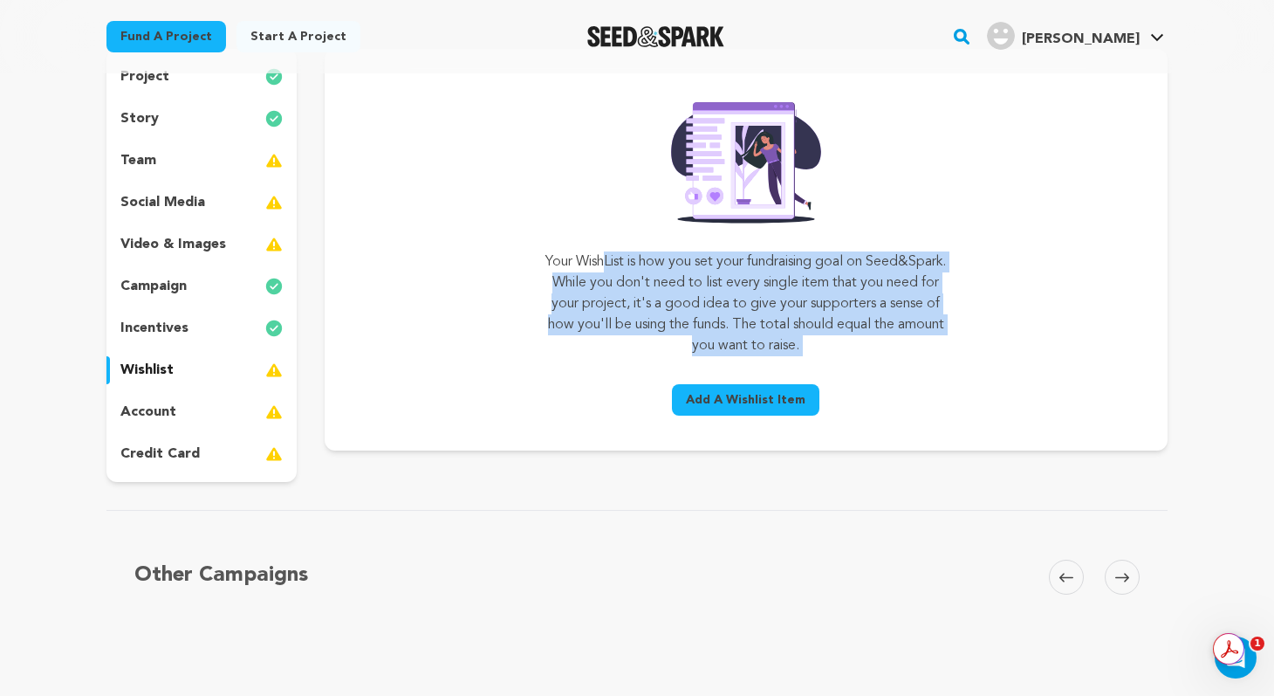
click at [212, 414] on div "account" at bounding box center [201, 412] width 190 height 28
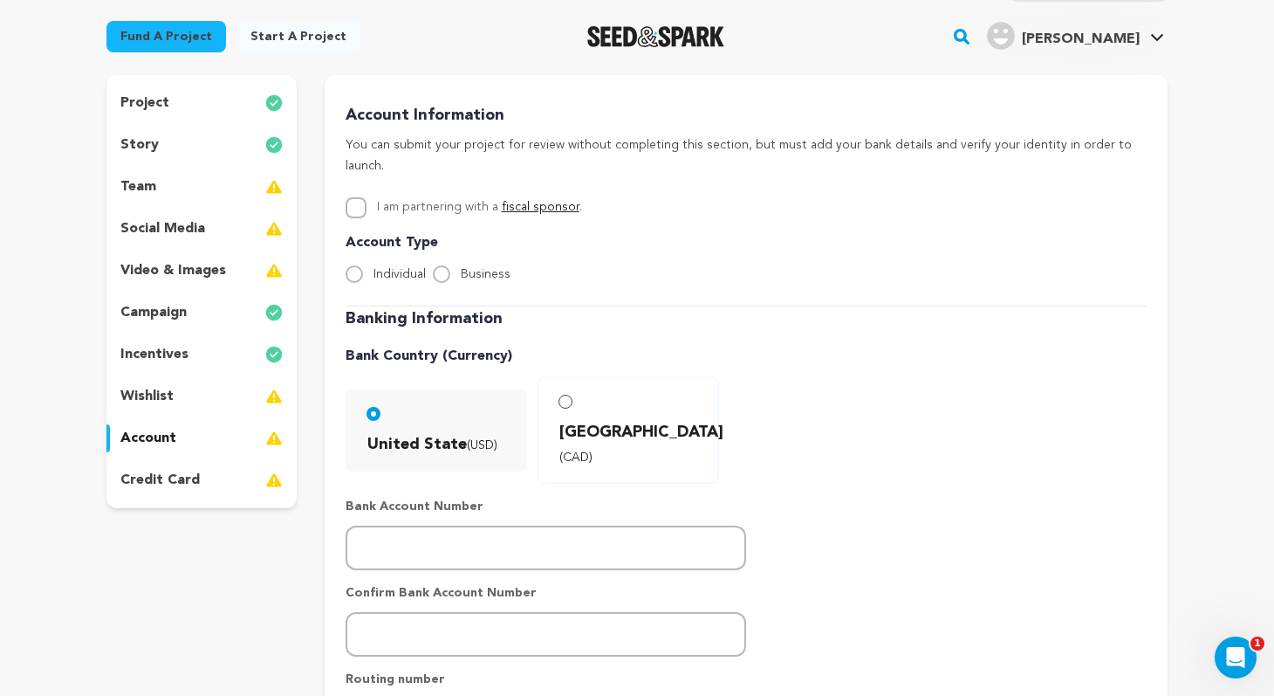
scroll to position [169, 0]
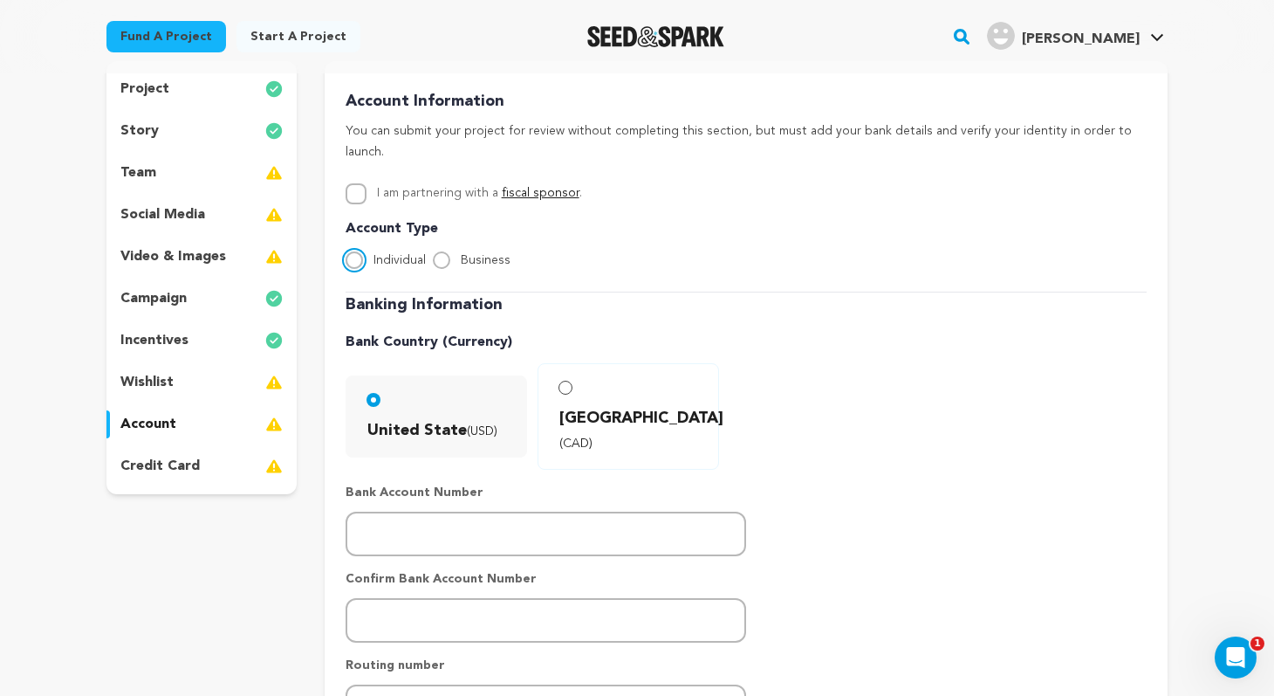
click at [354, 251] on input "Individual" at bounding box center [354, 259] width 17 height 17
radio input "true"
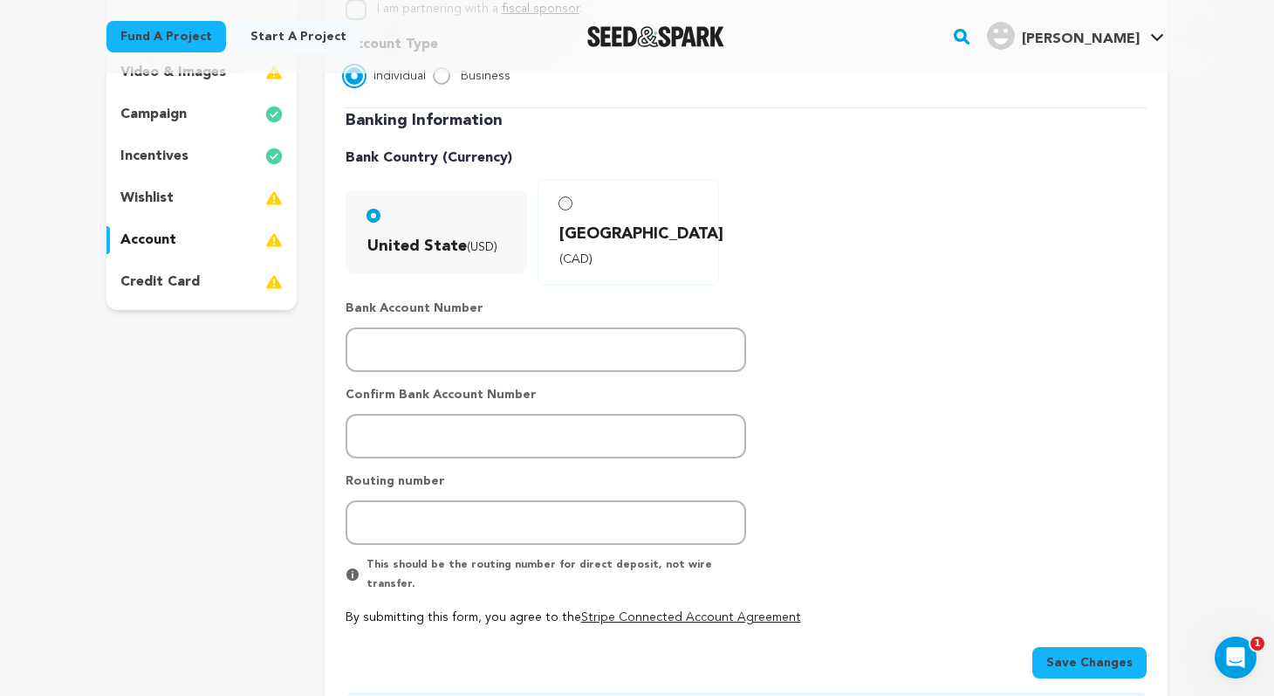
scroll to position [356, 0]
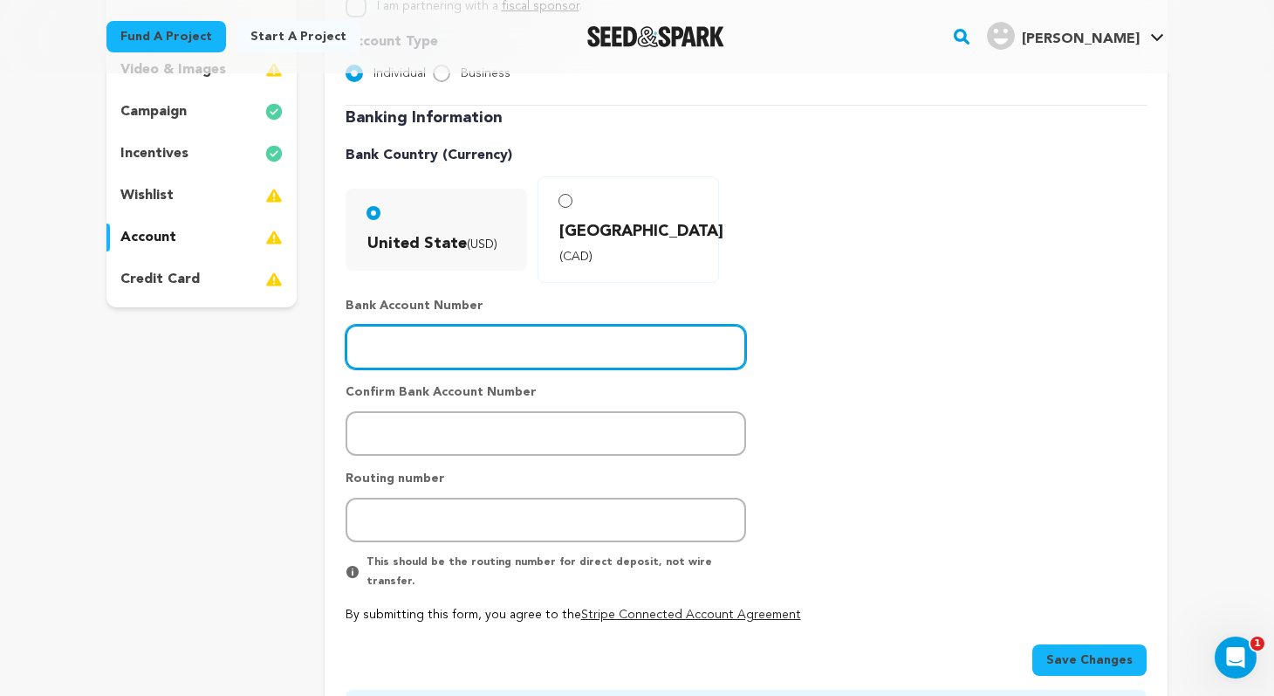
click at [445, 325] on input "number" at bounding box center [546, 347] width 401 height 45
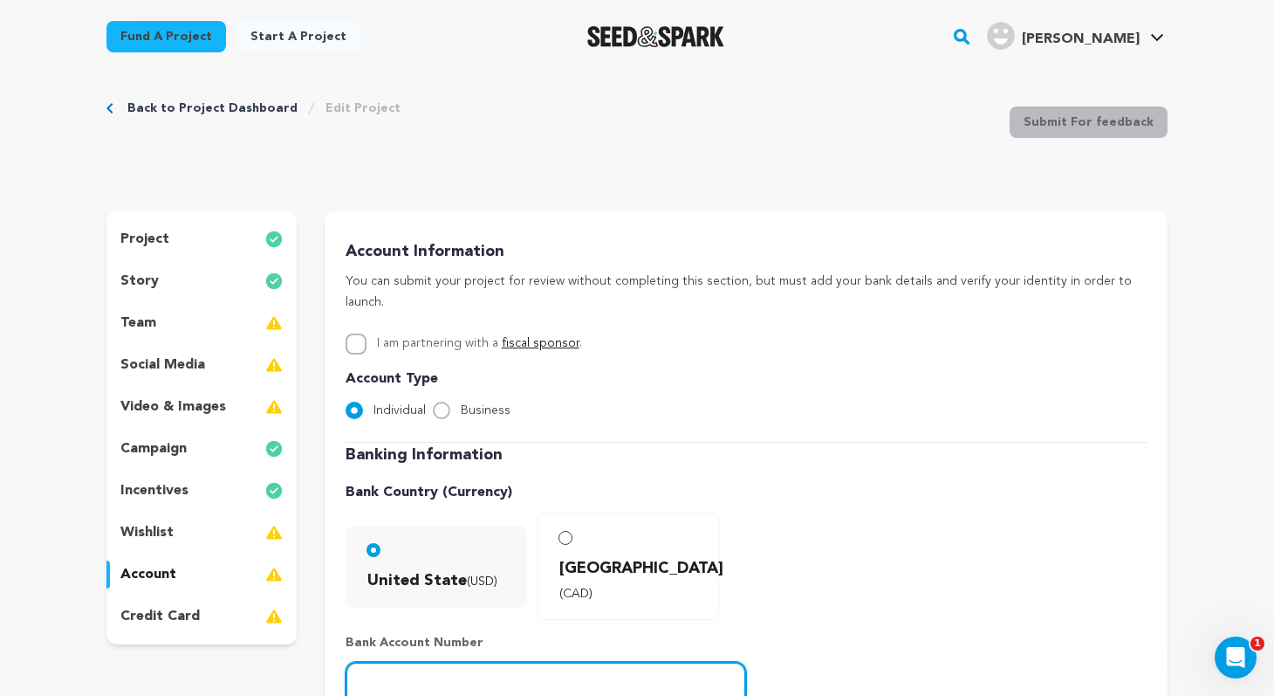
scroll to position [0, 0]
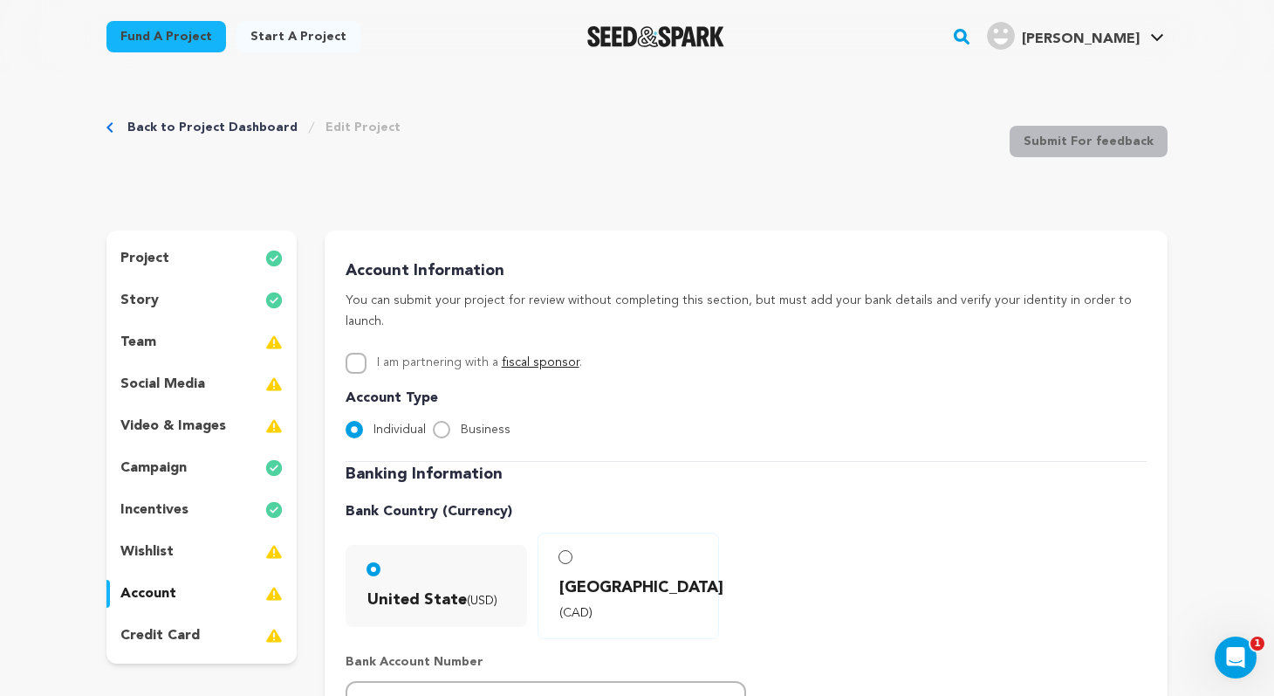
click at [135, 340] on p "team" at bounding box center [138, 342] width 36 height 21
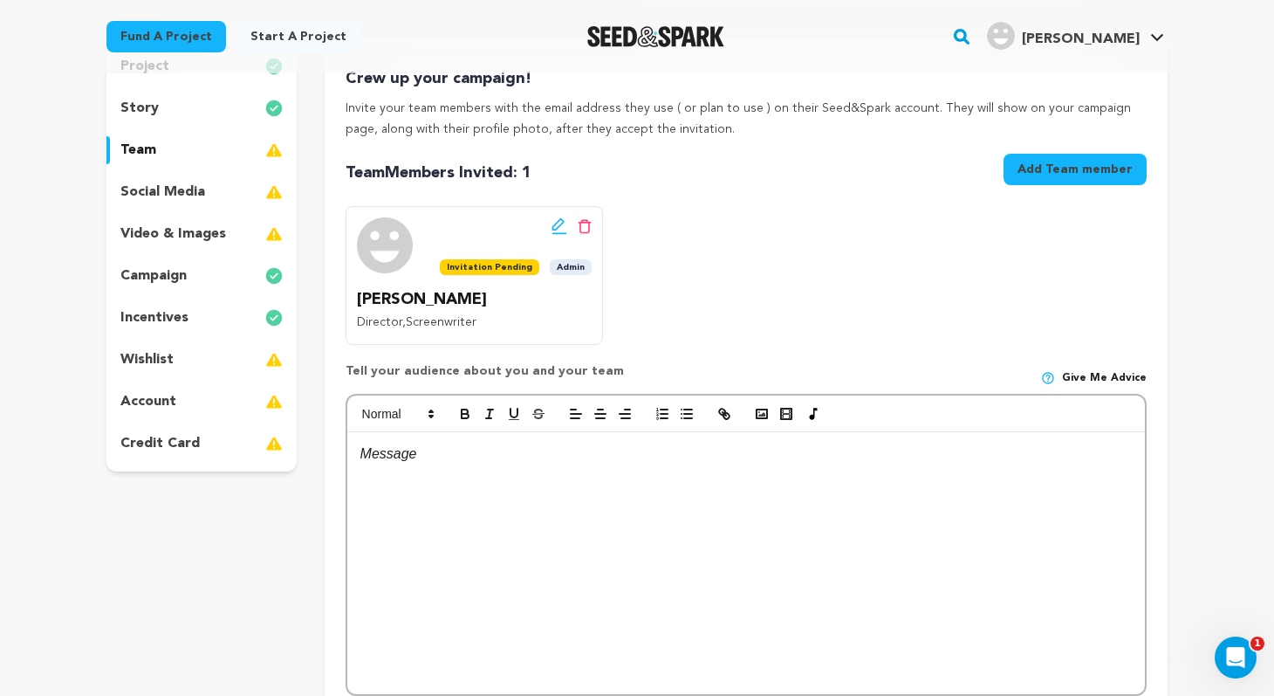
scroll to position [190, 0]
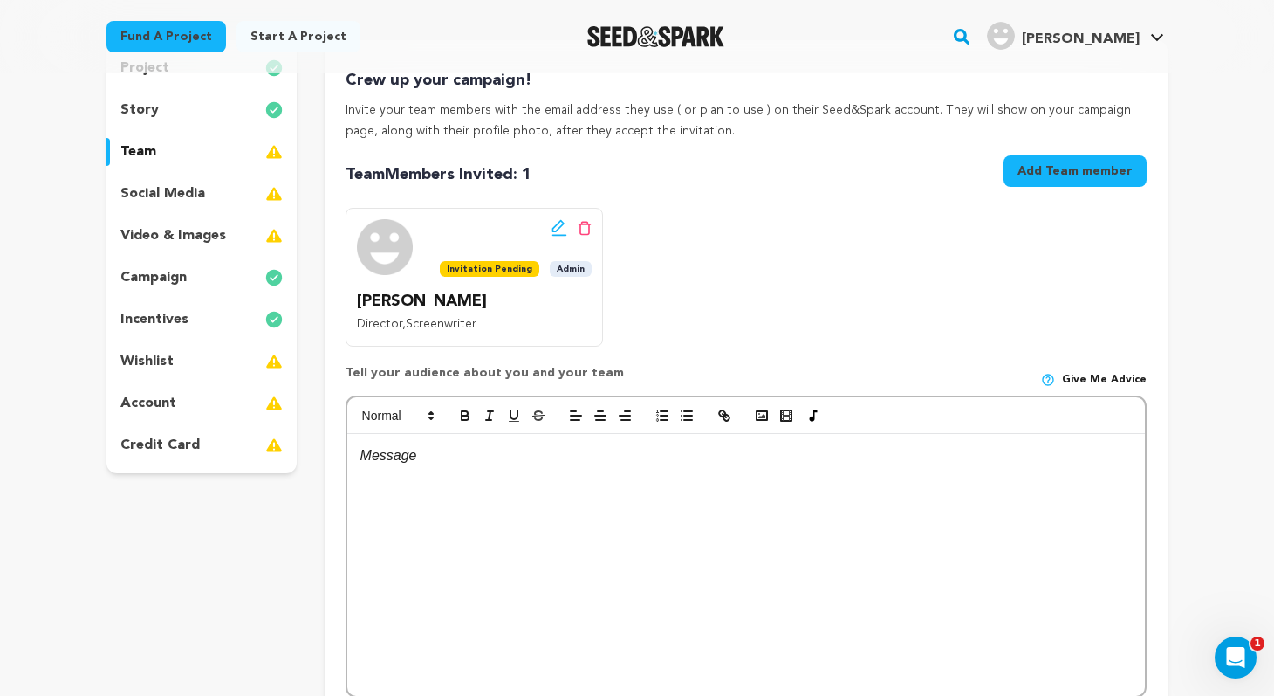
click at [168, 437] on p "credit card" at bounding box center [159, 445] width 79 height 21
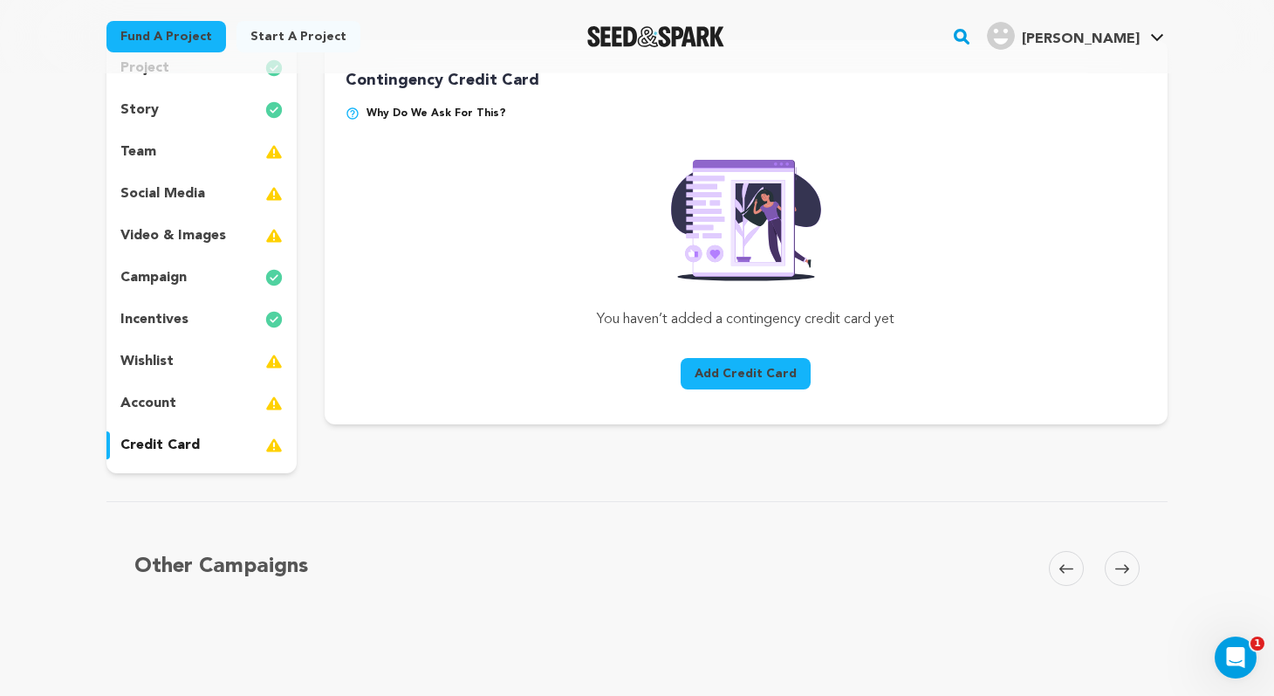
click at [353, 113] on img at bounding box center [353, 113] width 14 height 14
click at [458, 404] on div "Contingency Credit Card Why do we ask for this? You haven’t added a contingency…" at bounding box center [746, 232] width 843 height 384
click at [163, 402] on p "account" at bounding box center [148, 403] width 56 height 21
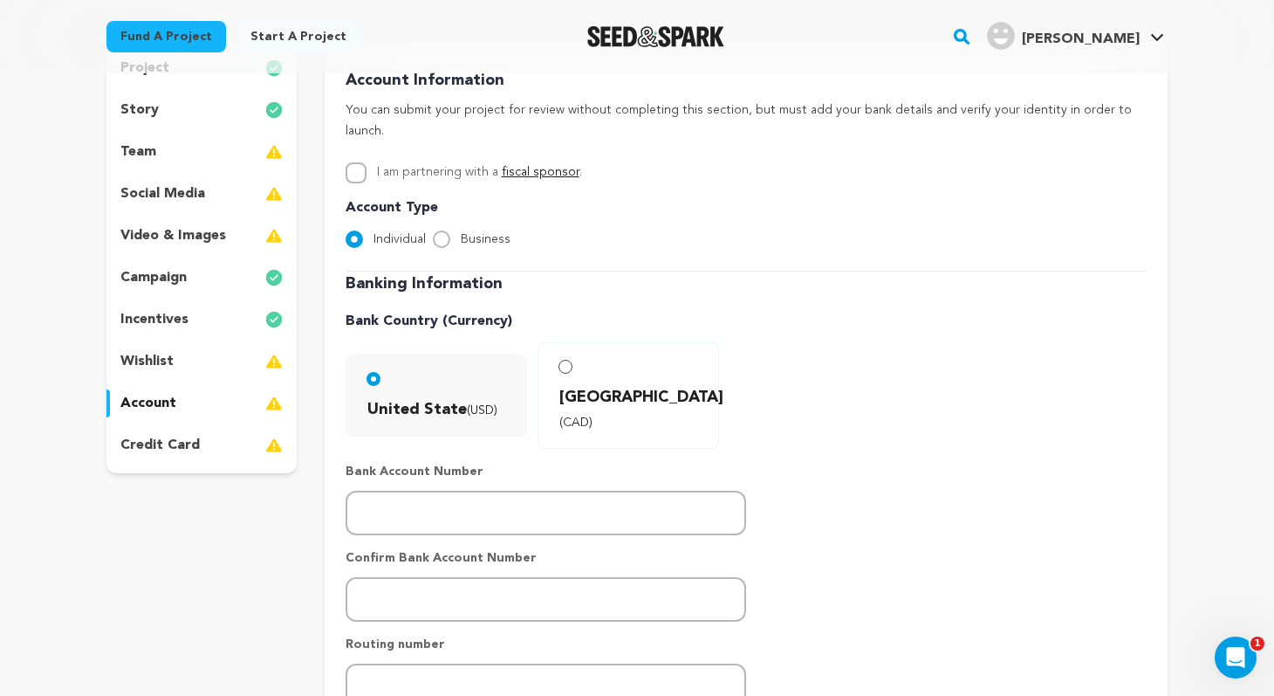
click at [156, 325] on p "incentives" at bounding box center [154, 319] width 68 height 21
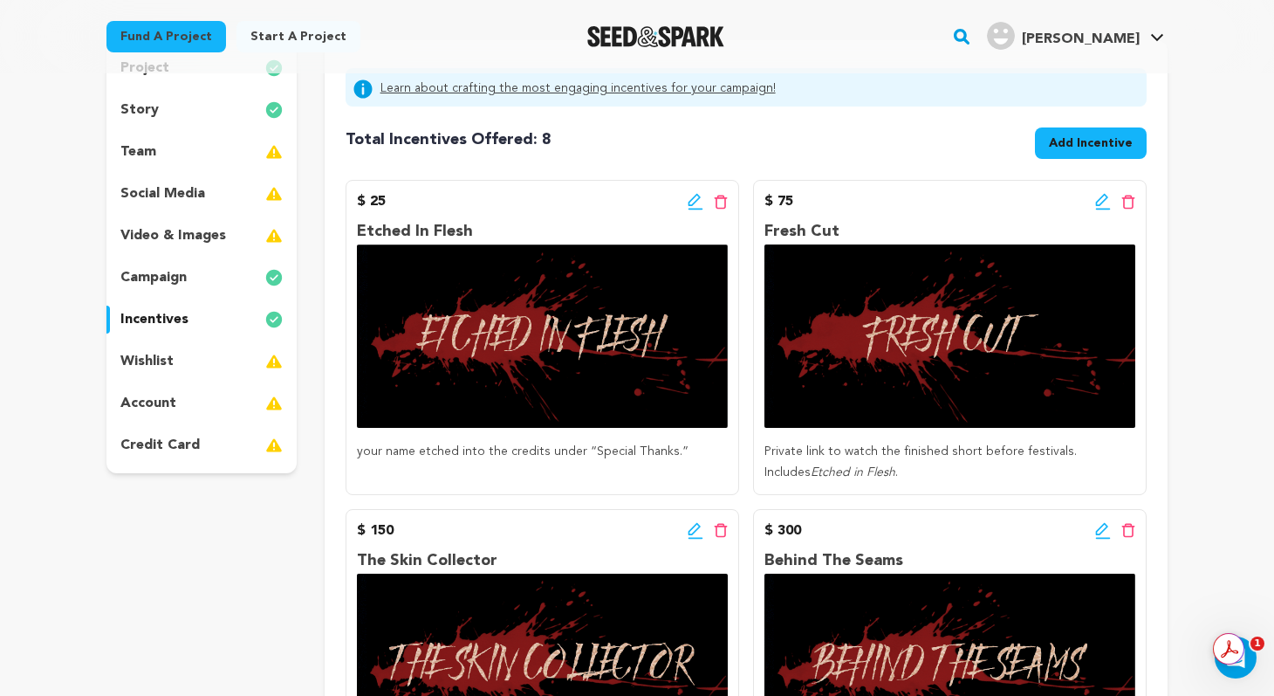
click at [155, 362] on p "wishlist" at bounding box center [146, 361] width 53 height 21
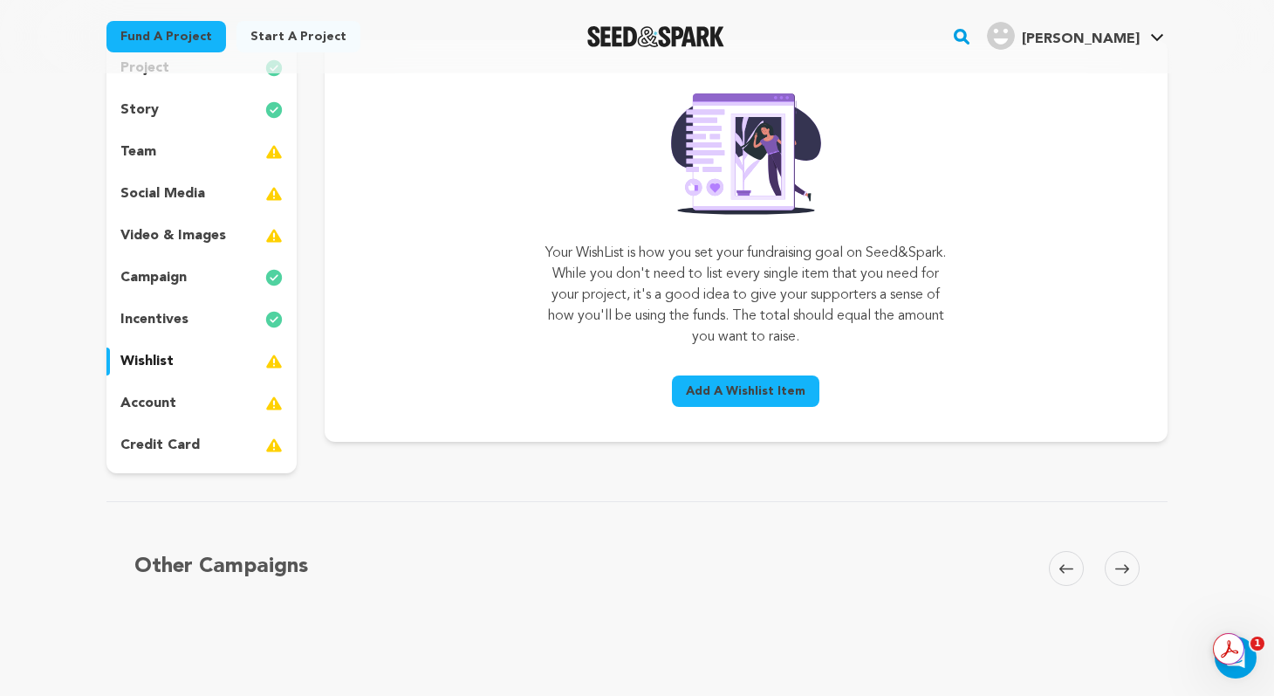
click at [757, 390] on span "Add A Wishlist Item" at bounding box center [746, 390] width 120 height 17
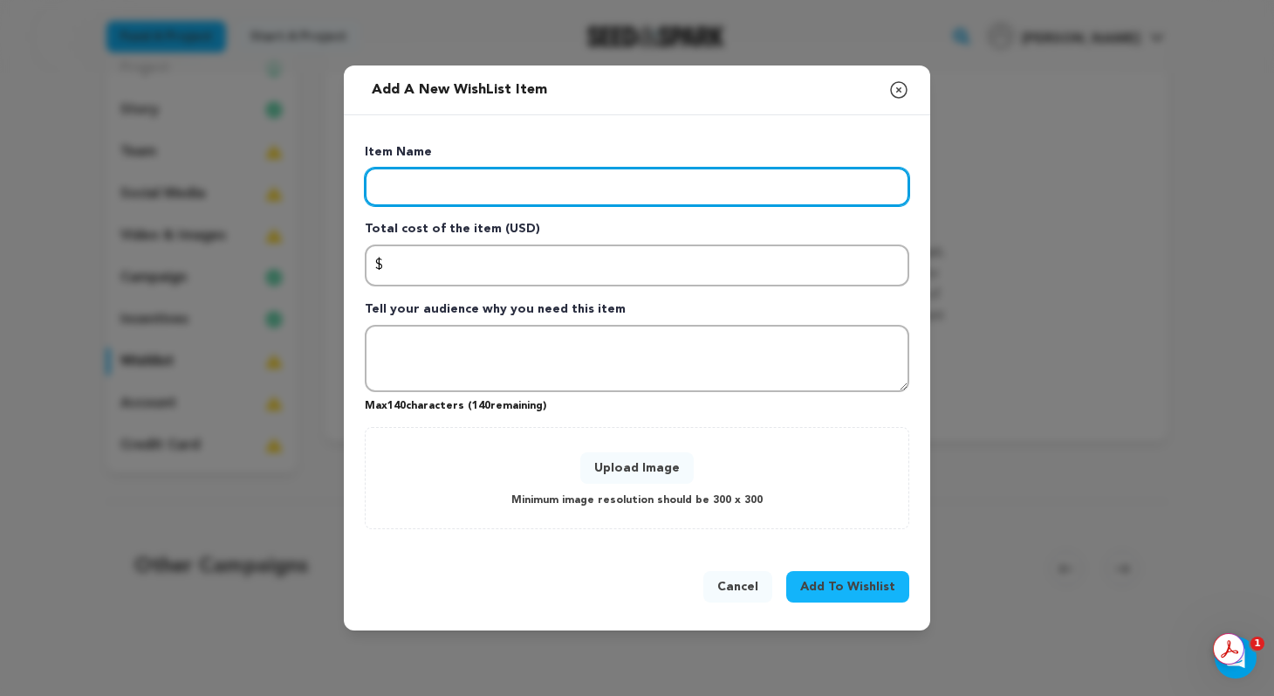
click at [500, 189] on input "Enter item name" at bounding box center [637, 187] width 545 height 38
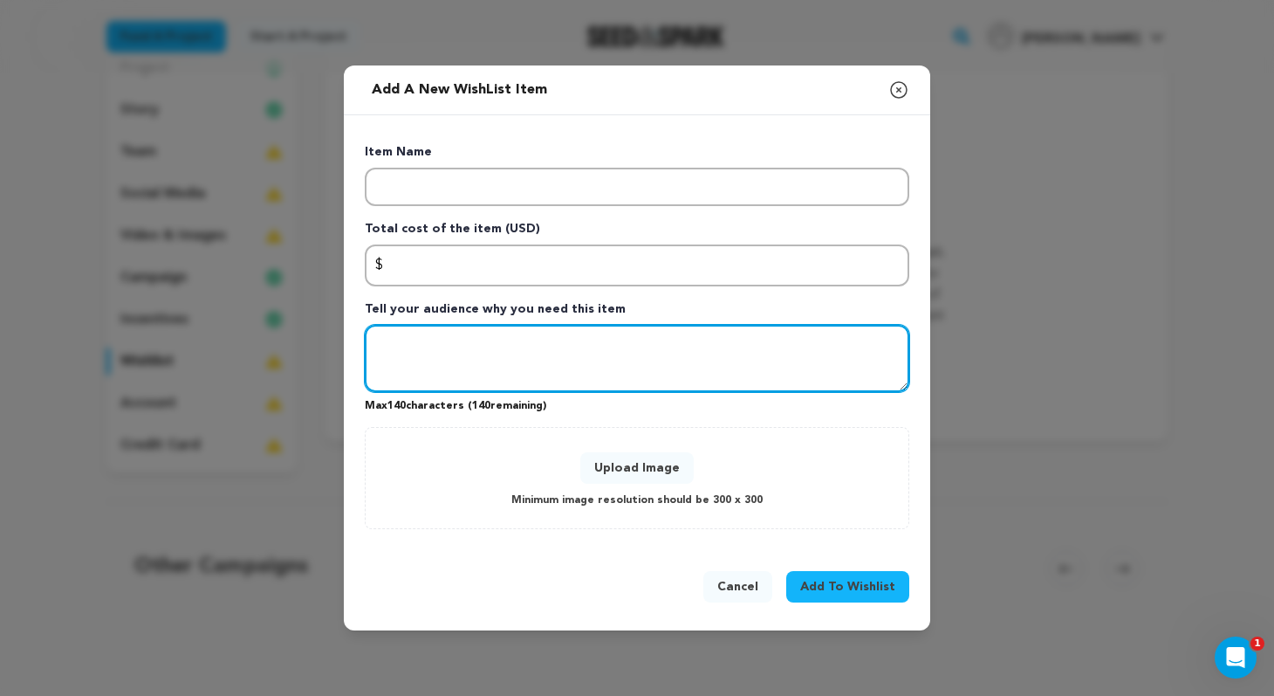
click at [467, 345] on textarea "Tell your audience why you need this item" at bounding box center [637, 359] width 545 height 68
paste textarea "Special Effects Makeup & Prosthetics – $2,000 For the skinned face and realisti…"
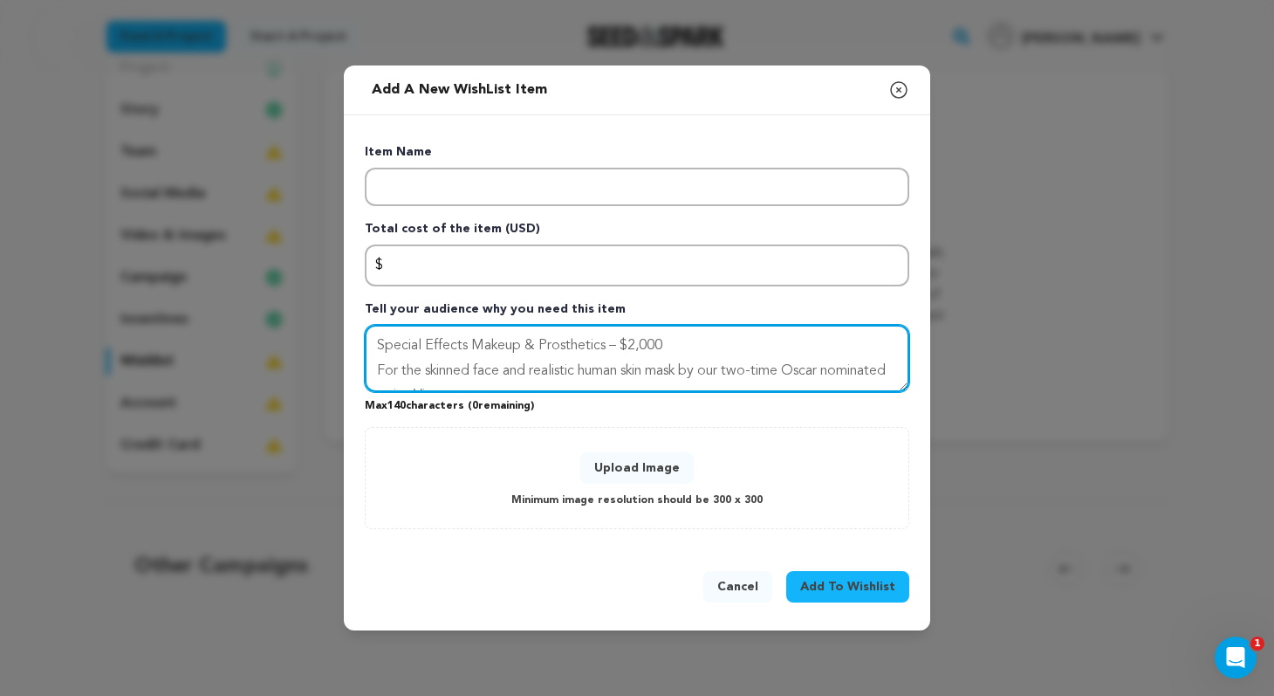
drag, startPoint x: 612, startPoint y: 343, endPoint x: 369, endPoint y: 333, distance: 242.9
click at [369, 333] on textarea "Special Effects Makeup & Prosthetics – $2,000 For the skinned face and realisti…" at bounding box center [637, 359] width 545 height 68
type textarea "Special Effects Makeup & Prosthetics – $2,000 For the skinned face and realisti…"
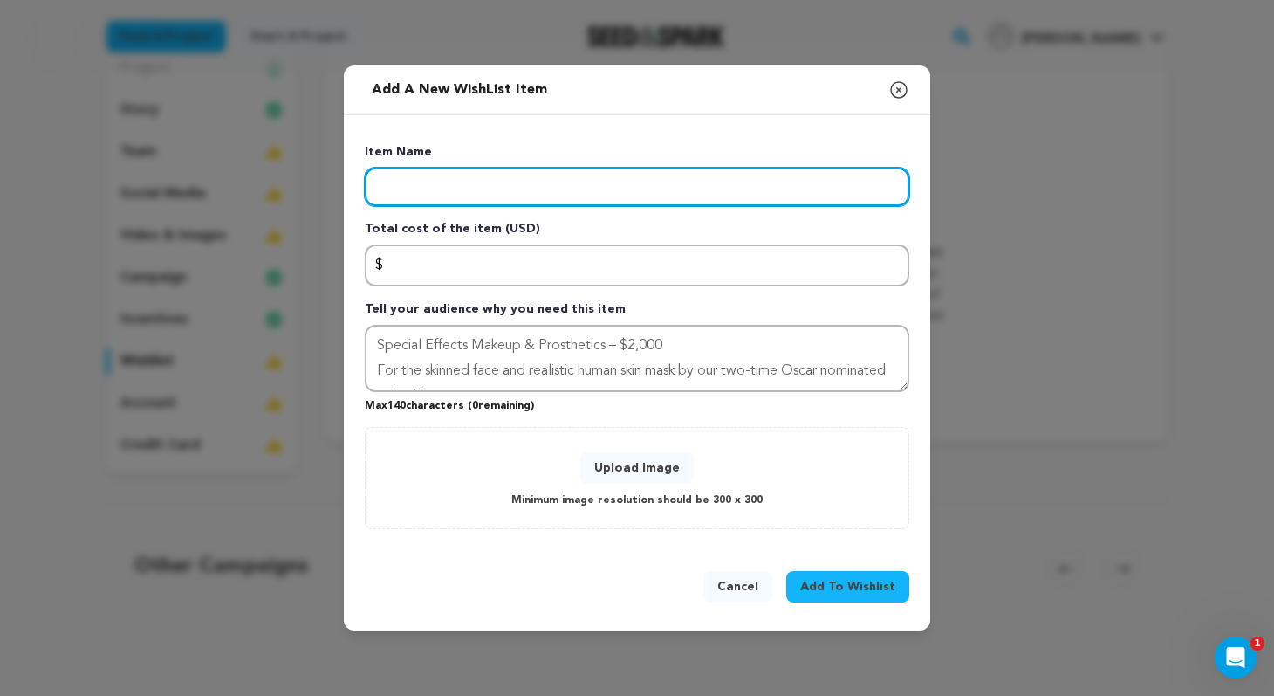
click at [435, 181] on input "Enter item name" at bounding box center [637, 187] width 545 height 38
paste input "Special Effects Makeup & Prosthetics"
type input "Special Effects Makeup & Prosthetics"
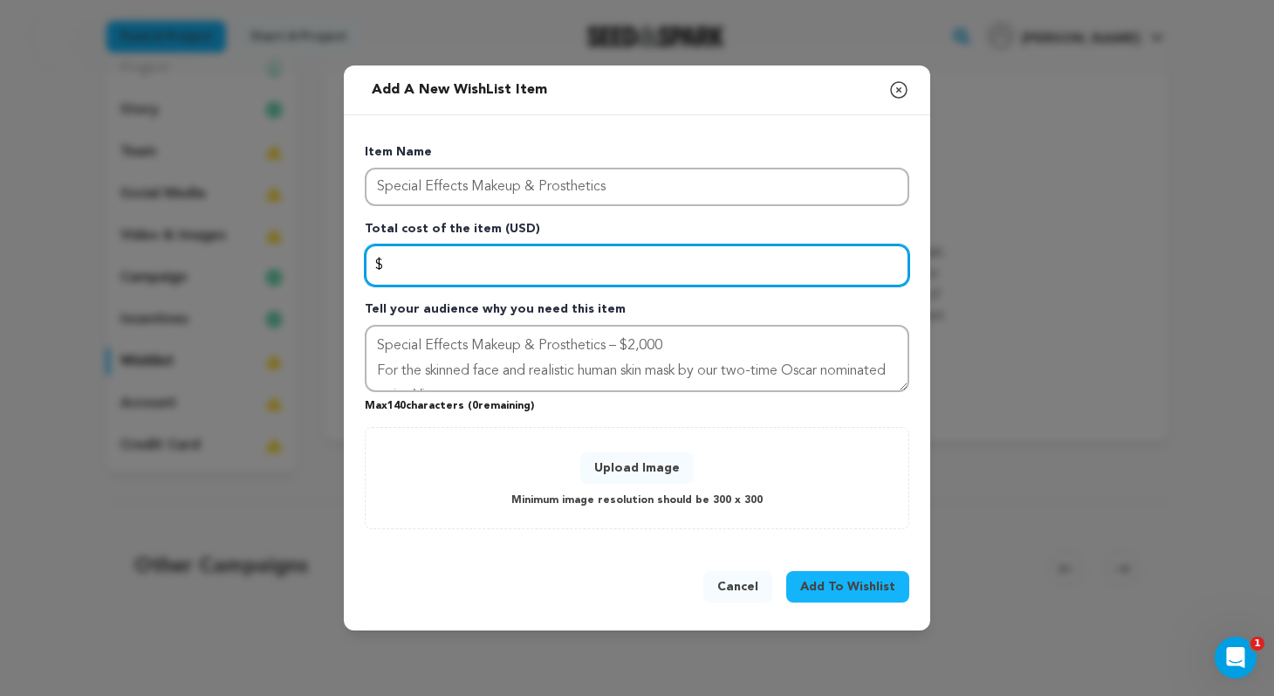
click at [604, 265] on input "Enter total cost of the item" at bounding box center [637, 265] width 545 height 42
type input "1000"
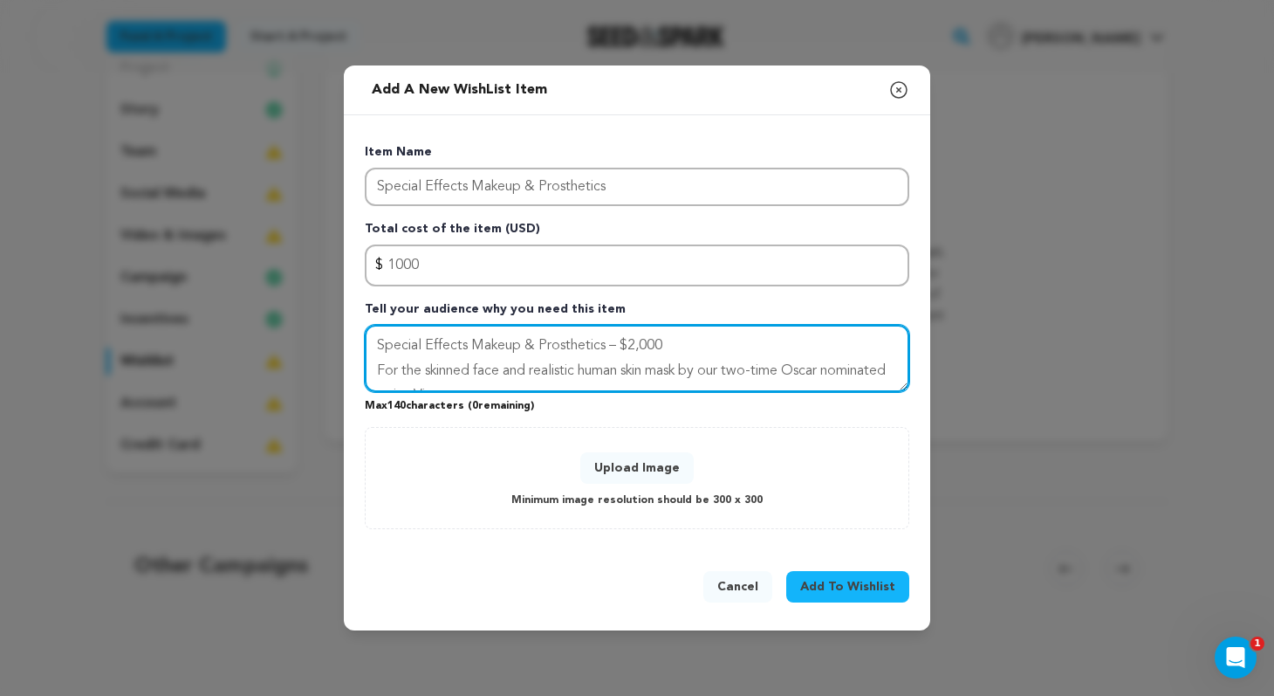
click at [503, 356] on textarea "Special Effects Makeup & Prosthetics – $2,000 For the skinned face and realisti…" at bounding box center [637, 359] width 545 height 68
type textarea "For the skinned face and realistic human skin mask by our two-time Oscar nomina…"
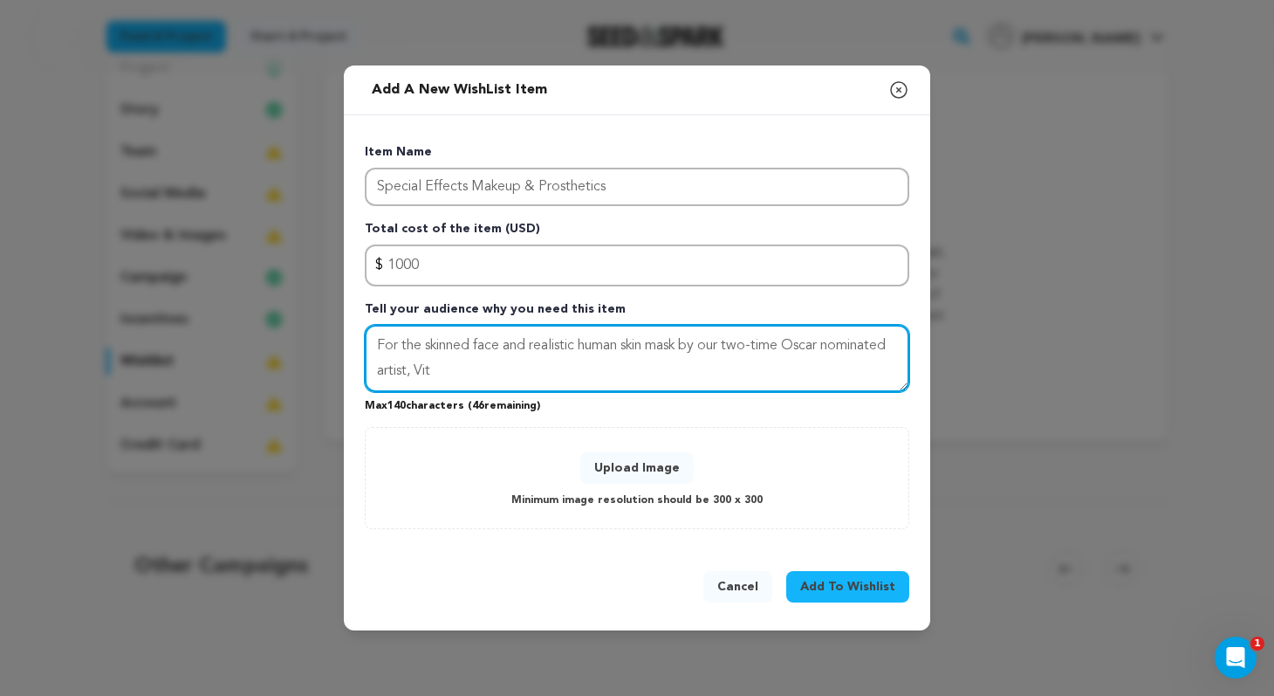
drag, startPoint x: 526, startPoint y: 375, endPoint x: 265, endPoint y: 338, distance: 263.7
click at [265, 338] on div "Add a new WishList item Close modal Item Name Special Effects Makeup & Prosthet…" at bounding box center [637, 348] width 1274 height 696
click at [455, 346] on textarea "Tell your audience why you need this item" at bounding box center [637, 359] width 545 height 68
paste textarea "For the skinned face and realistic human skin mask by our two-time Oscar nomina…"
click at [632, 359] on textarea "For the skinned face and realistic human skin mask by our two-time Oscar nomina…" at bounding box center [637, 359] width 545 height 68
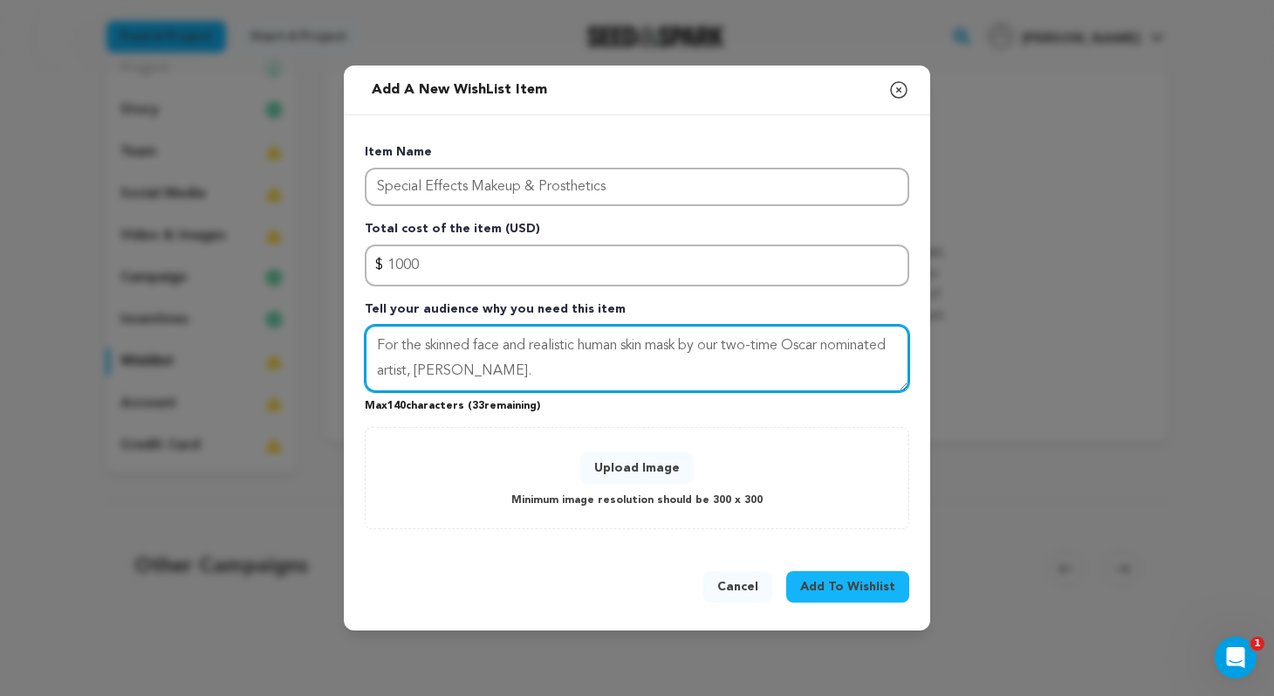
type textarea "For the skinned face and realistic human skin mask by our two-time Oscar nomina…"
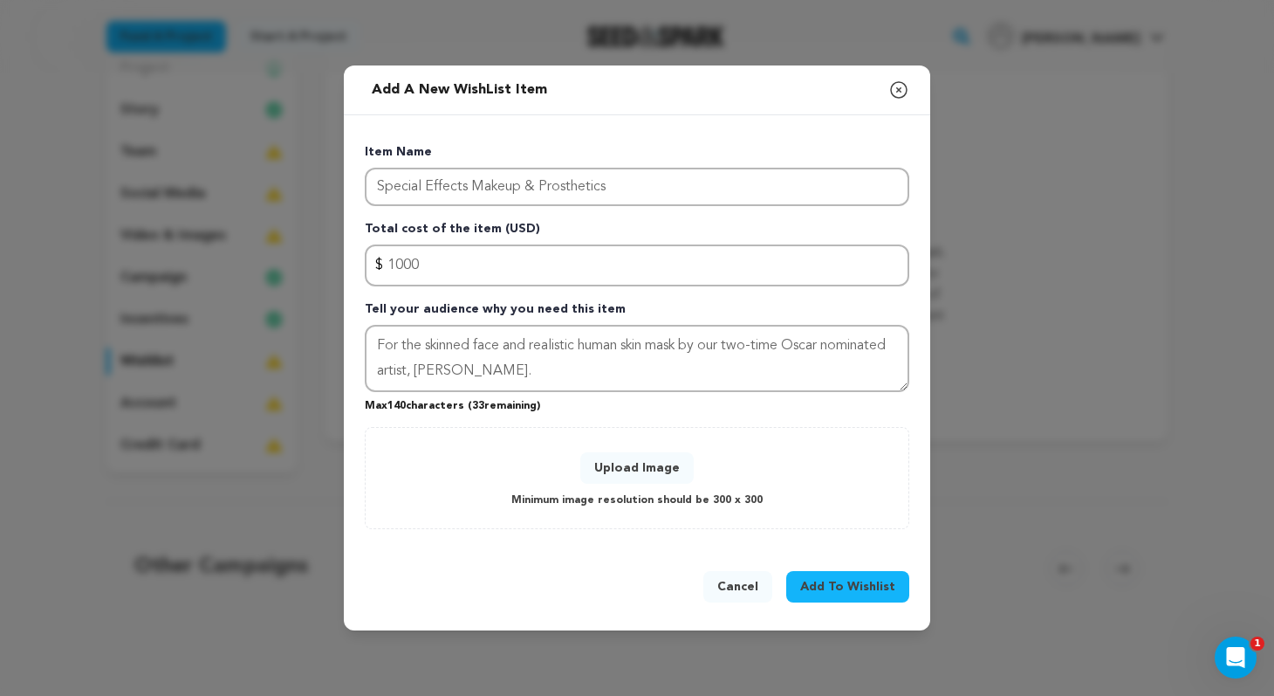
click at [876, 585] on span "Add To Wishlist" at bounding box center [847, 586] width 95 height 17
click at [656, 471] on button "Upload Image" at bounding box center [637, 467] width 113 height 31
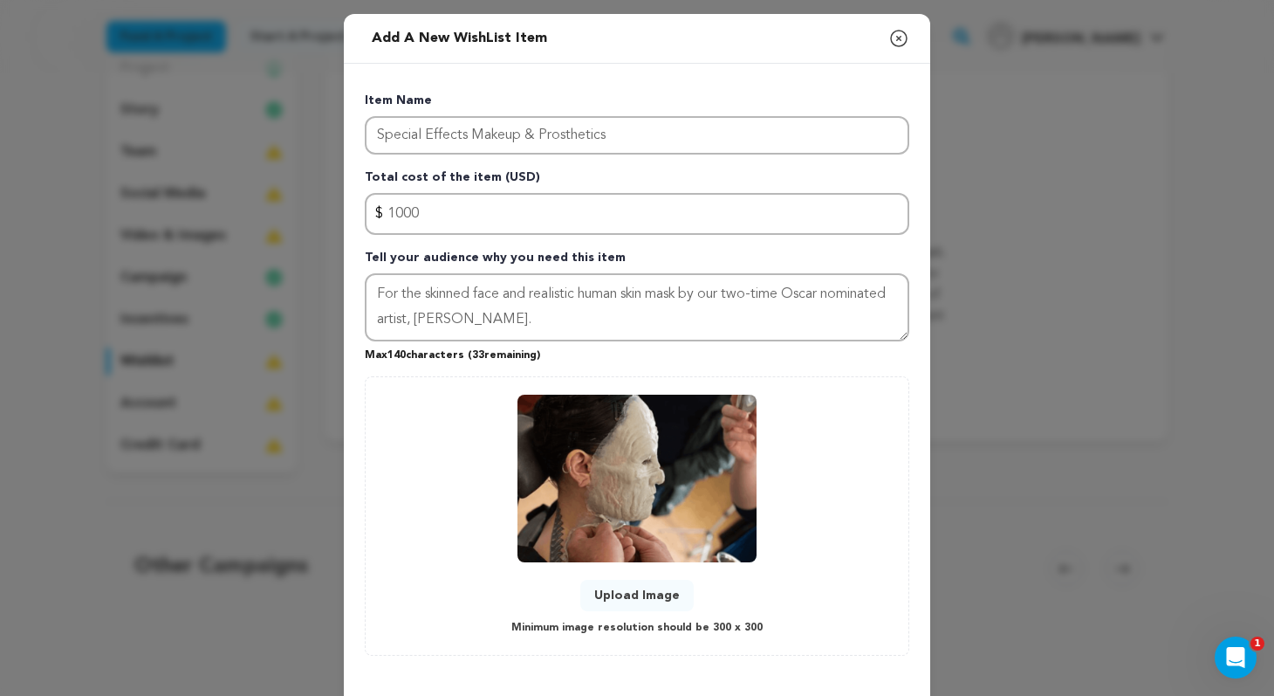
scroll to position [75, 0]
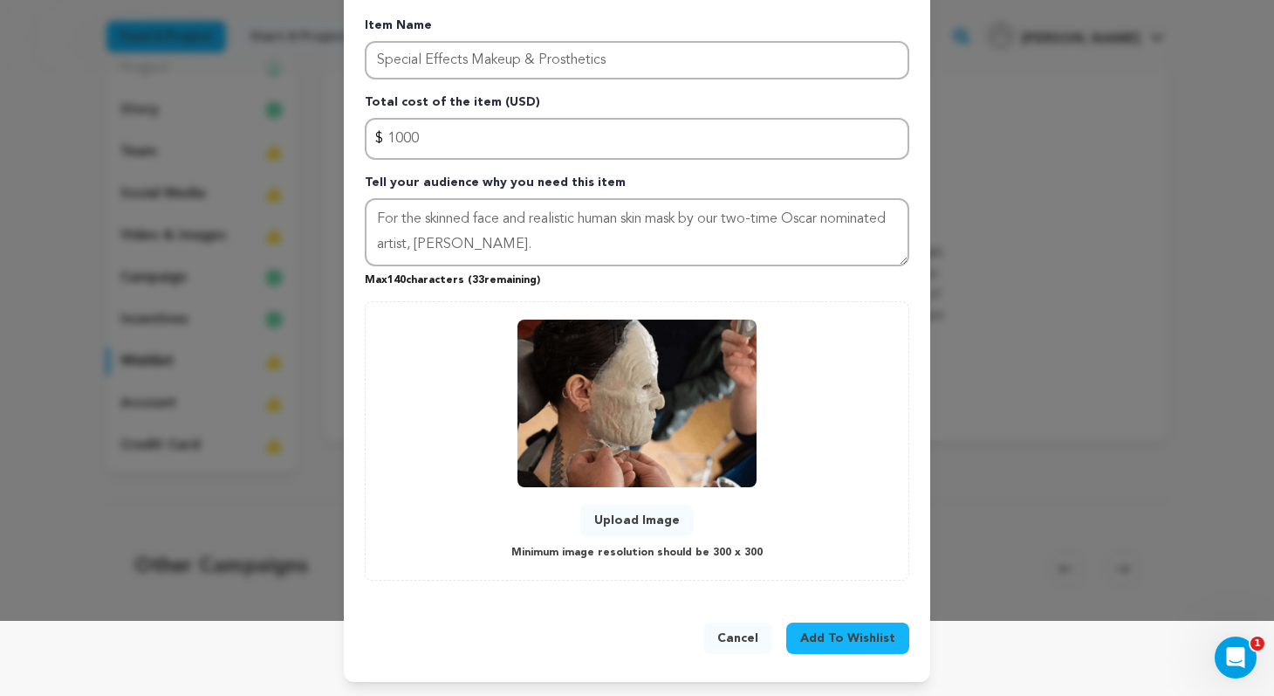
click at [838, 630] on span "Add To Wishlist" at bounding box center [847, 637] width 95 height 17
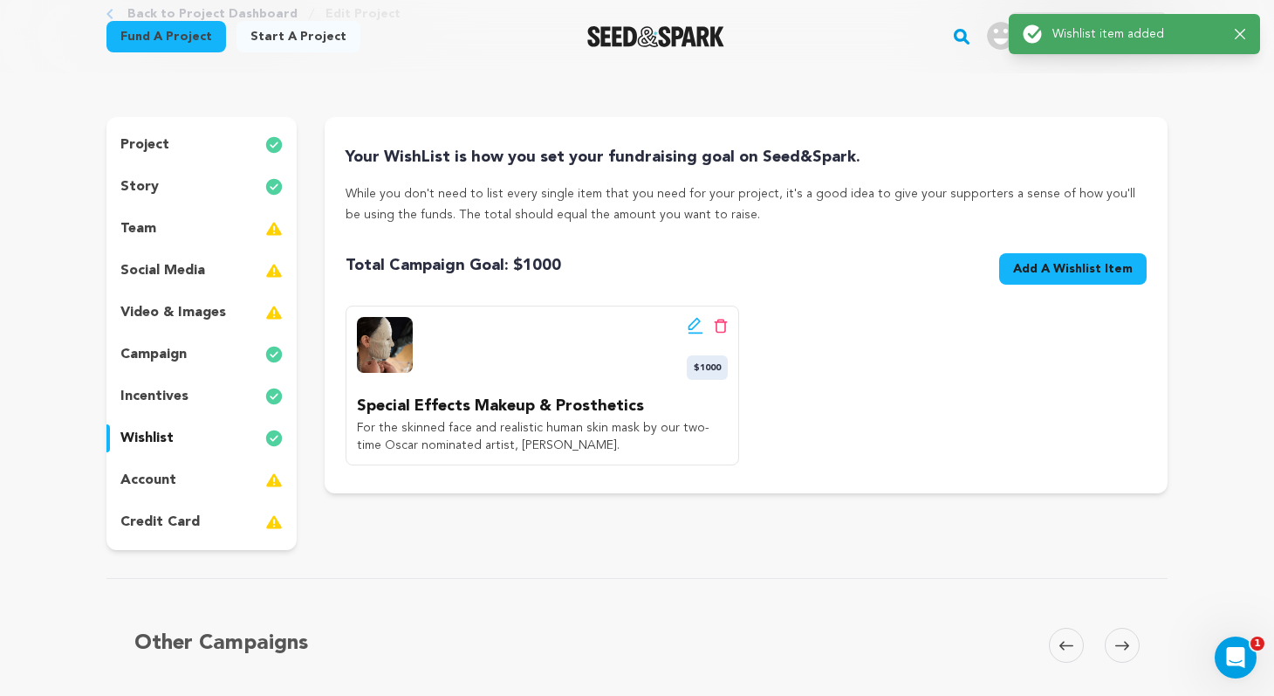
scroll to position [123, 0]
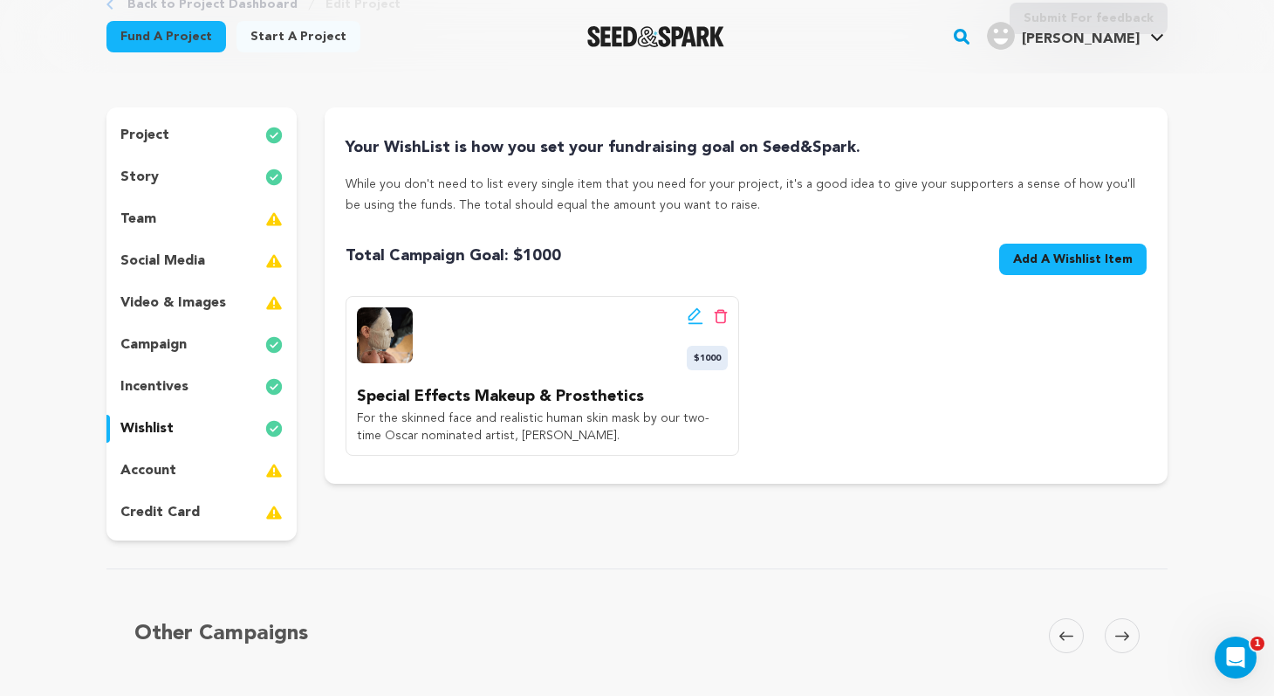
click at [1042, 258] on span "Add A Wishlist Item" at bounding box center [1073, 259] width 120 height 17
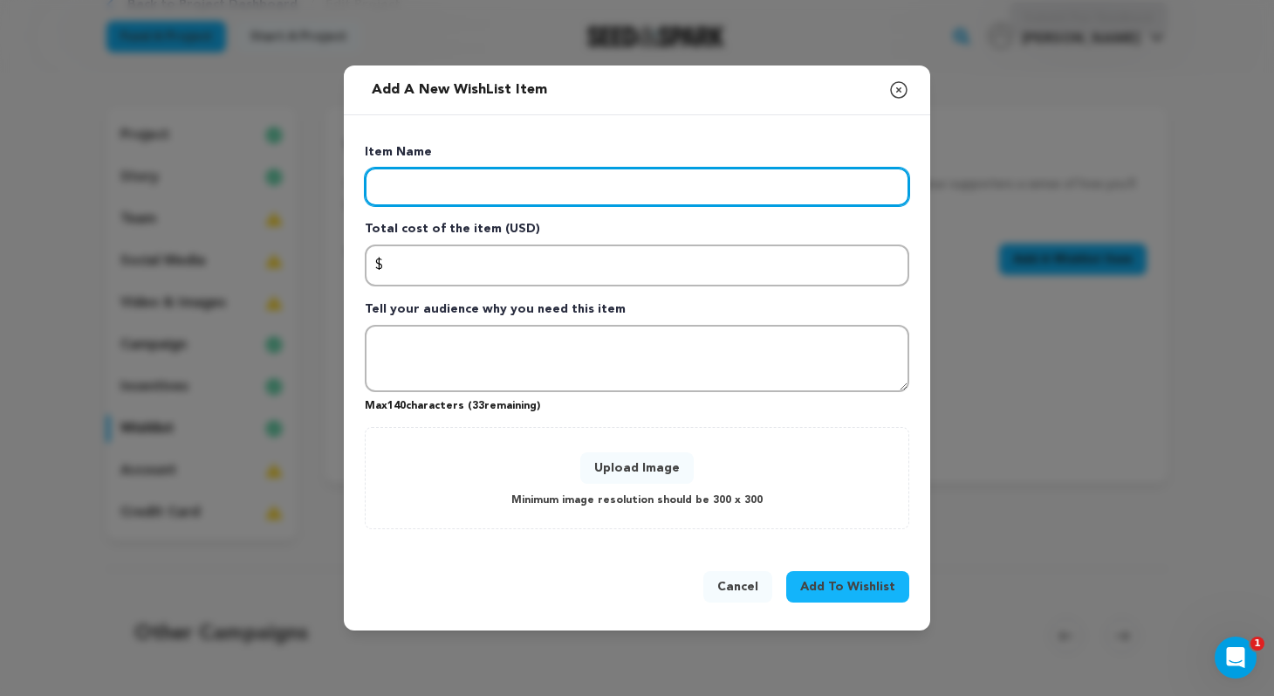
click at [577, 186] on input "Enter item name" at bounding box center [637, 187] width 545 height 38
type input "Camera and Lighting Rental"
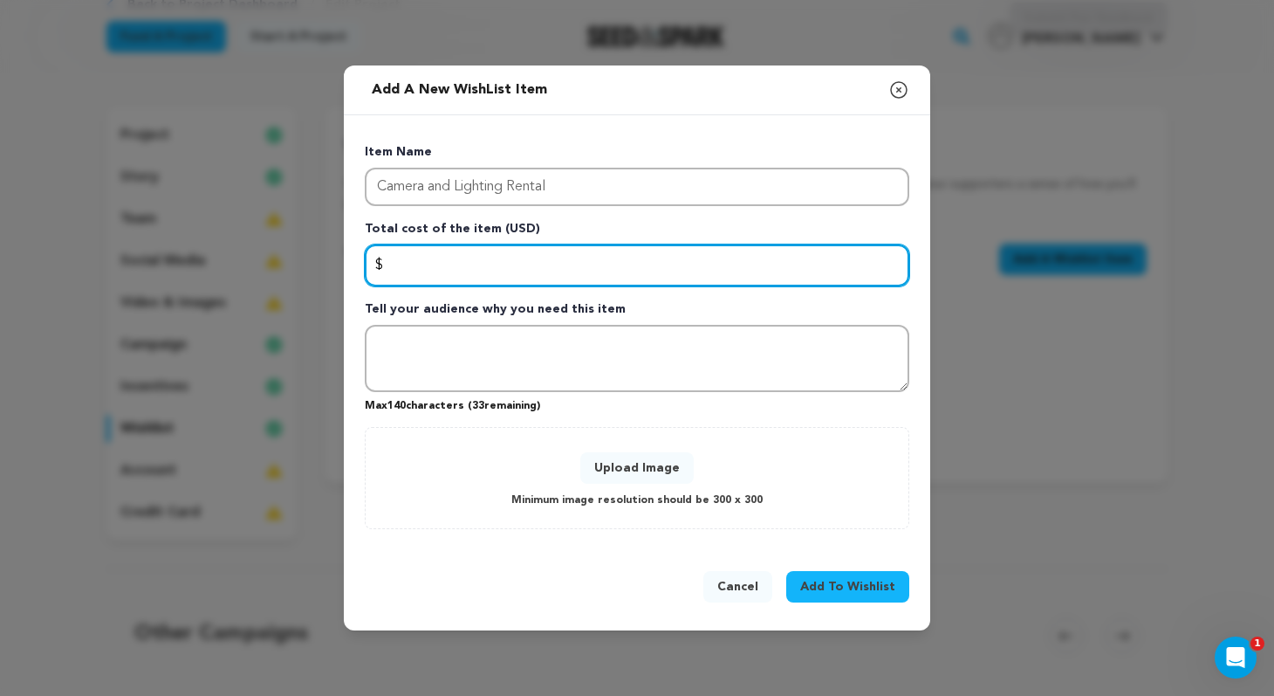
click at [527, 273] on input "Enter total cost of the item" at bounding box center [637, 265] width 545 height 42
type input "2000"
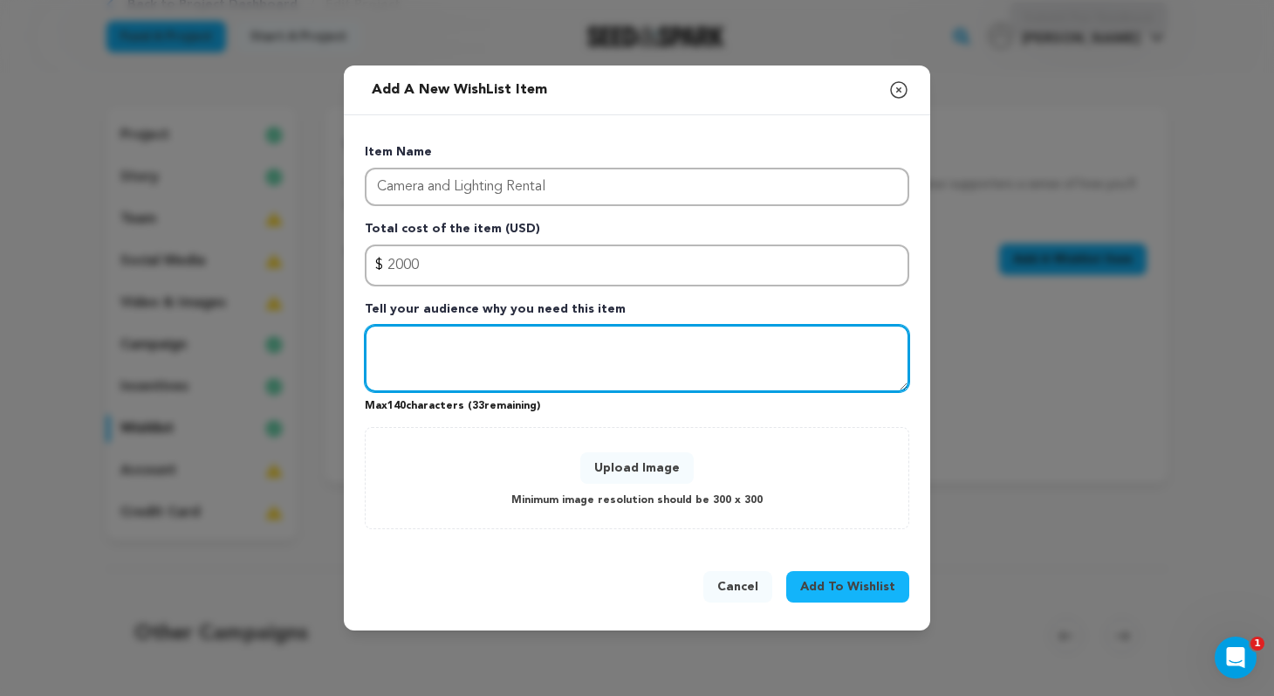
click at [568, 340] on textarea "Tell your audience why you need this item" at bounding box center [637, 359] width 545 height 68
click at [558, 333] on textarea "Tell your audience why you need this item" at bounding box center [637, 359] width 545 height 68
paste textarea "Essential gear to capture the stylized neo-noir look."
click at [714, 345] on textarea "Essential gear to capture the stylized neo-noir look." at bounding box center [637, 359] width 545 height 68
type textarea "Essential gear to capture the stylized neo-noir look."
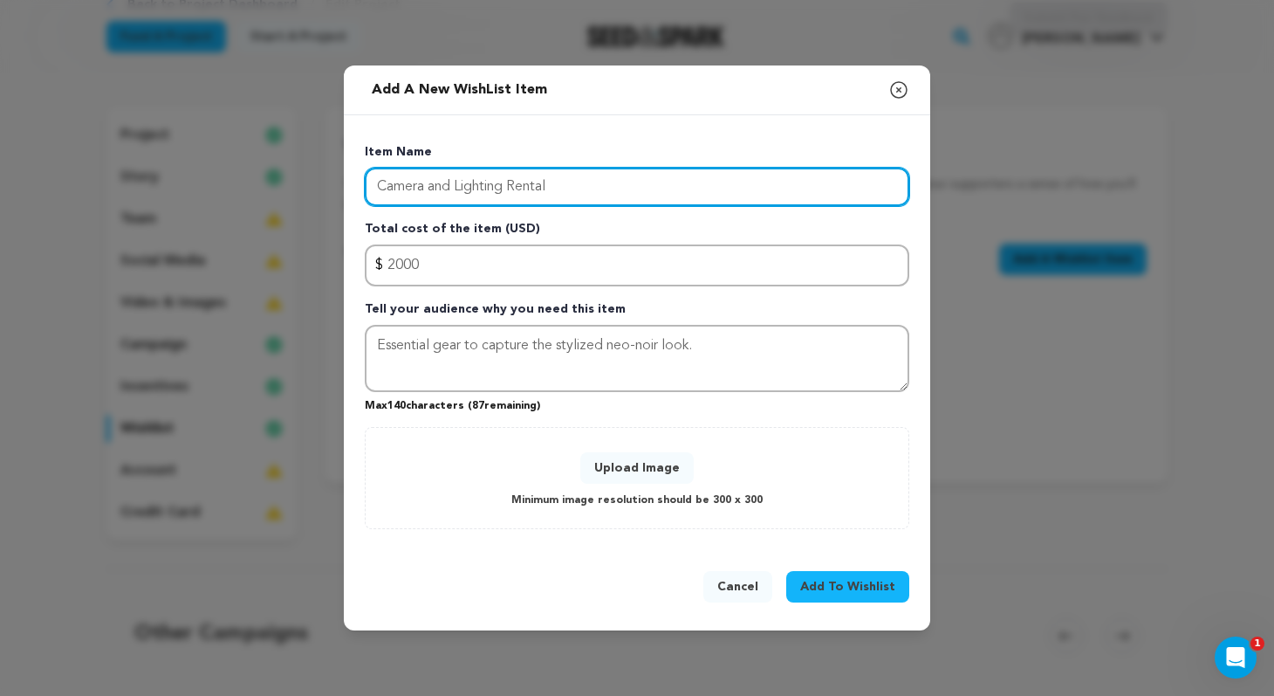
click at [509, 186] on input "Camera and Lighting Rental" at bounding box center [637, 187] width 545 height 38
drag, startPoint x: 506, startPoint y: 185, endPoint x: 368, endPoint y: 186, distance: 138.8
click at [368, 186] on input "Camera and Lighting Rental" at bounding box center [637, 187] width 545 height 38
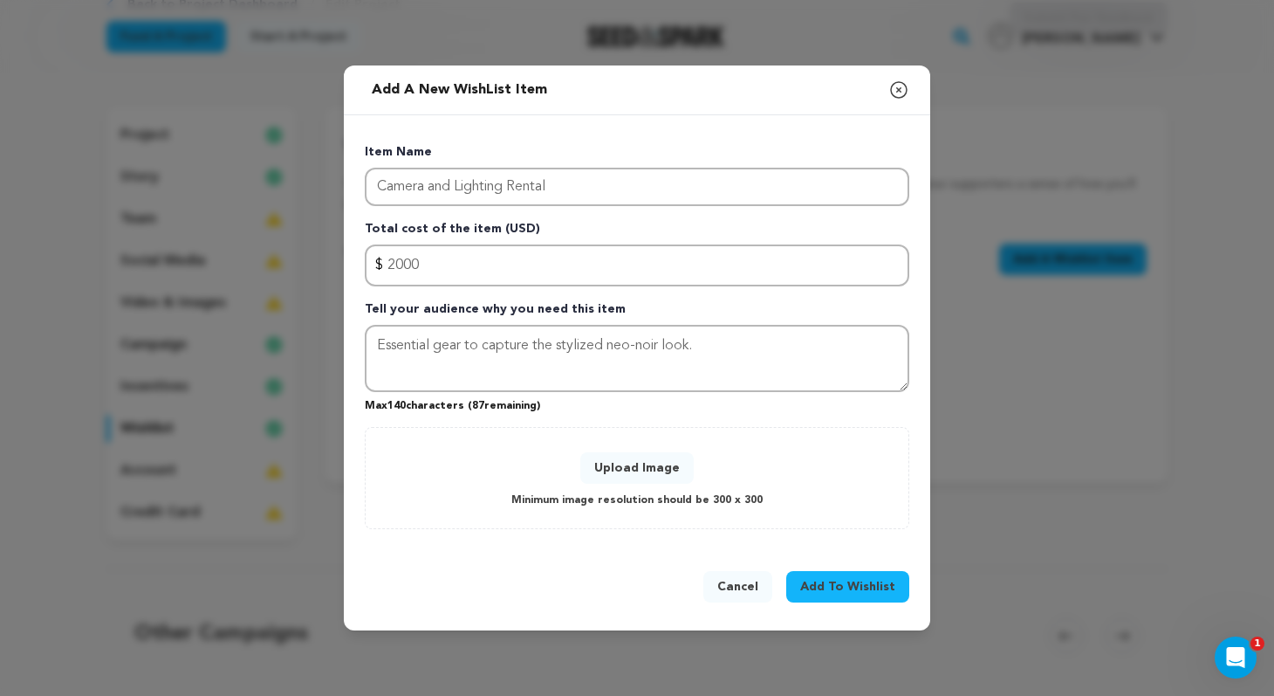
click at [620, 465] on button "Upload Image" at bounding box center [637, 467] width 113 height 31
click at [667, 469] on button "Upload Image" at bounding box center [637, 467] width 113 height 31
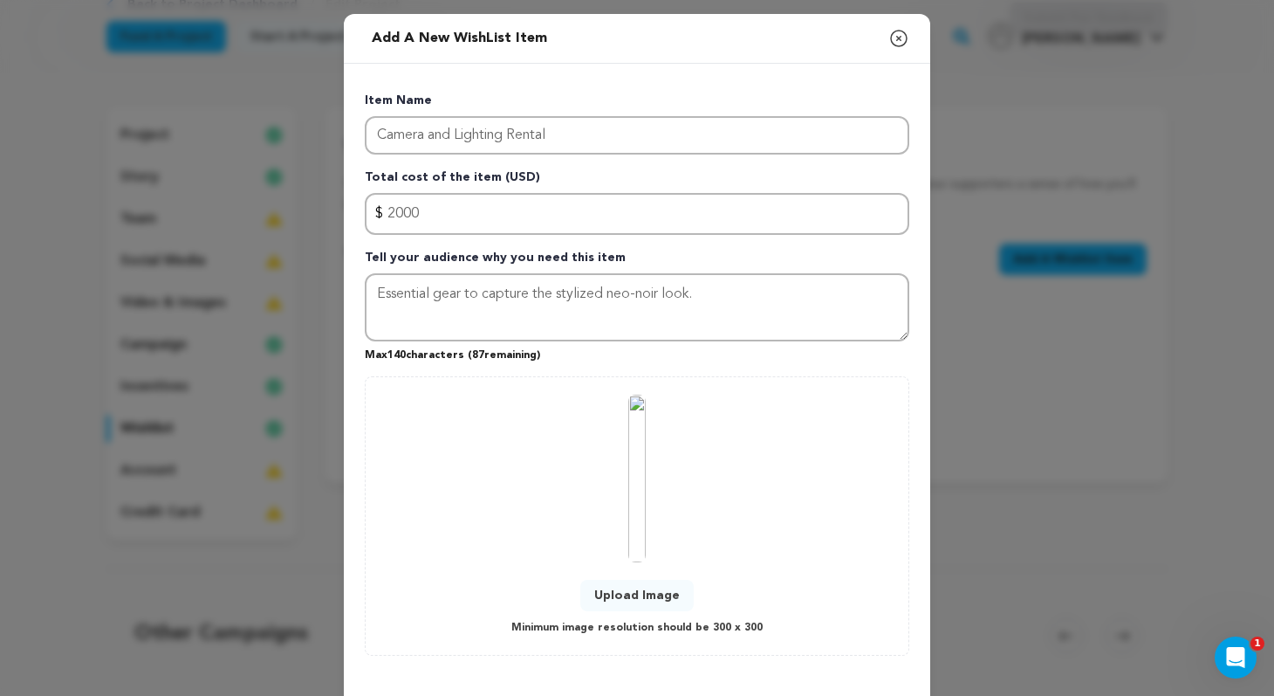
scroll to position [75, 0]
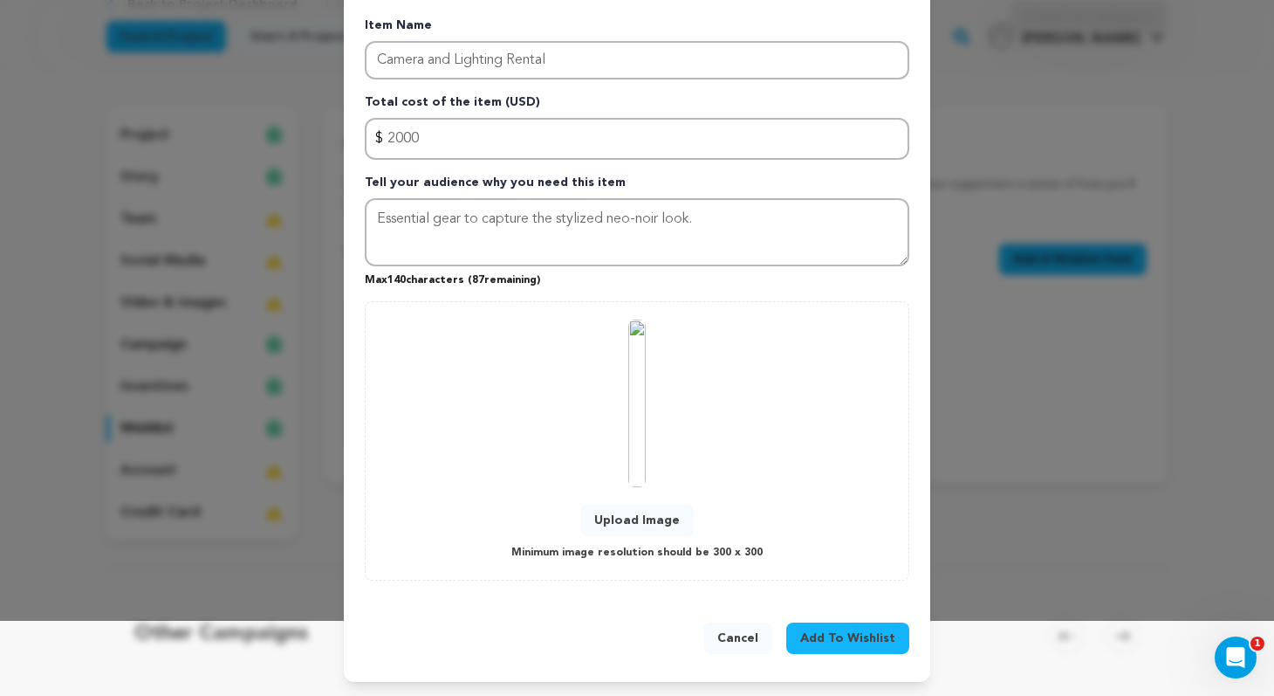
click at [861, 632] on span "Add To Wishlist" at bounding box center [847, 637] width 95 height 17
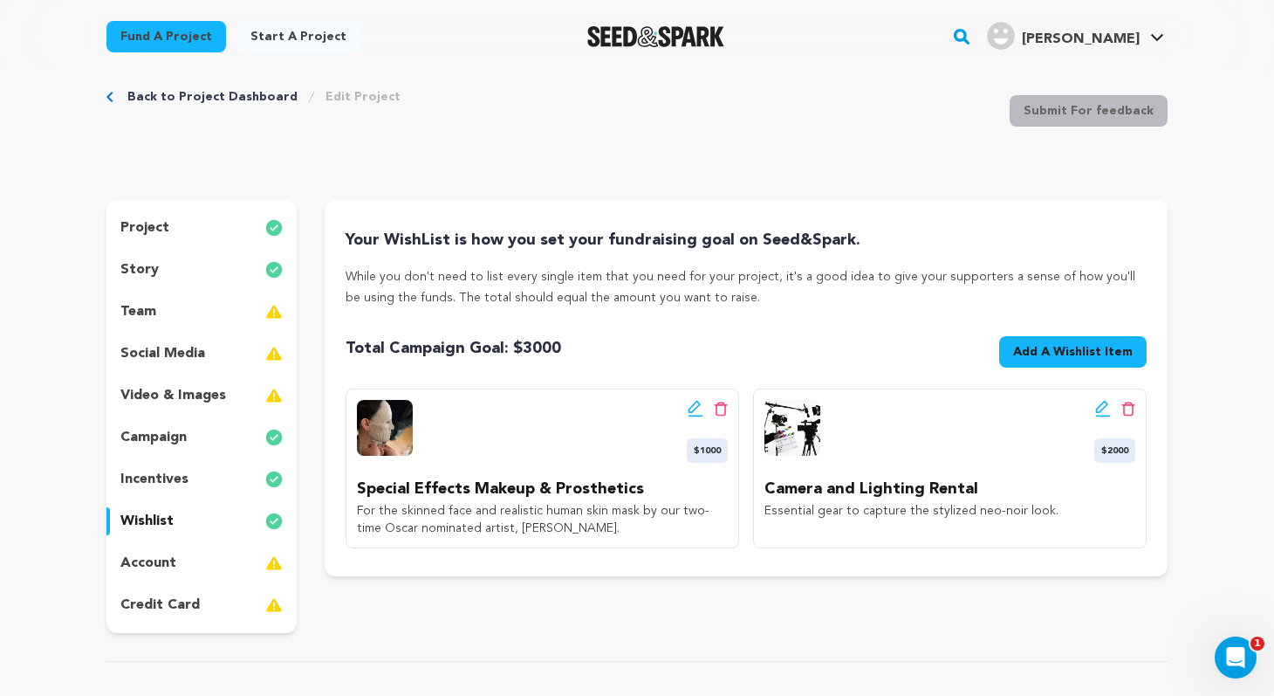
scroll to position [0, 0]
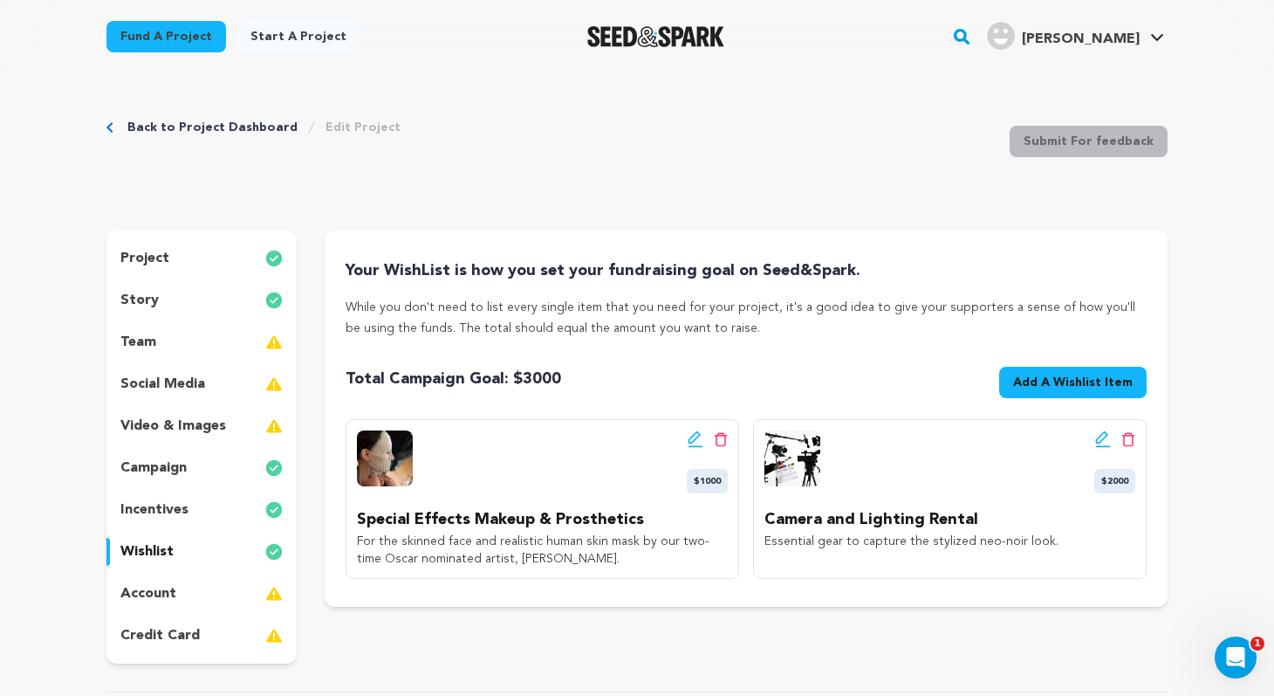
click at [1118, 391] on button "Add A Wishlist Item New Wishlist Item" at bounding box center [1074, 382] width 148 height 31
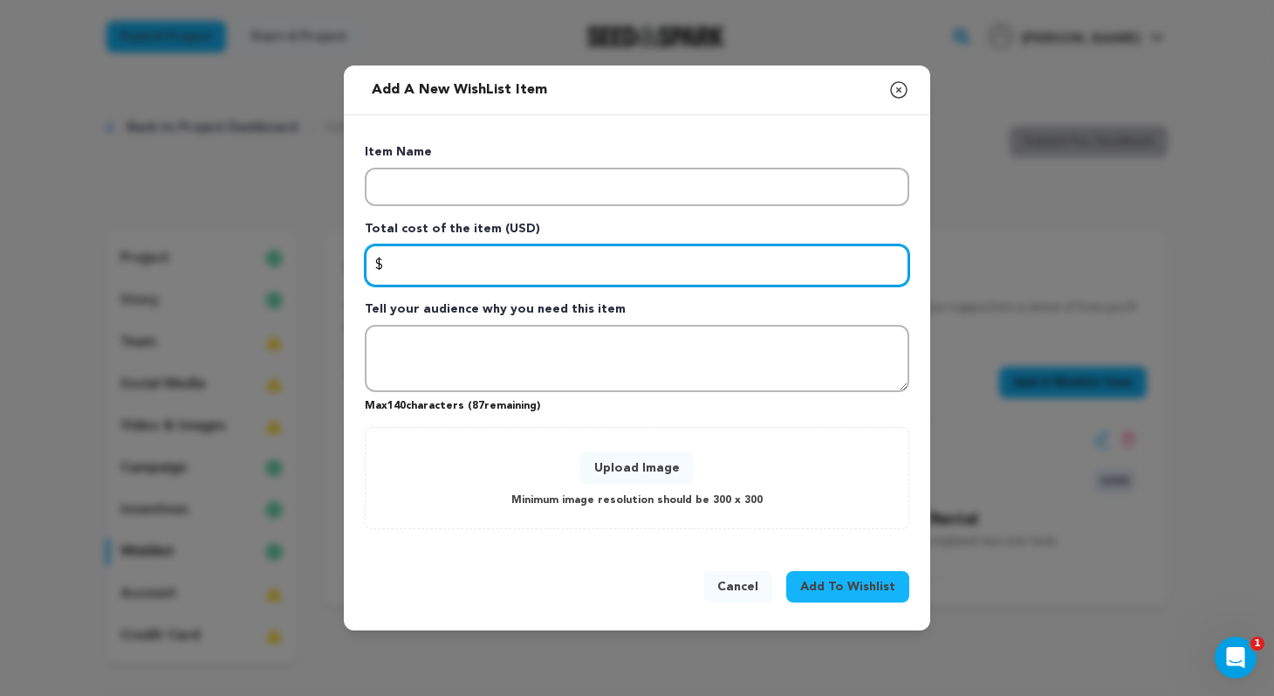
click at [489, 261] on input "Enter total cost of the item" at bounding box center [637, 265] width 545 height 42
type input "1000"
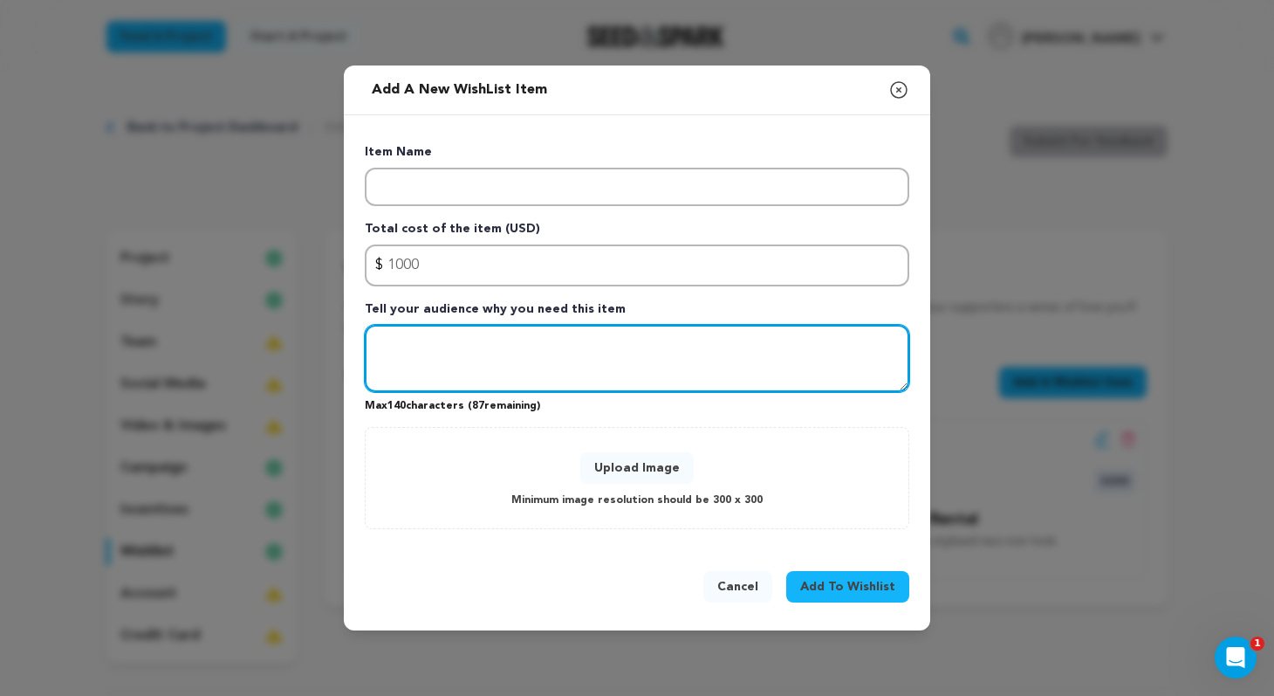
click at [471, 340] on textarea "Tell your audience why you need this item" at bounding box center [637, 359] width 545 height 68
paste textarea "Key pieces for transformation scenes and story-critical wigs."
type textarea "Key pieces for transformation scenes and story-critical wigs."
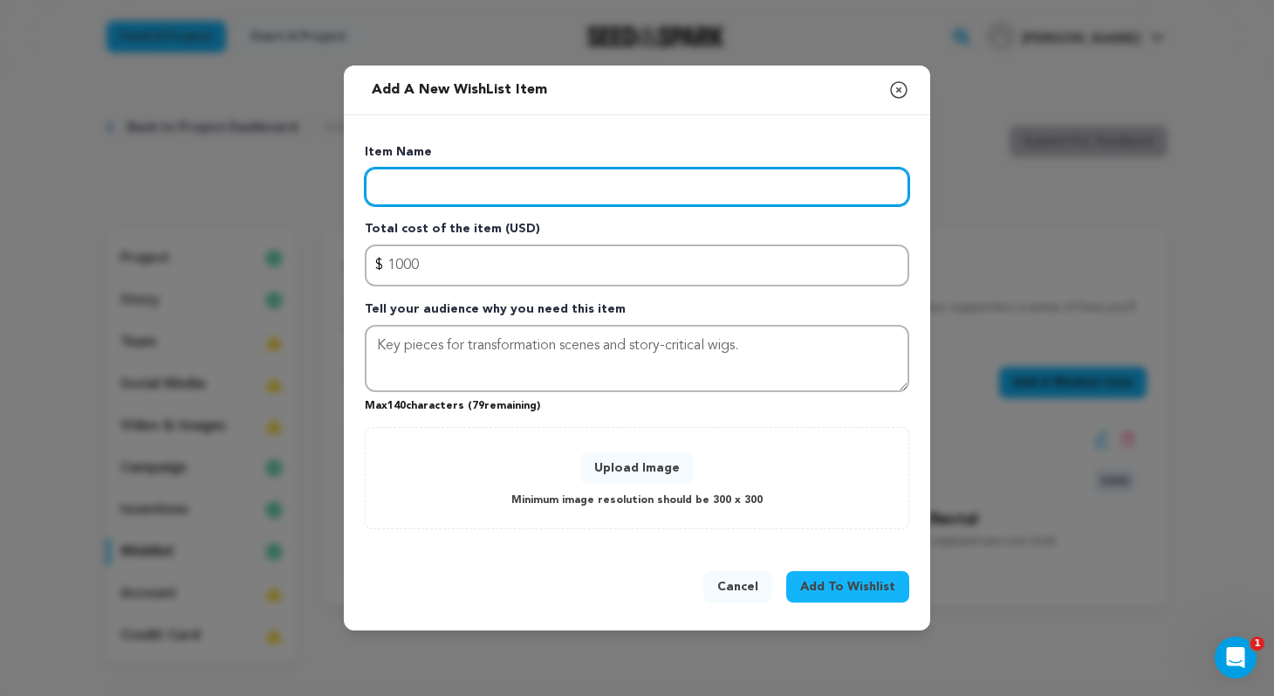
click at [462, 192] on input "Enter item name" at bounding box center [637, 187] width 545 height 38
type input "Wardrobe, Wigs and PRops"
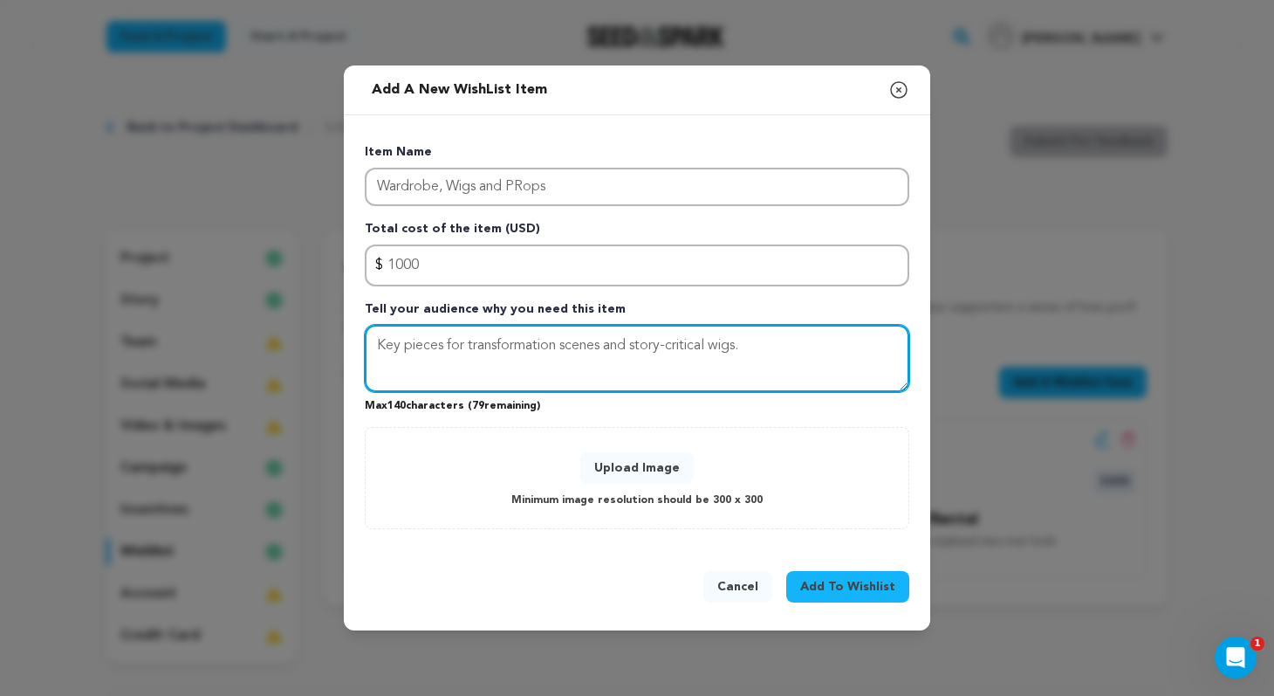
click at [761, 344] on textarea "Key pieces for transformation scenes and story-critical wigs." at bounding box center [637, 359] width 545 height 68
paste textarea "Mirrors, taxidermy, and unsettling details that build the eerie world of SKIN."
drag, startPoint x: 761, startPoint y: 341, endPoint x: 750, endPoint y: 341, distance: 11.3
click at [750, 341] on textarea "Key pieces for transformation scenes and story-critical wigs, Mirrors, taxiderm…" at bounding box center [637, 359] width 545 height 68
type textarea "Key pieces for transformation scenes and story-critical wigs, mirrors, taxiderm…"
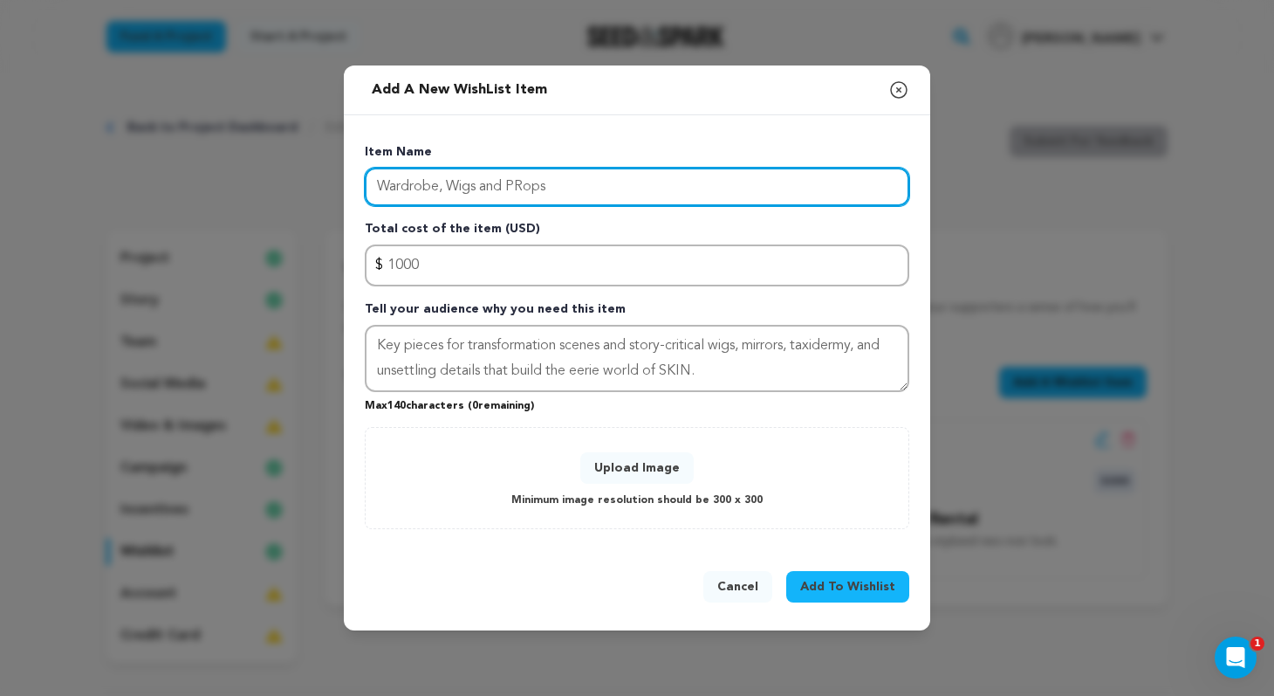
click at [434, 183] on input "Wardrobe, Wigs and PRops" at bounding box center [637, 187] width 545 height 38
drag, startPoint x: 608, startPoint y: 186, endPoint x: 342, endPoint y: 187, distance: 266.2
click at [342, 187] on div "Add a new WishList item Close modal Item Name Production Design, Costumes, Wigs…" at bounding box center [637, 348] width 1274 height 696
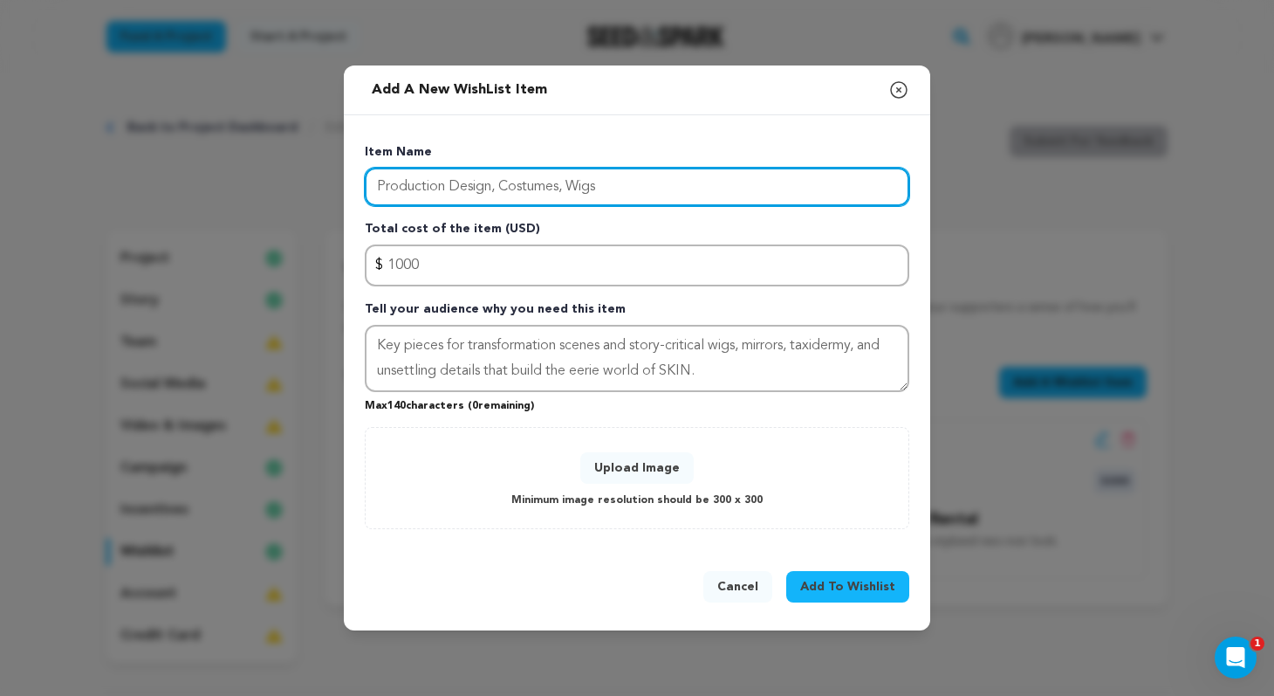
type input "Production Design, Costumes, Wigs"
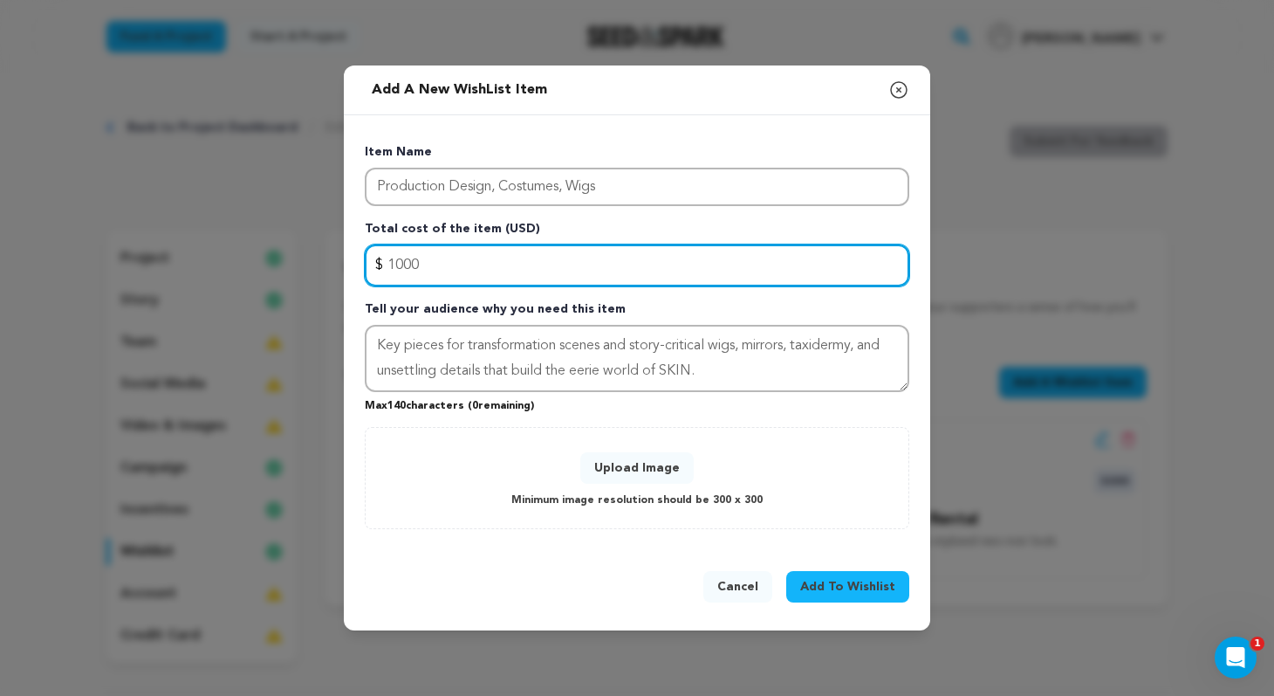
drag, startPoint x: 421, startPoint y: 262, endPoint x: 395, endPoint y: 263, distance: 25.3
click at [395, 263] on input "1000" at bounding box center [637, 265] width 545 height 42
type input "1500"
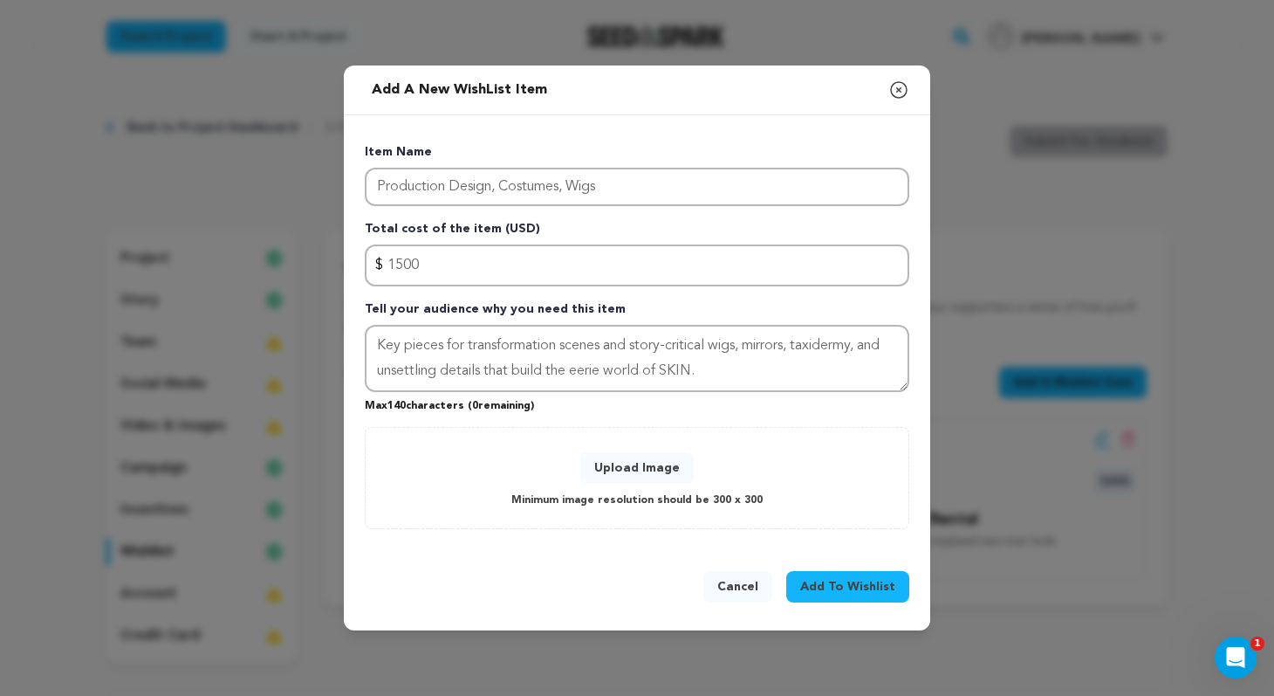
click at [641, 470] on button "Upload Image" at bounding box center [637, 467] width 113 height 31
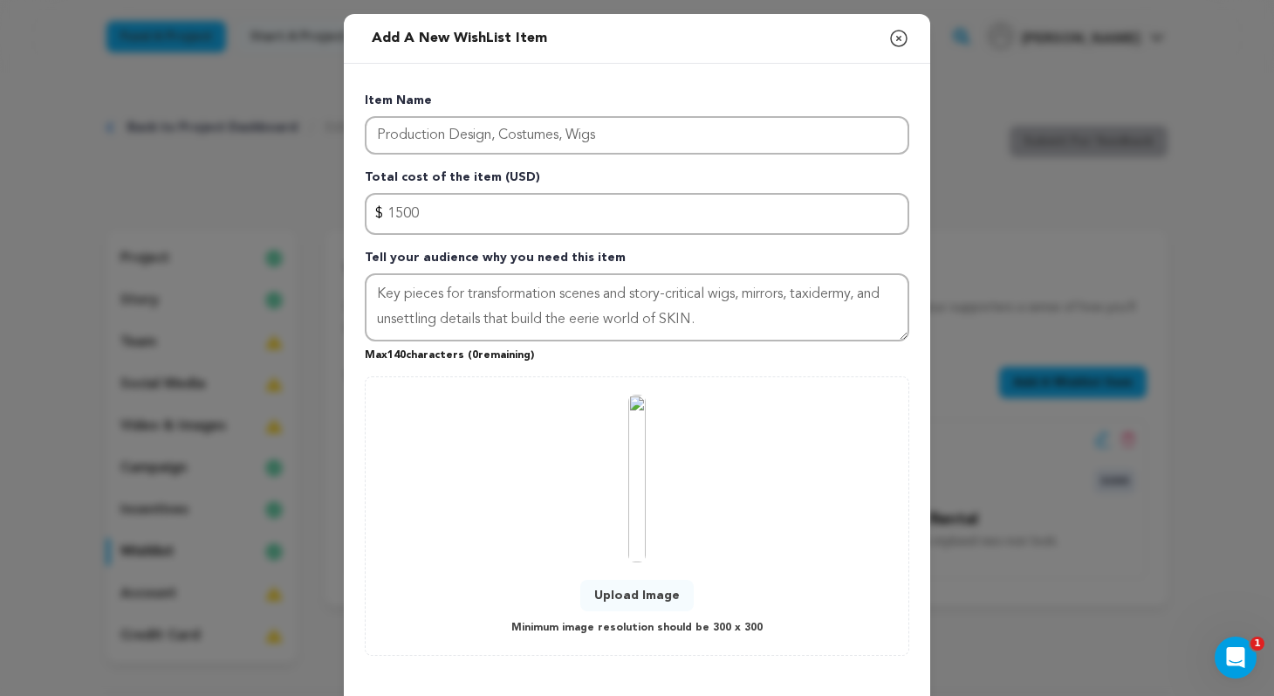
scroll to position [75, 0]
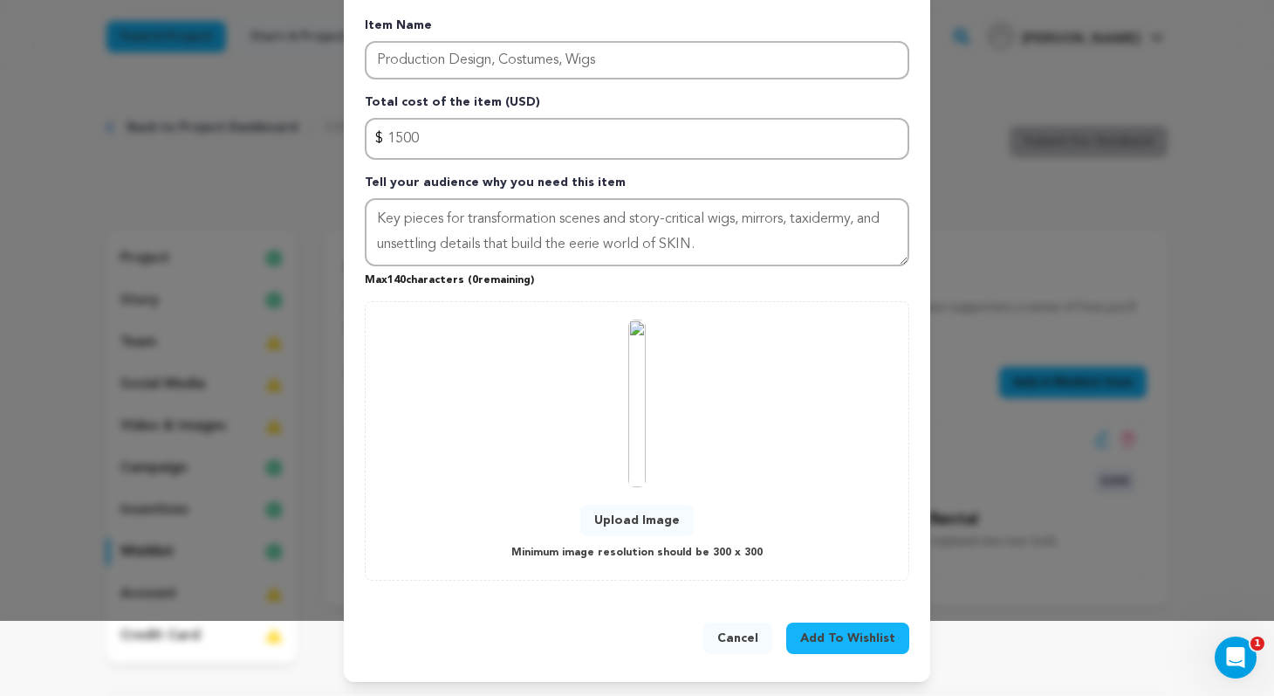
click at [869, 631] on span "Add To Wishlist" at bounding box center [847, 637] width 95 height 17
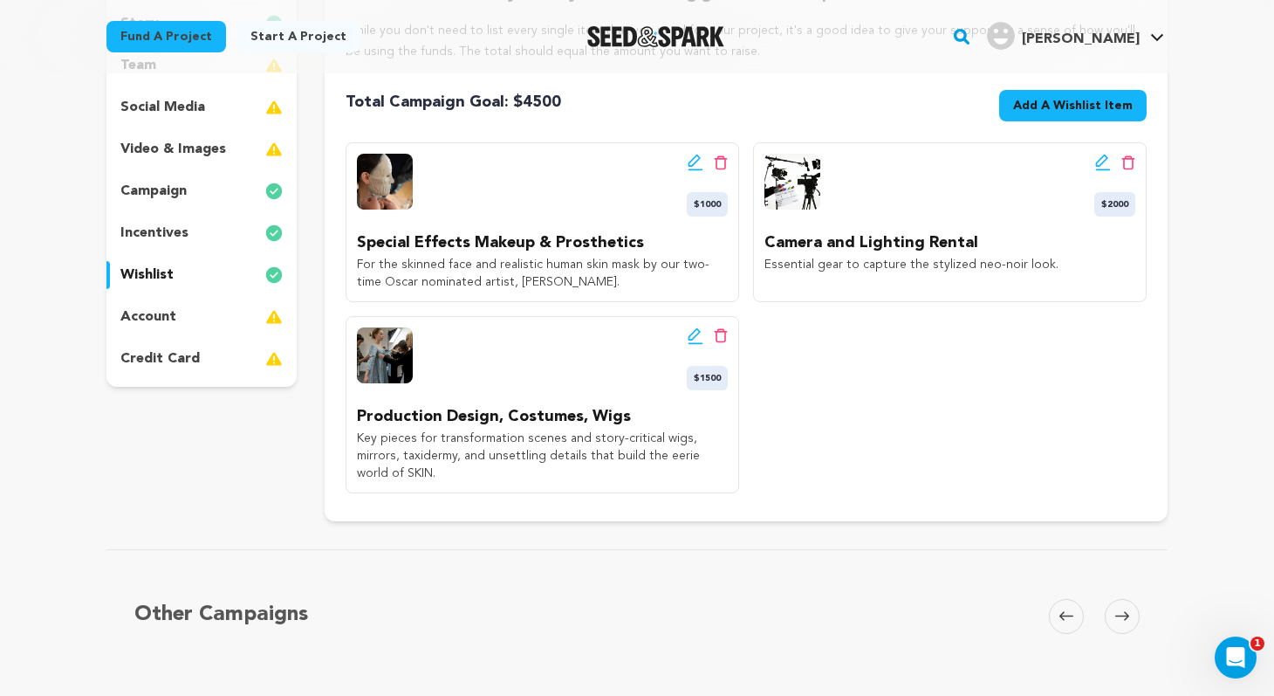
scroll to position [281, 0]
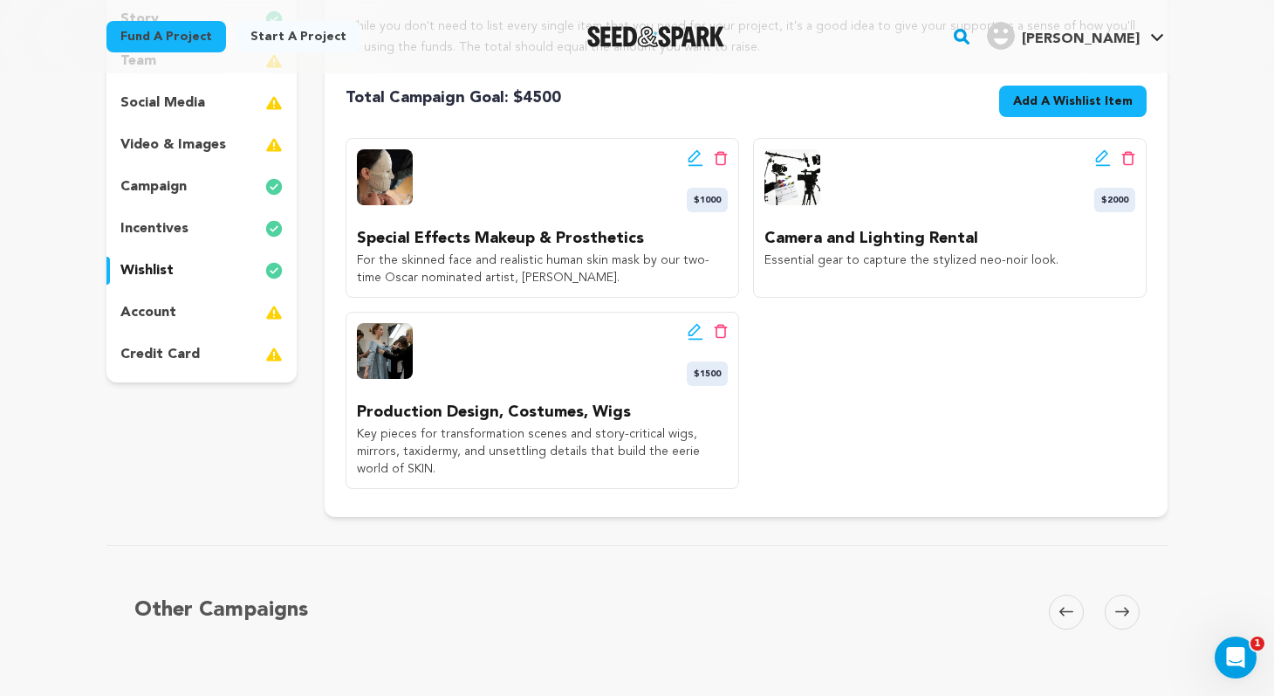
click at [1099, 100] on span "Add A Wishlist Item" at bounding box center [1073, 101] width 120 height 17
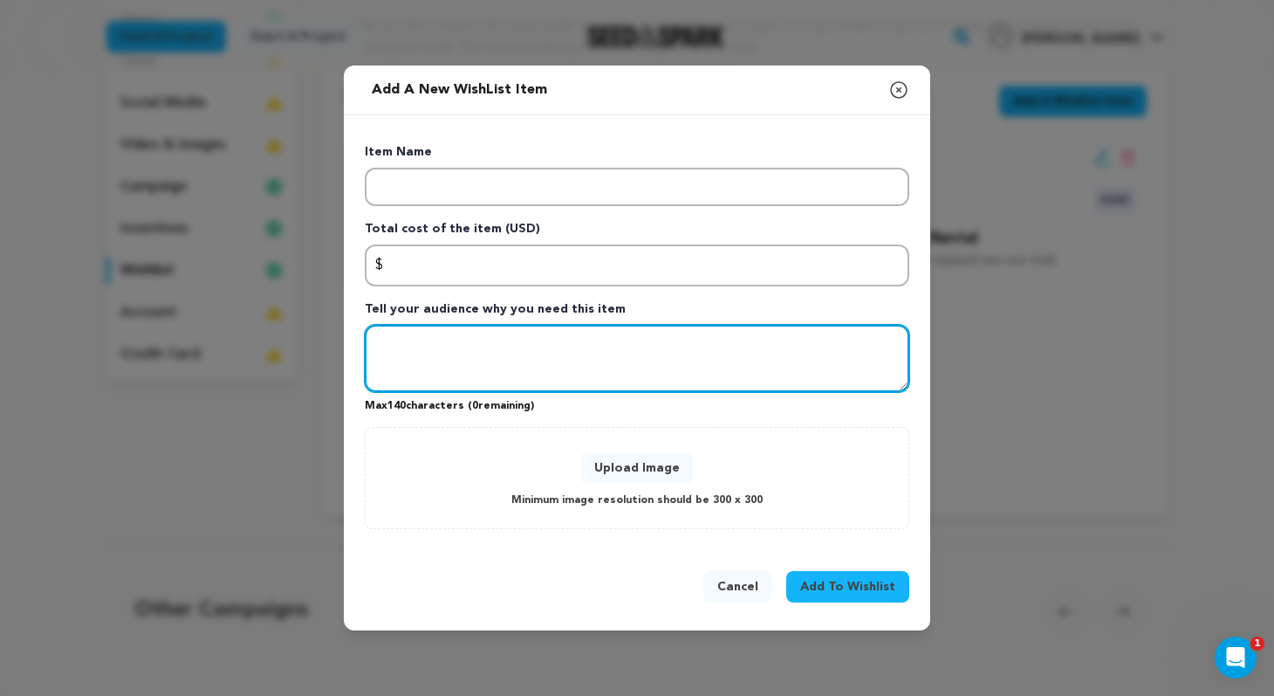
click at [534, 368] on textarea "Tell your audience why you need this item" at bounding box center [637, 359] width 545 height 68
paste textarea "Fueling our 27-person cast and crew through long days on set."
type textarea "Fueling our 27-person cast and crew through long days on set."
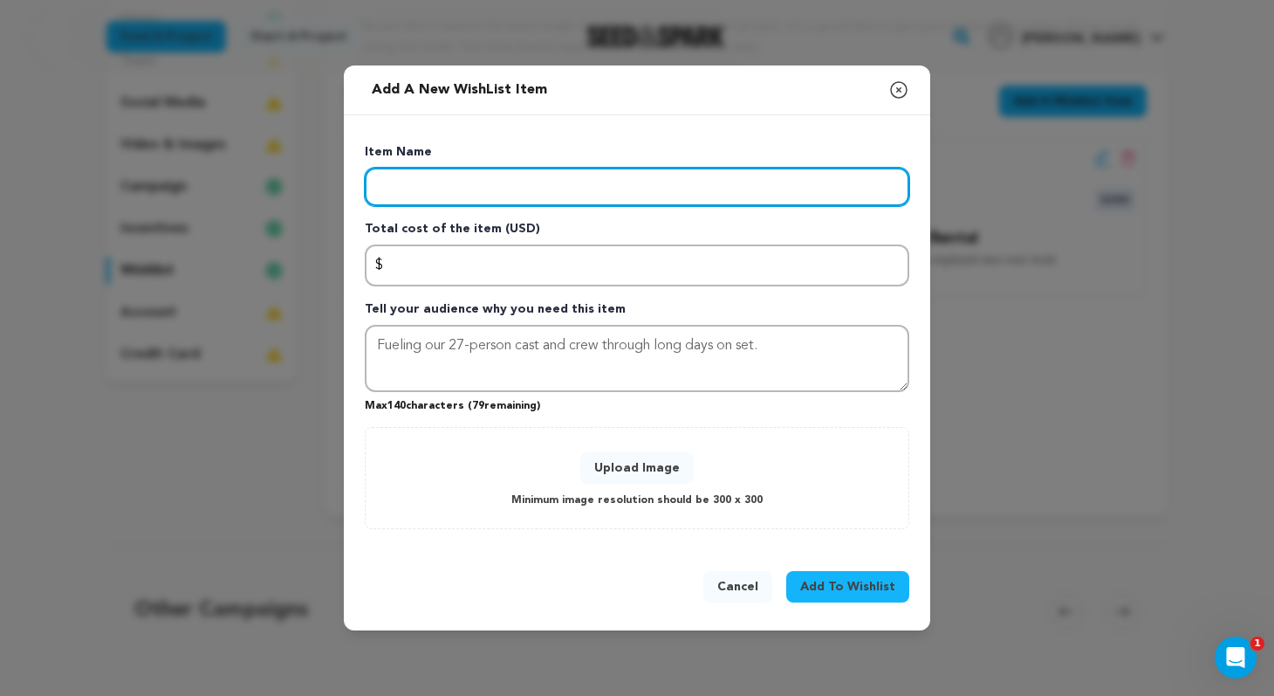
click at [463, 193] on input "Enter item name" at bounding box center [637, 187] width 545 height 38
type input "Cast & Crew Meals"
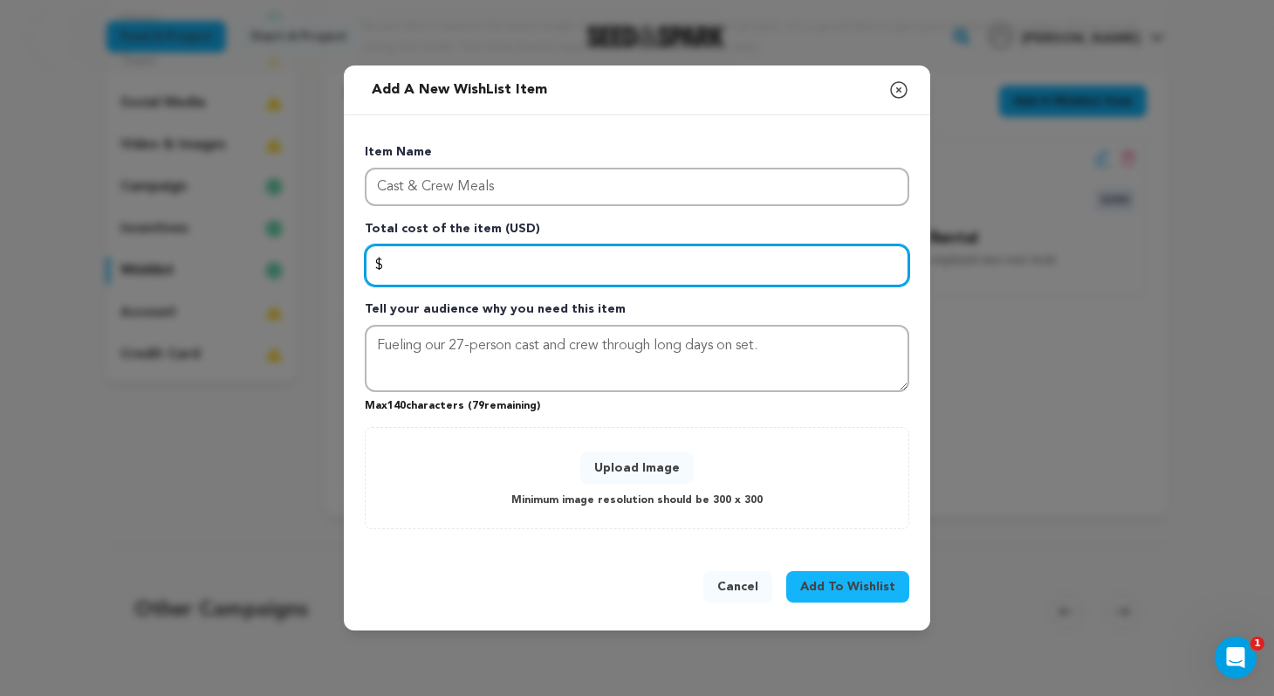
click at [432, 256] on input "Enter total cost of the item" at bounding box center [637, 265] width 545 height 42
type input "1500"
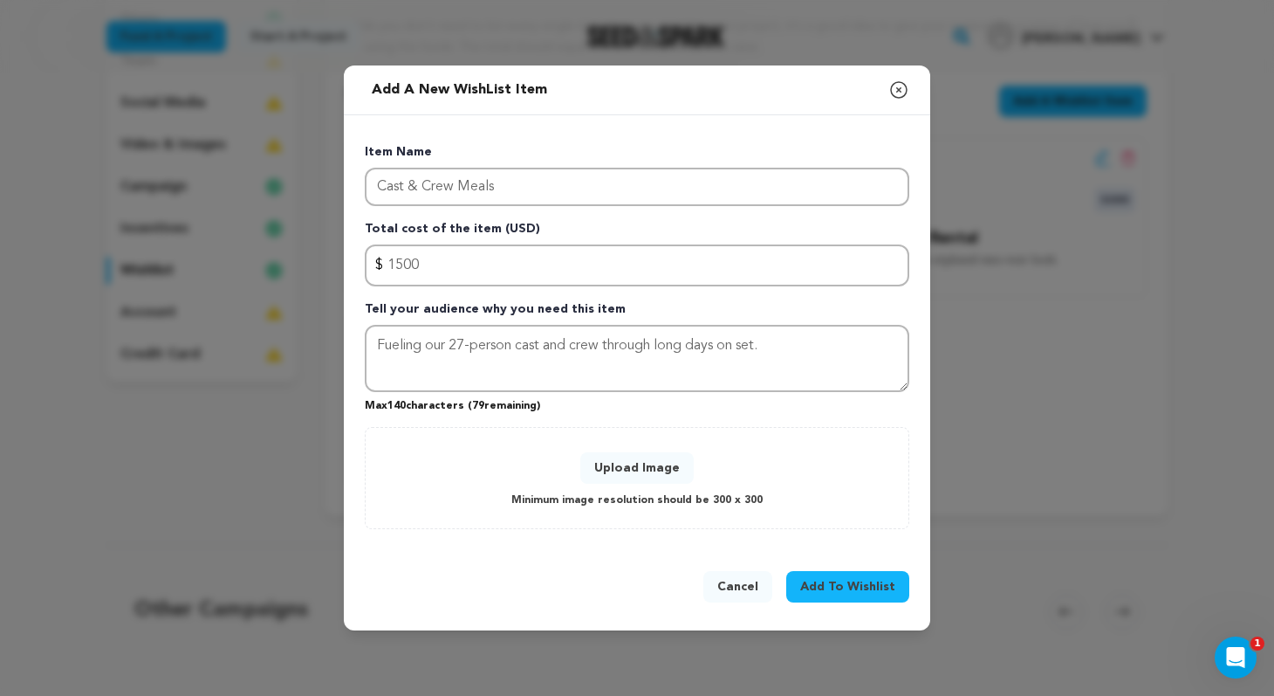
click at [669, 470] on button "Upload Image" at bounding box center [637, 467] width 113 height 31
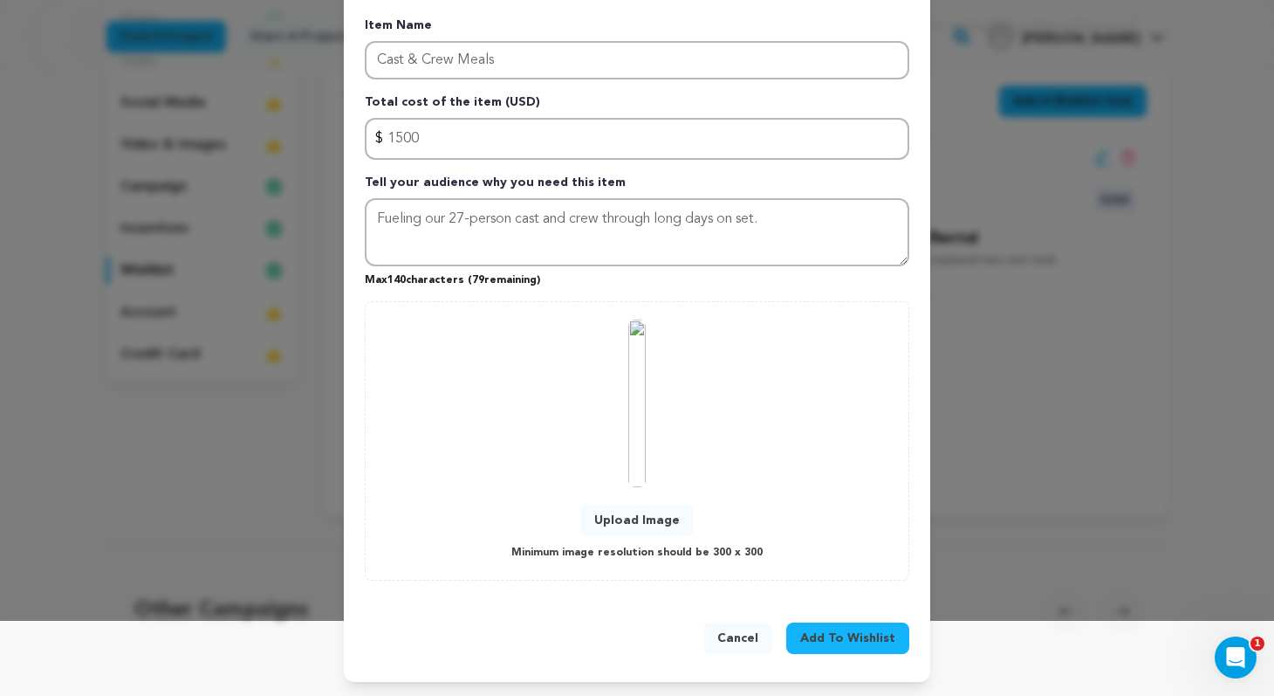
scroll to position [75, 0]
click at [868, 633] on span "Add To Wishlist" at bounding box center [847, 637] width 95 height 17
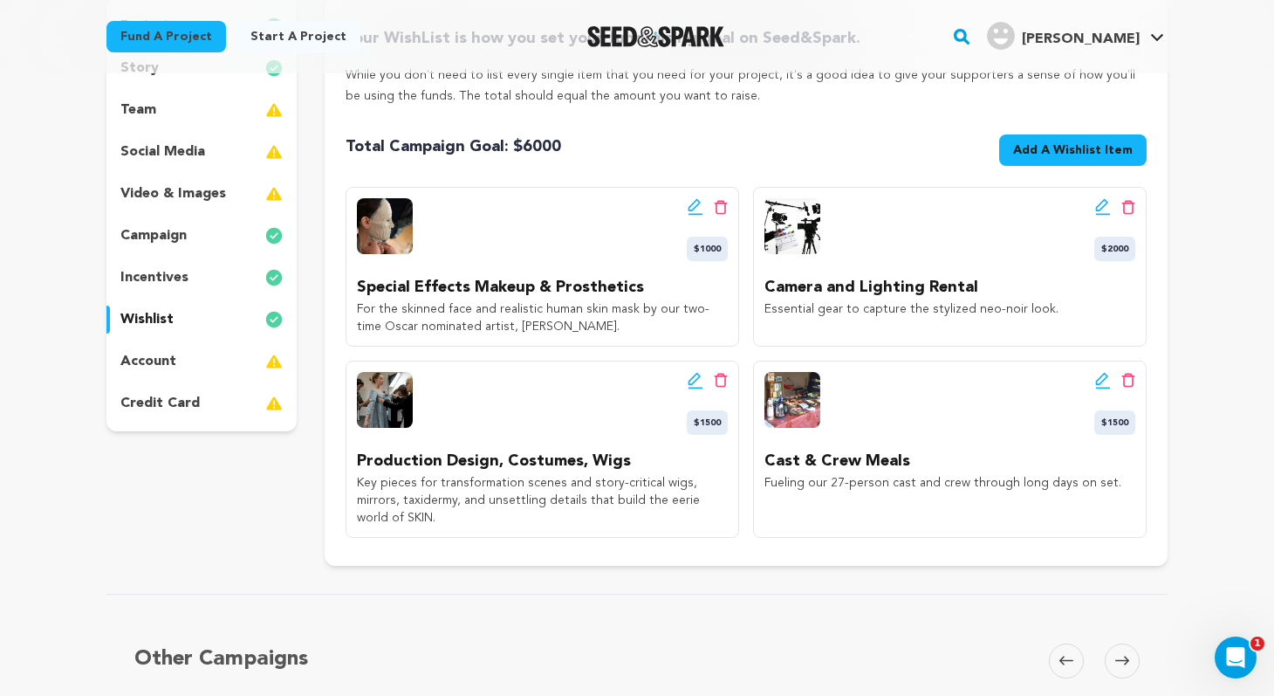
scroll to position [241, 0]
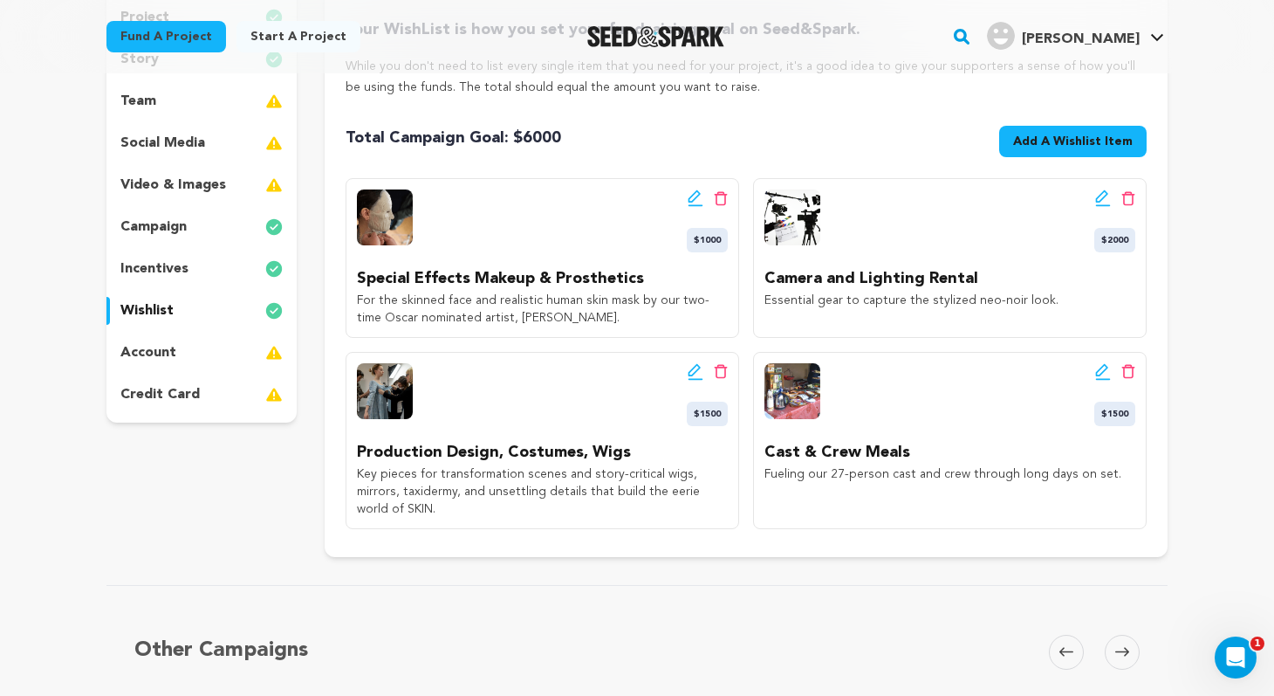
click at [210, 355] on div "account" at bounding box center [201, 353] width 190 height 28
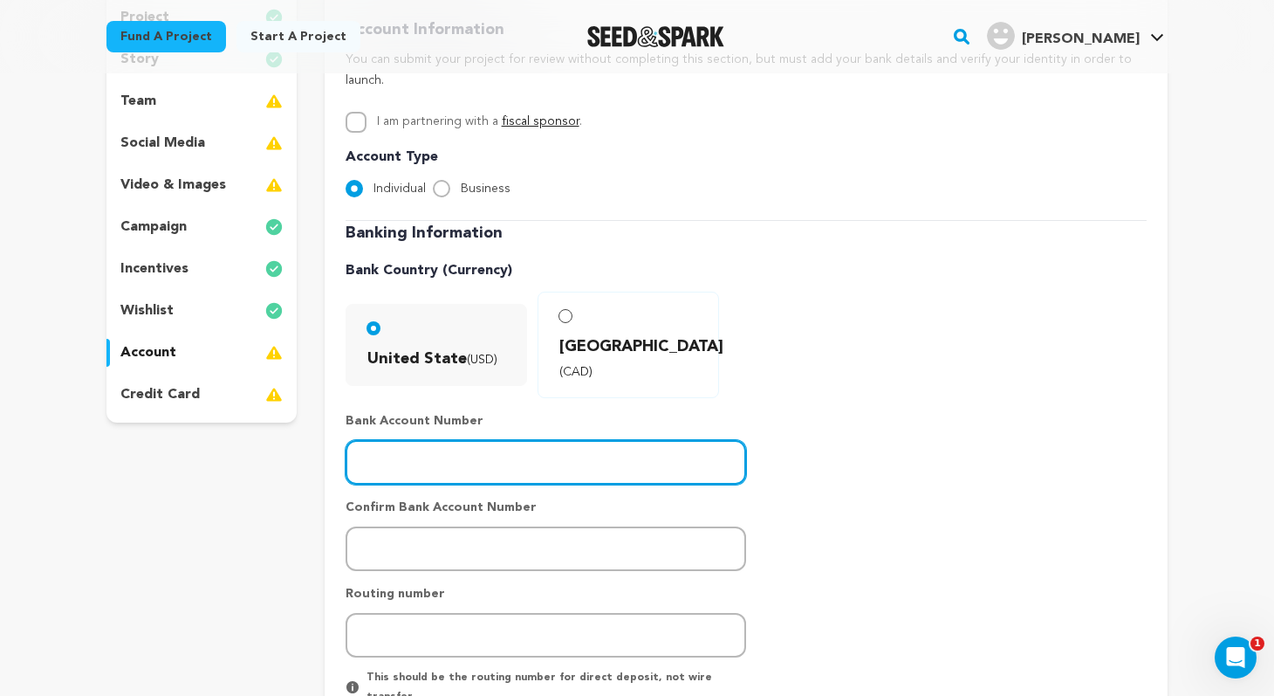
click at [518, 440] on input "number" at bounding box center [546, 462] width 401 height 45
paste input "5626840846"
type input "5626840846"
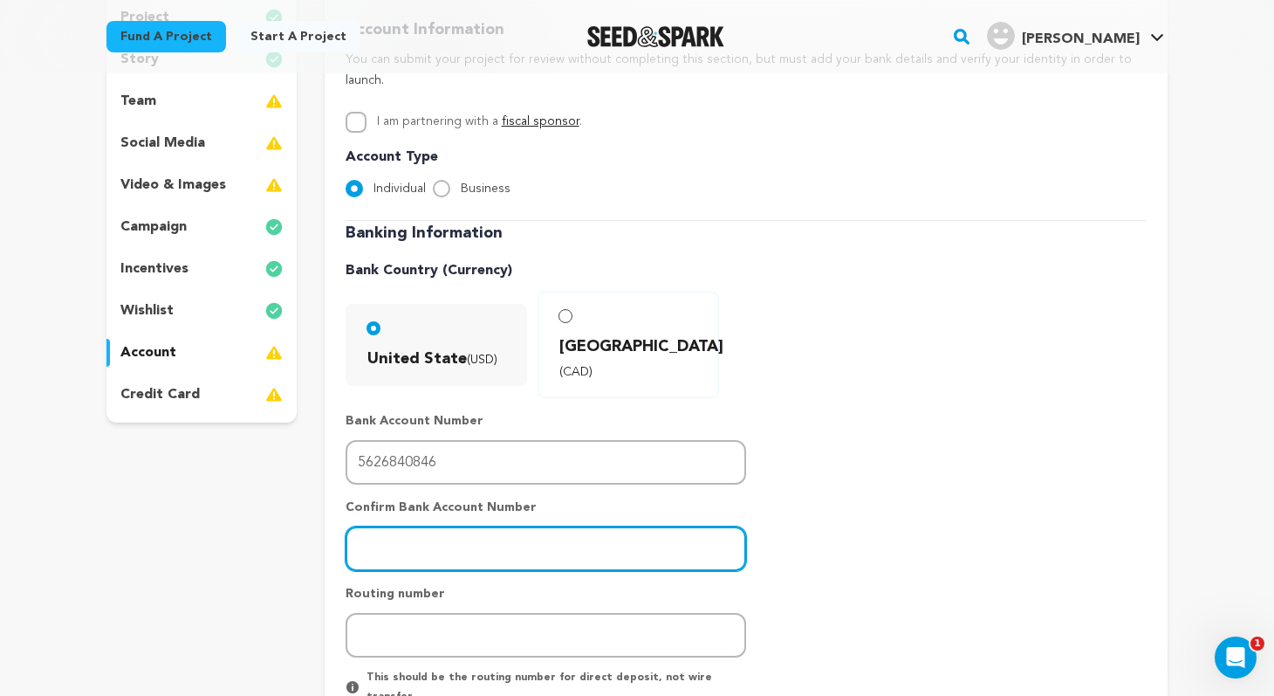
click at [541, 526] on input "number" at bounding box center [546, 548] width 401 height 45
paste input "5626840846"
type input "5626840846"
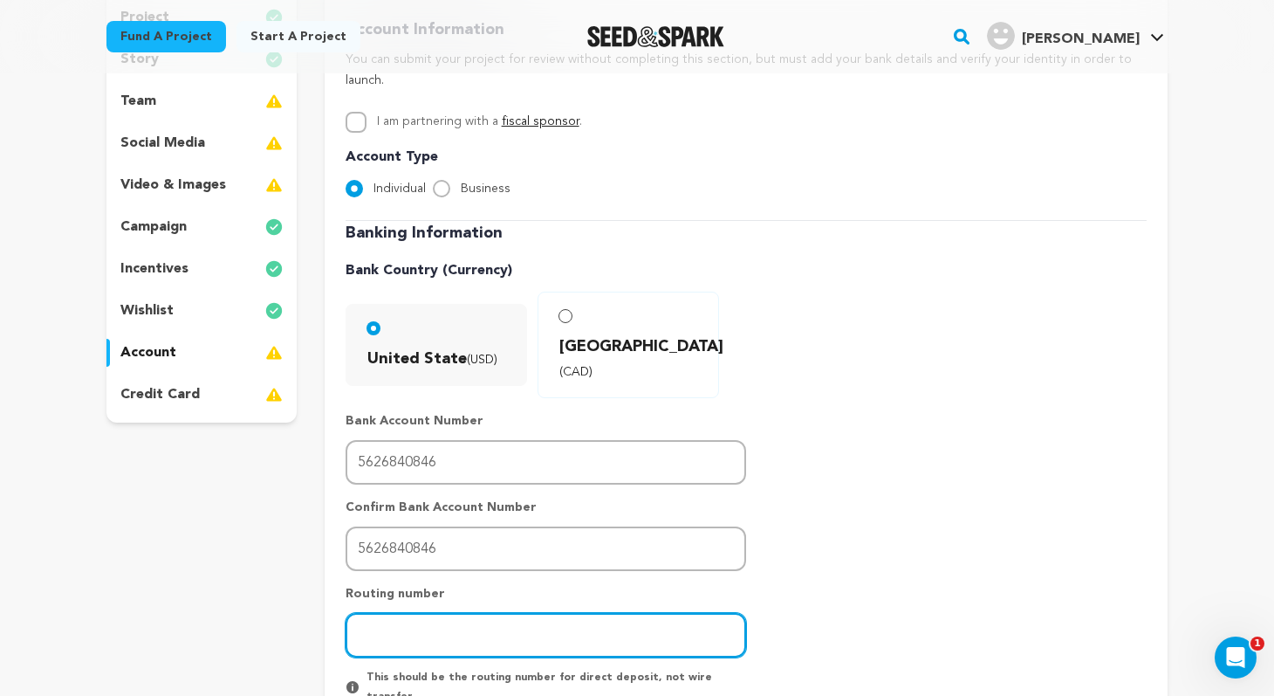
click at [498, 613] on input "number" at bounding box center [546, 635] width 401 height 45
click at [531, 613] on input "number" at bounding box center [546, 635] width 401 height 45
paste input "121042882"
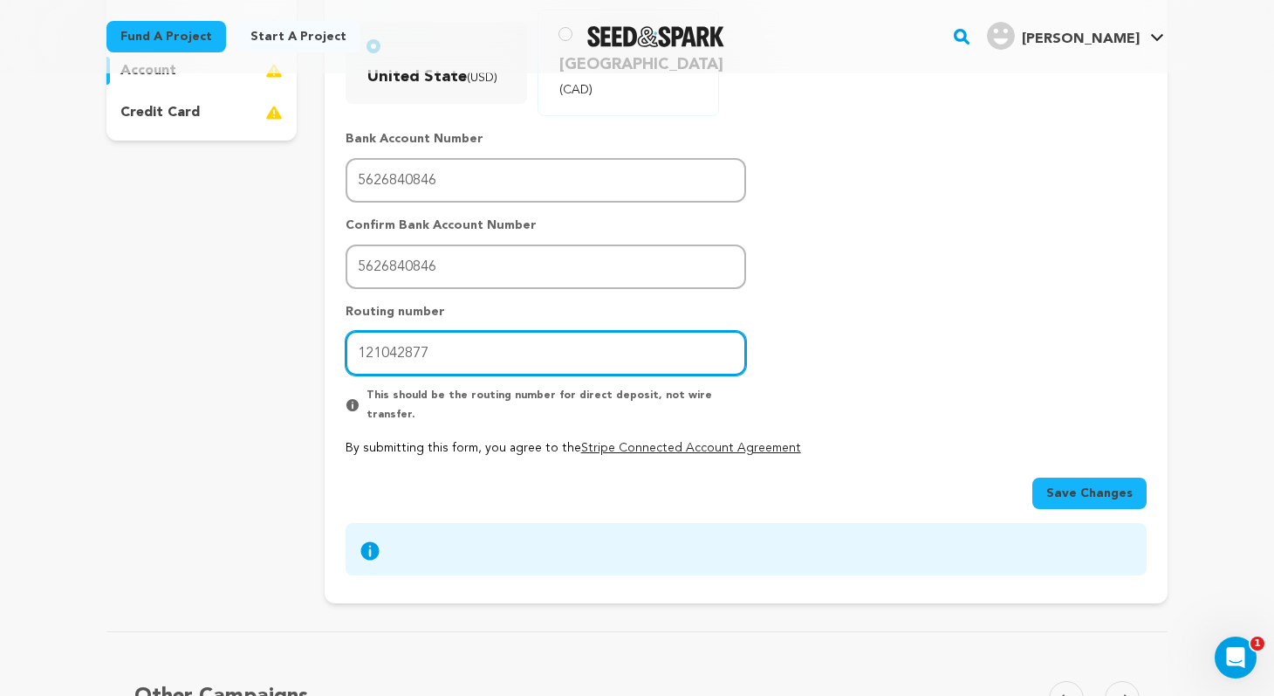
scroll to position [525, 0]
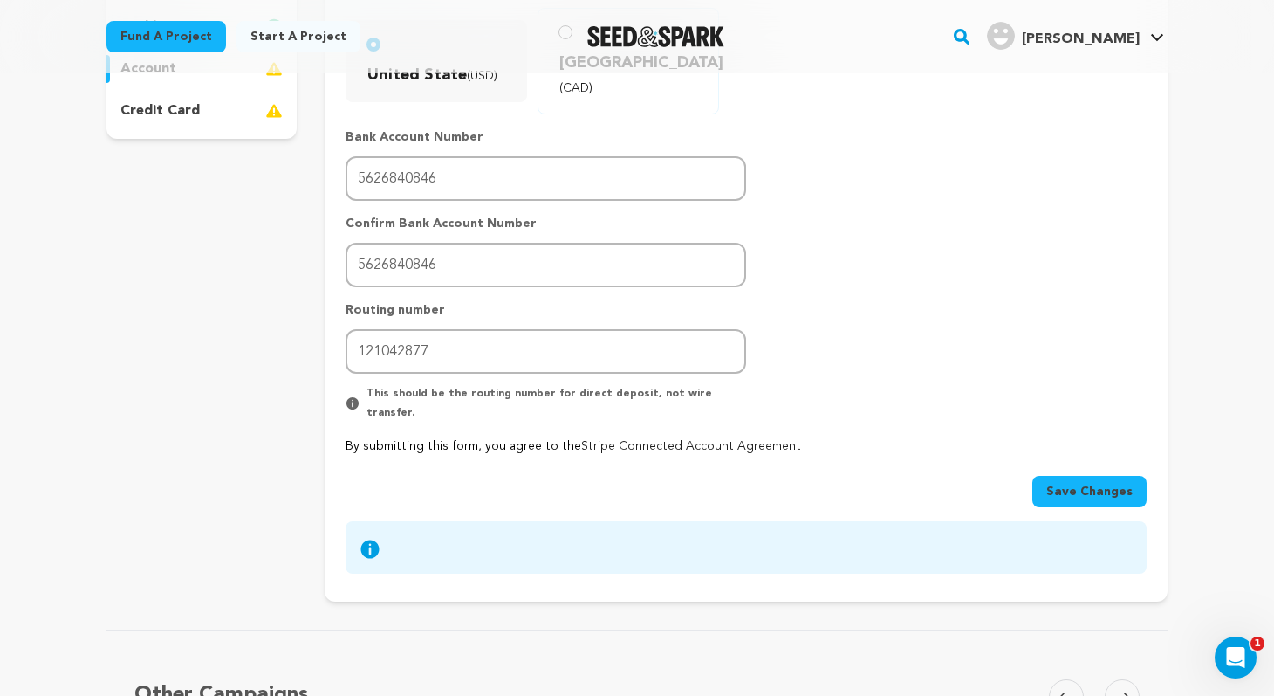
click at [1078, 483] on span "Save Changes" at bounding box center [1090, 491] width 86 height 17
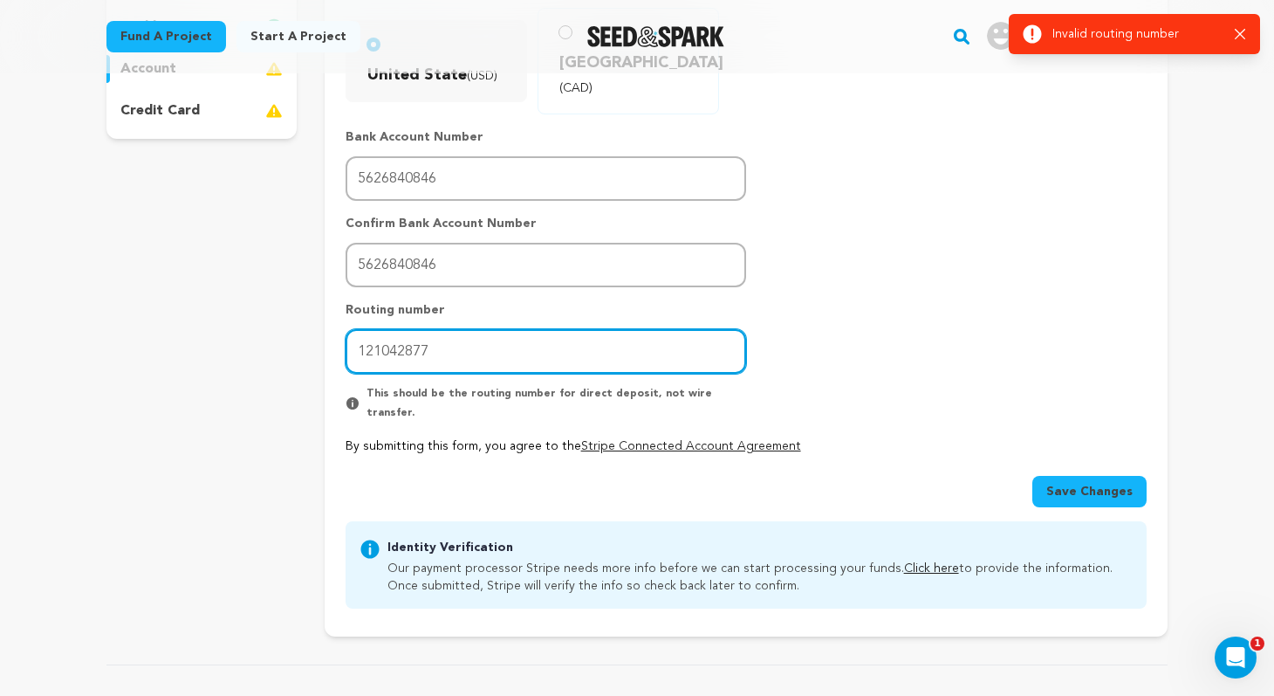
click at [508, 329] on input "121042877" at bounding box center [546, 351] width 401 height 45
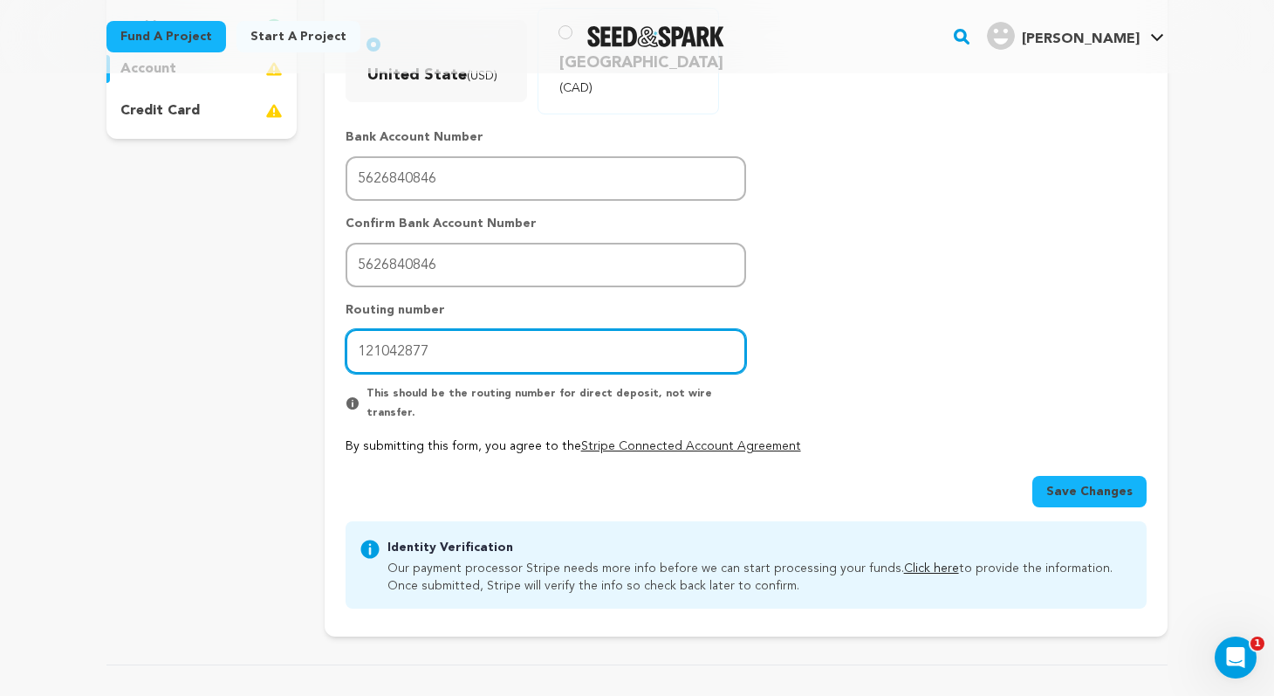
click at [356, 329] on input "121042877" at bounding box center [546, 351] width 401 height 45
click at [469, 329] on input "121042877" at bounding box center [546, 351] width 401 height 45
click at [432, 329] on input "121042877" at bounding box center [546, 351] width 401 height 45
click at [407, 329] on input "121042877" at bounding box center [546, 351] width 401 height 45
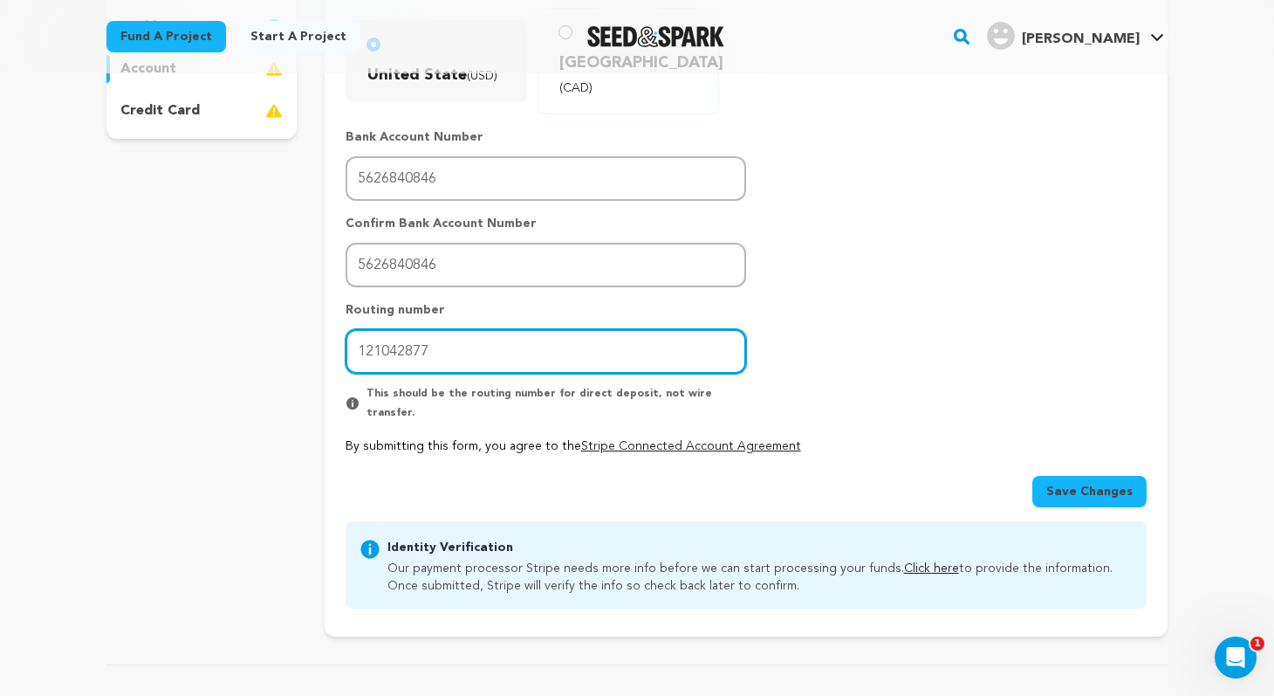
click at [407, 329] on input "121042877" at bounding box center [546, 351] width 401 height 45
paste input "82"
type input "121042882"
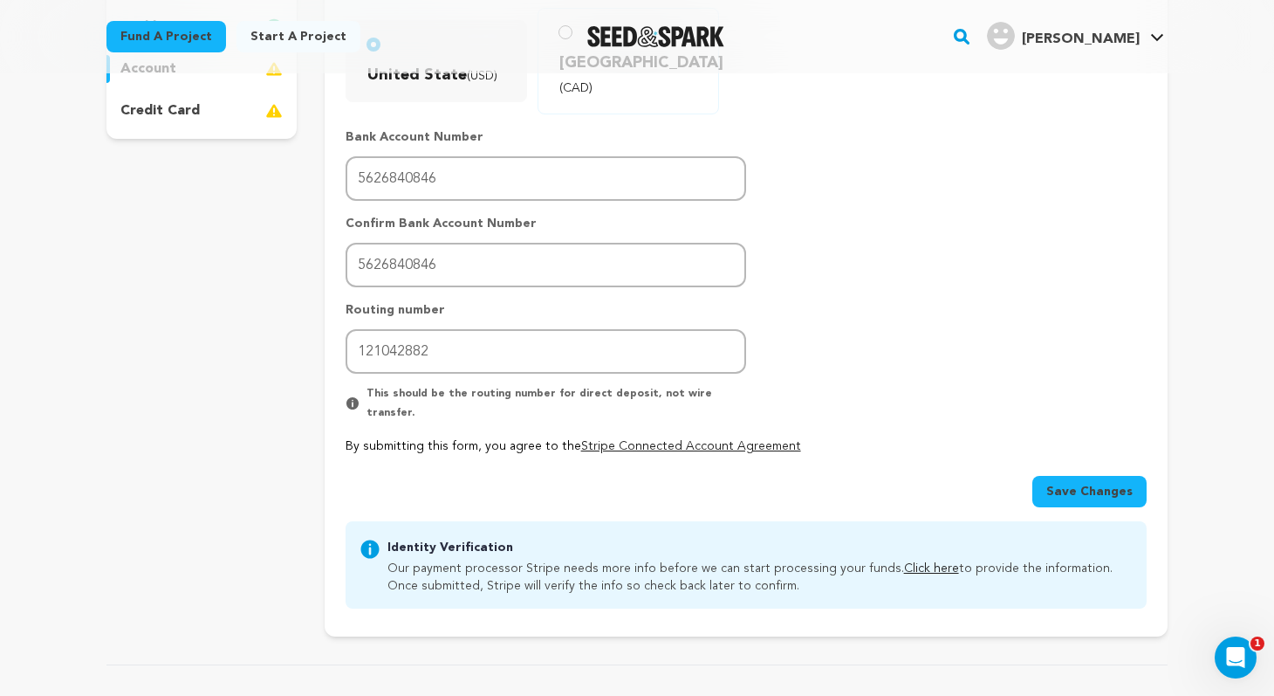
click at [1110, 483] on span "Save Changes" at bounding box center [1090, 491] width 86 height 17
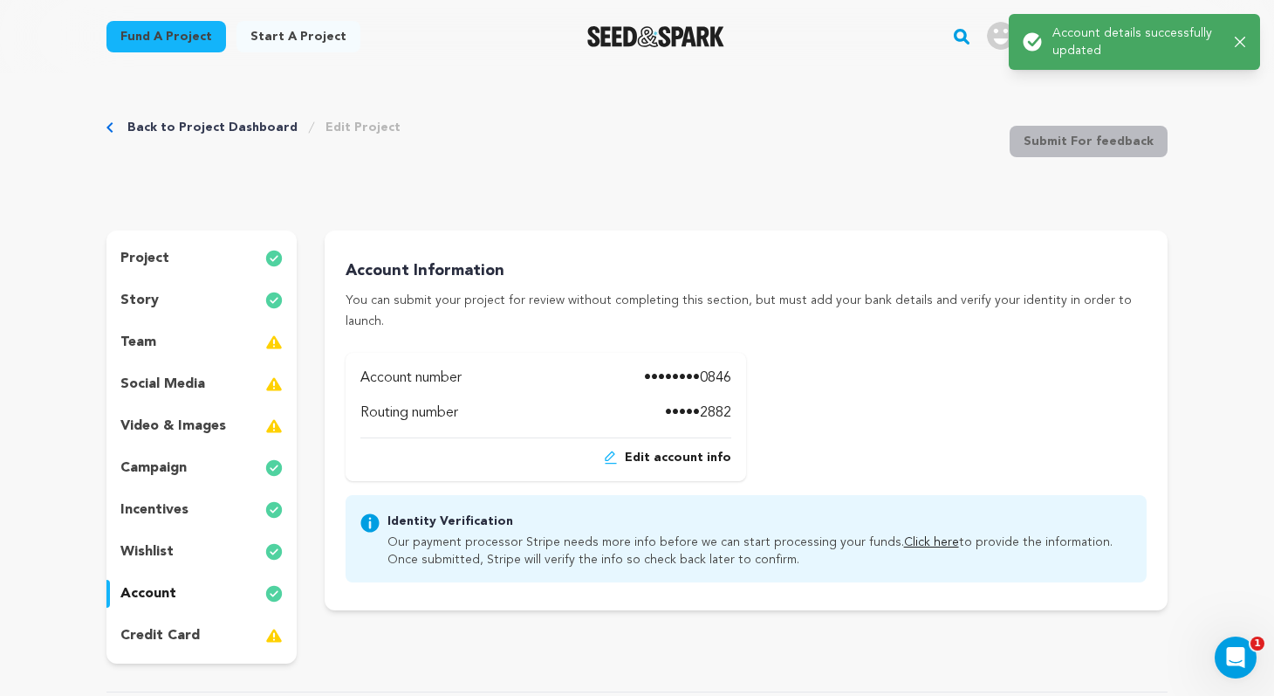
scroll to position [0, 0]
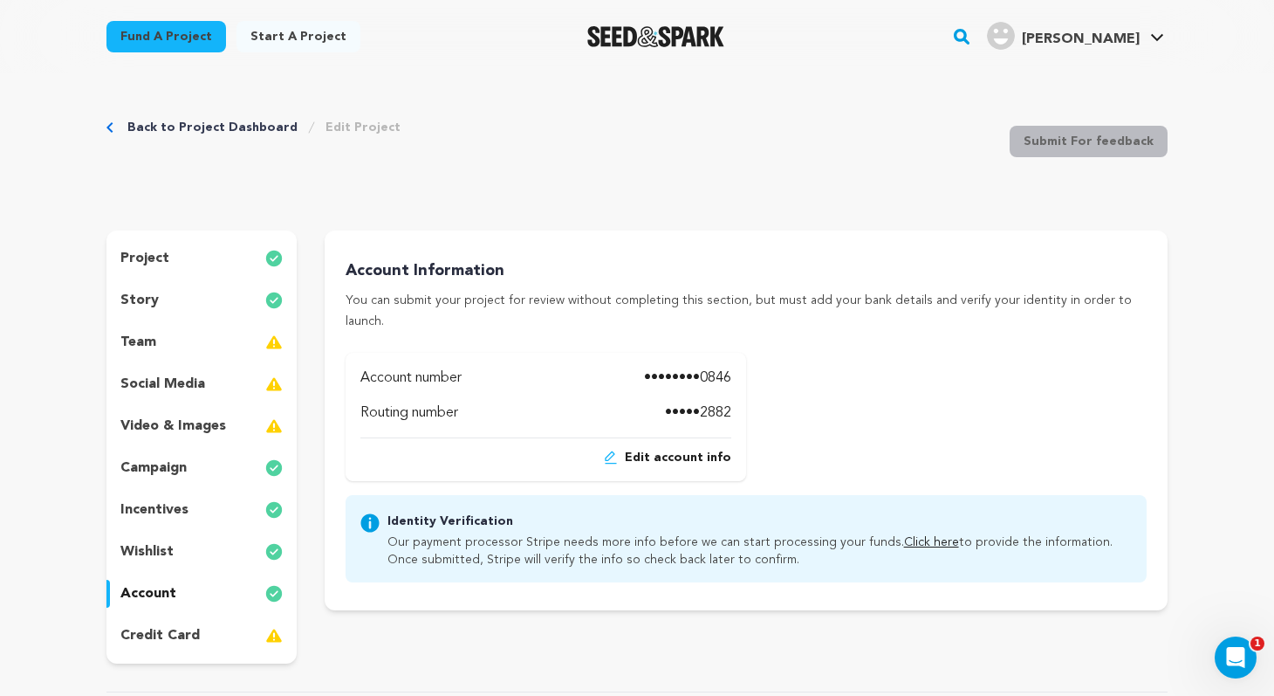
click at [228, 636] on div "credit card" at bounding box center [201, 636] width 190 height 28
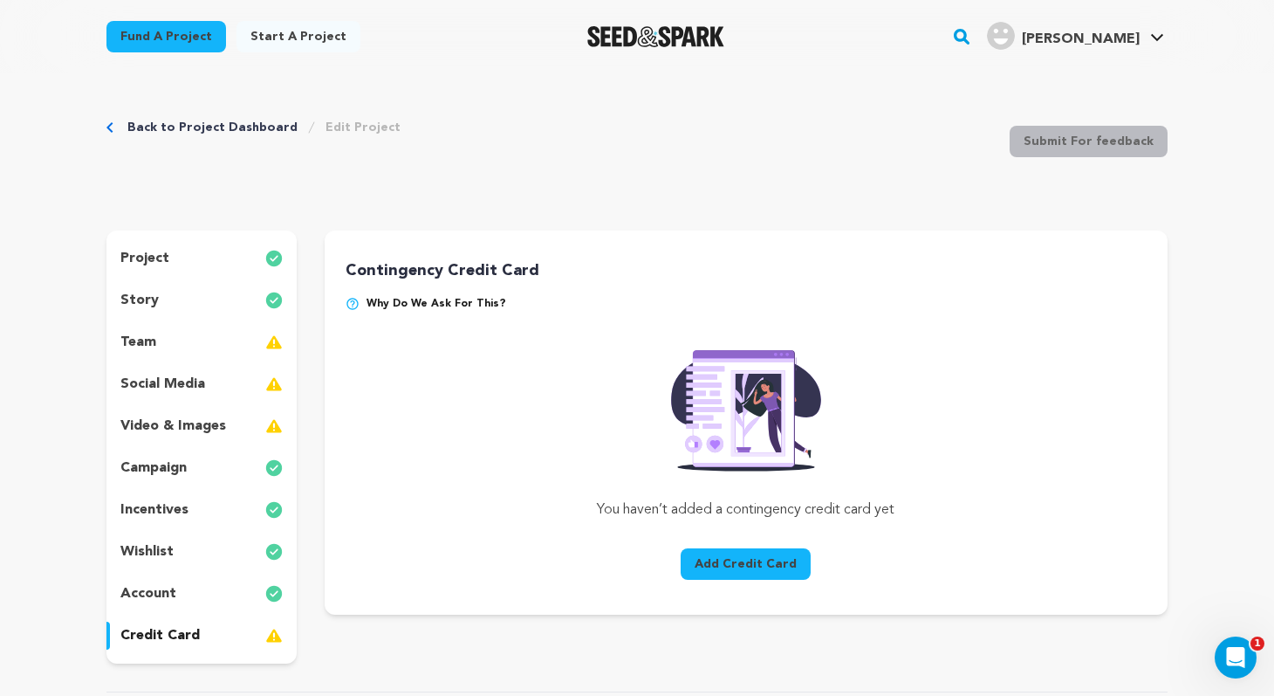
click at [748, 562] on button "Add Credit Card" at bounding box center [746, 563] width 130 height 31
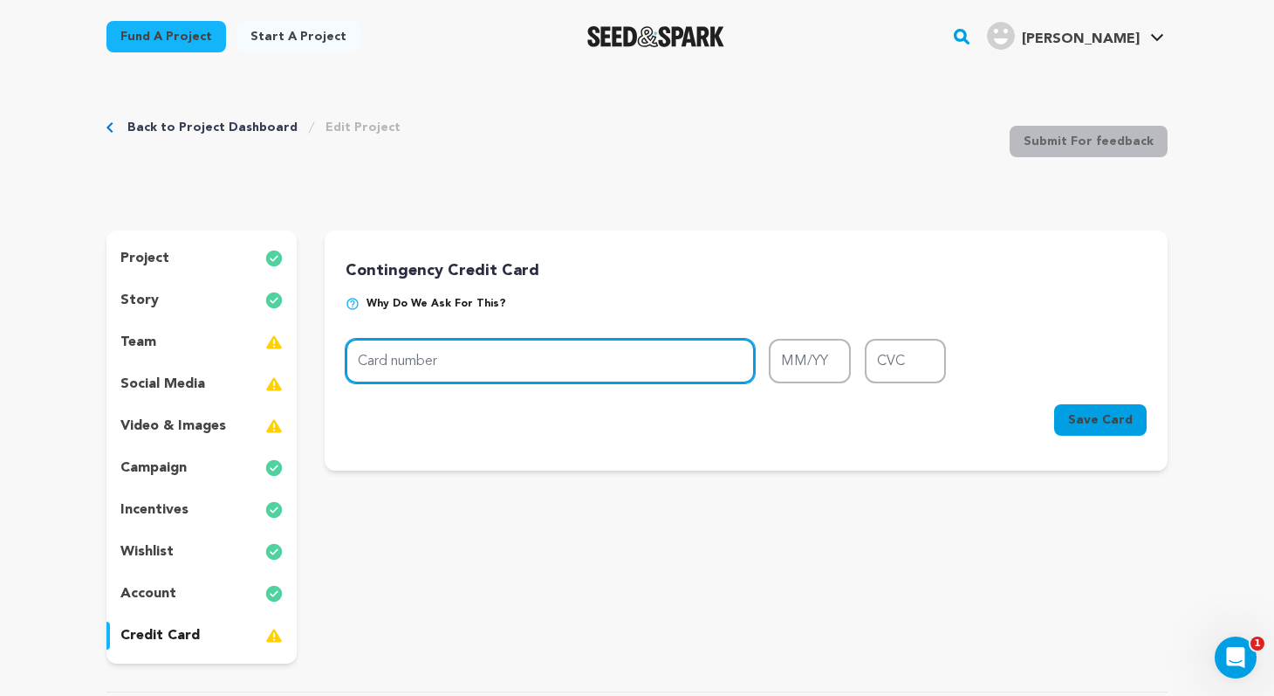
click at [612, 355] on input "Card number" at bounding box center [550, 361] width 409 height 45
type input "5309 9710 1184 4296"
type input "07/26"
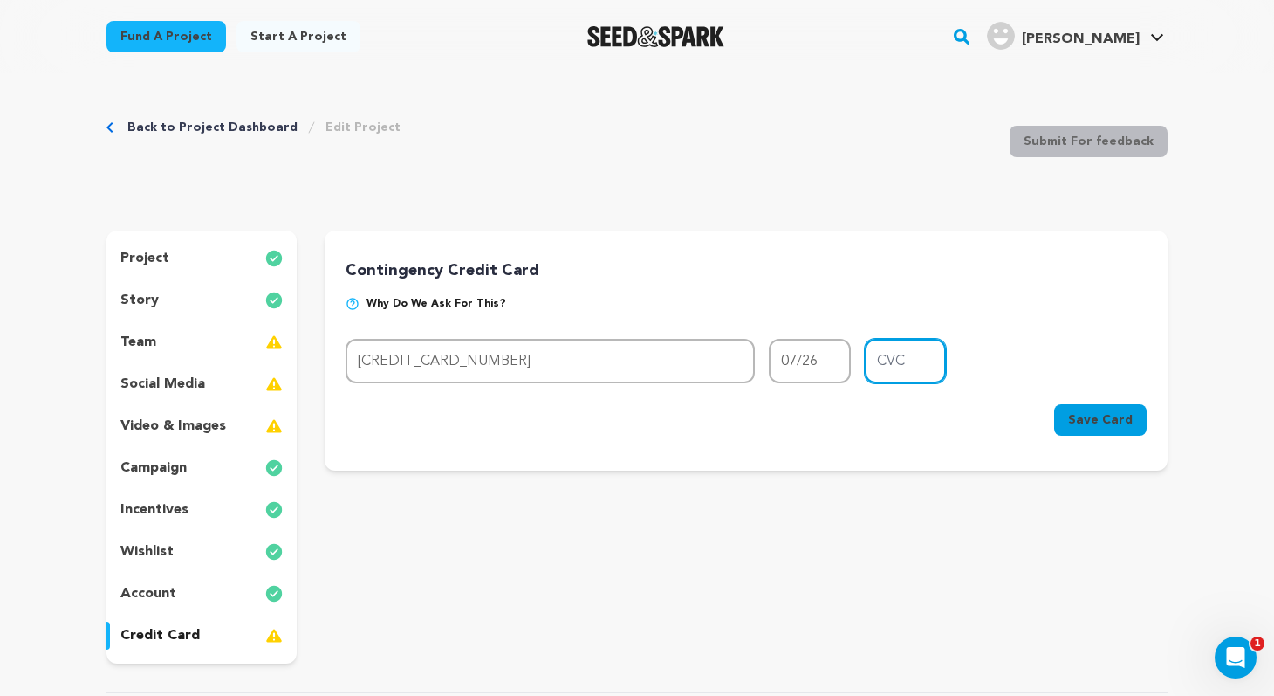
type input "611"
click at [1104, 423] on span "Save Card" at bounding box center [1100, 419] width 65 height 17
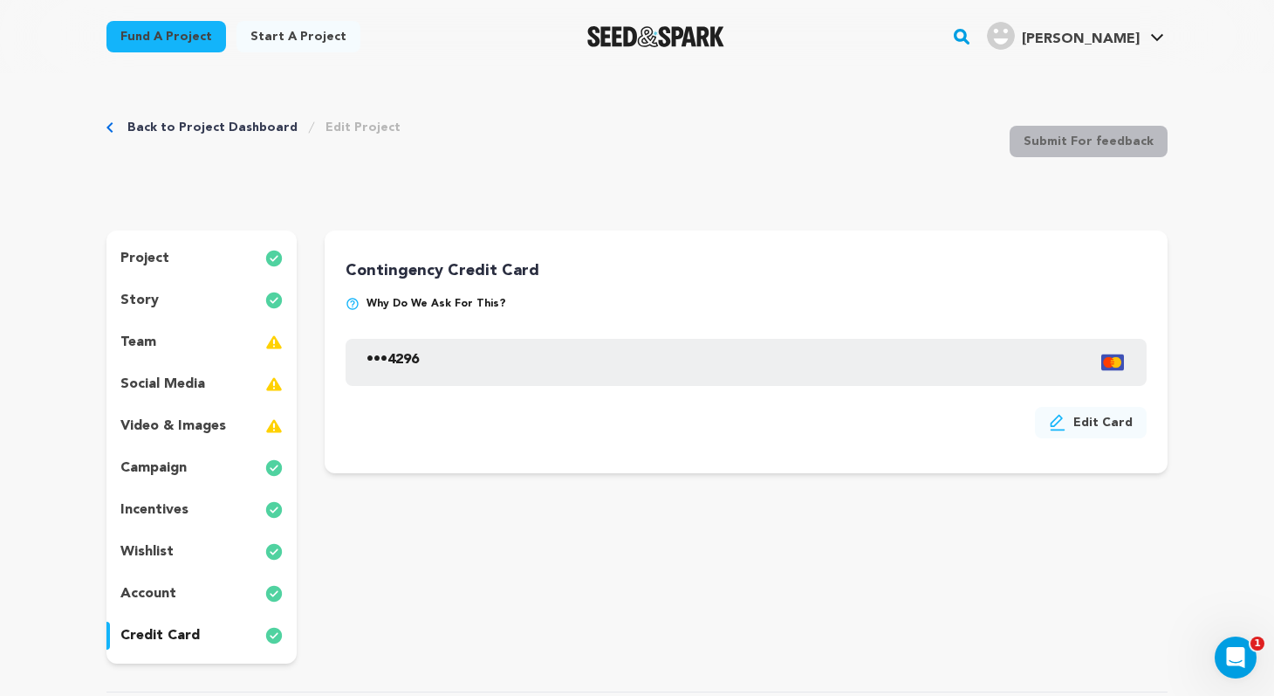
click at [183, 423] on p "video & images" at bounding box center [173, 426] width 106 height 21
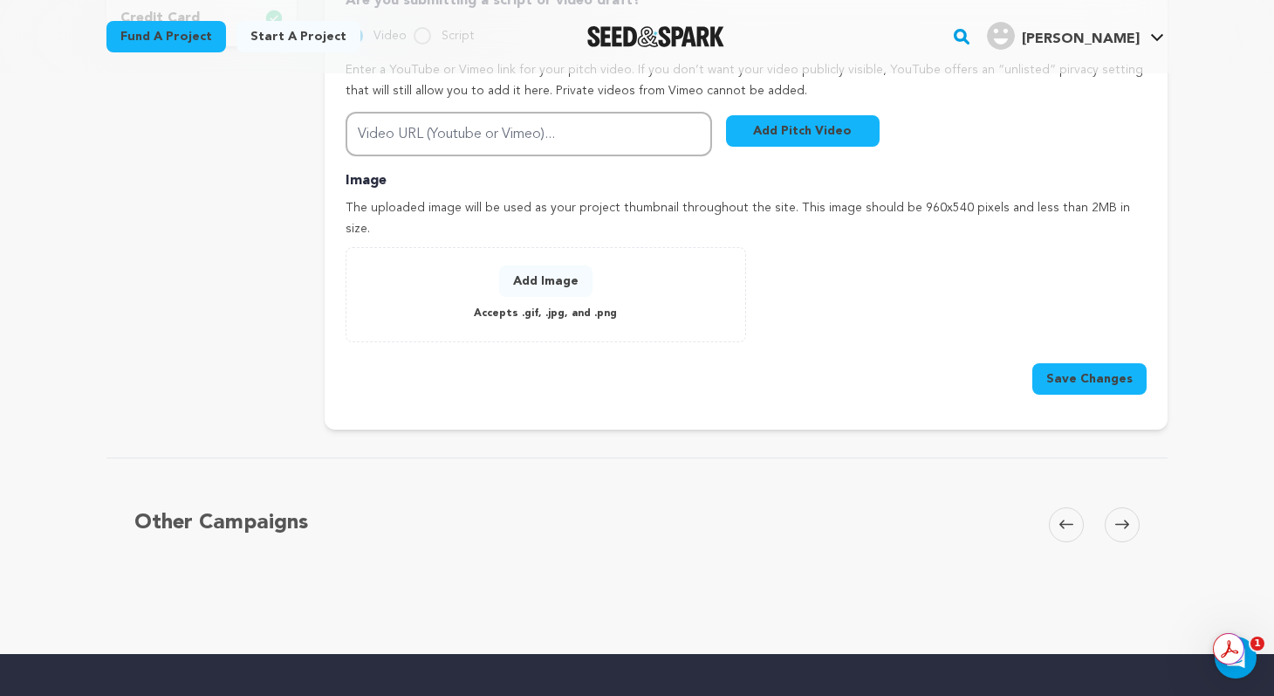
scroll to position [619, 0]
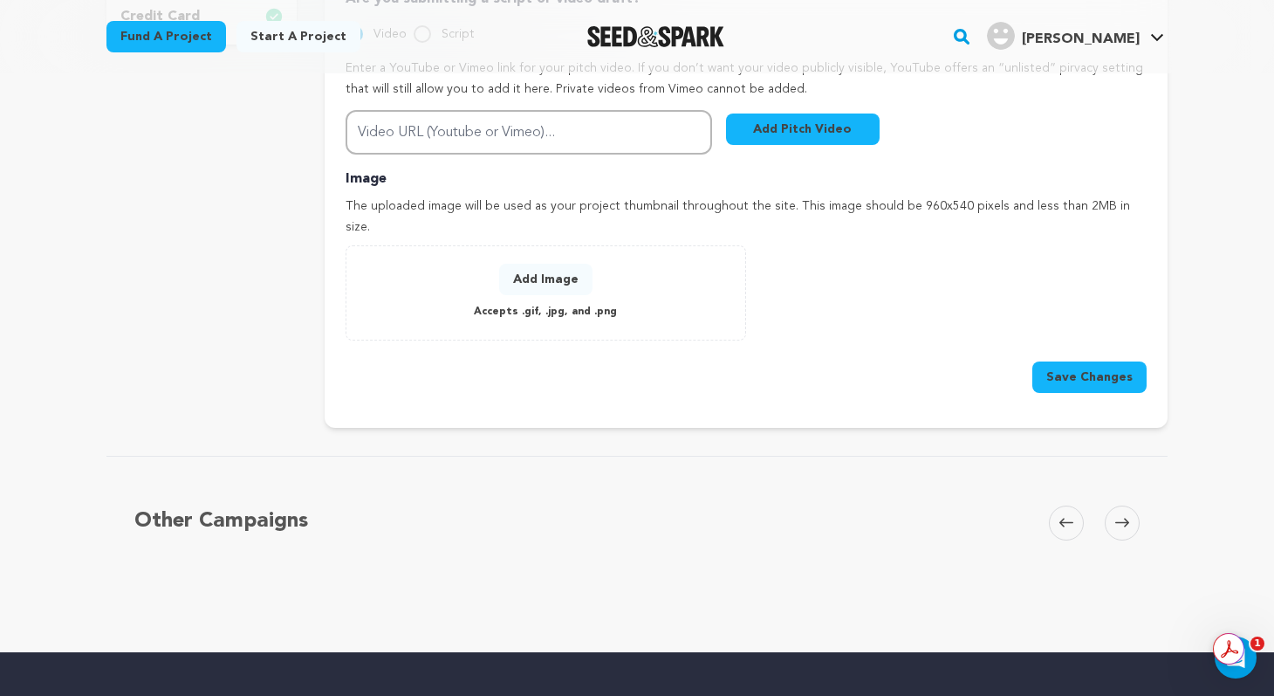
click at [560, 264] on button "Add Image" at bounding box center [545, 279] width 93 height 31
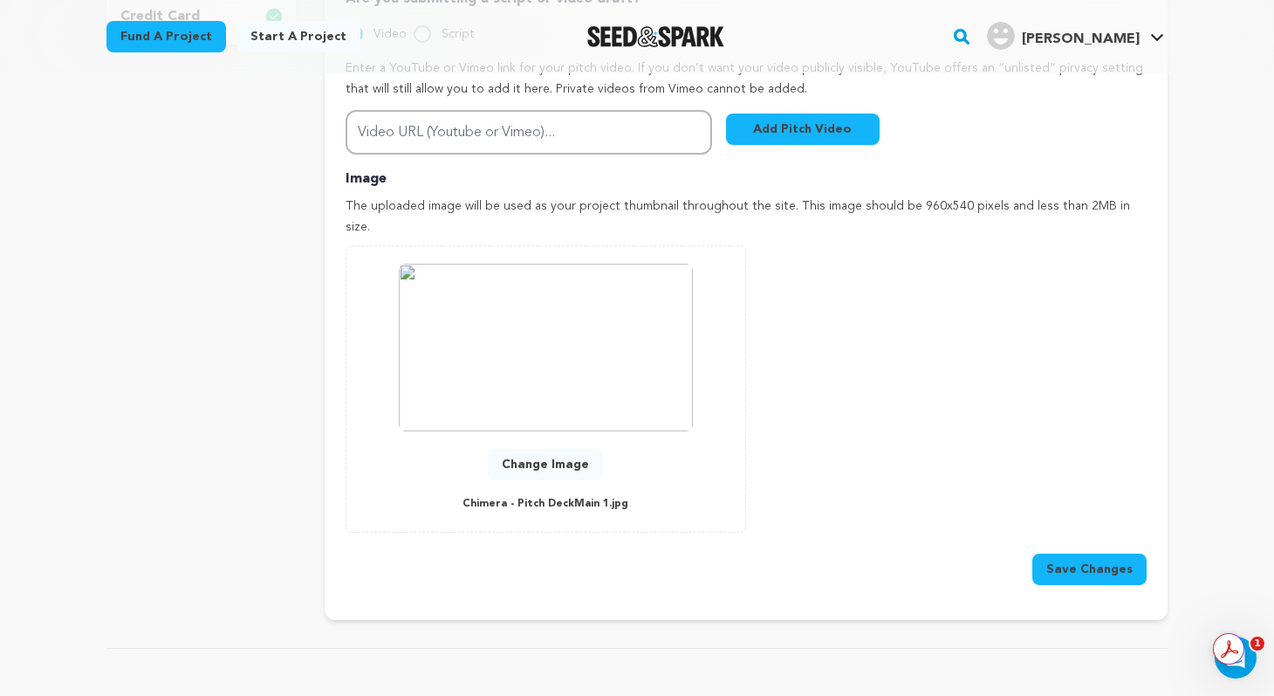
click at [1104, 553] on button "Save Changes" at bounding box center [1090, 568] width 114 height 31
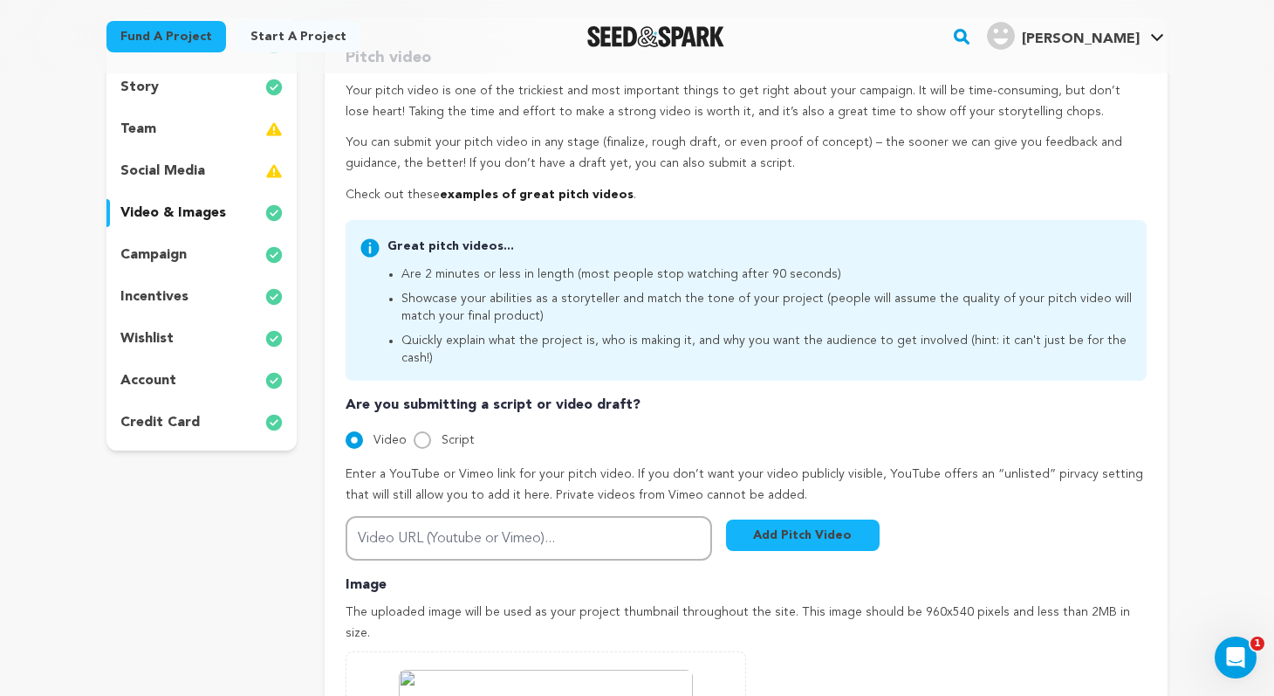
scroll to position [214, 0]
click at [423, 430] on input "Script" at bounding box center [422, 438] width 17 height 17
radio input "true"
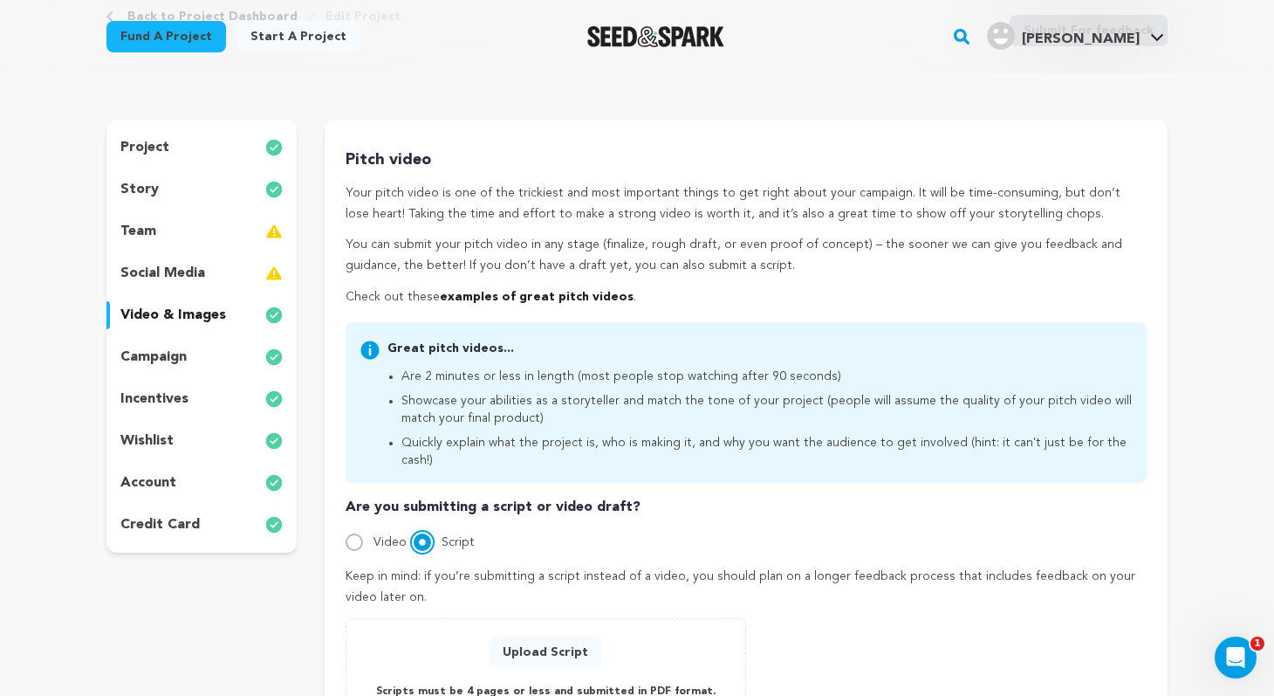
scroll to position [110, 0]
click at [271, 279] on media_icon at bounding box center [273, 274] width 17 height 21
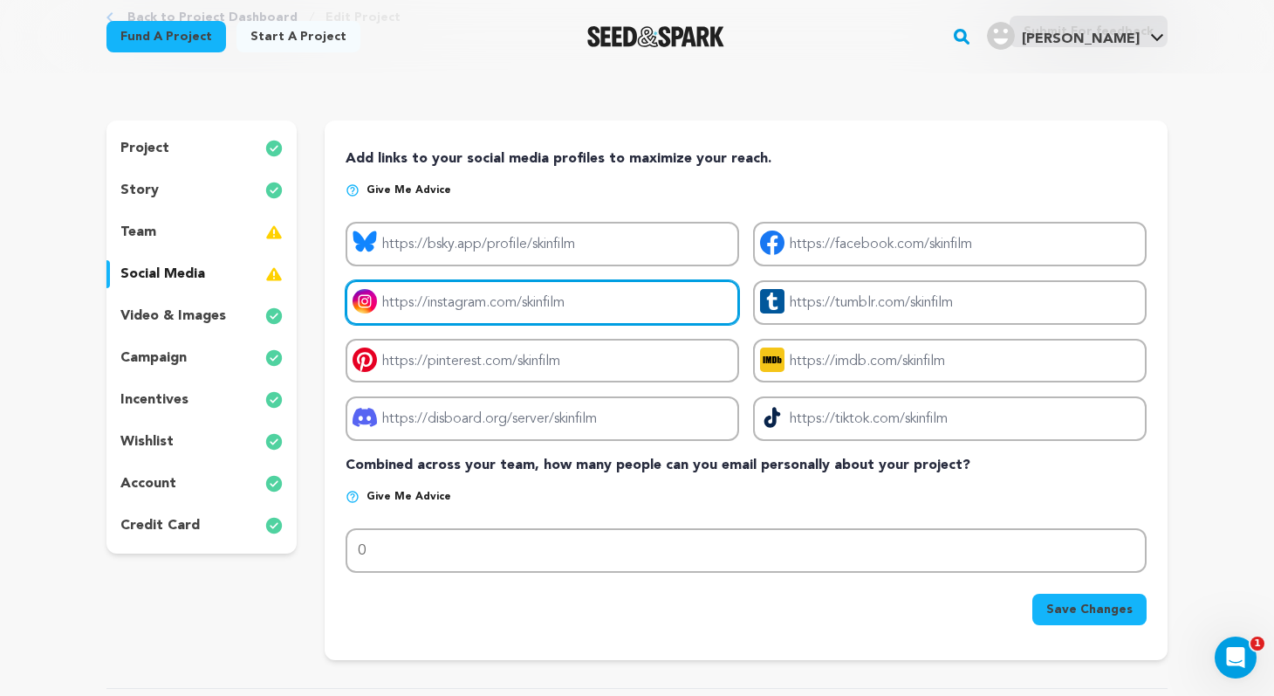
click at [477, 320] on input "Project instagram link" at bounding box center [543, 302] width 394 height 45
click at [477, 303] on input "Project instagram link" at bounding box center [543, 302] width 394 height 45
type input "@skin_movie"
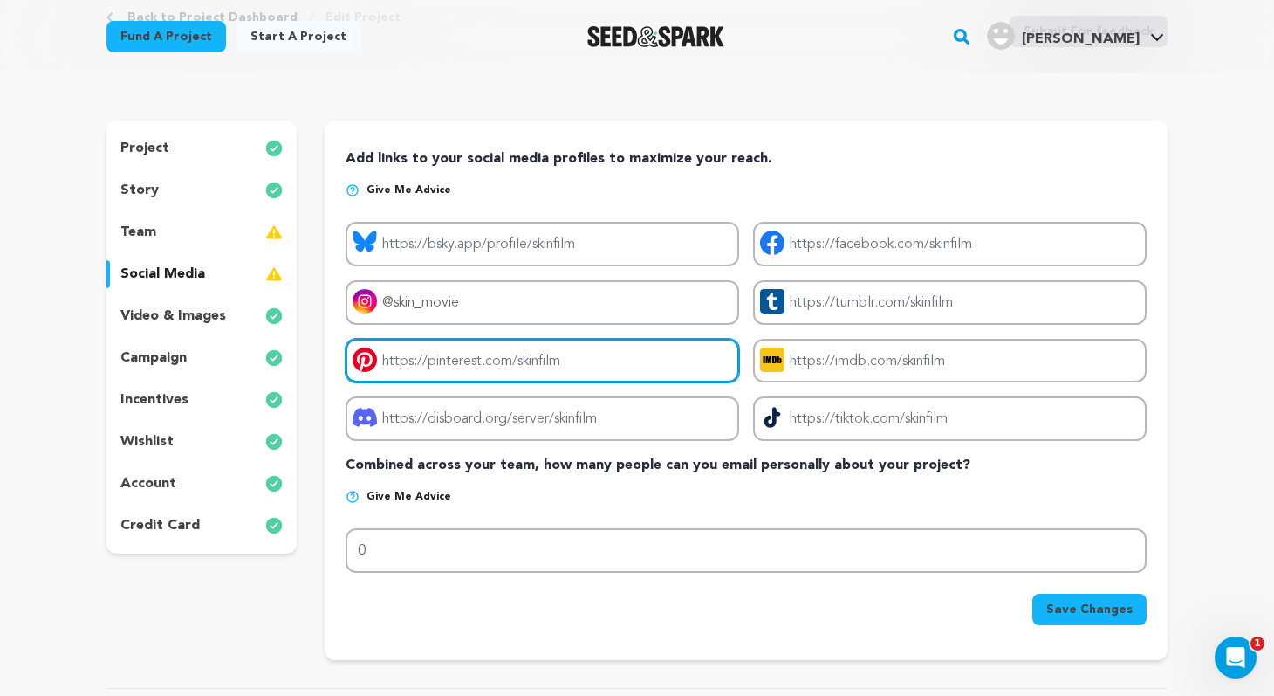
click at [530, 362] on input "Project pinterest link" at bounding box center [543, 361] width 394 height 45
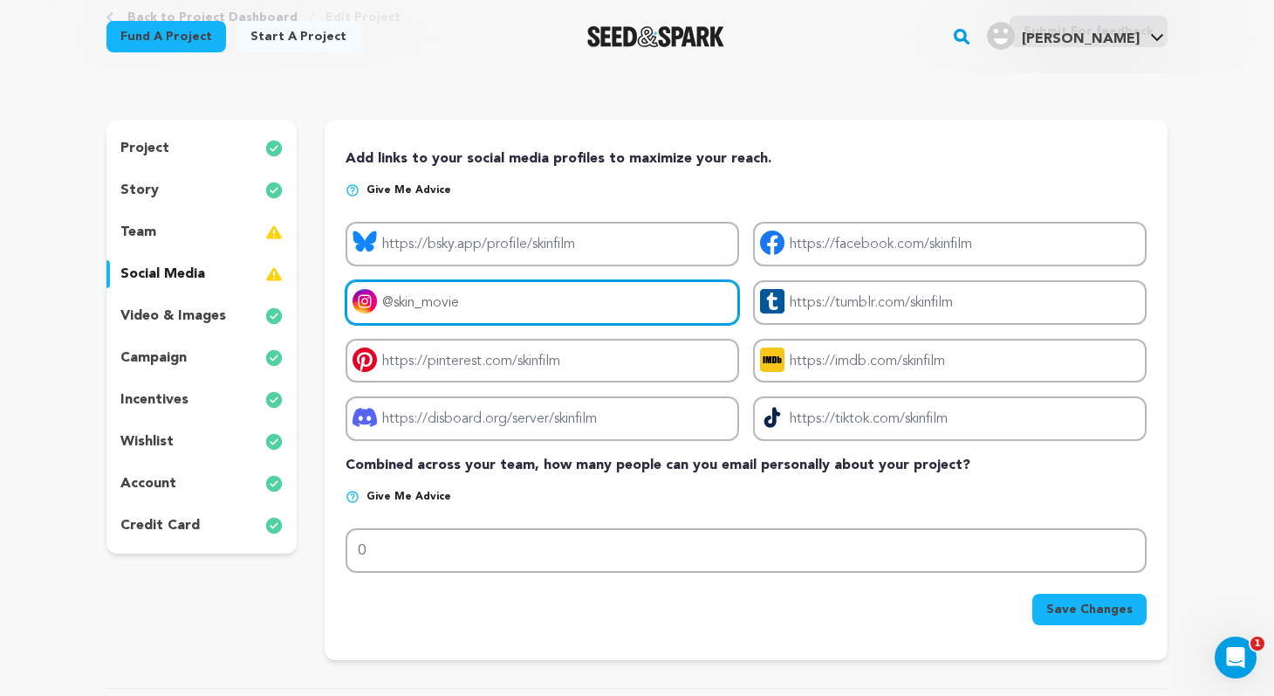
click at [559, 299] on input "@skin_movie" at bounding box center [543, 302] width 394 height 45
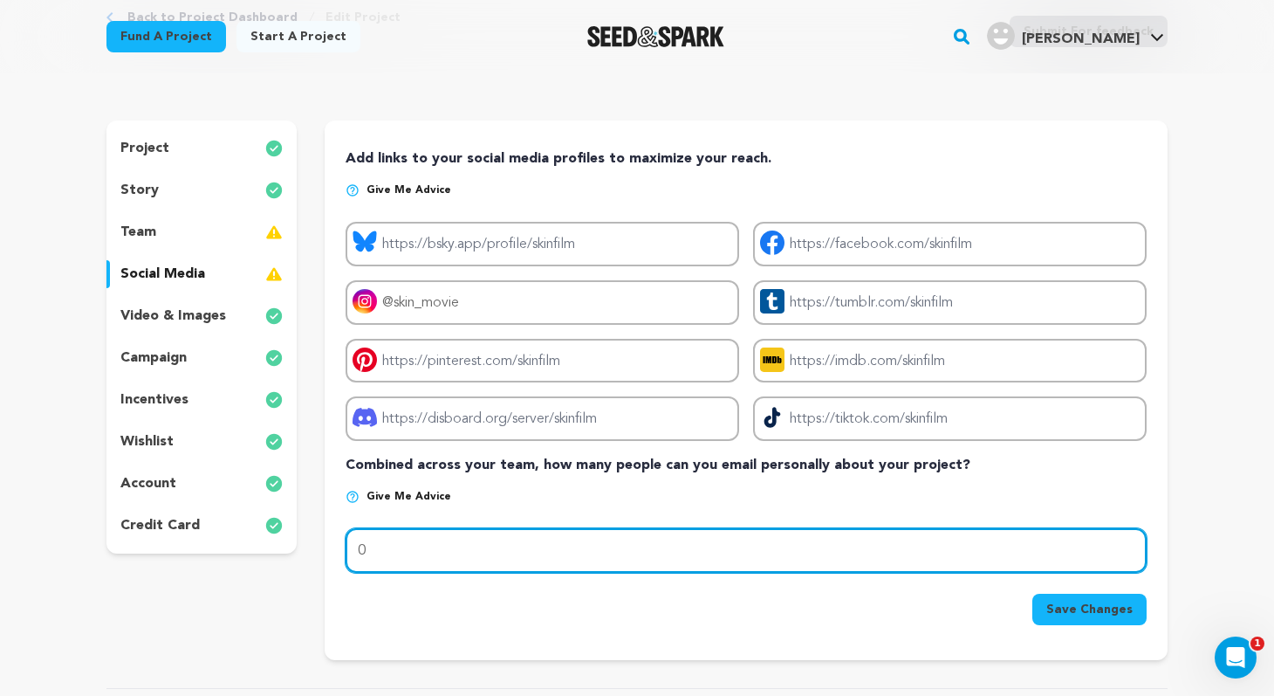
click at [549, 557] on input "0" at bounding box center [746, 550] width 801 height 45
drag, startPoint x: 400, startPoint y: 547, endPoint x: 319, endPoint y: 548, distance: 81.2
click at [319, 548] on div "project story team social media video & images campaign incentives wishlist" at bounding box center [636, 389] width 1061 height 539
type input "1"
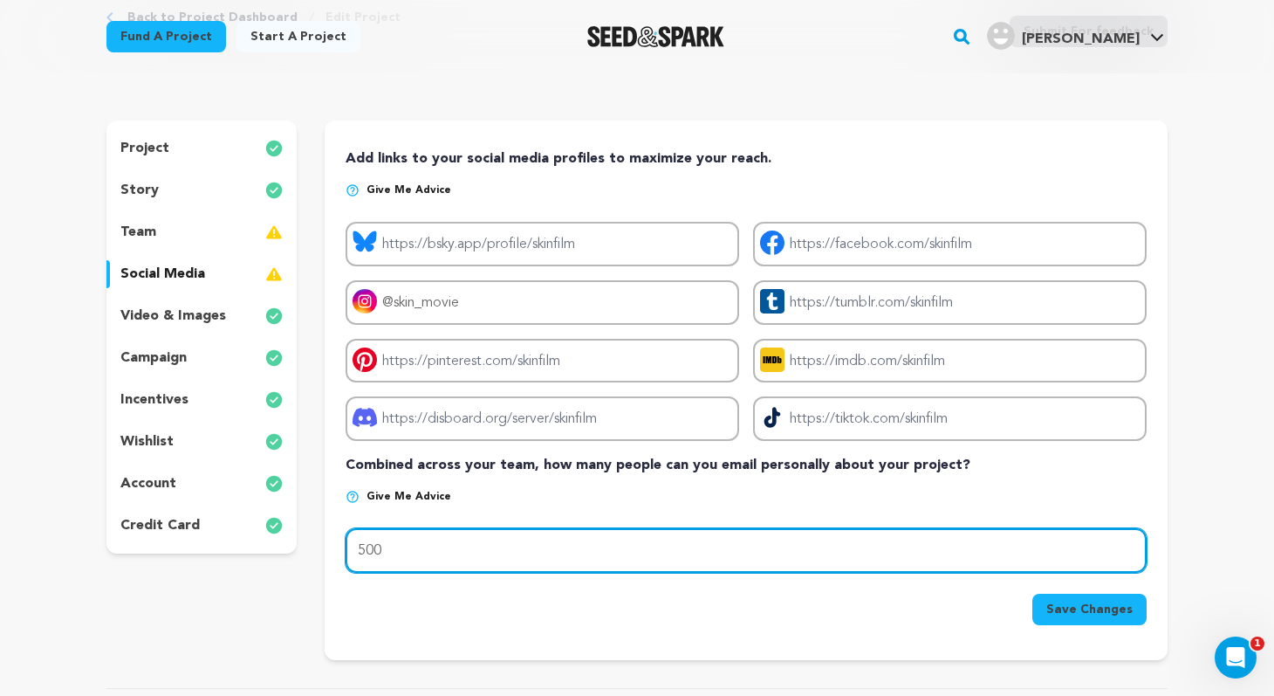
type input "500"
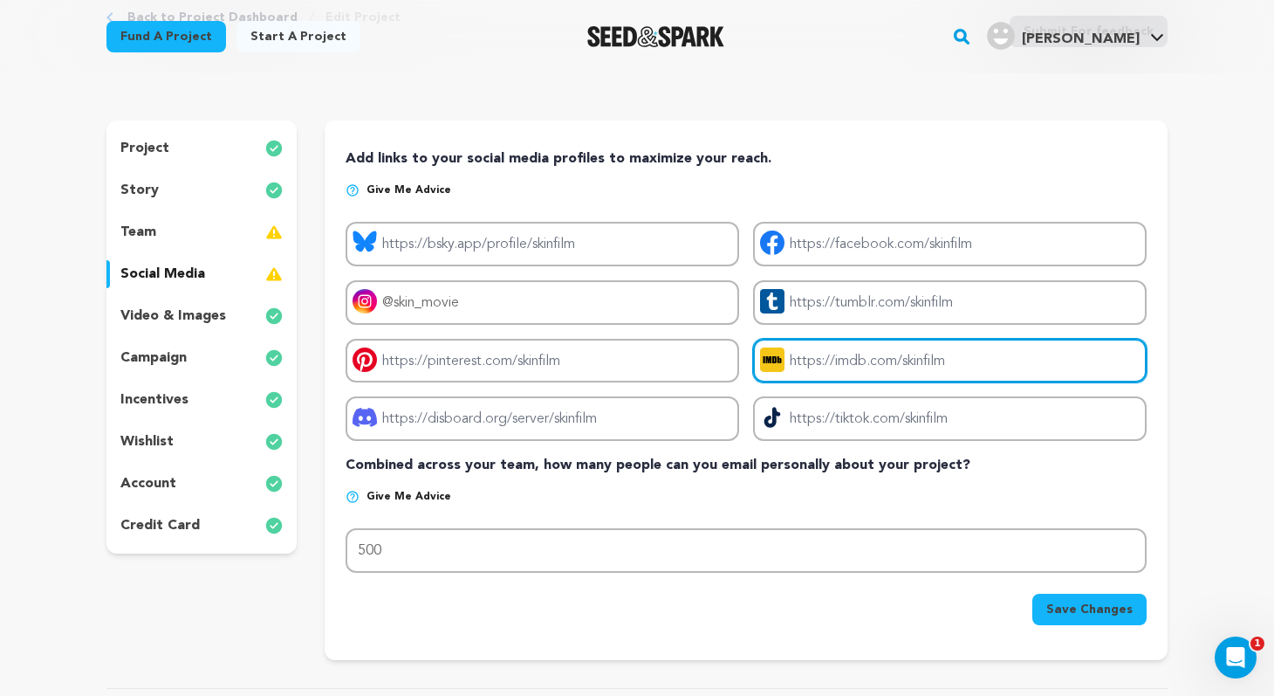
click at [932, 356] on input "Project imdb link" at bounding box center [950, 361] width 394 height 45
paste input "[URL][DOMAIN_NAME]"
type input "[URL][DOMAIN_NAME]"
click at [979, 487] on div "Add links to your social media profiles to maximize your reach. Give me advice …" at bounding box center [746, 386] width 801 height 477
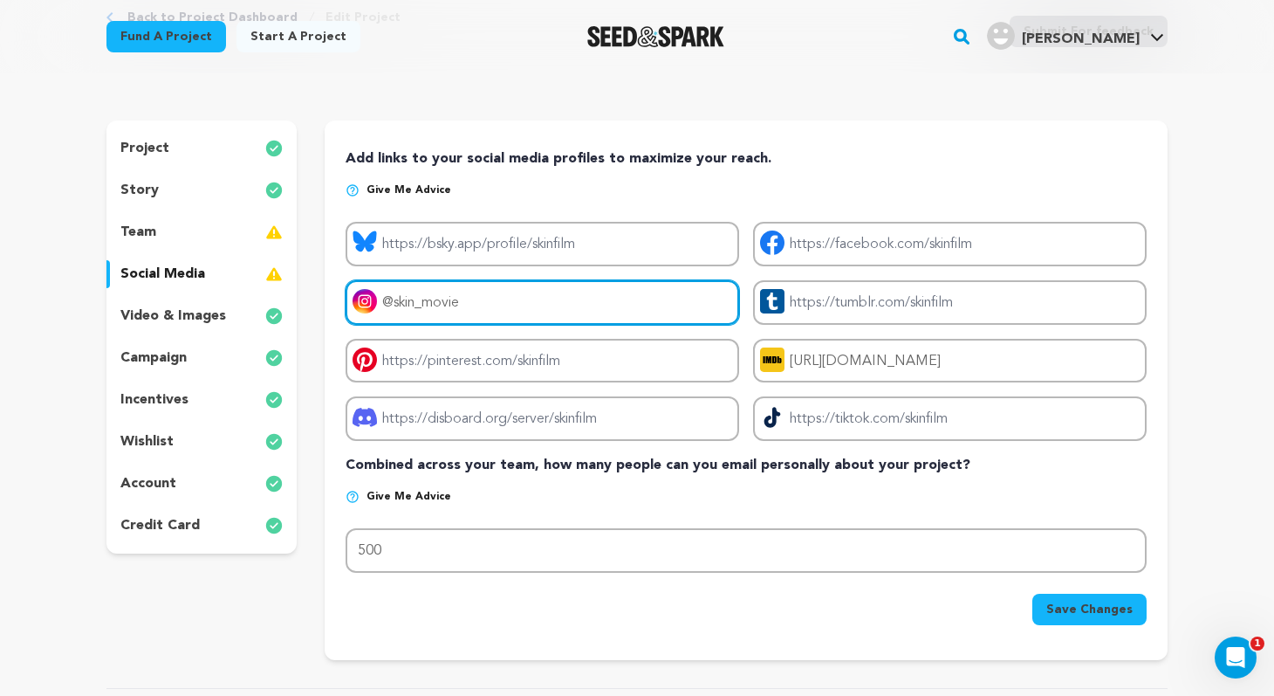
click at [623, 313] on input "@skin_movie" at bounding box center [543, 302] width 394 height 45
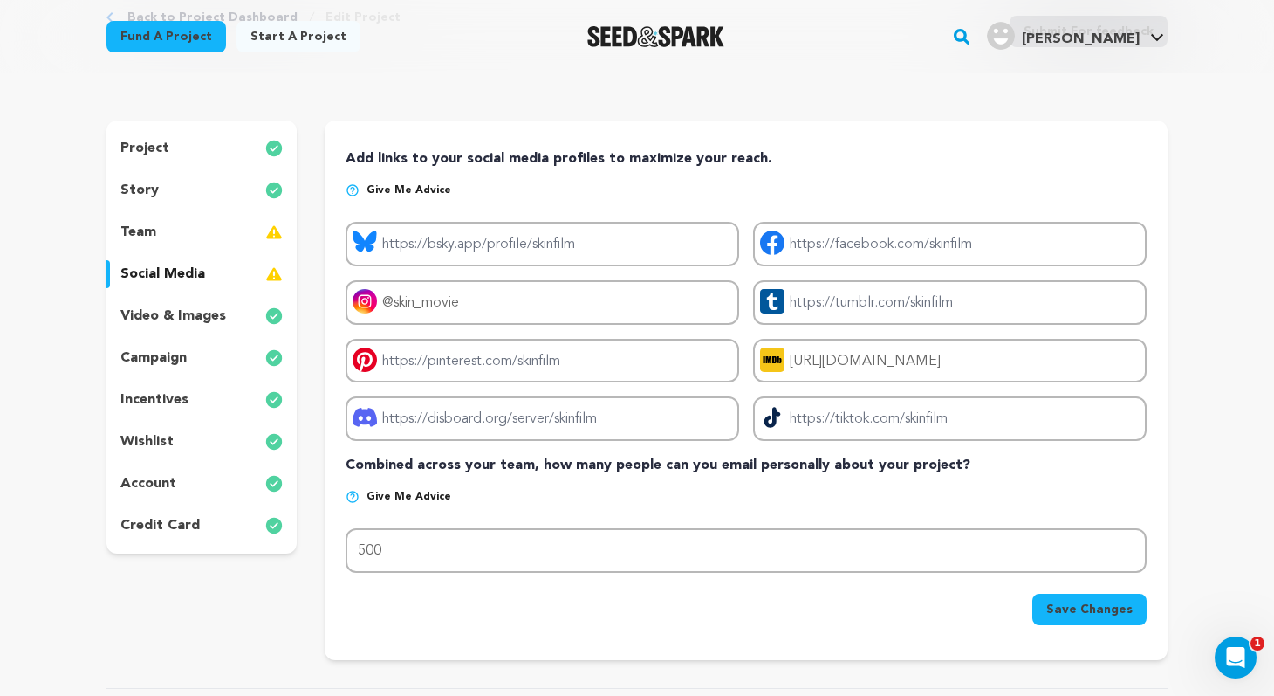
click at [1097, 615] on span "Save Changes" at bounding box center [1090, 609] width 86 height 17
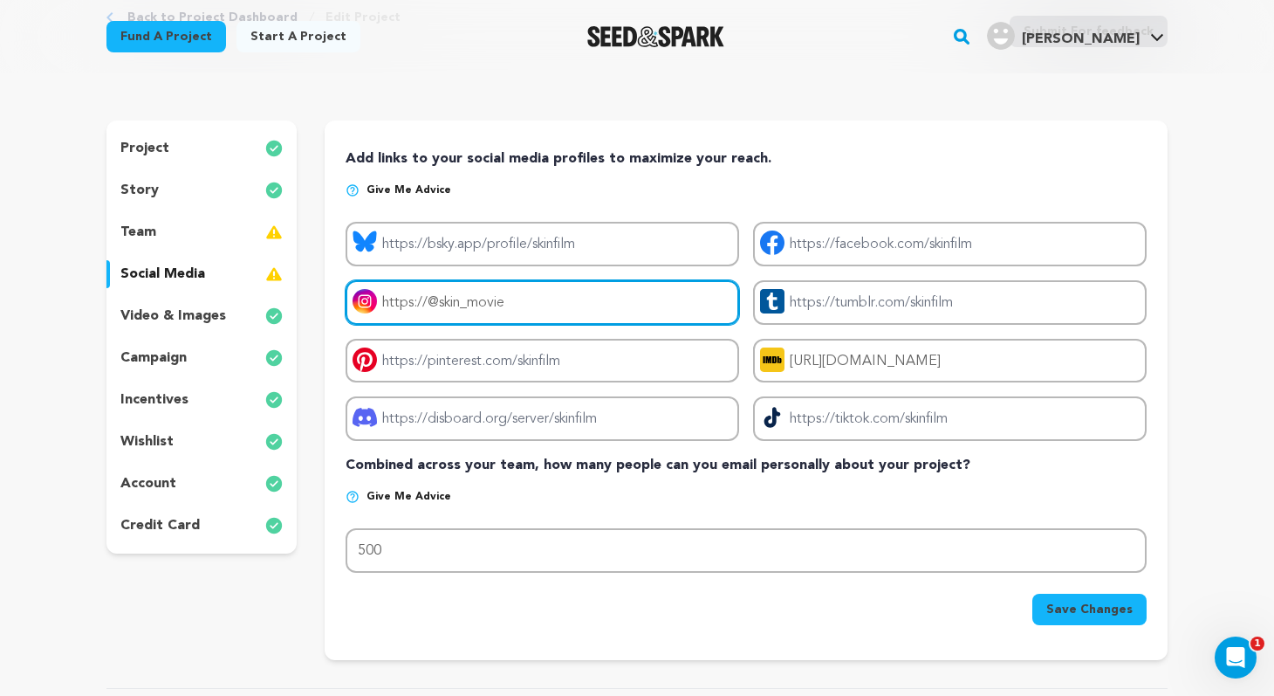
click at [436, 300] on input "https://@skin_movie" at bounding box center [543, 302] width 394 height 45
type input "[URL][DOMAIN_NAME]"
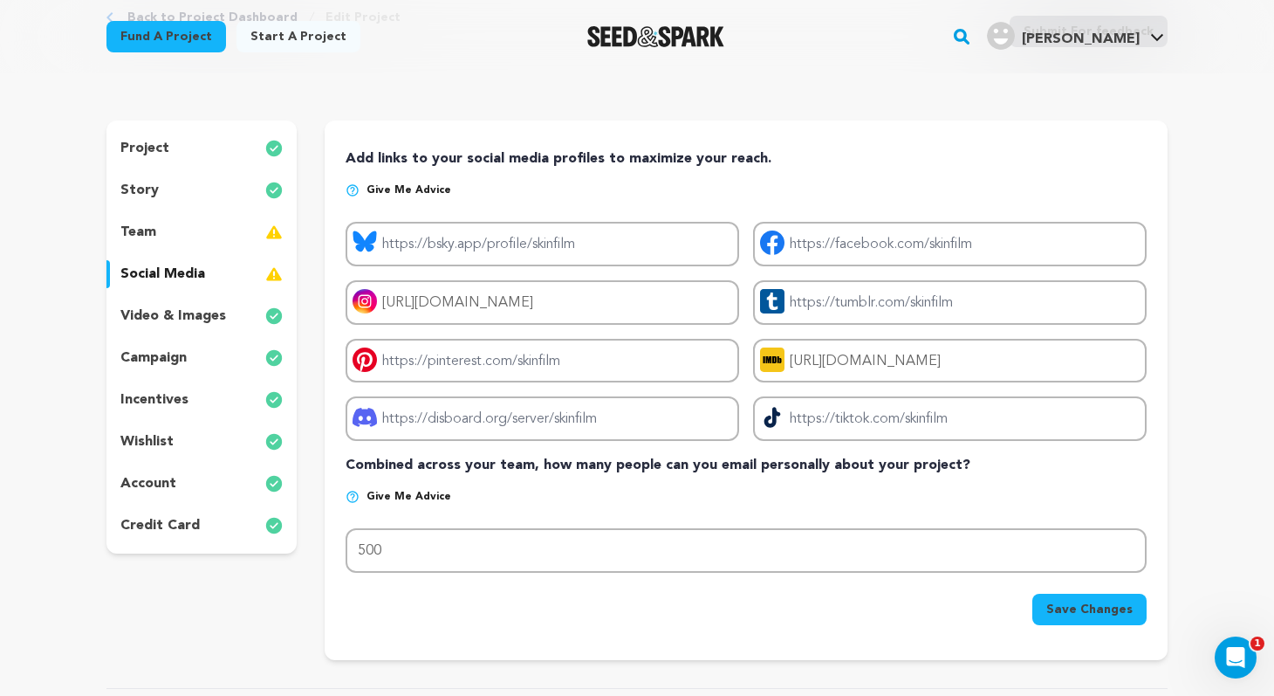
click at [1102, 611] on span "Save Changes" at bounding box center [1090, 609] width 86 height 17
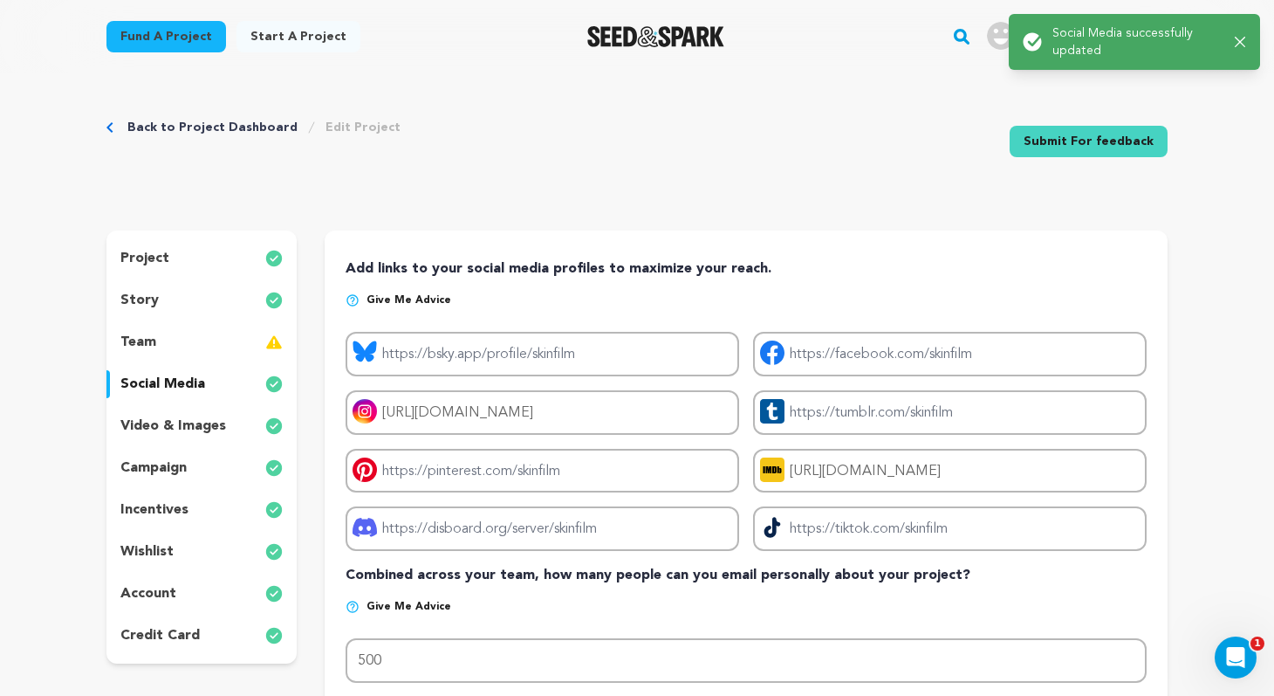
click at [203, 345] on div "team" at bounding box center [201, 342] width 190 height 28
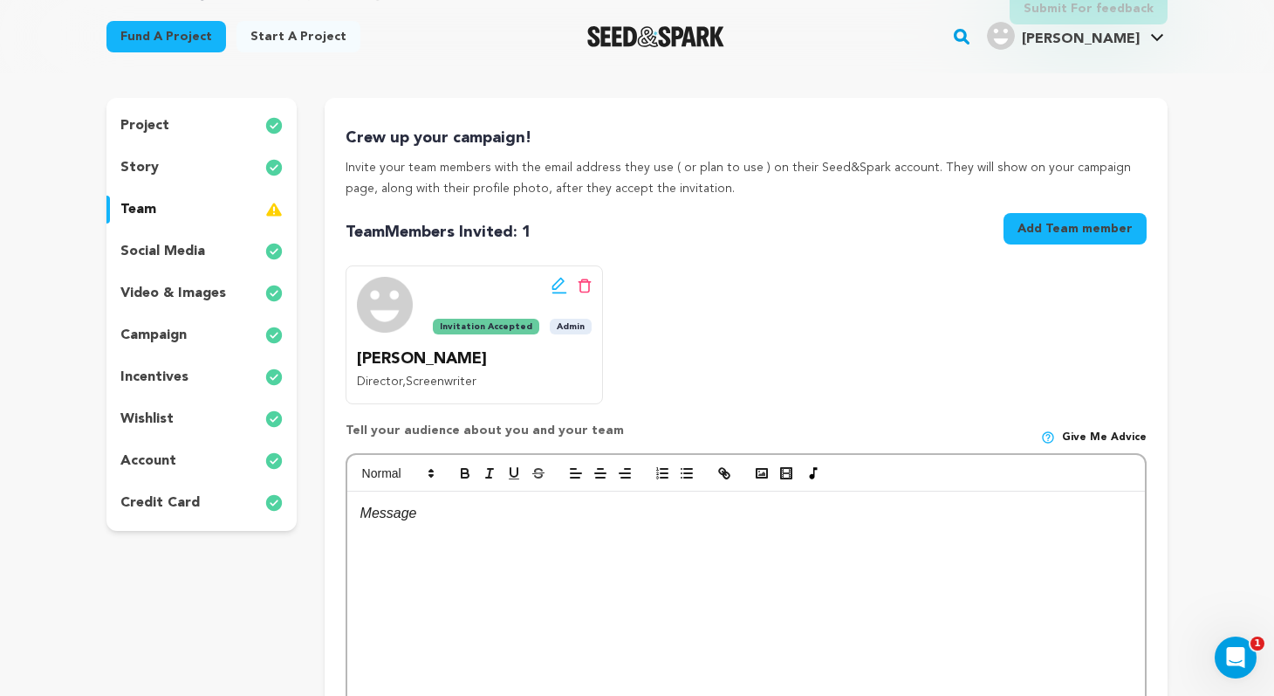
scroll to position [144, 0]
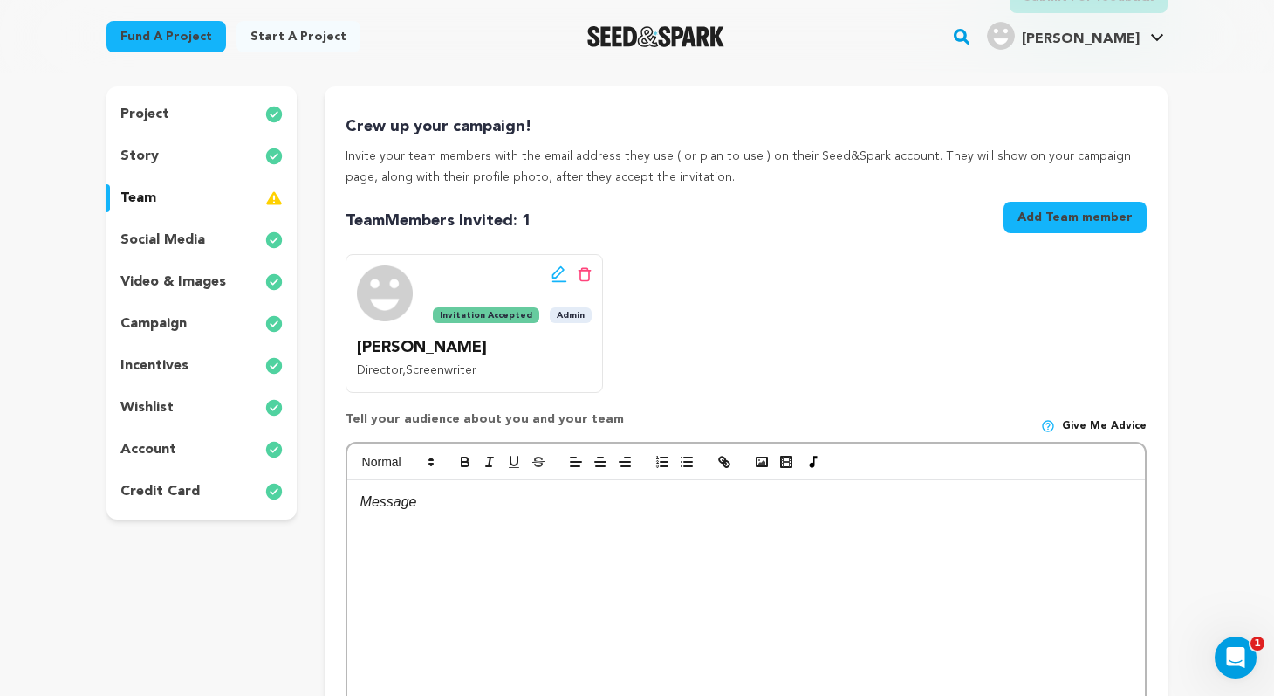
click at [188, 230] on p "social media" at bounding box center [162, 240] width 85 height 21
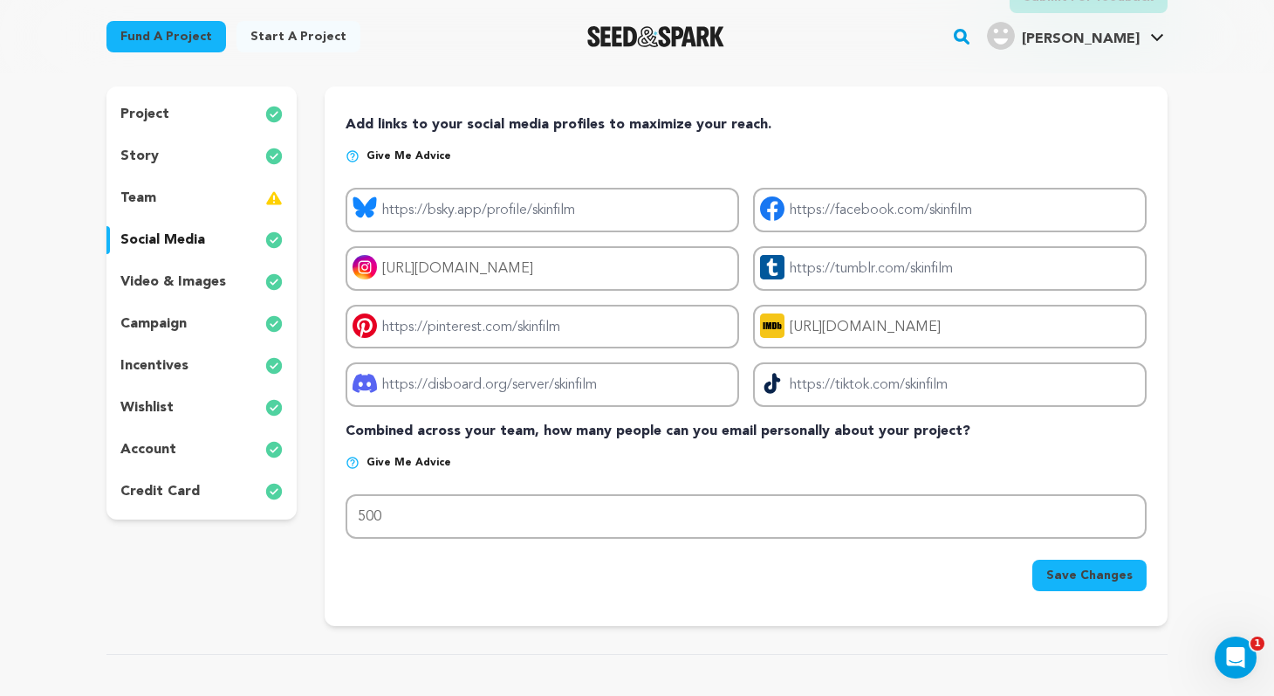
click at [184, 197] on div "team" at bounding box center [201, 198] width 190 height 28
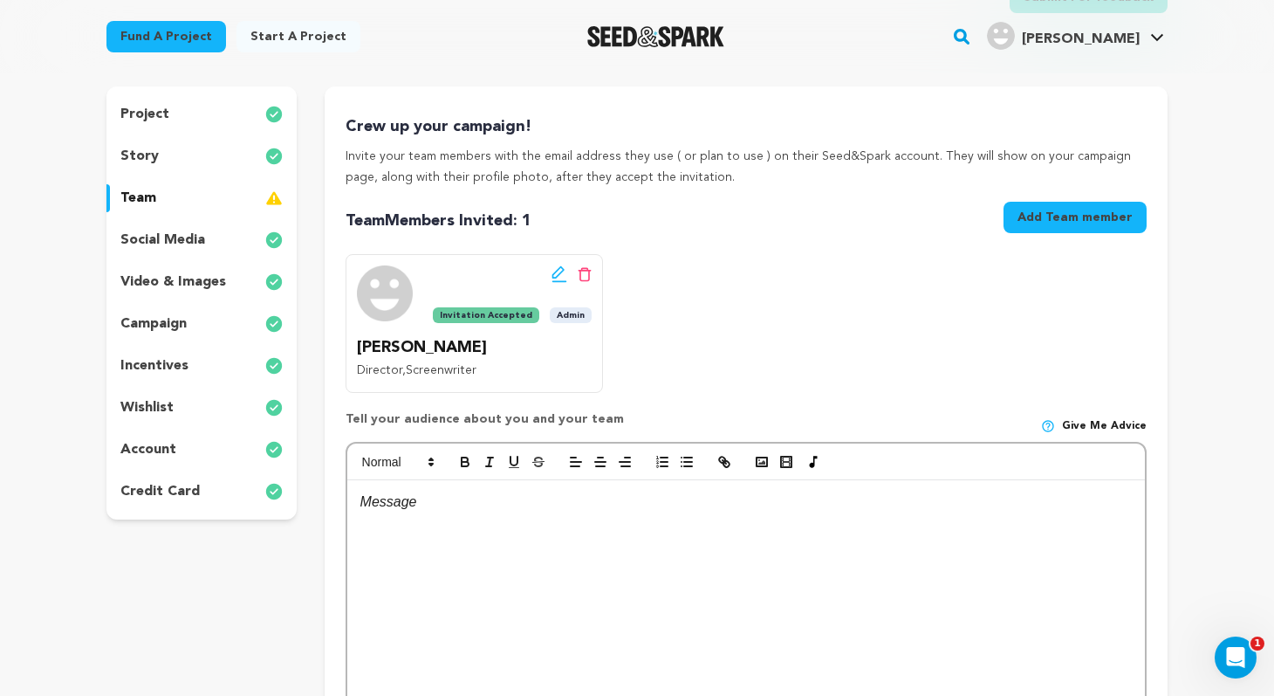
click at [275, 200] on img at bounding box center [273, 198] width 17 height 21
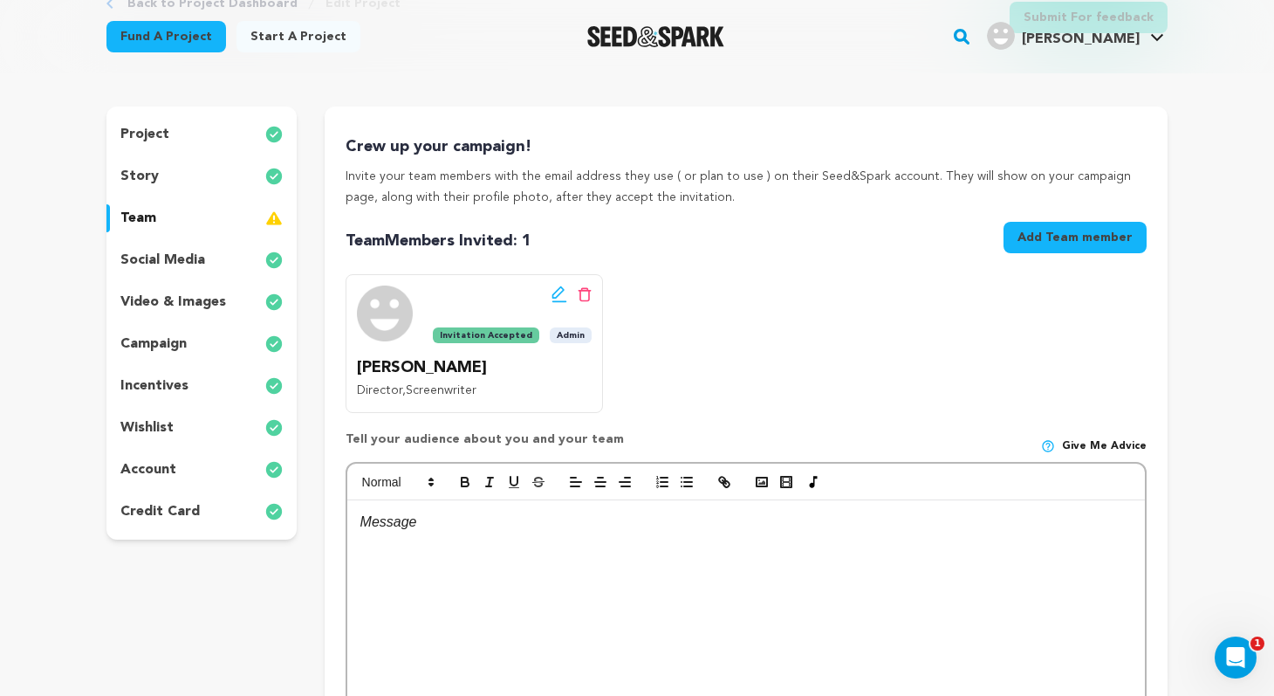
scroll to position [122, 0]
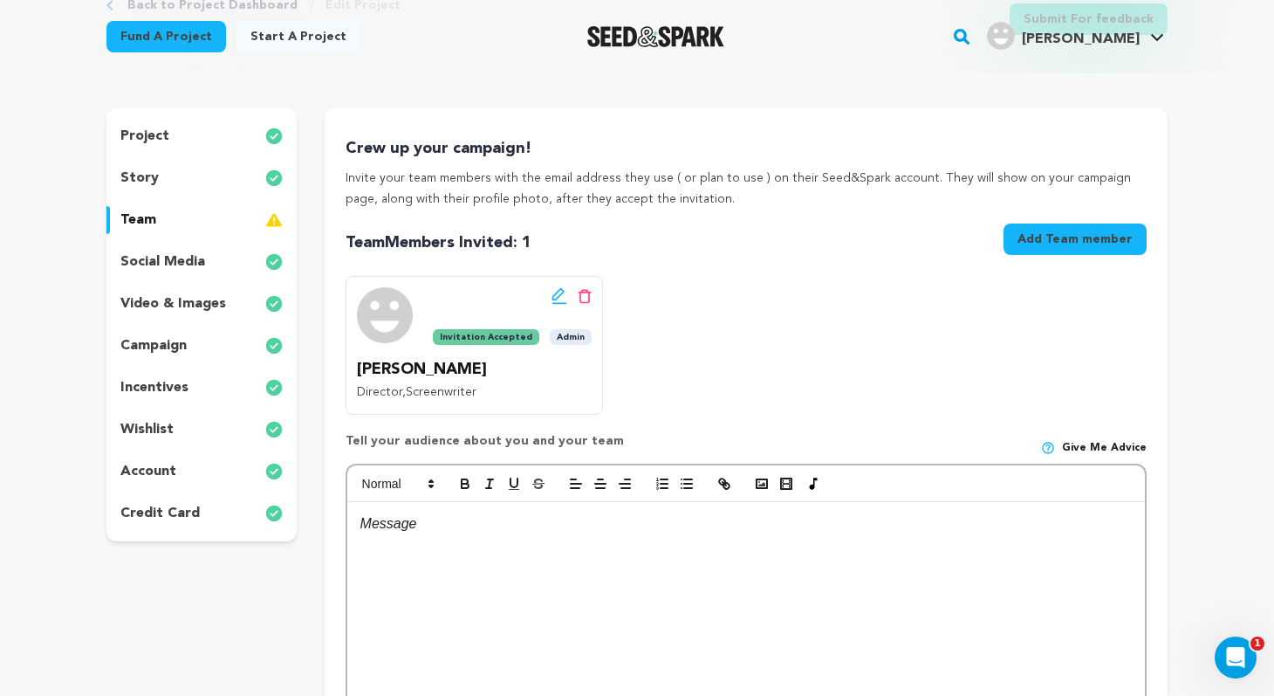
click at [1058, 240] on button "Add Team member" at bounding box center [1075, 238] width 143 height 31
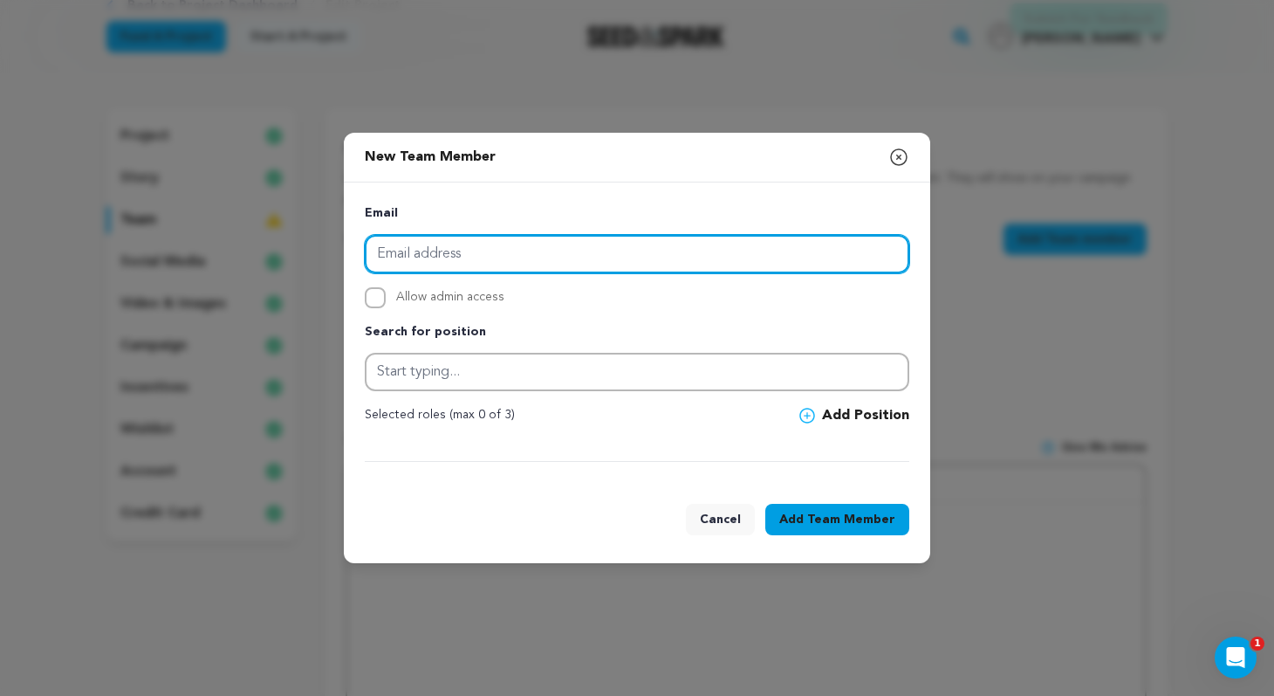
click at [617, 251] on input "email" at bounding box center [637, 254] width 545 height 38
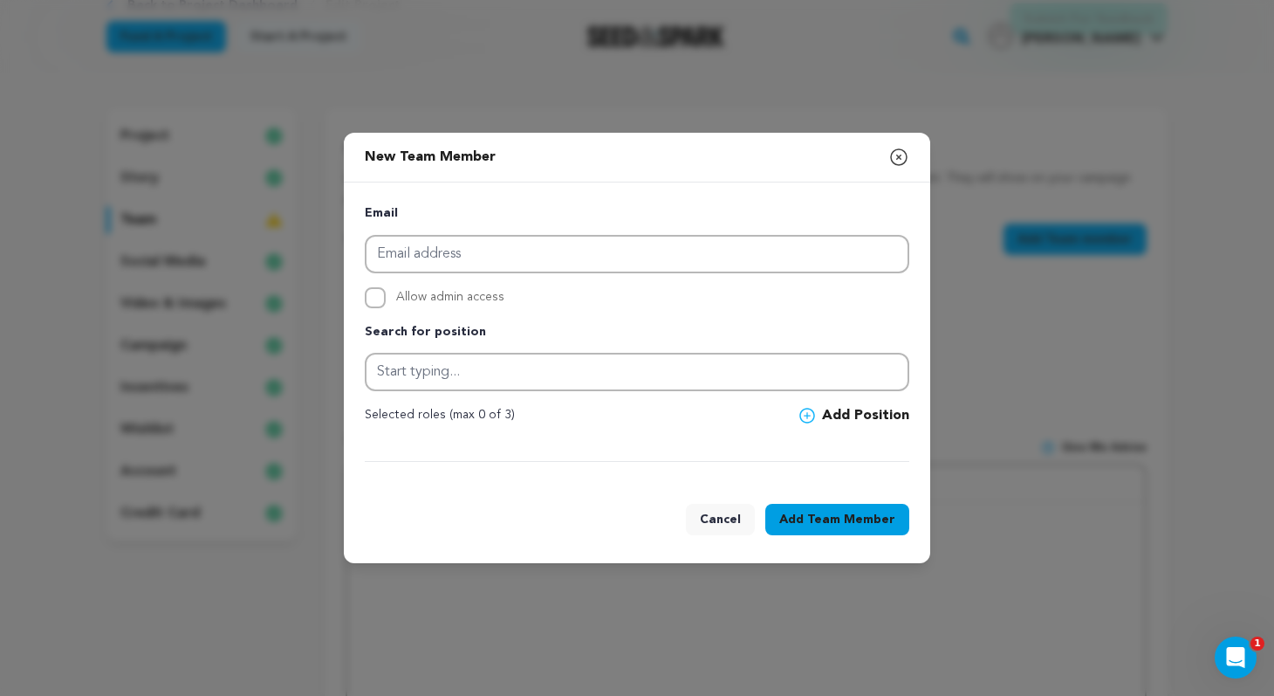
click at [732, 323] on p "Search for position" at bounding box center [637, 332] width 545 height 21
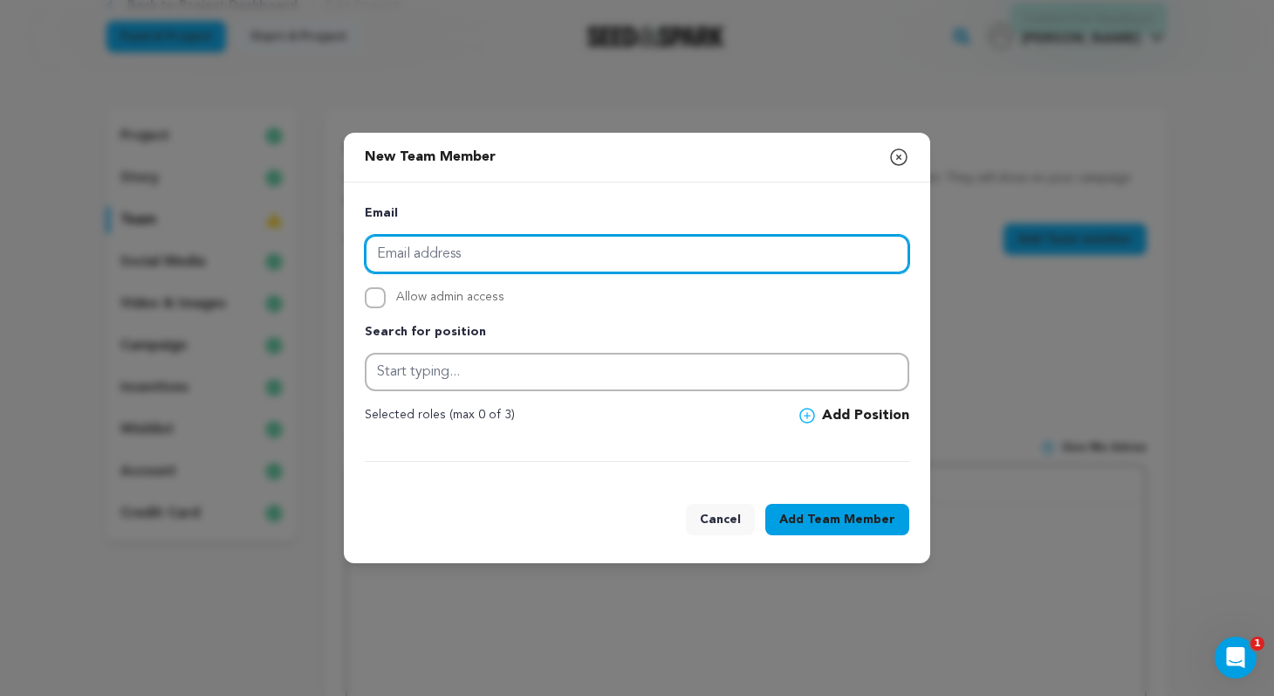
click at [579, 249] on input "email" at bounding box center [637, 254] width 545 height 38
type input "[EMAIL_ADDRESS][DOMAIN_NAME]"
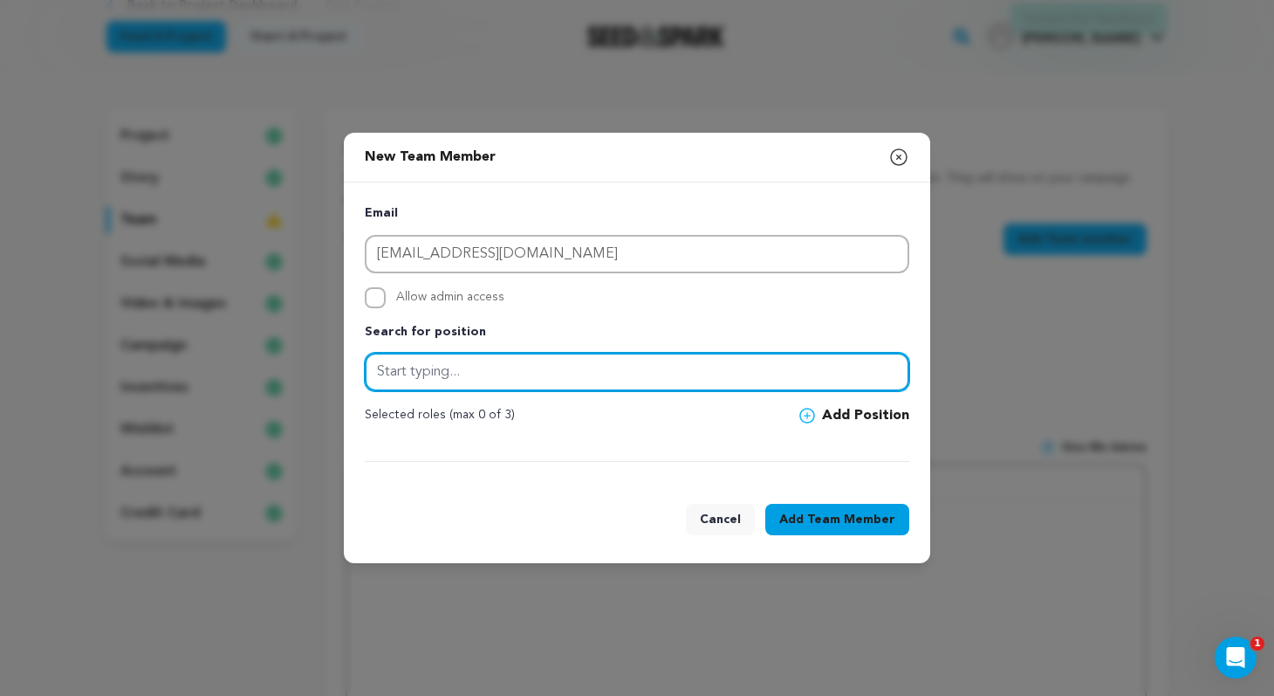
click at [524, 373] on input "text" at bounding box center [637, 372] width 545 height 38
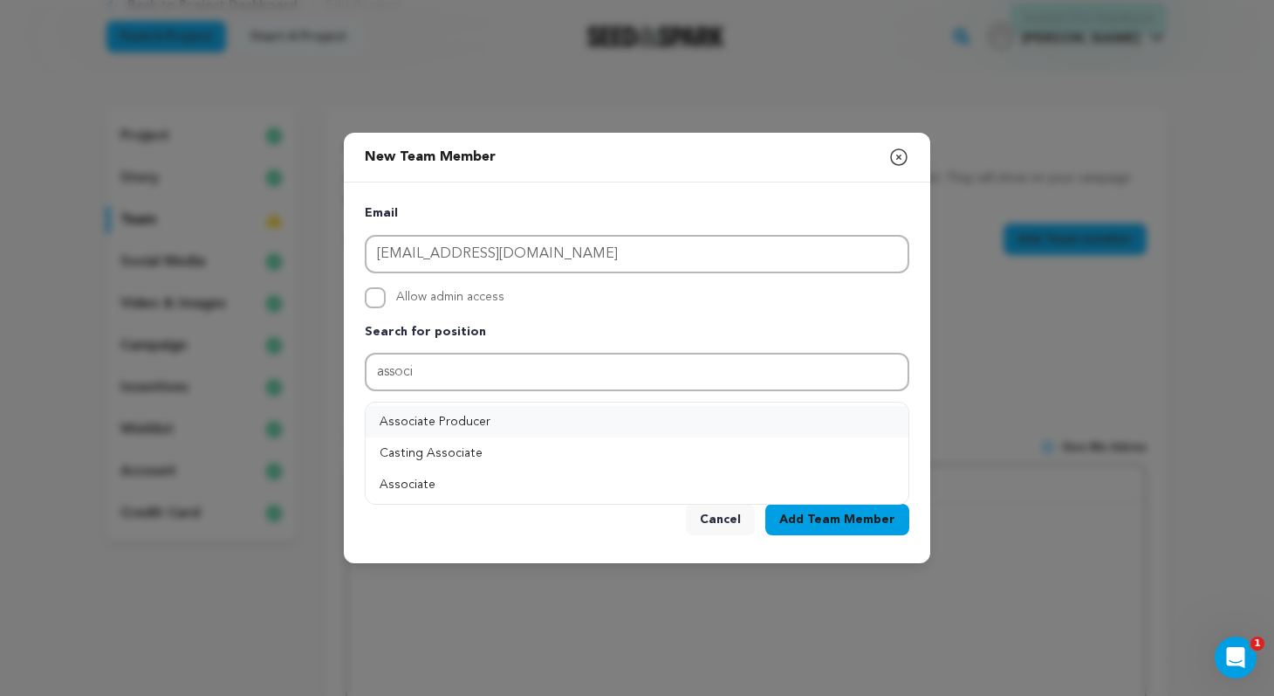
click at [453, 419] on button "Associate Producer" at bounding box center [637, 421] width 543 height 31
type input "Associate Producer"
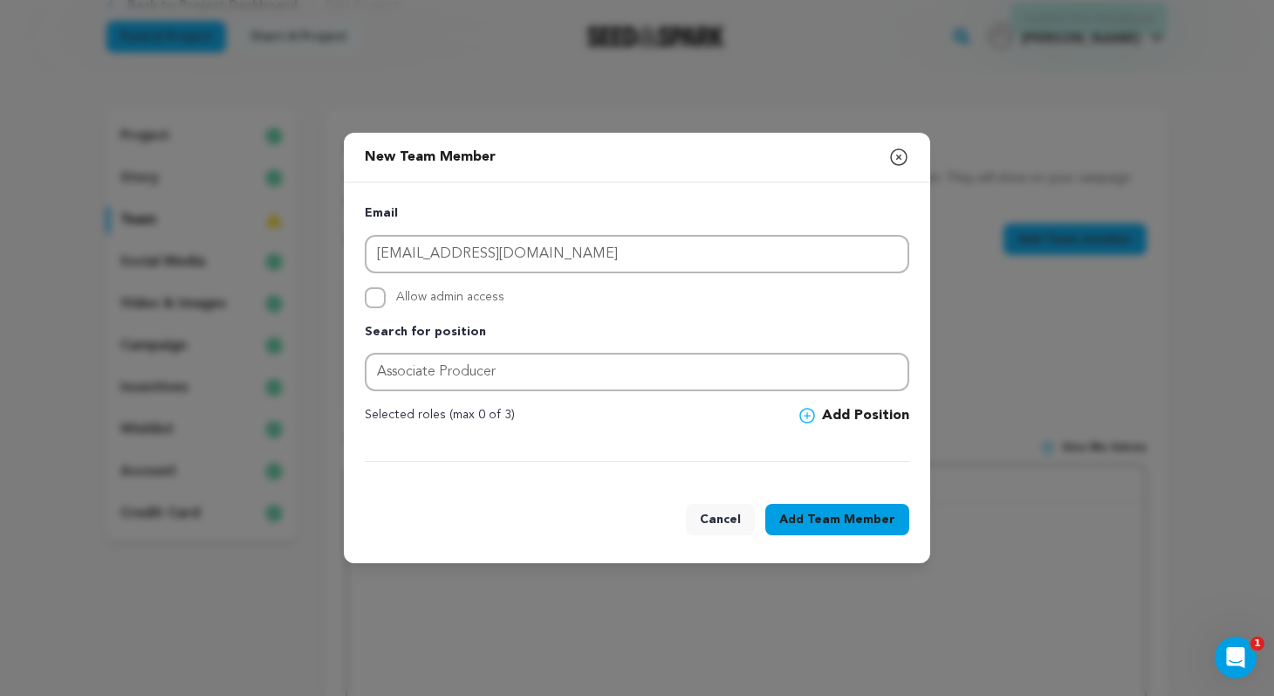
click at [861, 518] on span "Team Member" at bounding box center [851, 519] width 88 height 17
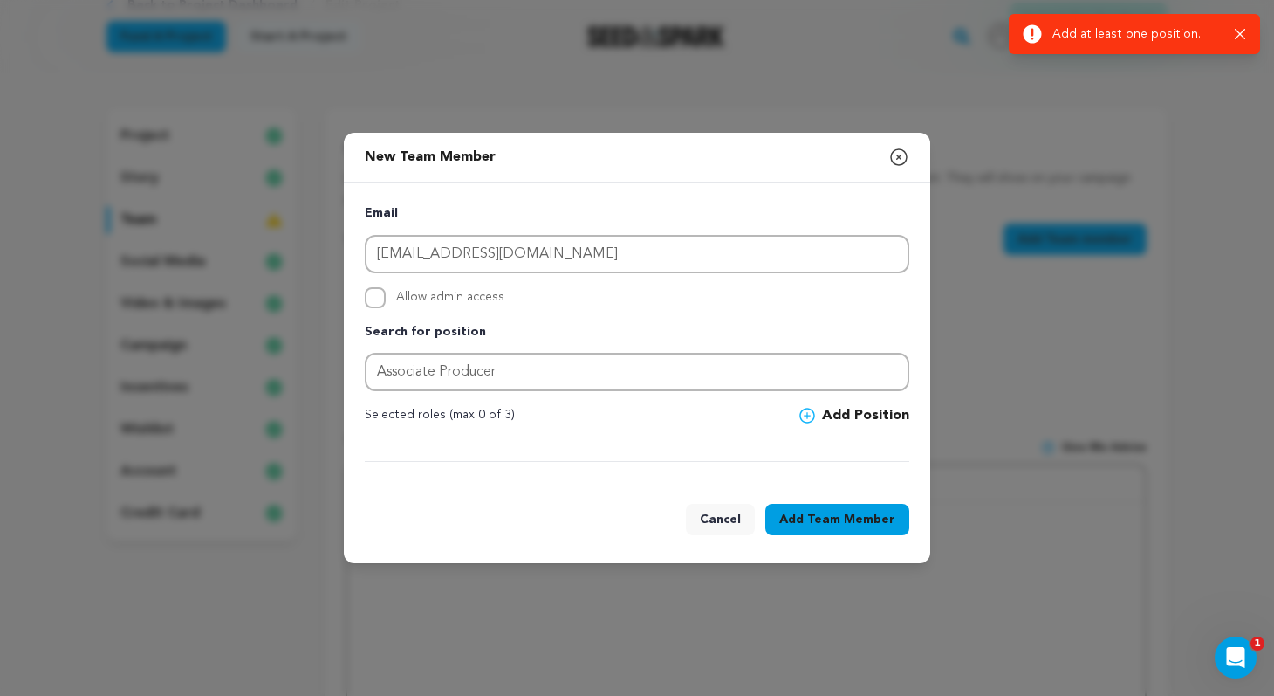
click at [881, 418] on button "Add Position" at bounding box center [855, 415] width 110 height 21
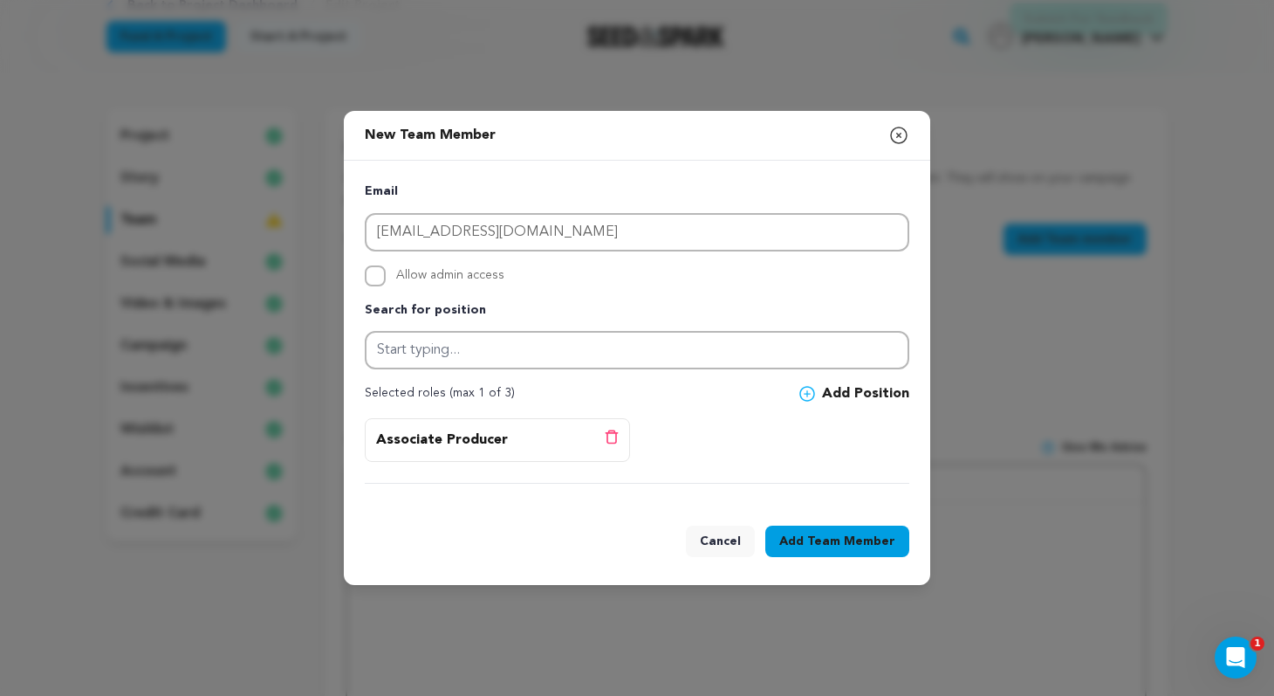
click at [869, 543] on span "Team Member" at bounding box center [851, 540] width 88 height 17
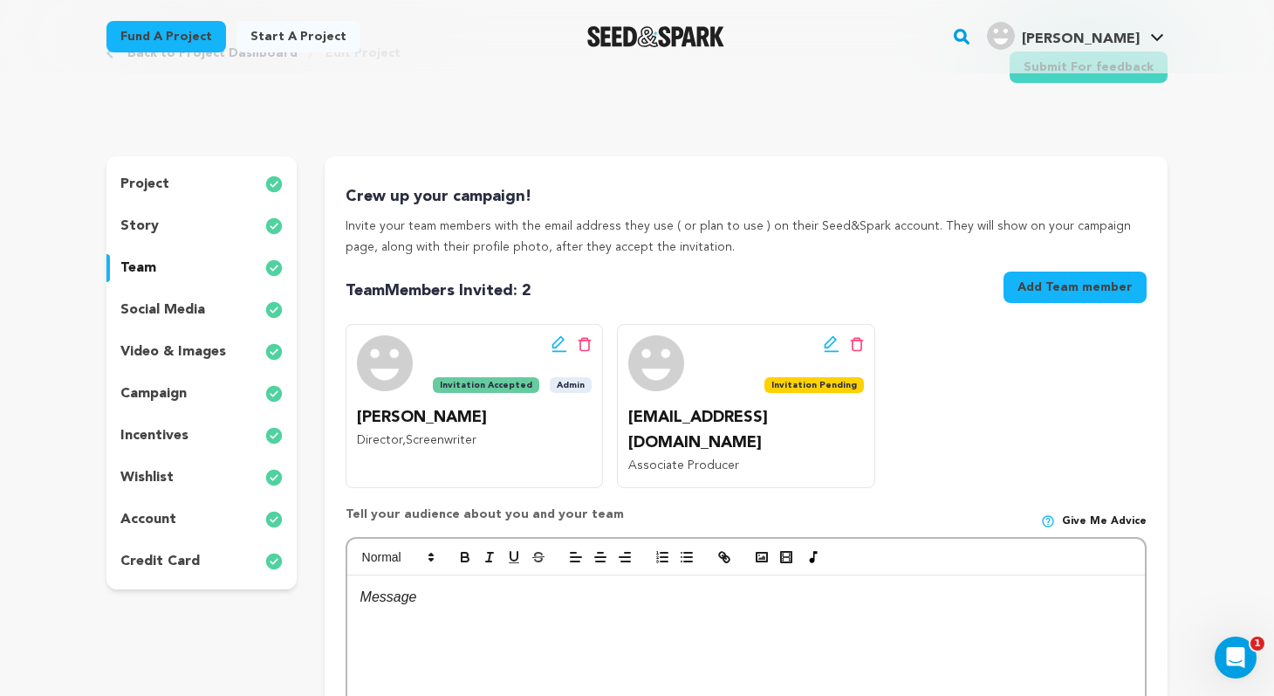
scroll to position [67, 0]
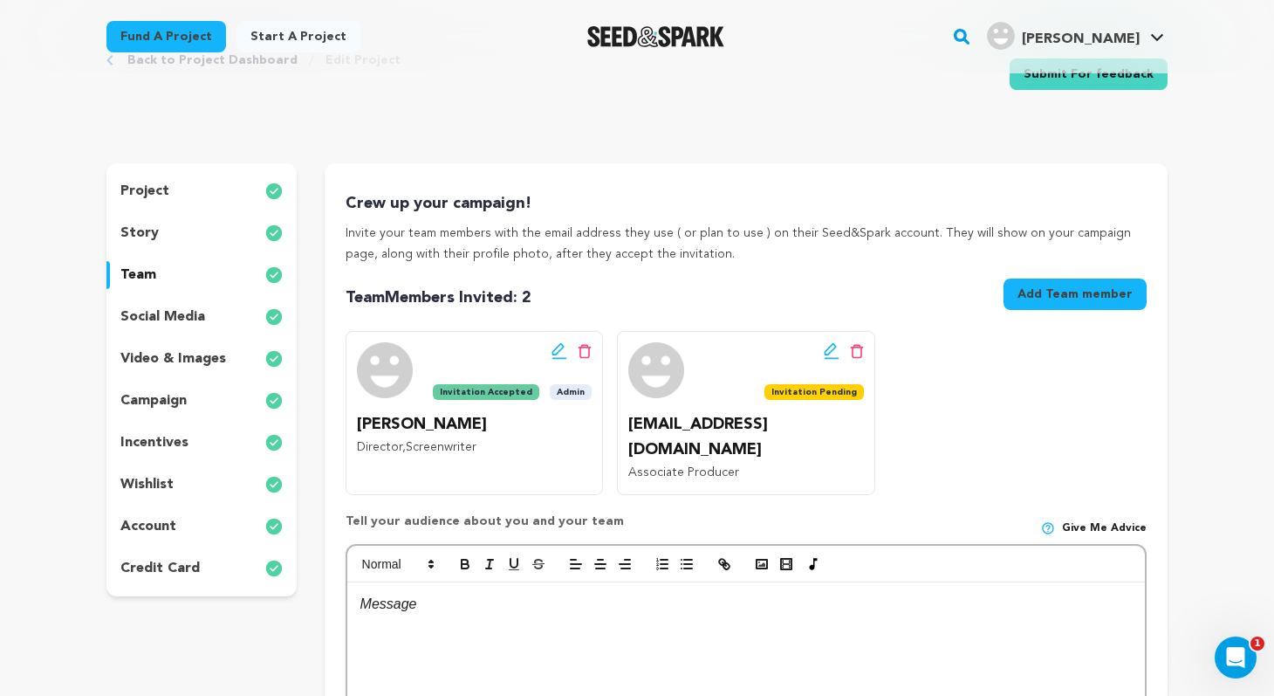
click at [1080, 299] on button "Add Team member" at bounding box center [1075, 293] width 143 height 31
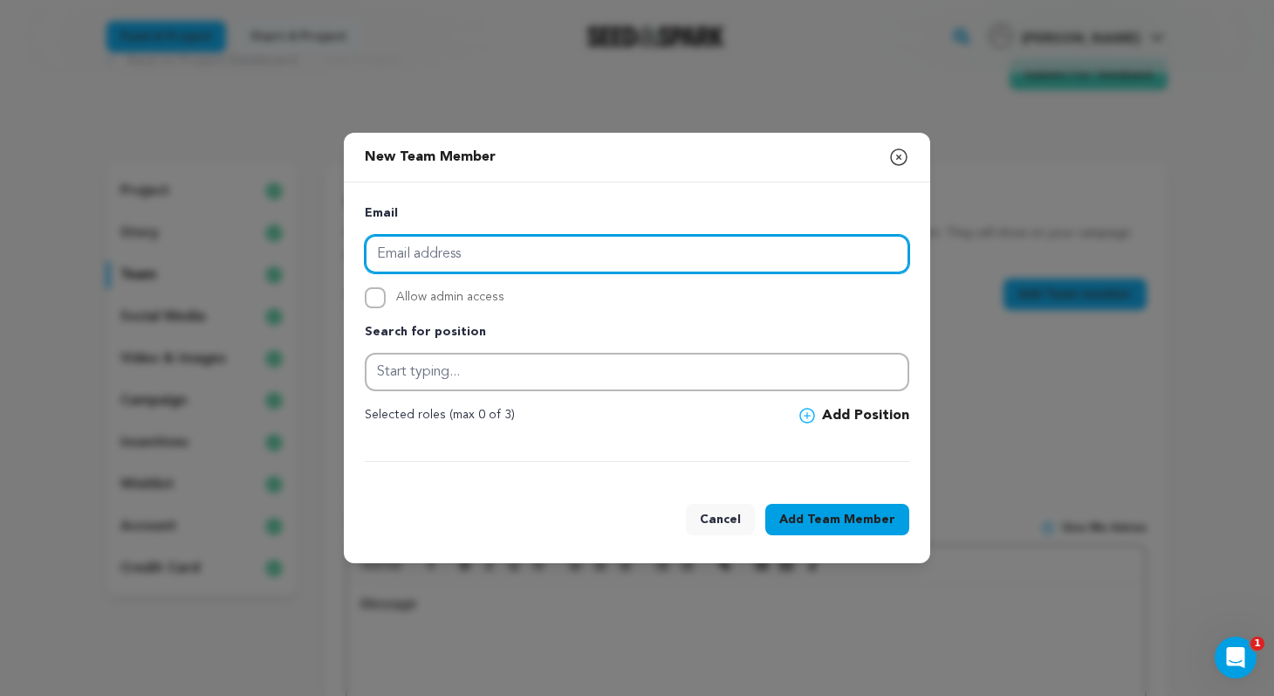
click at [485, 253] on input "email" at bounding box center [637, 254] width 545 height 38
paste input "[EMAIL_ADDRESS][DOMAIN_NAME]"
type input "[EMAIL_ADDRESS][DOMAIN_NAME]"
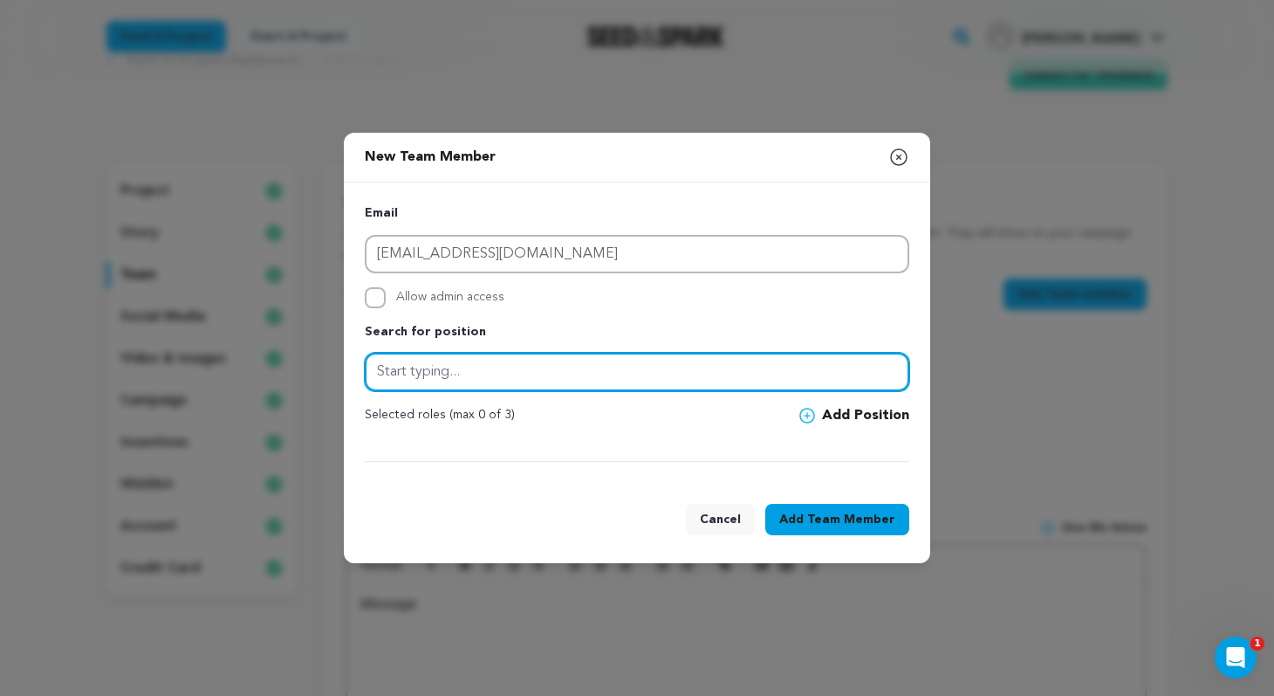
click at [485, 375] on input "text" at bounding box center [637, 372] width 545 height 38
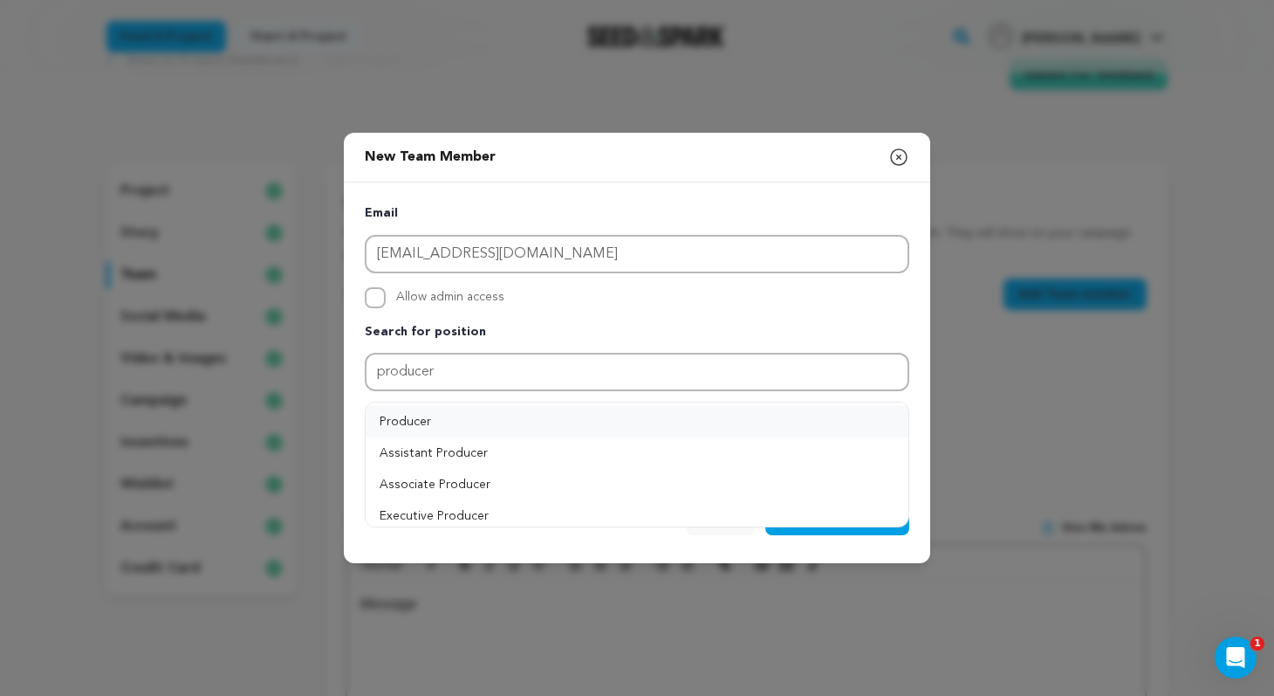
click at [387, 418] on button "Producer" at bounding box center [637, 421] width 543 height 31
type input "Producer"
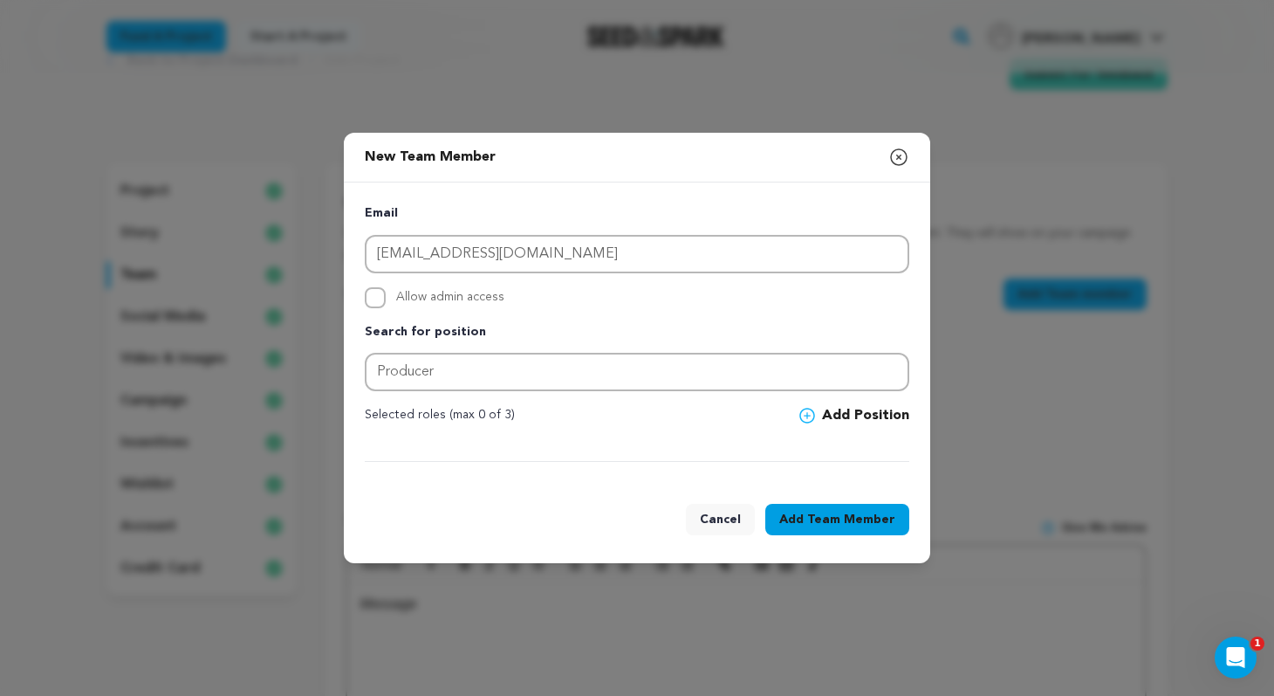
click at [862, 525] on span "Team Member" at bounding box center [851, 519] width 88 height 17
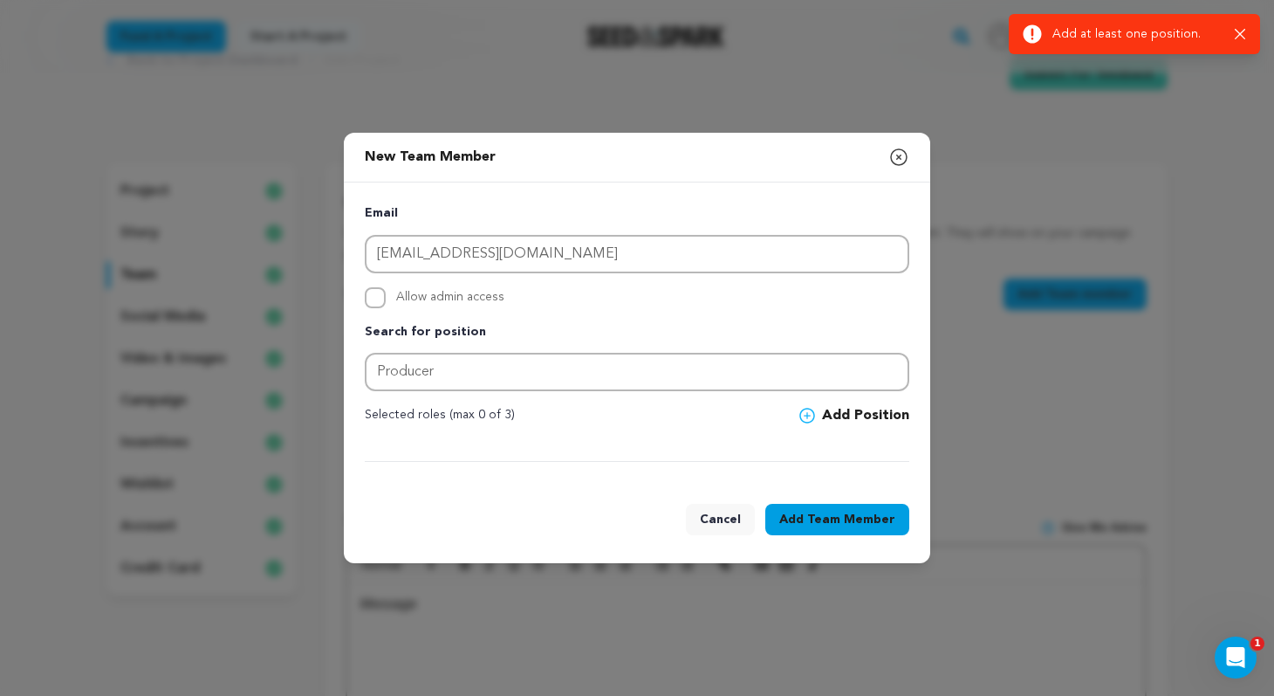
click at [855, 413] on button "Add Position" at bounding box center [855, 415] width 110 height 21
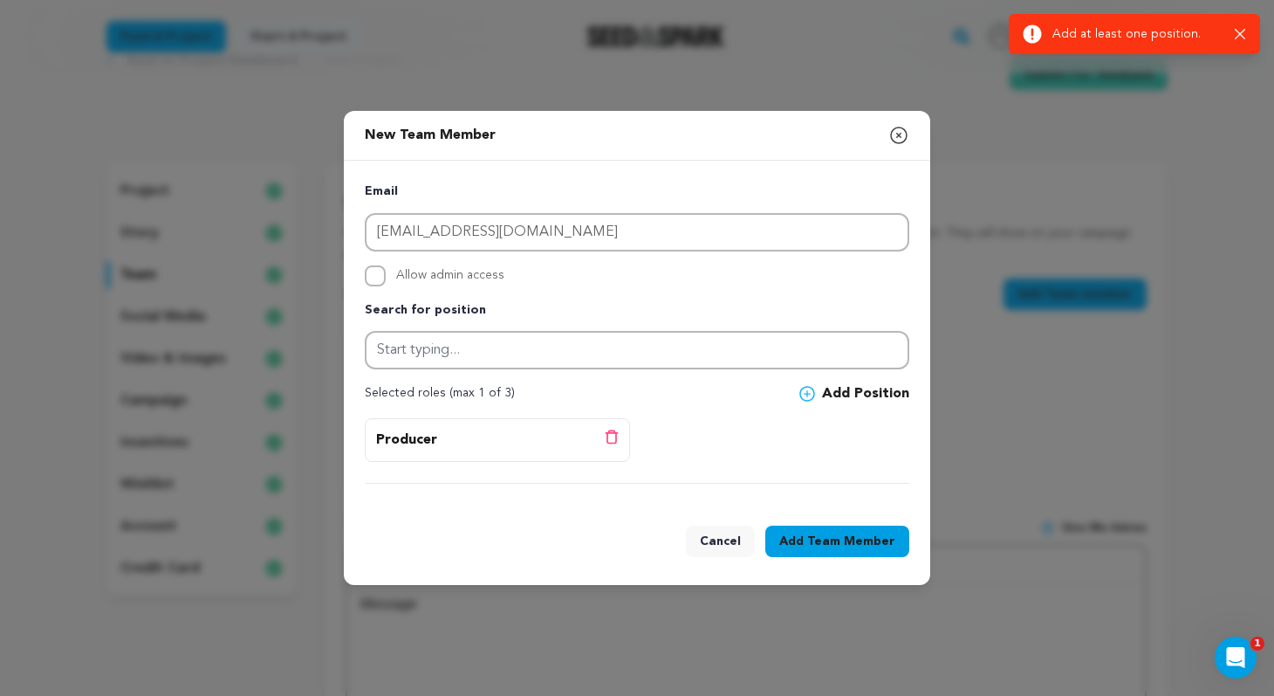
click at [839, 539] on span "Team Member" at bounding box center [851, 540] width 88 height 17
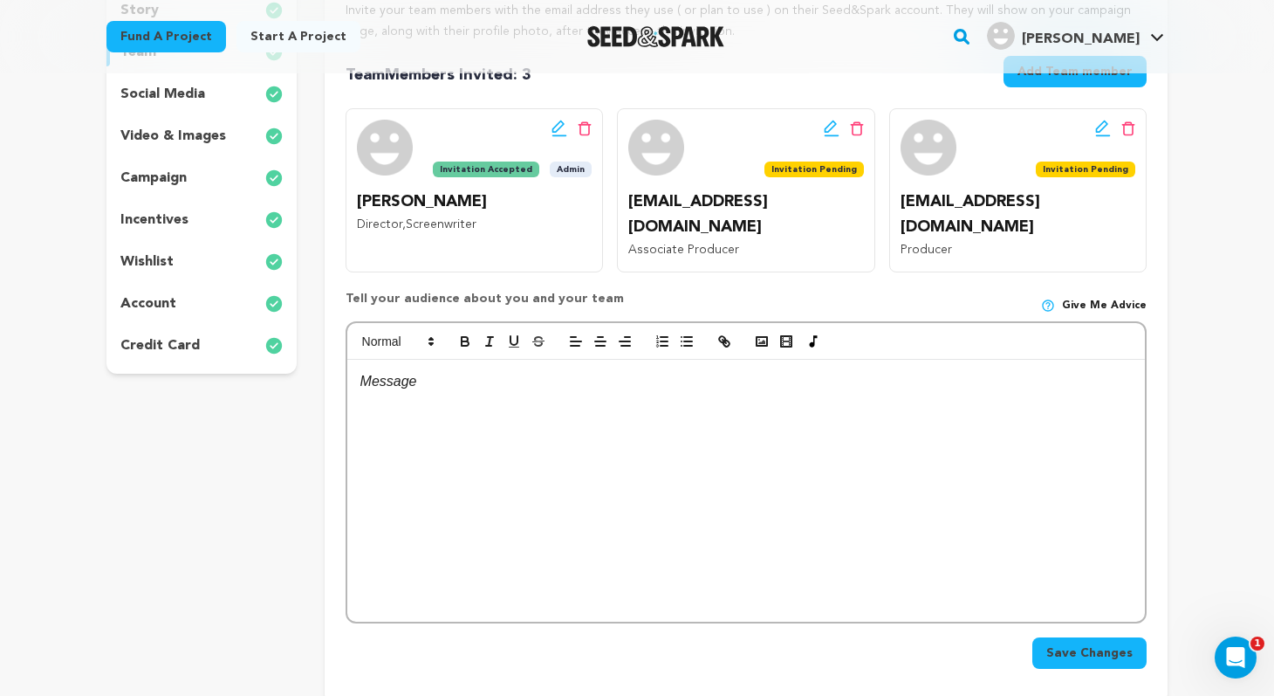
scroll to position [219, 0]
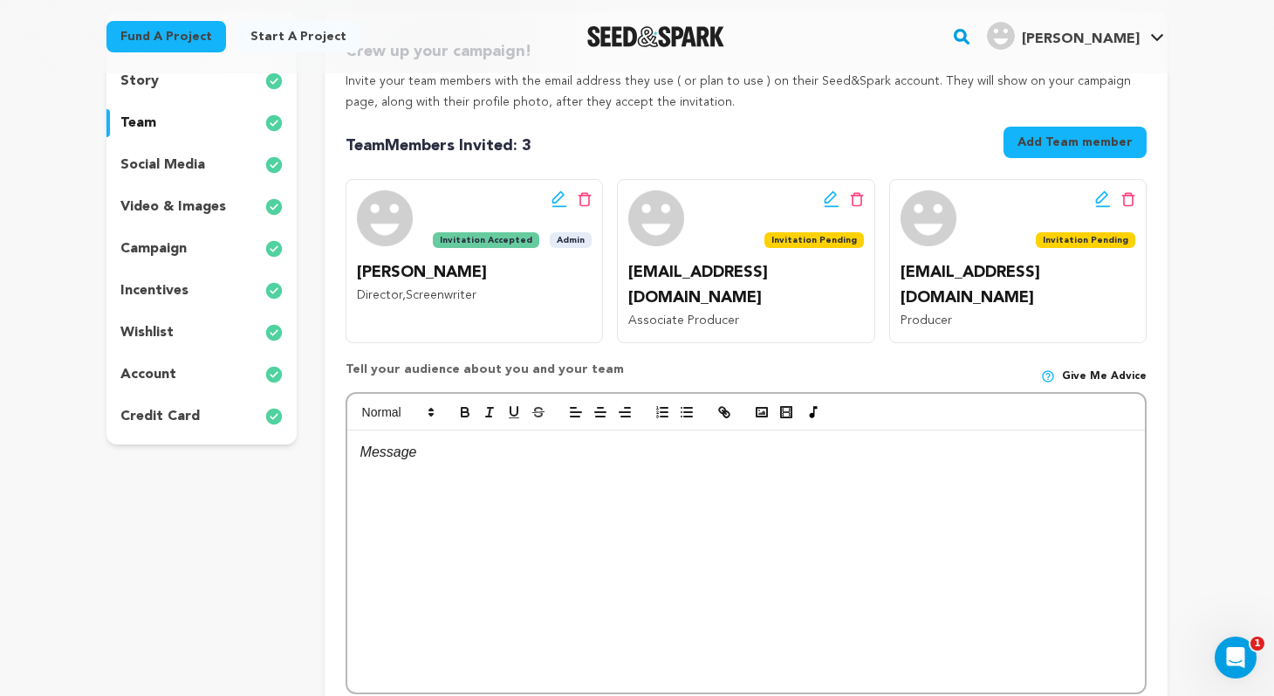
click at [941, 450] on div at bounding box center [746, 561] width 798 height 262
drag, startPoint x: 609, startPoint y: 337, endPoint x: 370, endPoint y: 326, distance: 239.5
click at [370, 343] on div "Tell your audience about you and your team Give me advice Save Changes" at bounding box center [746, 541] width 801 height 396
copy p "Tell your audience about you and your team"
click at [513, 471] on div at bounding box center [746, 561] width 798 height 262
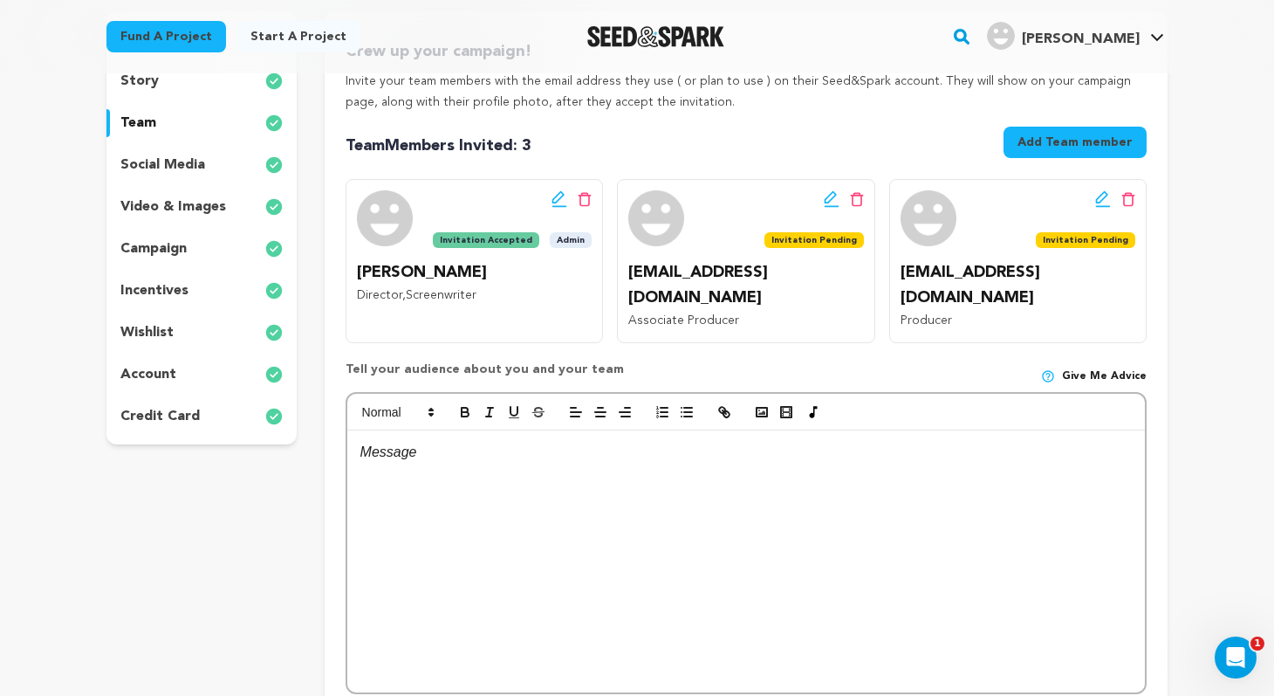
paste div
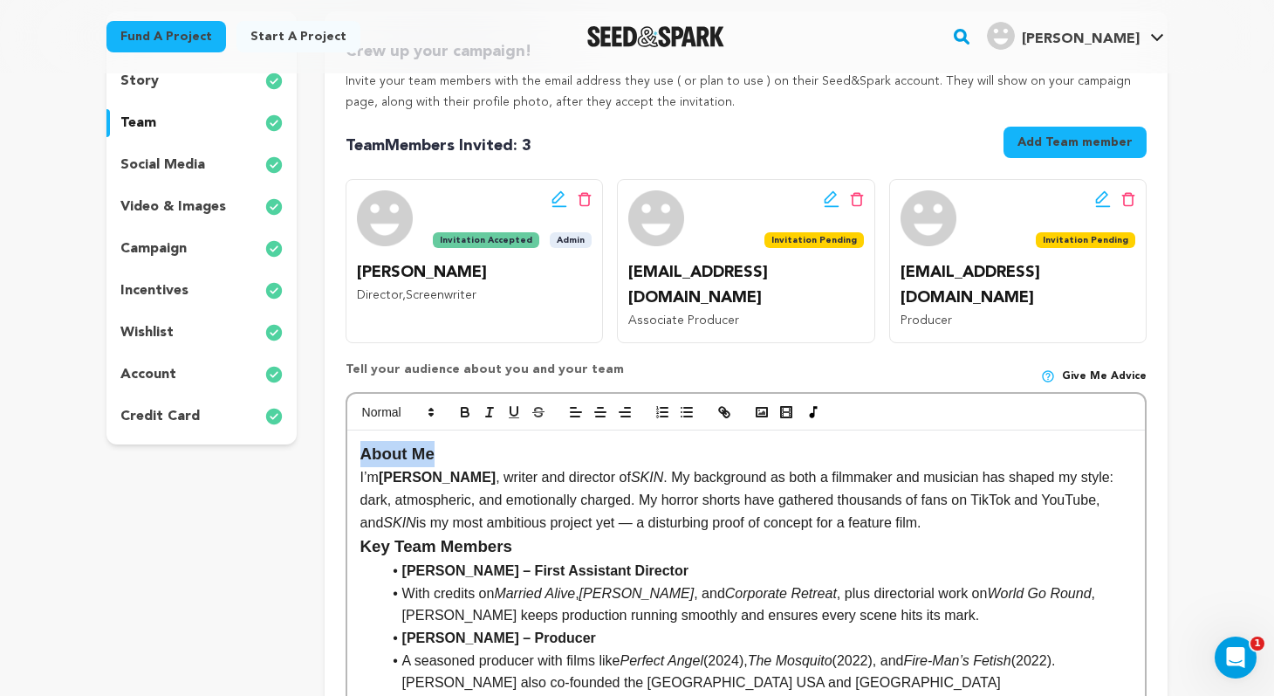
drag, startPoint x: 468, startPoint y: 429, endPoint x: 324, endPoint y: 429, distance: 144.0
click at [325, 429] on div "Crew up your campaign! Invite your team members with the email address they use…" at bounding box center [746, 577] width 843 height 1132
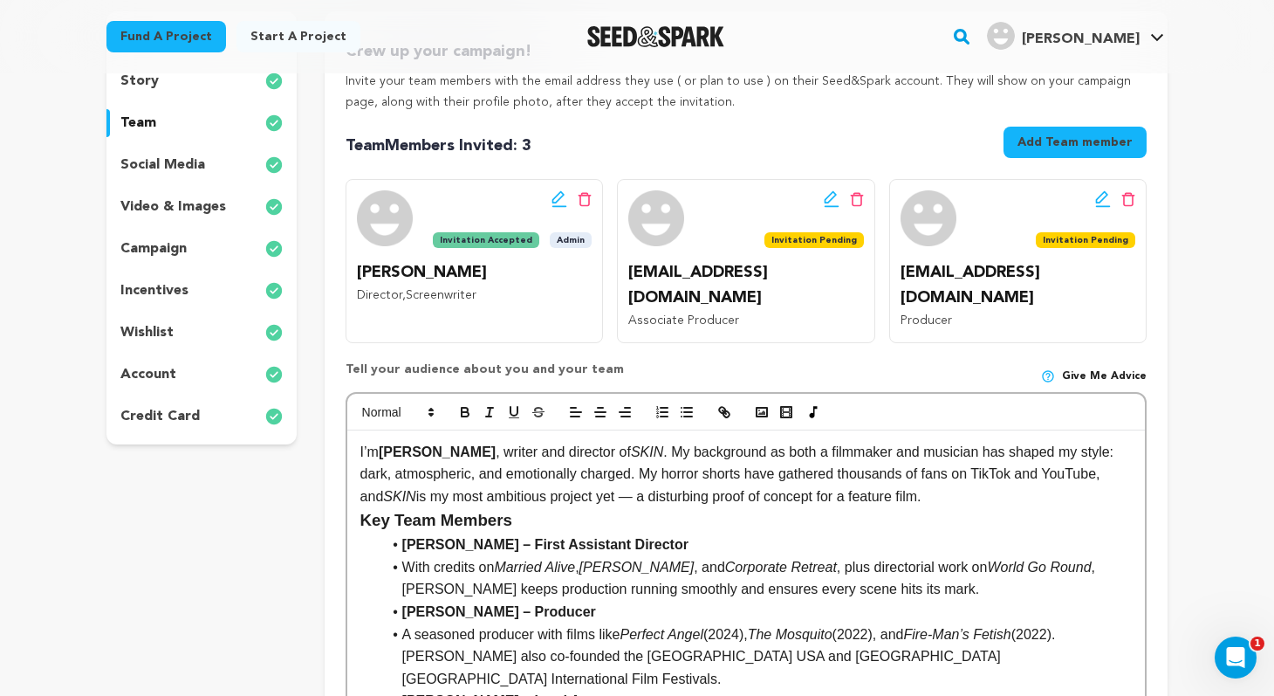
click at [644, 470] on p "I’m Julien Martre , writer and director of SKIN . My background as both a filmm…" at bounding box center [747, 474] width 772 height 67
click at [648, 446] on p "I’m Julien Martre , writer and director of SKIN . My background as both a filmm…" at bounding box center [747, 474] width 772 height 67
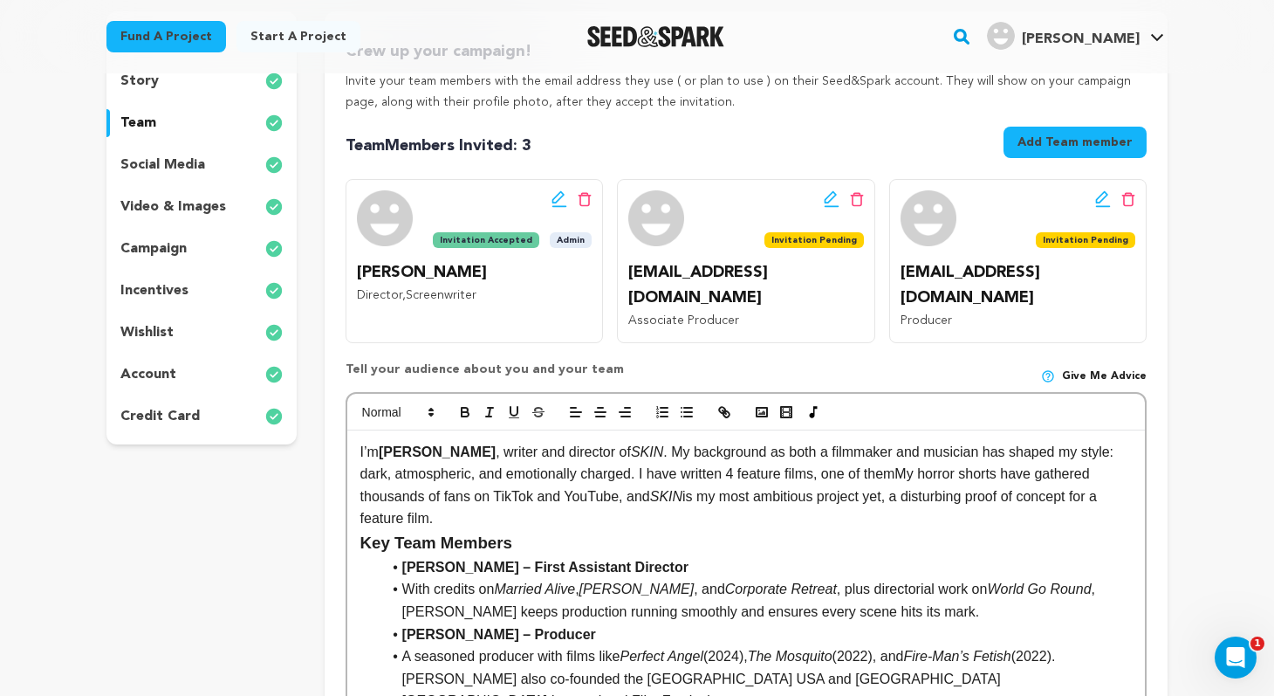
drag, startPoint x: 437, startPoint y: 495, endPoint x: 354, endPoint y: 433, distance: 103.5
copy p "I’m Julien Martre , writer and director of SKIN . My background as both a filmm…"
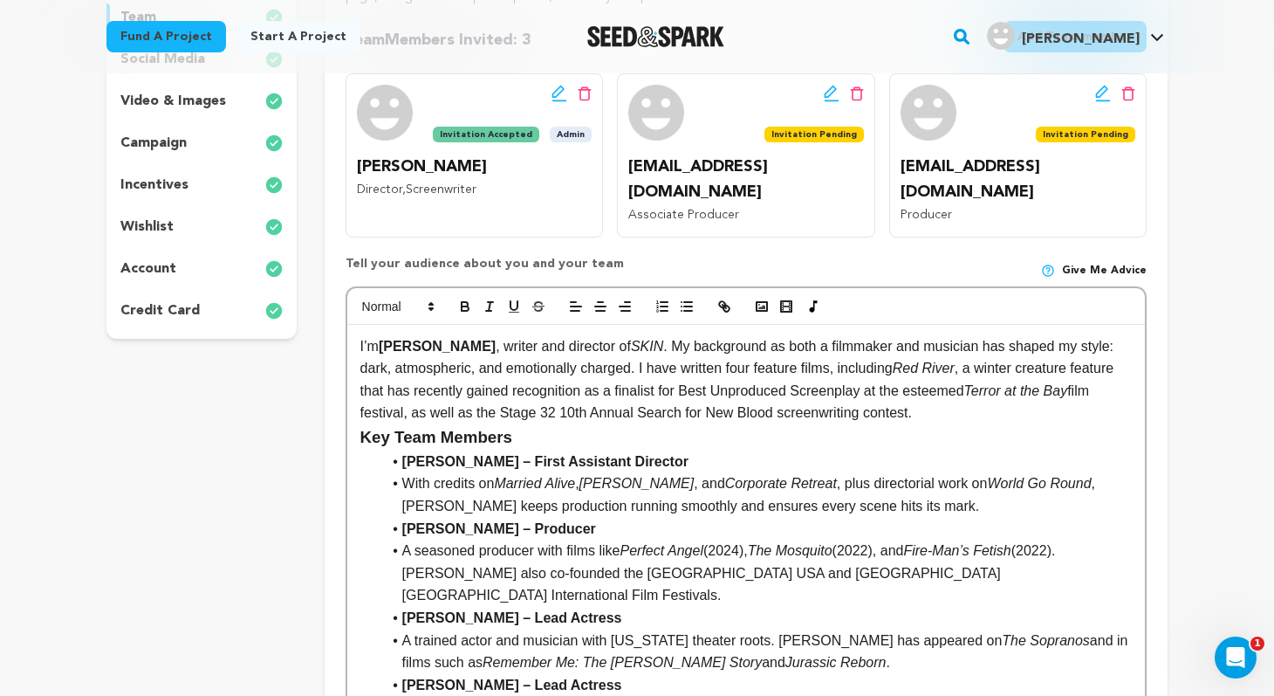
scroll to position [367, 0]
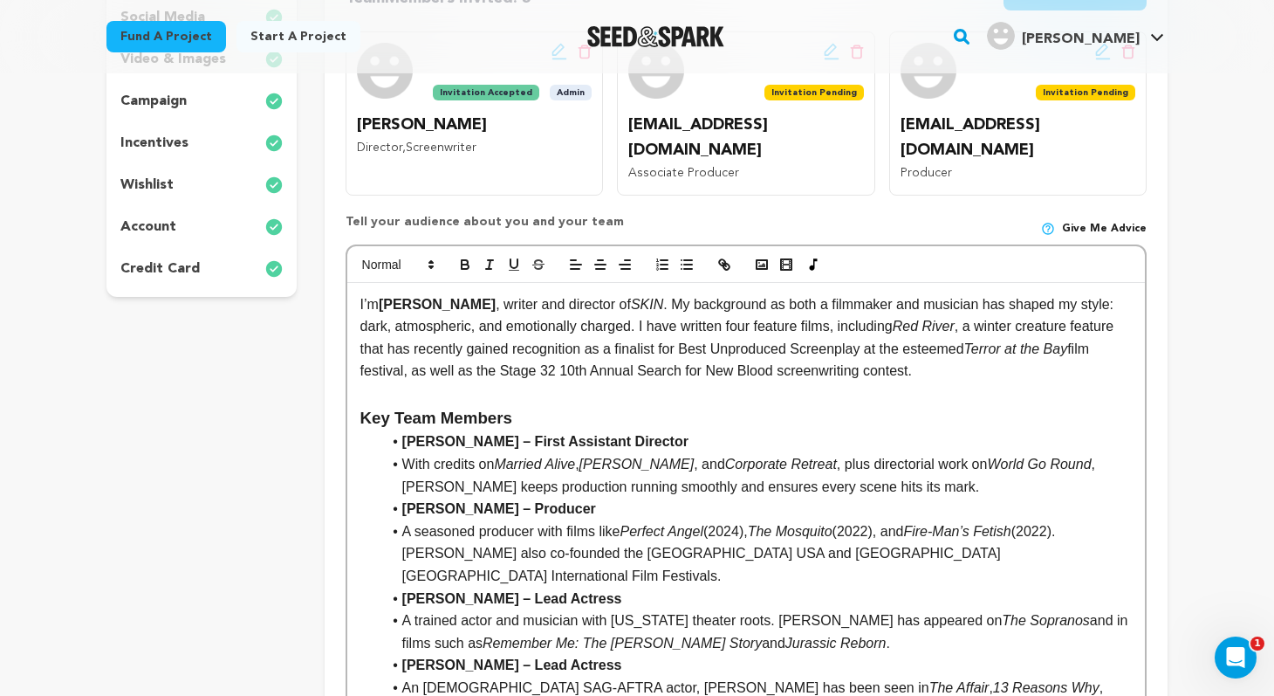
click at [814, 293] on p "I’m Julien Martre , writer and director of SKIN . My background as both a filmm…" at bounding box center [747, 337] width 772 height 89
click at [429, 301] on p "I’m Julien Martre , writer and director of SKIN . My background as both an acto…" at bounding box center [747, 337] width 772 height 89
click at [457, 302] on p "I’m Julien Martre , writer and director of SKIN . My background as both an acto…" at bounding box center [747, 337] width 772 height 89
click at [710, 405] on h3 "Key Team Members" at bounding box center [747, 418] width 772 height 26
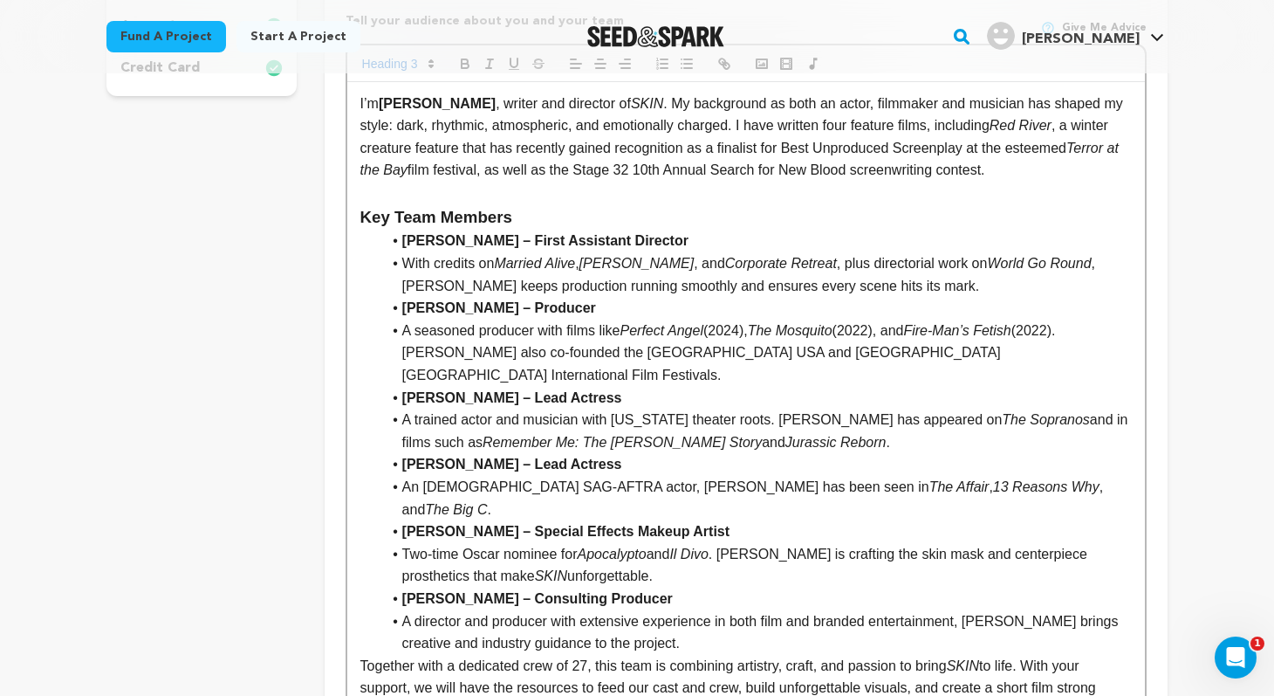
scroll to position [574, 0]
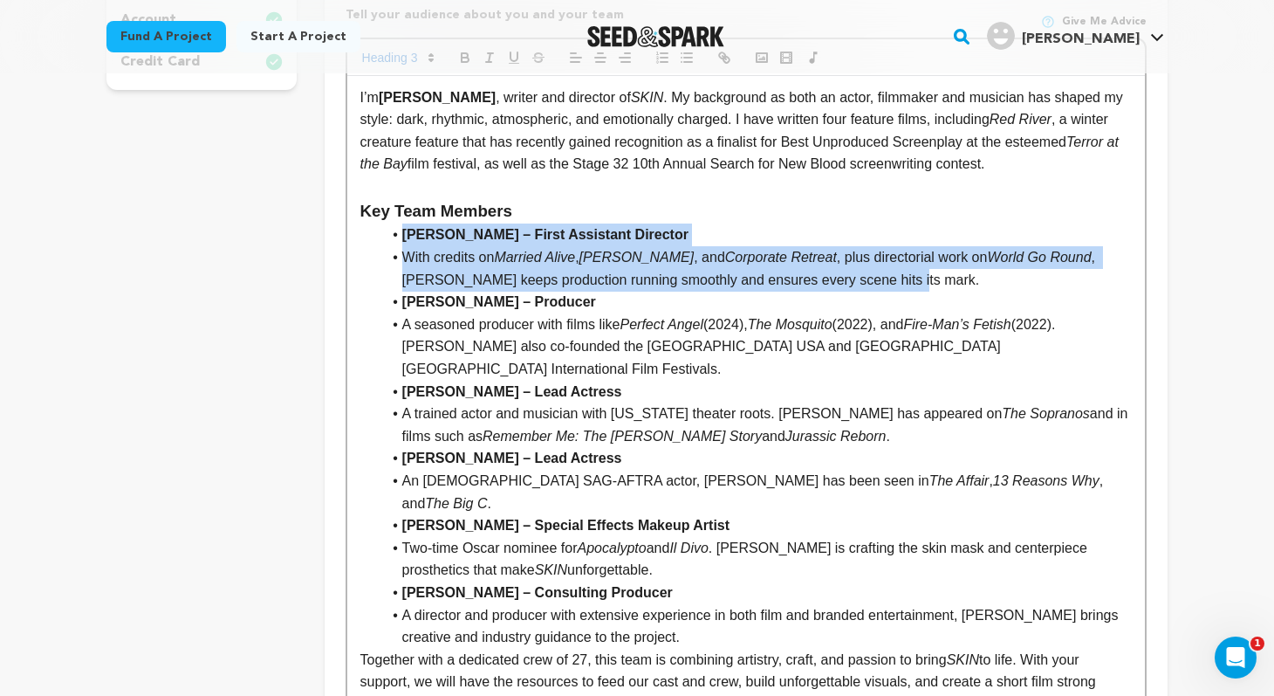
drag, startPoint x: 851, startPoint y: 257, endPoint x: 391, endPoint y: 217, distance: 461.7
click at [391, 223] on ul "Kevin Prescott – First Assistant Director With credits on Married Alive , Isaac…" at bounding box center [747, 435] width 772 height 424
copy ul "Kevin Prescott – First Assistant Director With credits on Married Alive , Isaac…"
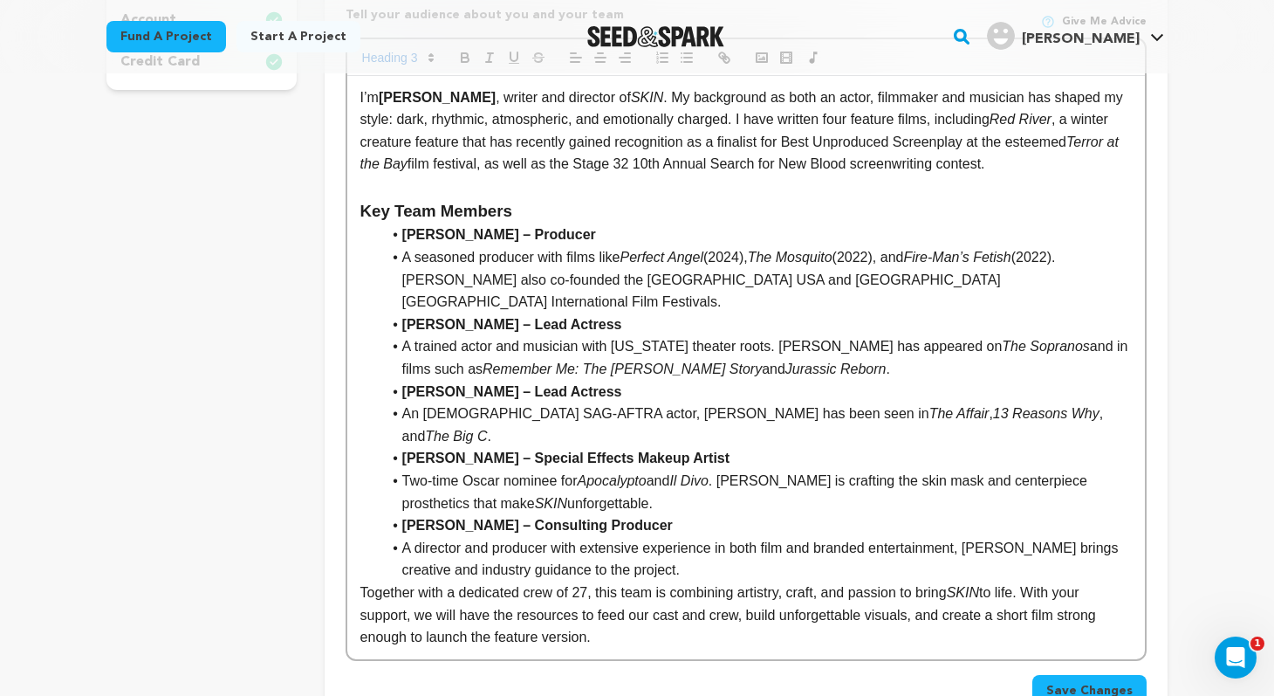
click at [641, 470] on li "Two-time Oscar nominee for Apocalypto and Il Divo . Vittorio is crafting the sk…" at bounding box center [756, 492] width 751 height 45
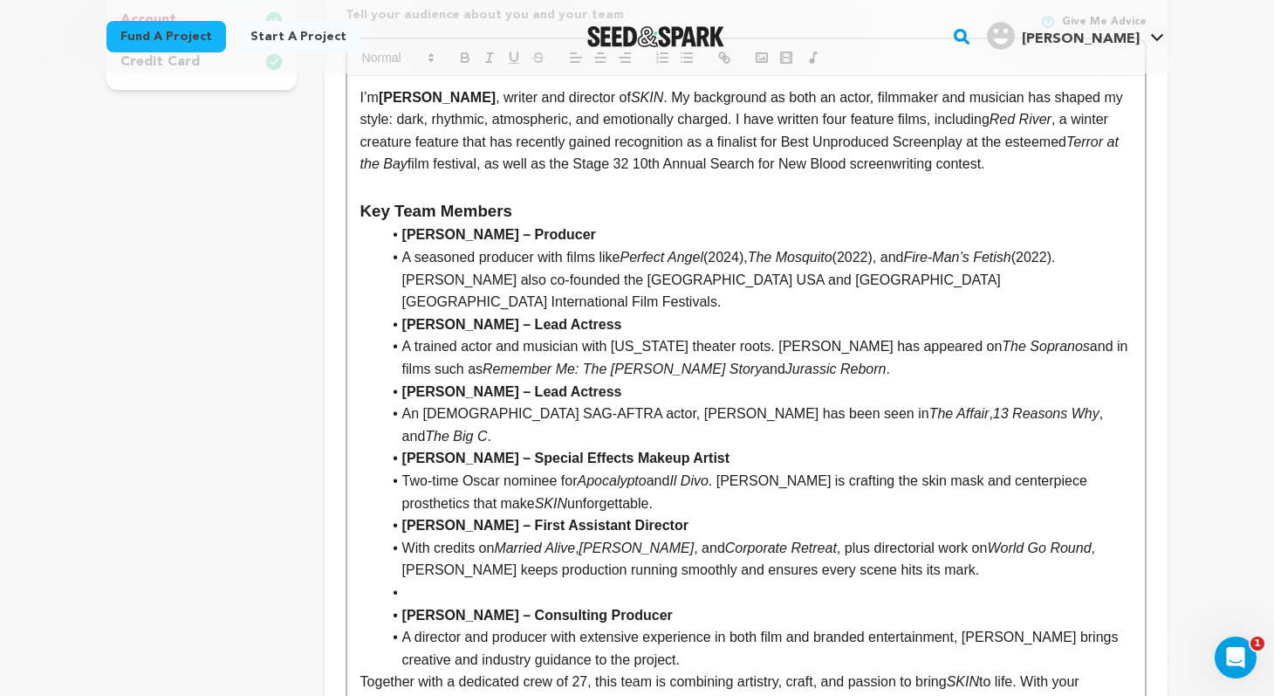
scroll to position [0, 0]
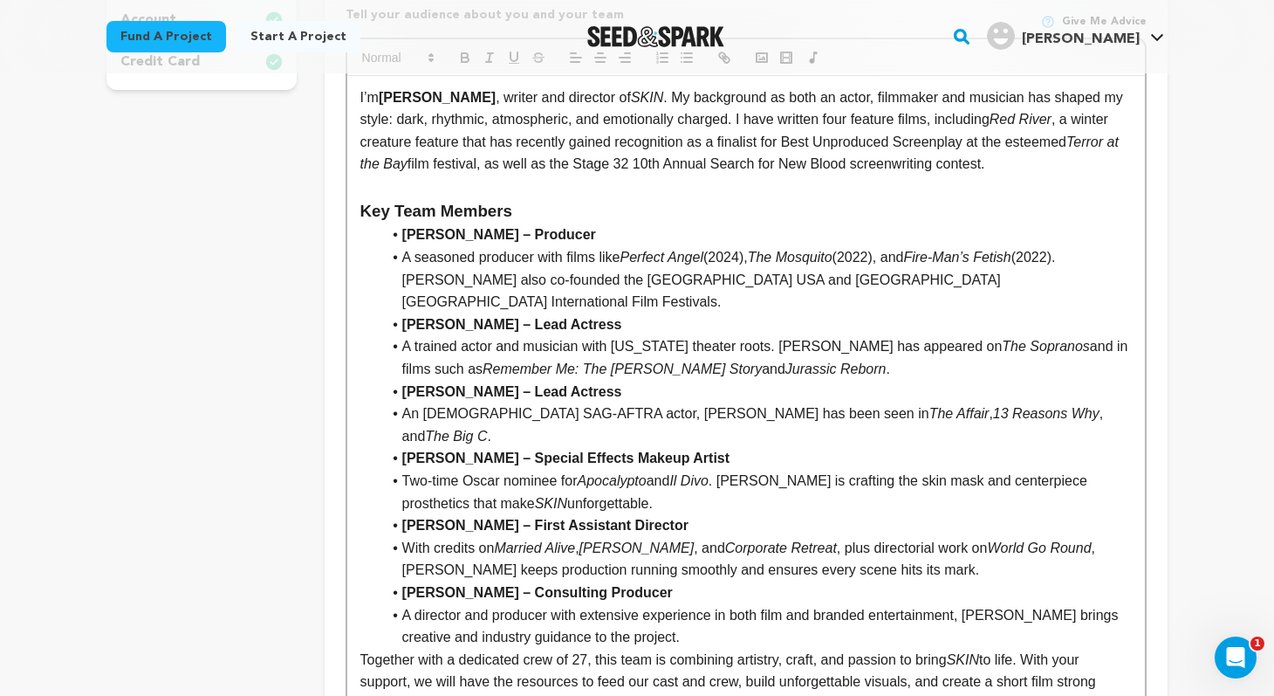
drag, startPoint x: 607, startPoint y: 437, endPoint x: 389, endPoint y: 395, distance: 221.5
click at [389, 395] on ul "Jackie Deschamps – Producer A seasoned producer with films like Perfect Angel (…" at bounding box center [747, 435] width 772 height 424
copy ul "Vittorio Sodano – Special Effects Makeup Artist Two-time Oscar nominee for Apoc…"
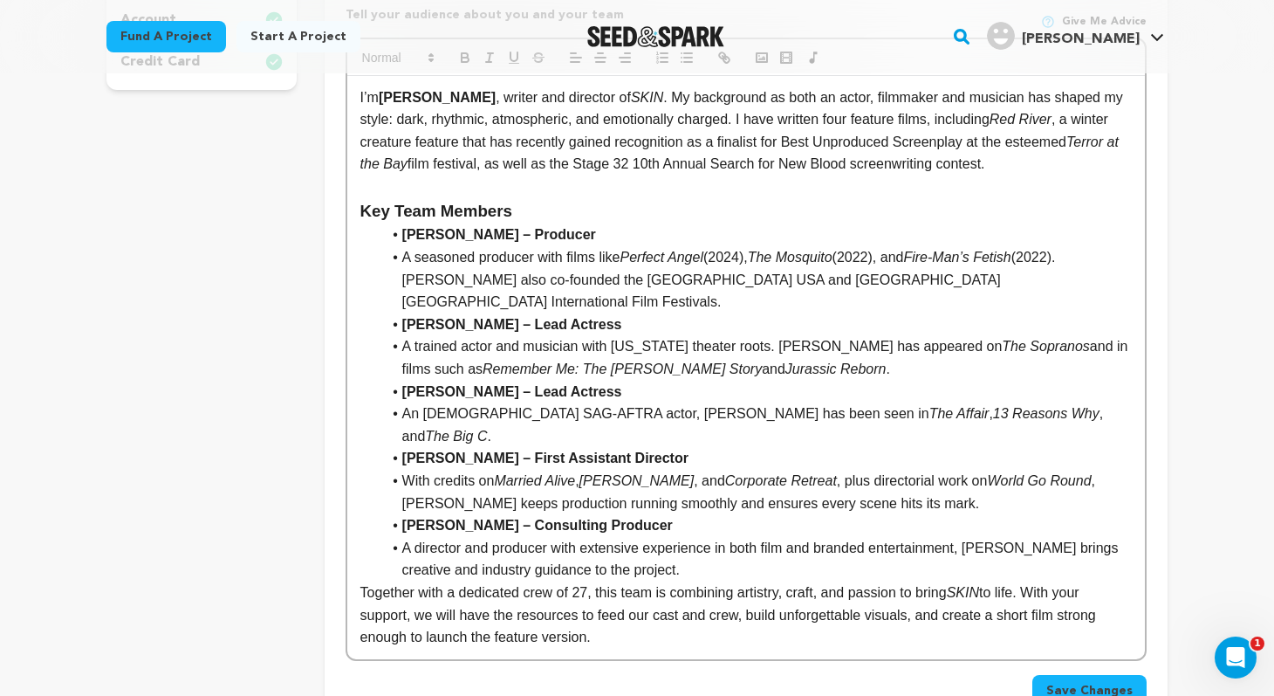
click at [970, 254] on li "A seasoned producer with films like Perfect Angel (2024), The Mosquito (2022), …" at bounding box center [756, 279] width 751 height 67
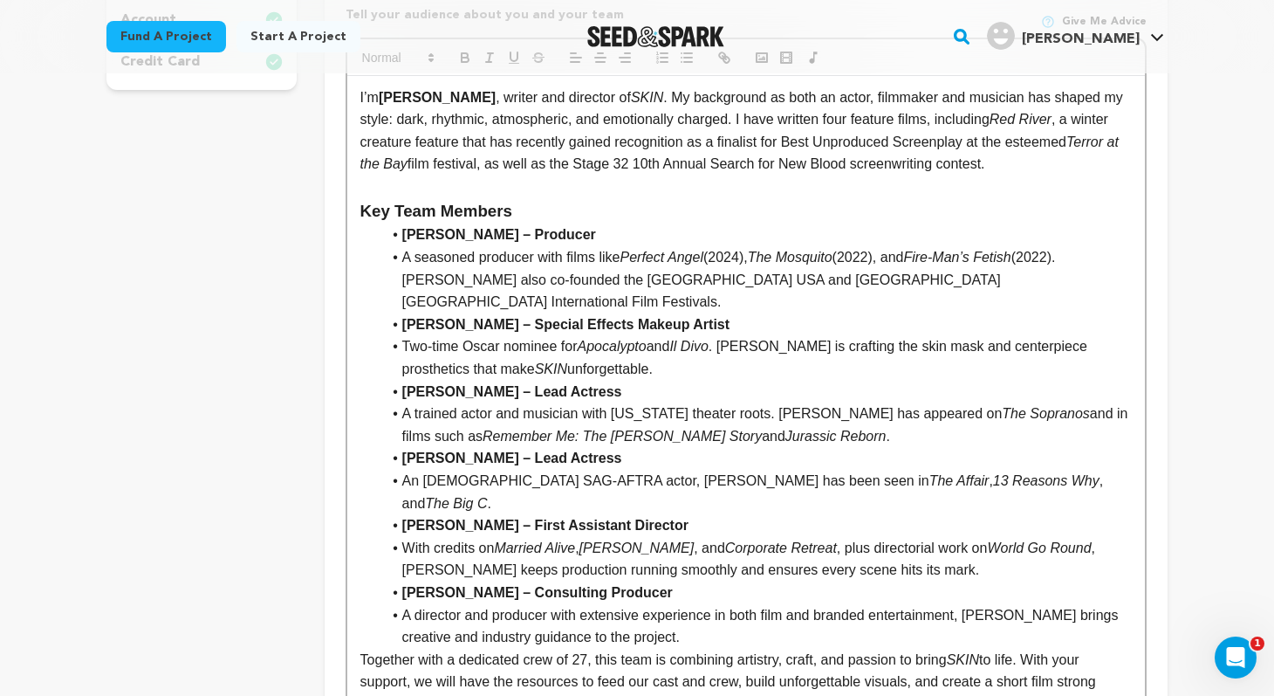
click at [407, 335] on li "Two-time Oscar nominee for Apocalypto and Il Divo . Vittorio is crafting the sk…" at bounding box center [756, 357] width 751 height 45
click at [406, 246] on li "A seasoned producer with films like Perfect Angel (2024), The Mosquito (2022), …" at bounding box center [756, 279] width 751 height 67
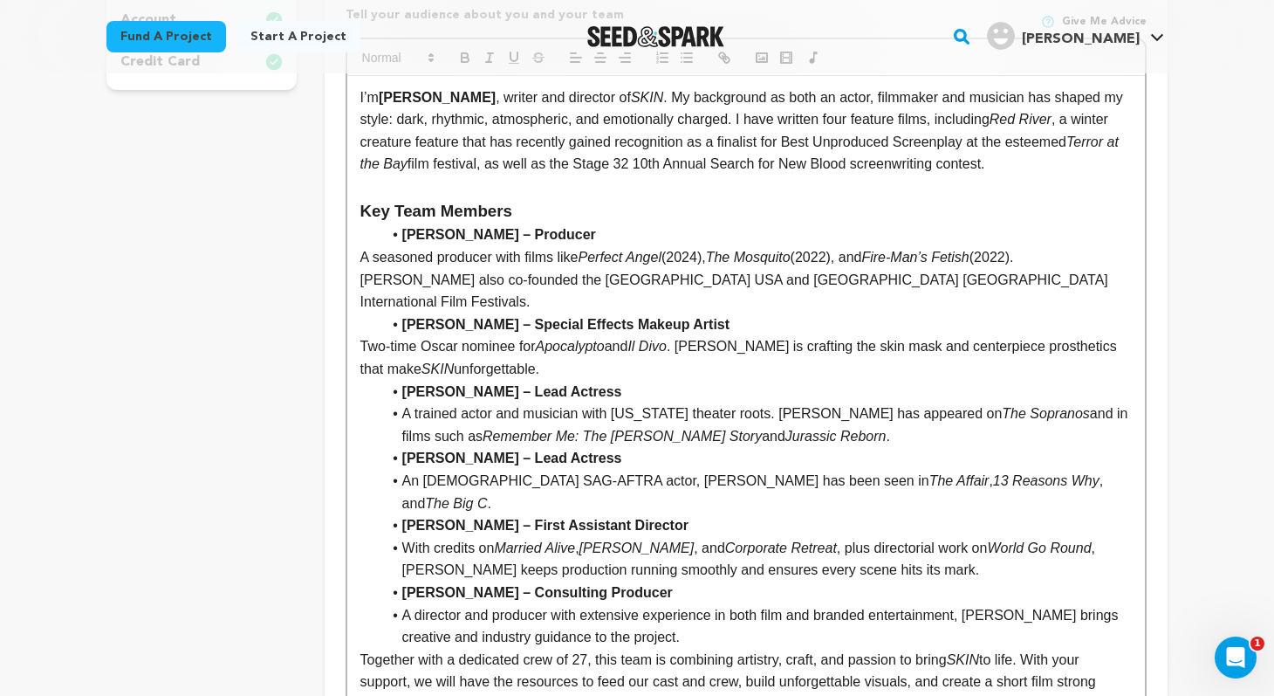
click at [404, 402] on li "A trained actor and musician with New York theater roots. Danielle has appeared…" at bounding box center [756, 424] width 751 height 45
click at [407, 470] on li "An English-born SAG-AFTRA actor, Liz has been seen in The Affair , 13 Reasons W…" at bounding box center [756, 492] width 751 height 45
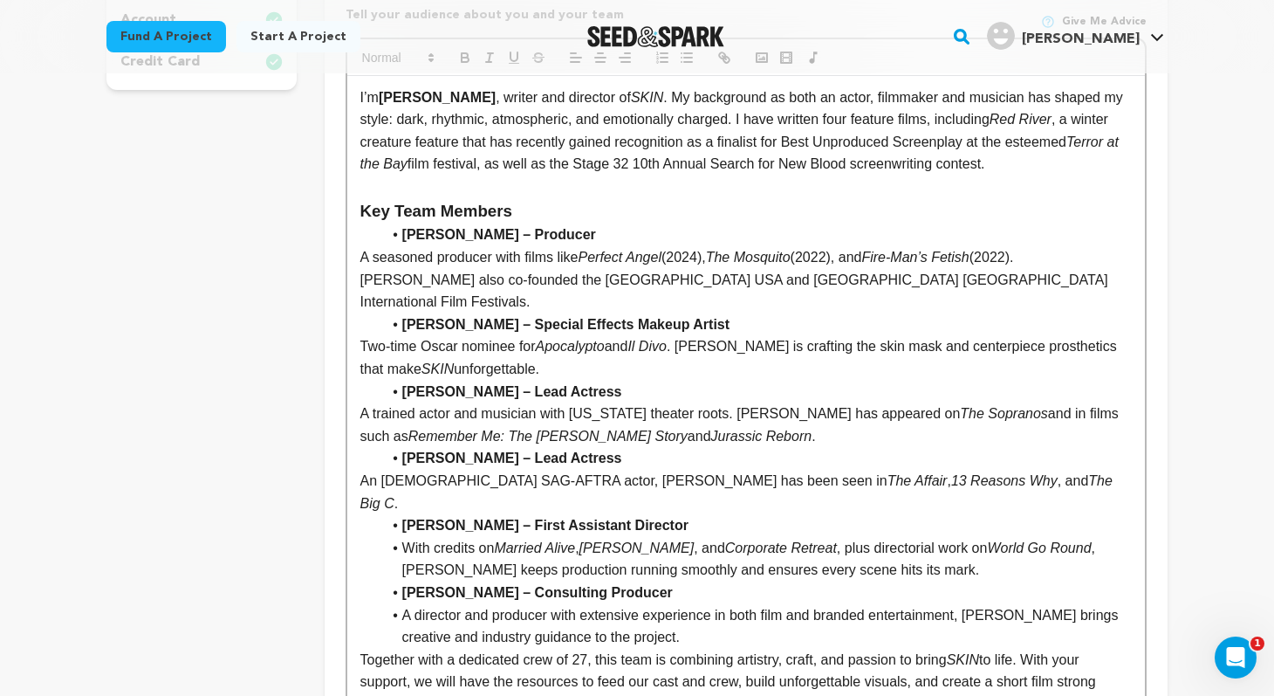
click at [409, 537] on li "With credits on Married Alive , Isaac , and Corporate Retreat , plus directoria…" at bounding box center [756, 559] width 751 height 45
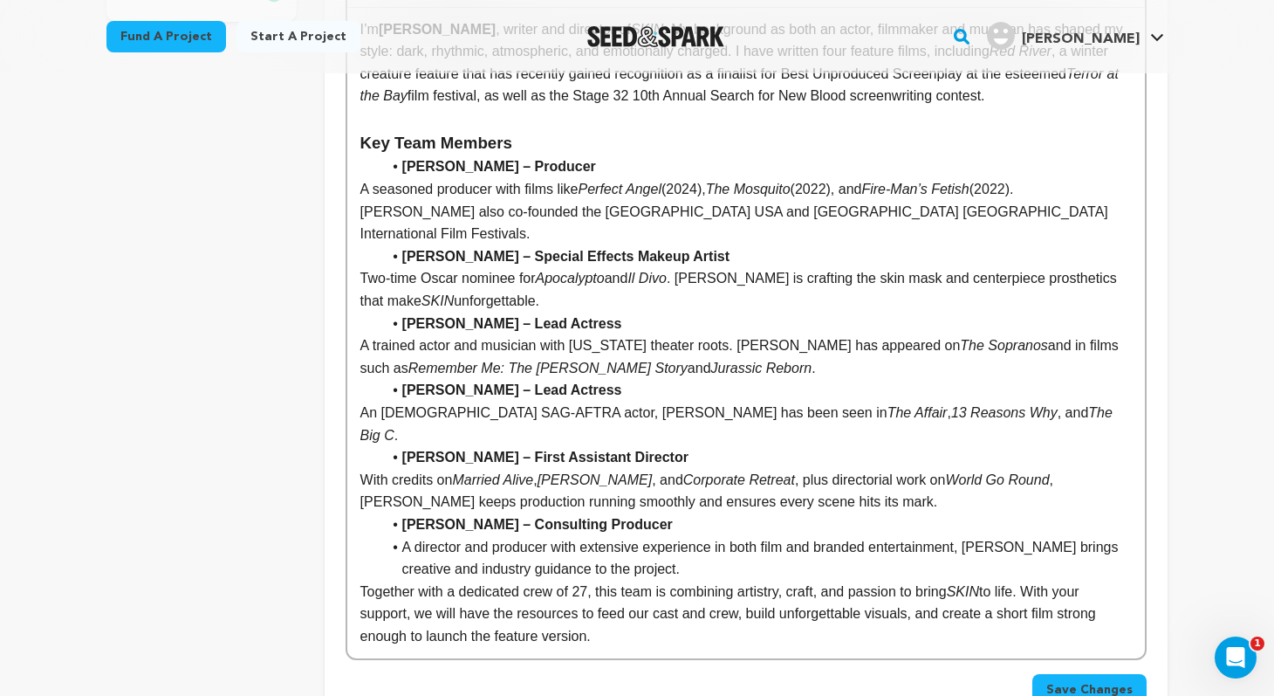
scroll to position [644, 0]
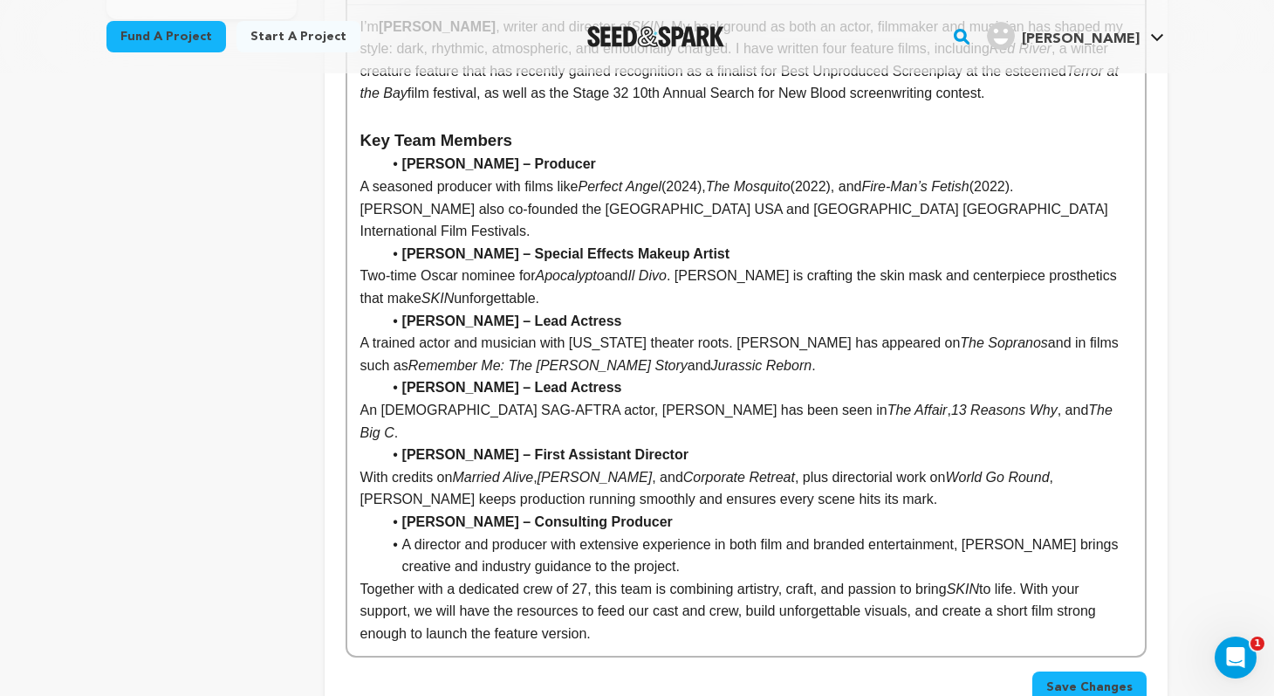
click at [406, 533] on li "A director and producer with extensive experience in both film and branded ente…" at bounding box center [756, 555] width 751 height 45
click at [624, 533] on p "A director and producer with extensive experience in both film and branded ente…" at bounding box center [747, 555] width 772 height 45
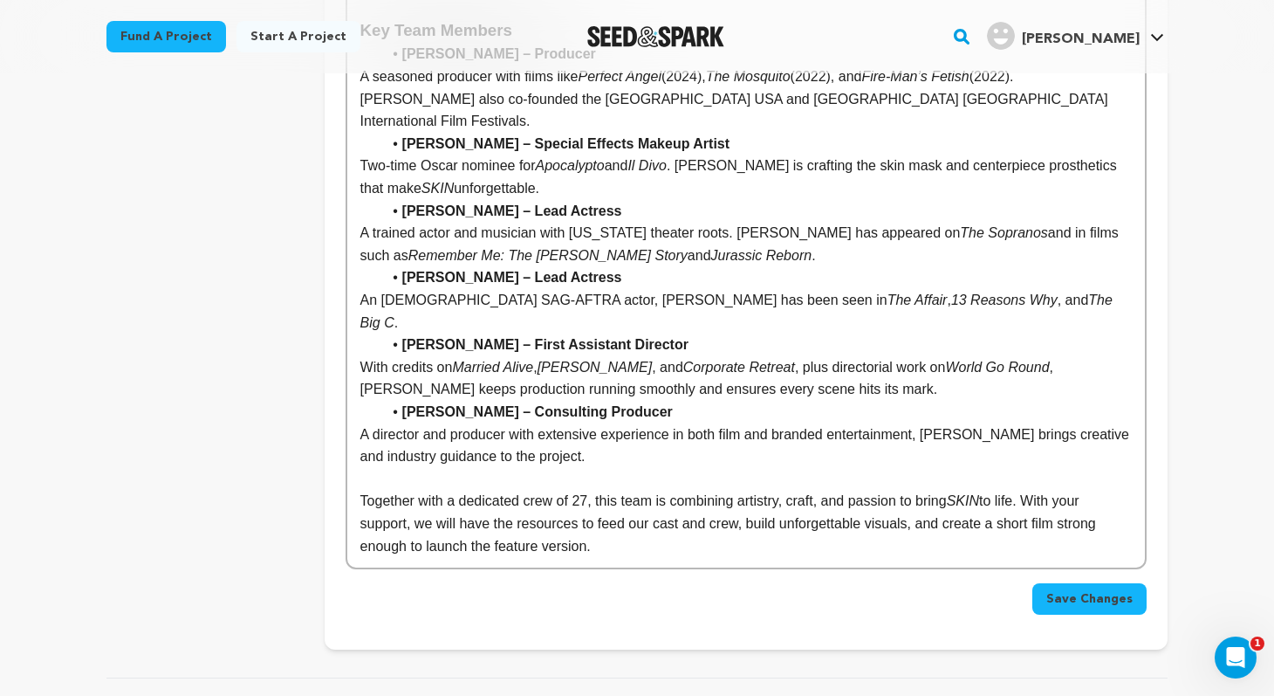
scroll to position [766, 0]
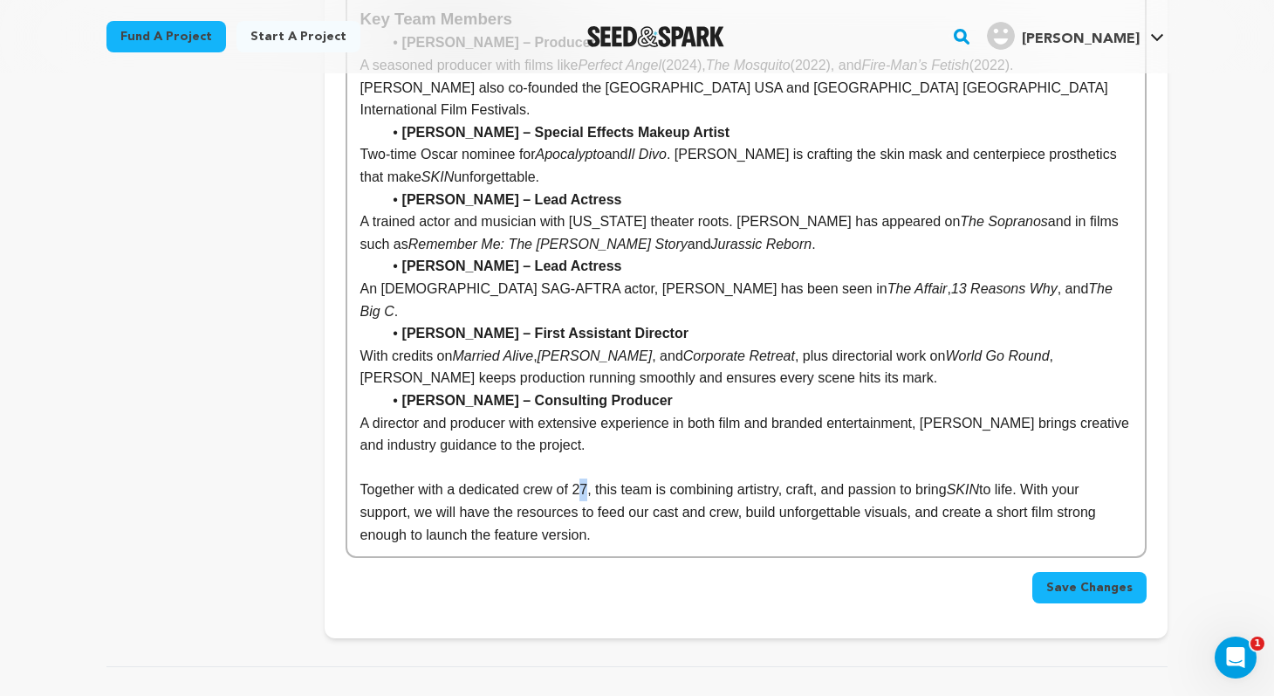
click at [586, 478] on p "Together with a dedicated crew of 27, this team is combining artistry, craft, a…" at bounding box center [747, 511] width 772 height 67
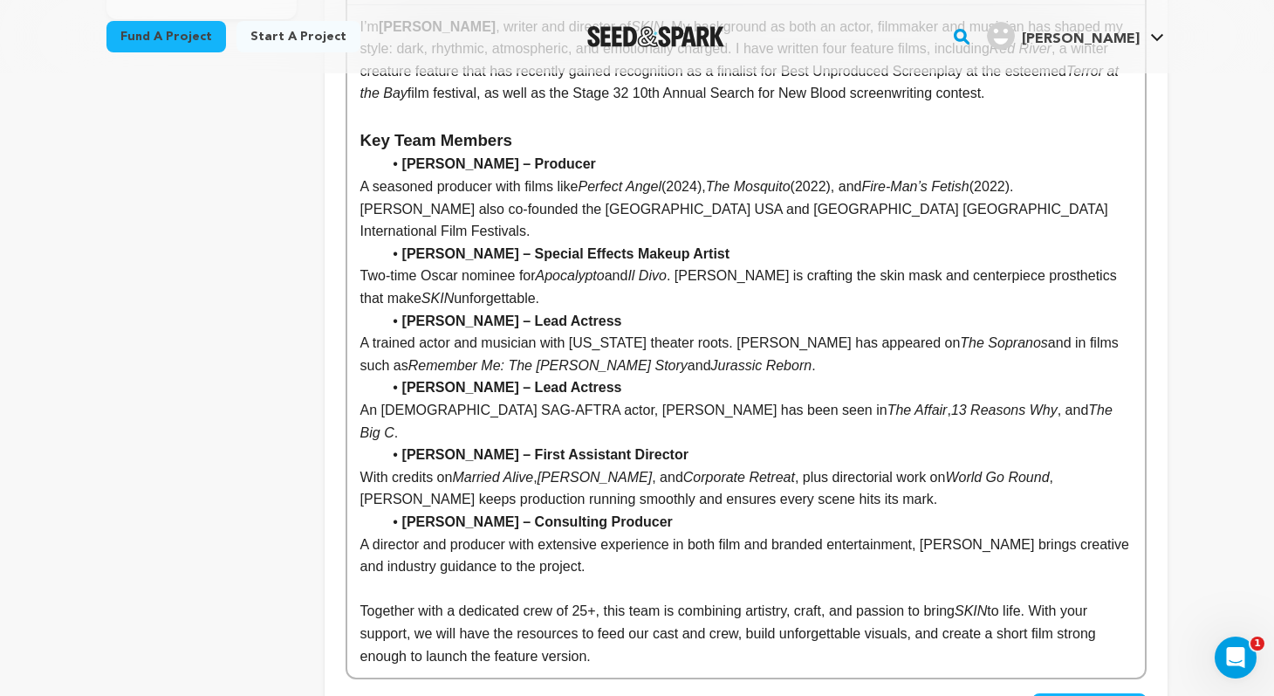
scroll to position [647, 0]
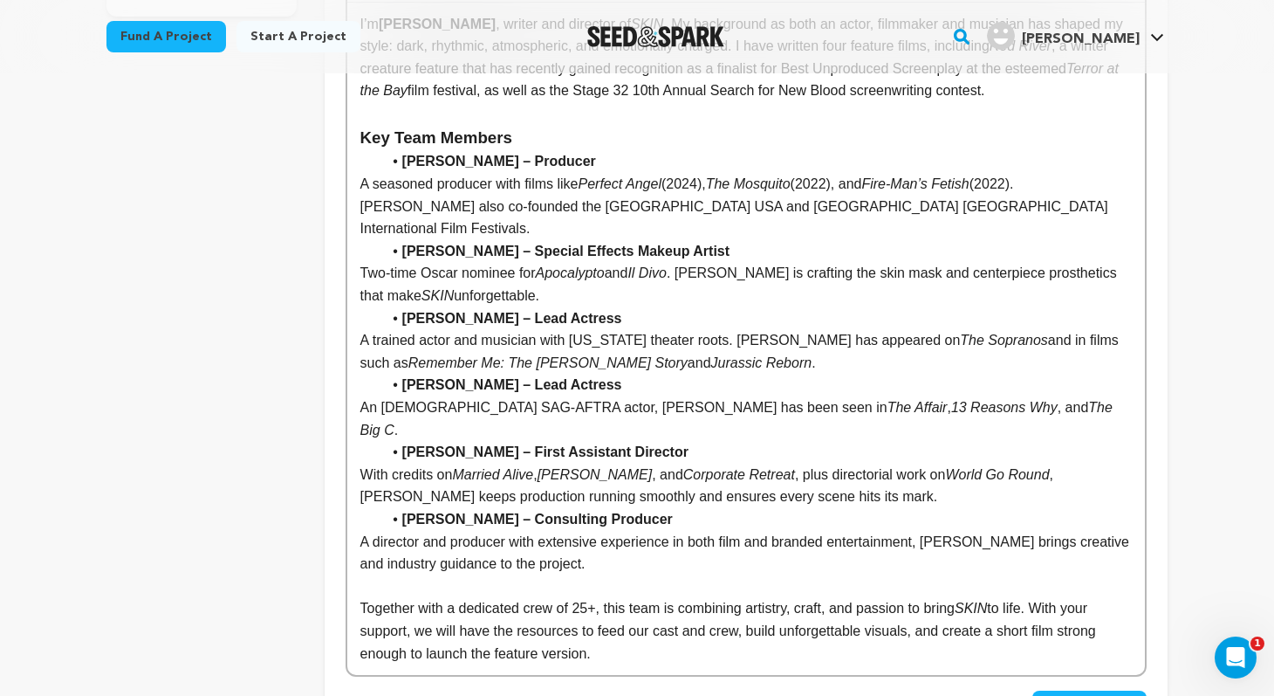
click at [553, 444] on strong "Kevin Prescott – First Assistant Director" at bounding box center [545, 451] width 286 height 15
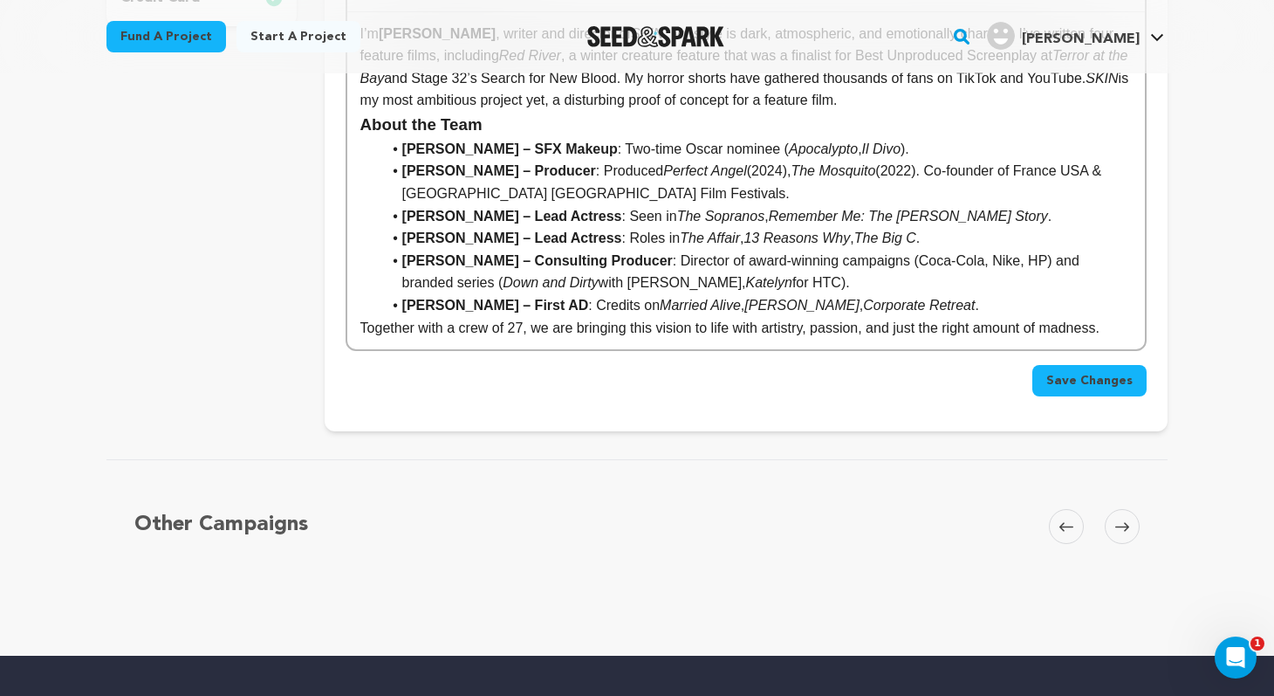
click at [635, 250] on li "Jason Farrand – Consulting Producer : Director of award-winning campaigns (Coca…" at bounding box center [756, 272] width 751 height 45
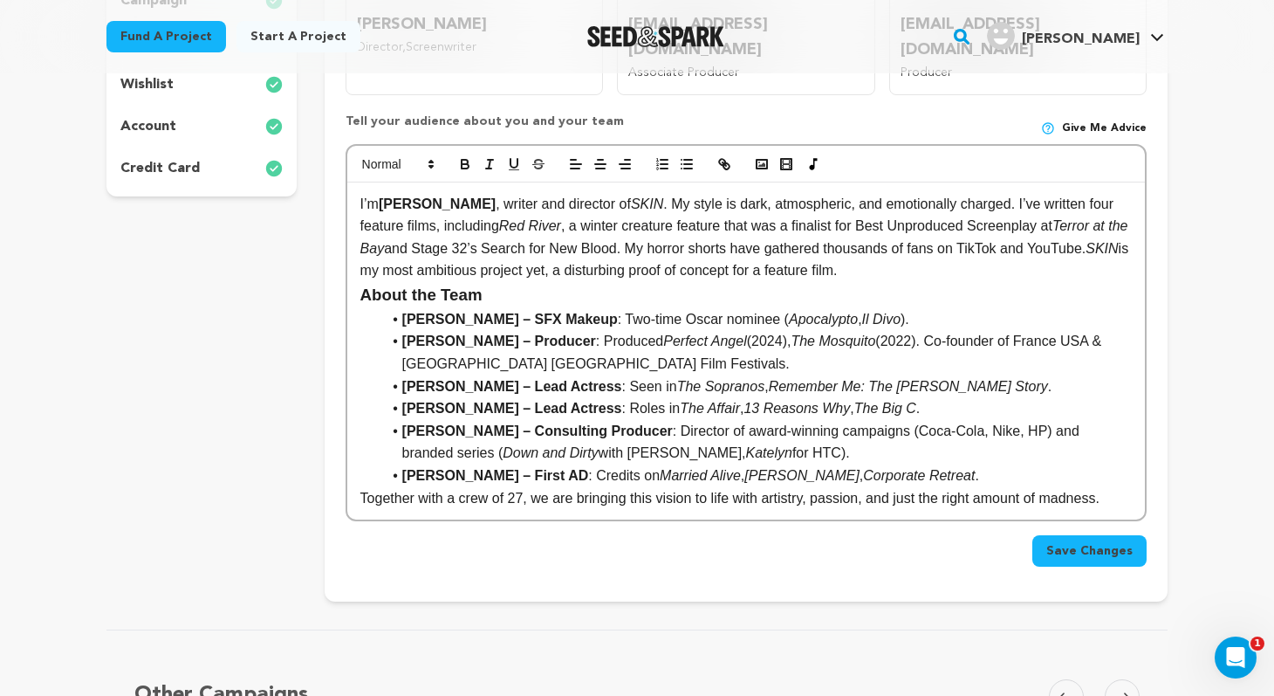
scroll to position [352, 0]
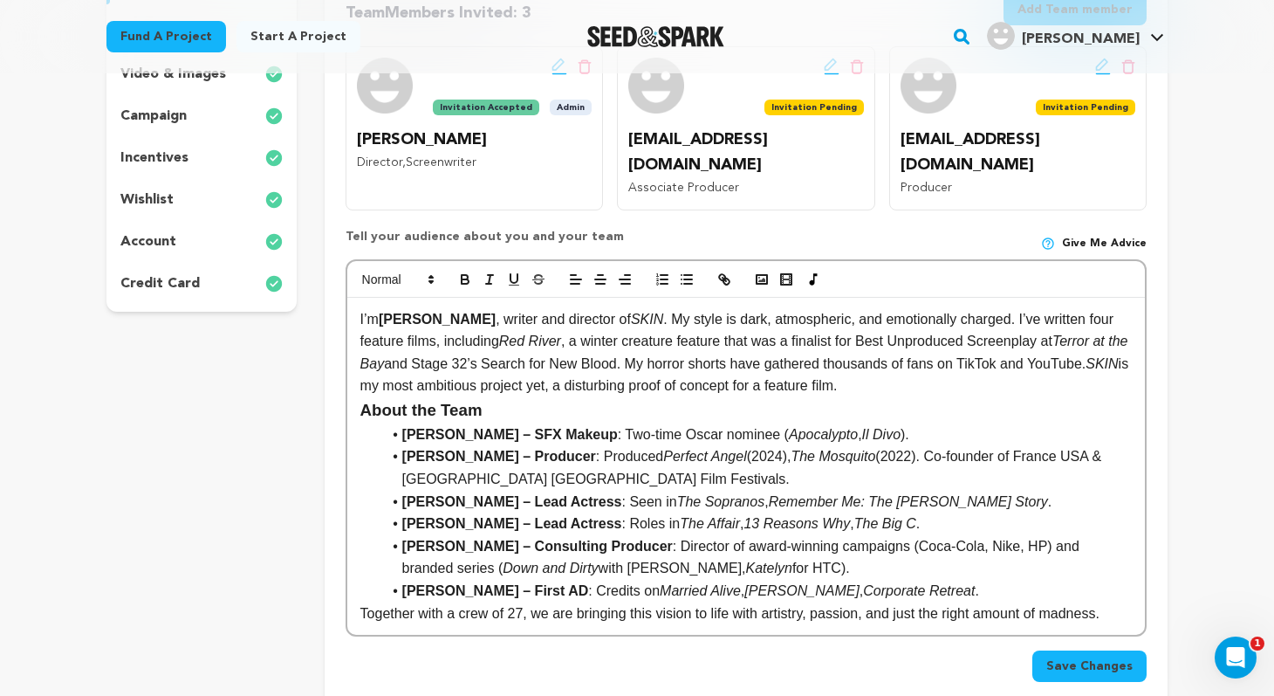
click at [930, 362] on p "I’m Julien Martre , writer and director of SKIN . My style is dark, atmospheric…" at bounding box center [747, 352] width 772 height 89
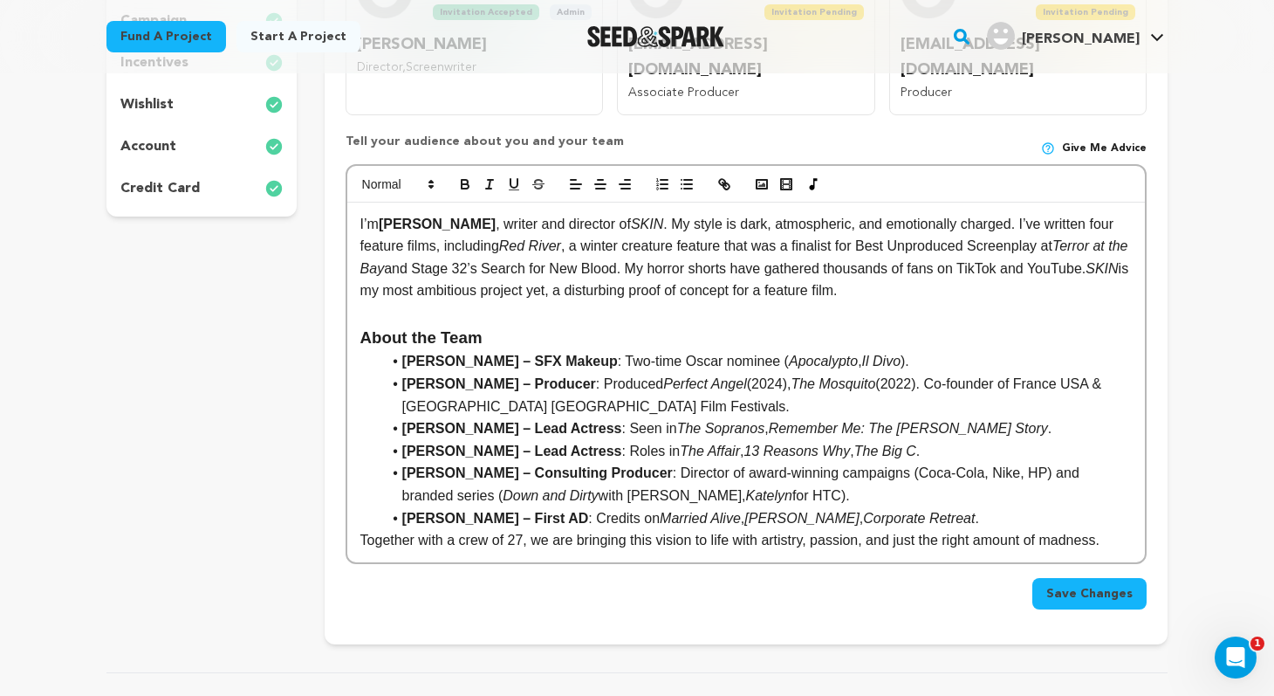
scroll to position [462, 0]
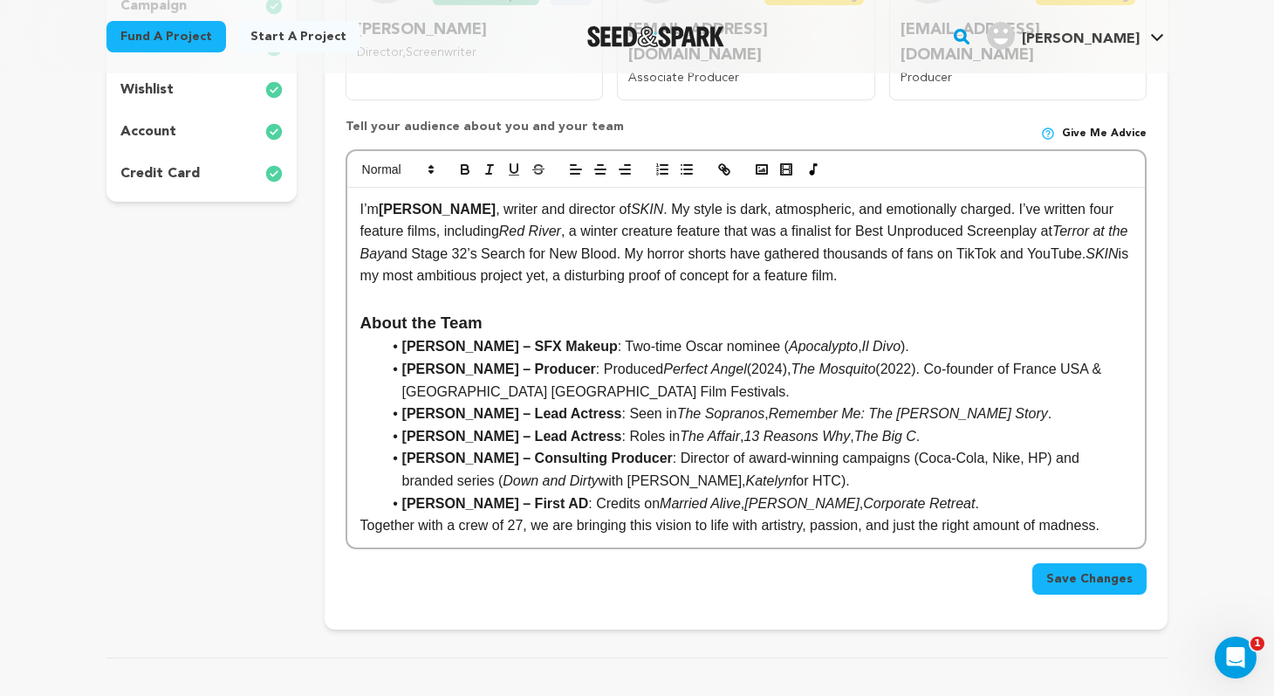
click at [956, 492] on li "Kevin Prescott – First AD : Credits on Married Alive , Isaac , Corporate Retrea…" at bounding box center [756, 503] width 751 height 23
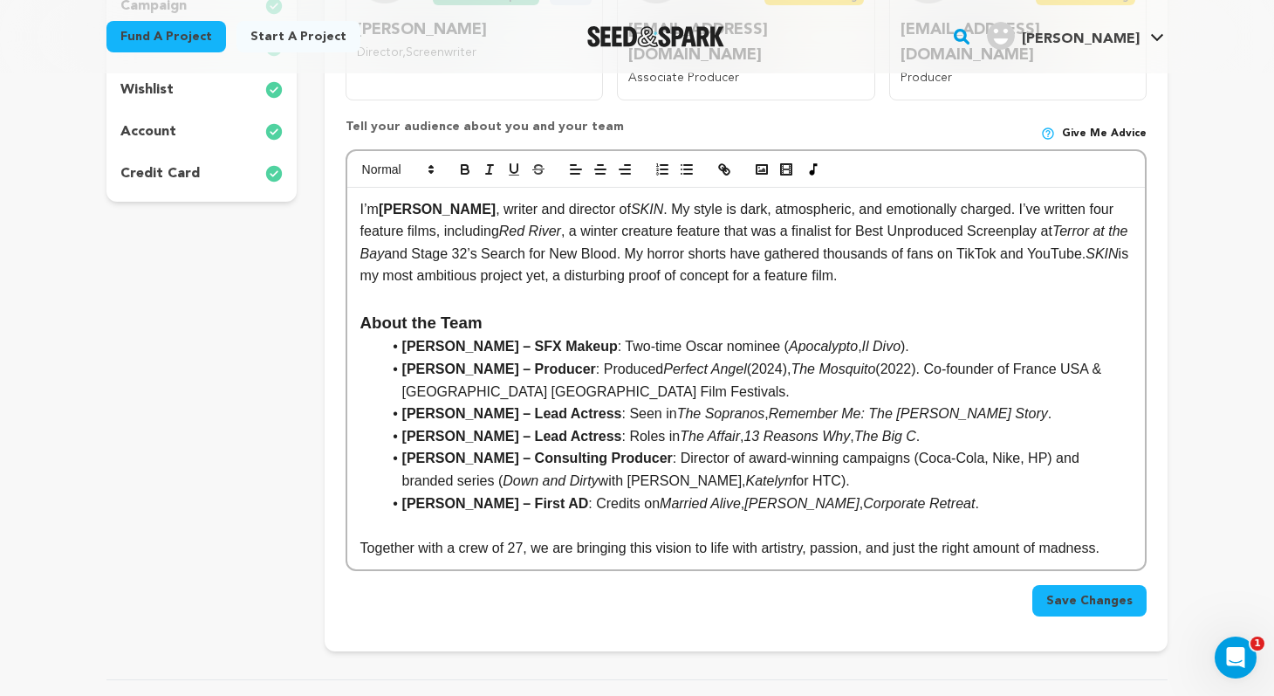
click at [503, 473] on em "Down and Dirty" at bounding box center [550, 480] width 95 height 15
drag, startPoint x: 510, startPoint y: 454, endPoint x: 450, endPoint y: 452, distance: 60.3
click at [450, 452] on li "Jason Farrand – Consulting Producer : Director of award-winning campaigns (Coca…" at bounding box center [756, 469] width 751 height 45
click at [606, 450] on strong "[PERSON_NAME] – Consulting Producer" at bounding box center [537, 457] width 271 height 15
click at [503, 473] on em "Headcase" at bounding box center [534, 480] width 63 height 15
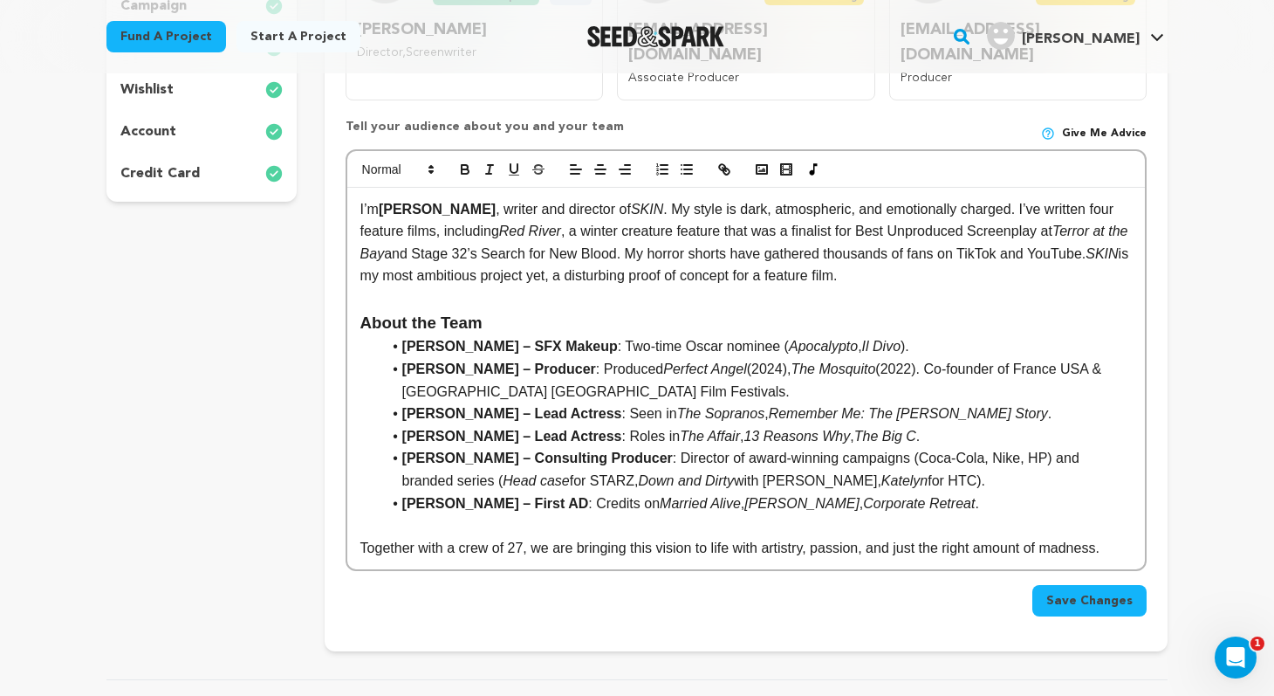
click at [639, 473] on em "Down and Dirty" at bounding box center [686, 480] width 95 height 15
click at [871, 496] on em "Corporate Retreat" at bounding box center [919, 503] width 112 height 15
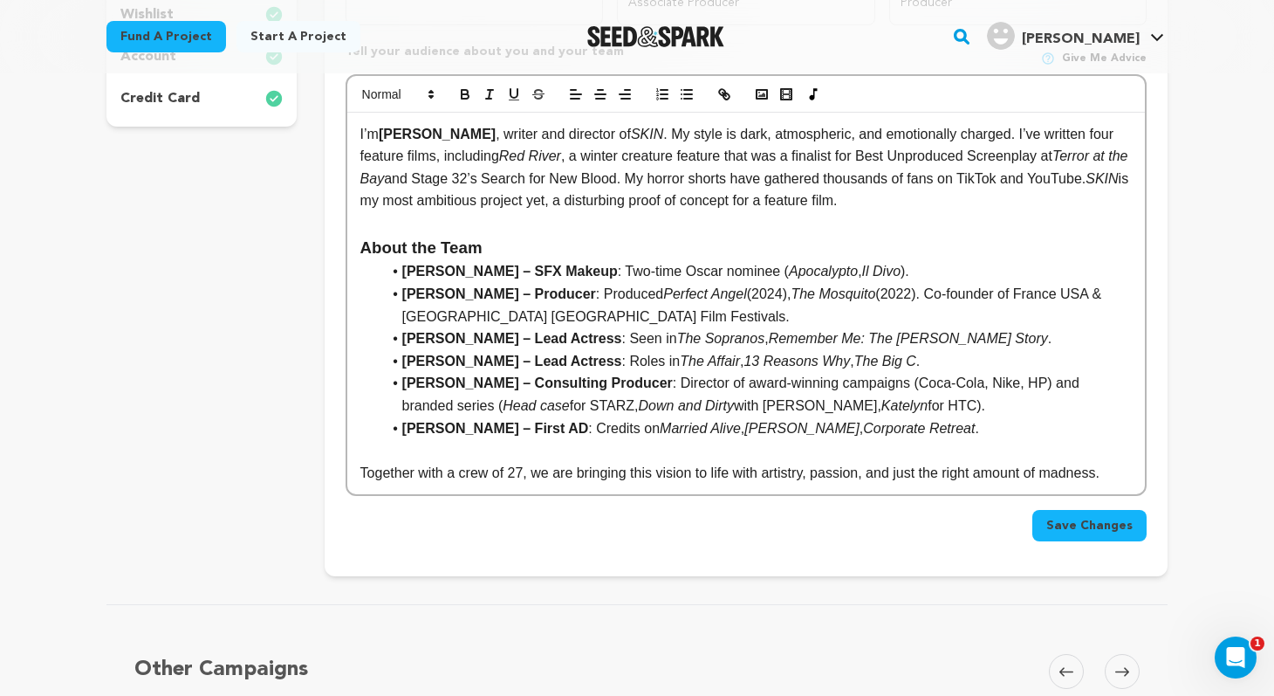
scroll to position [622, 0]
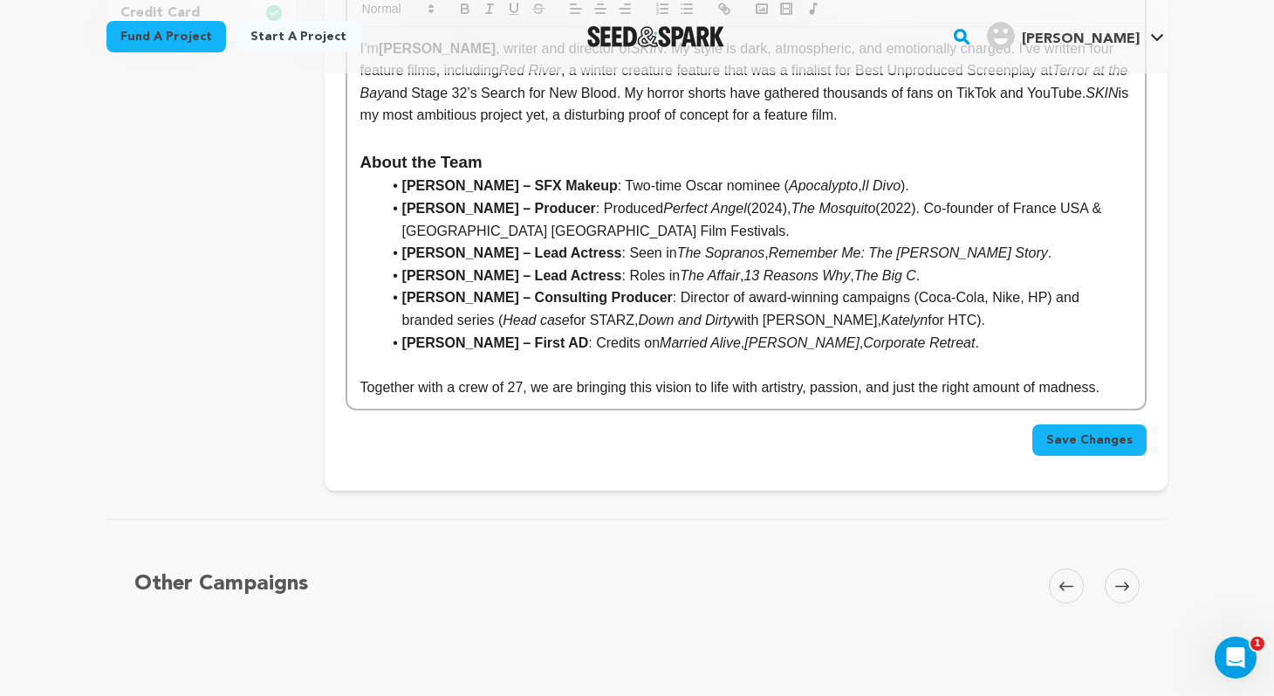
click at [1108, 431] on span "Save Changes" at bounding box center [1090, 439] width 86 height 17
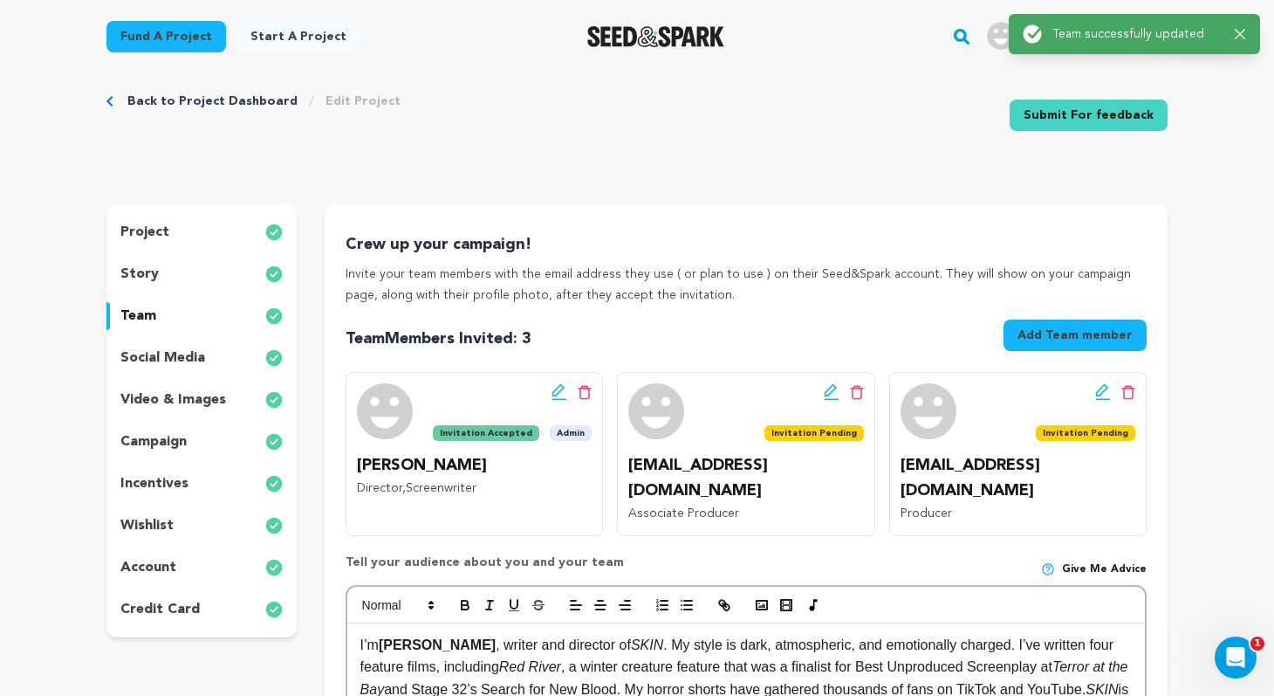
scroll to position [0, 0]
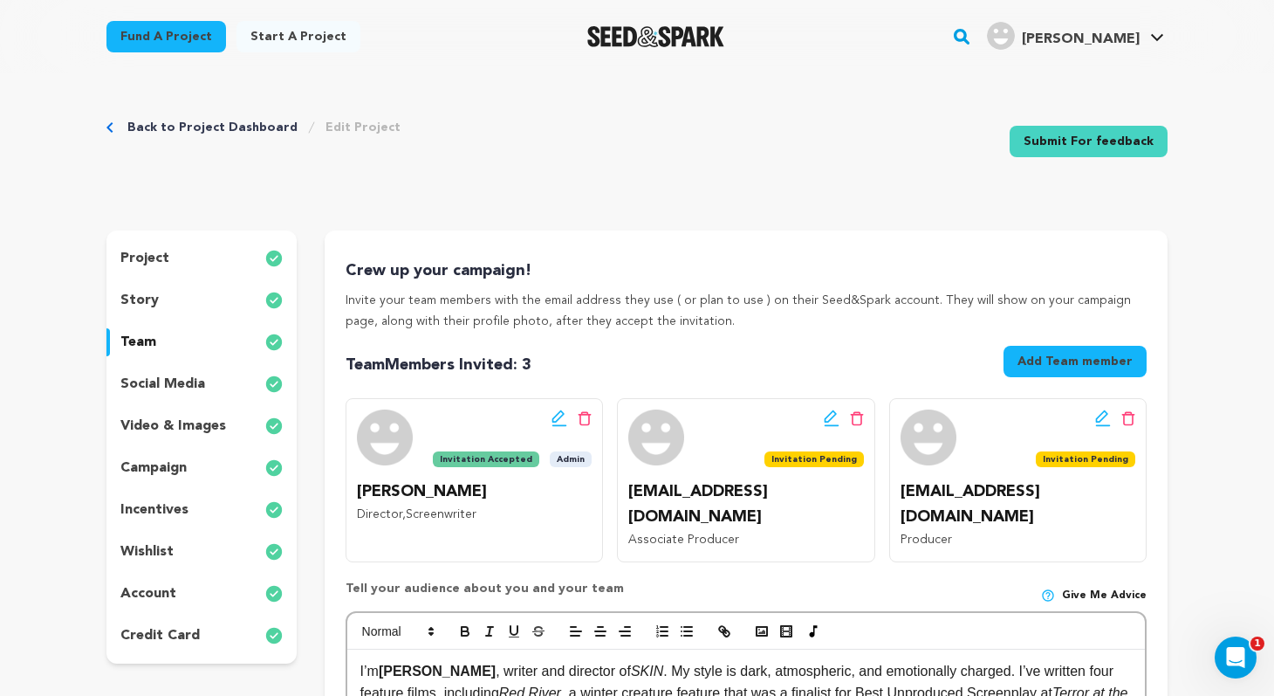
click at [182, 120] on link "Back to Project Dashboard" at bounding box center [212, 127] width 170 height 17
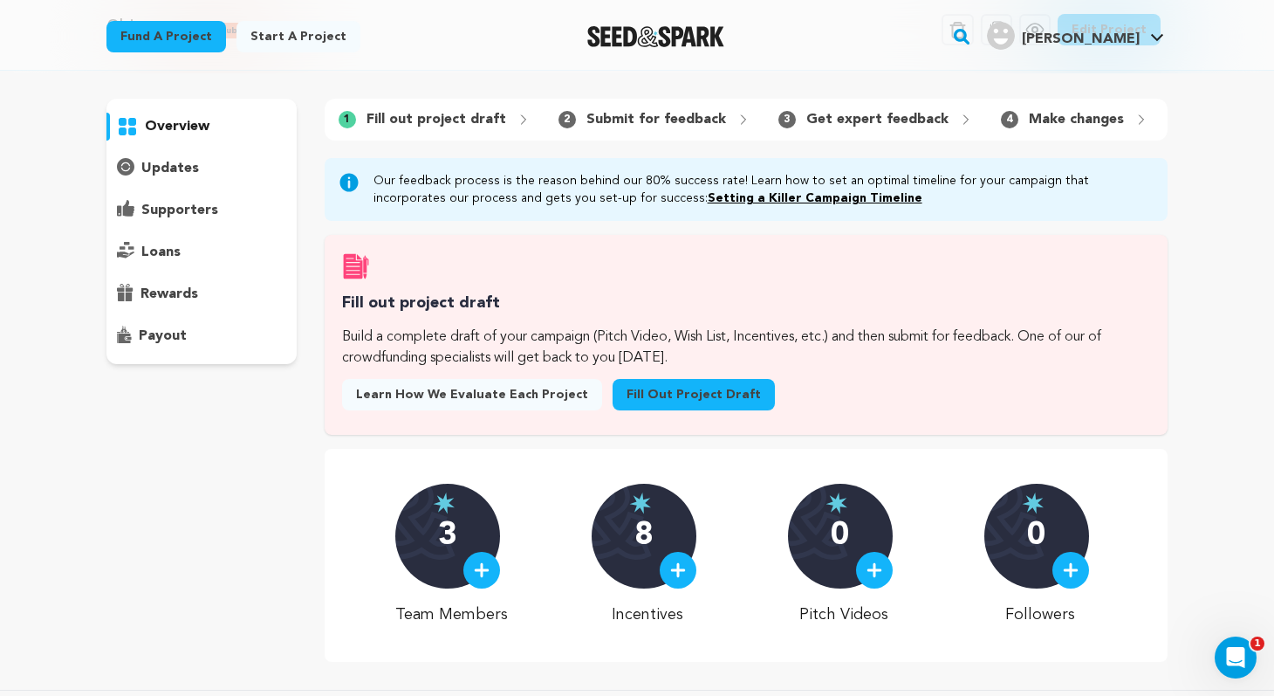
scroll to position [80, 0]
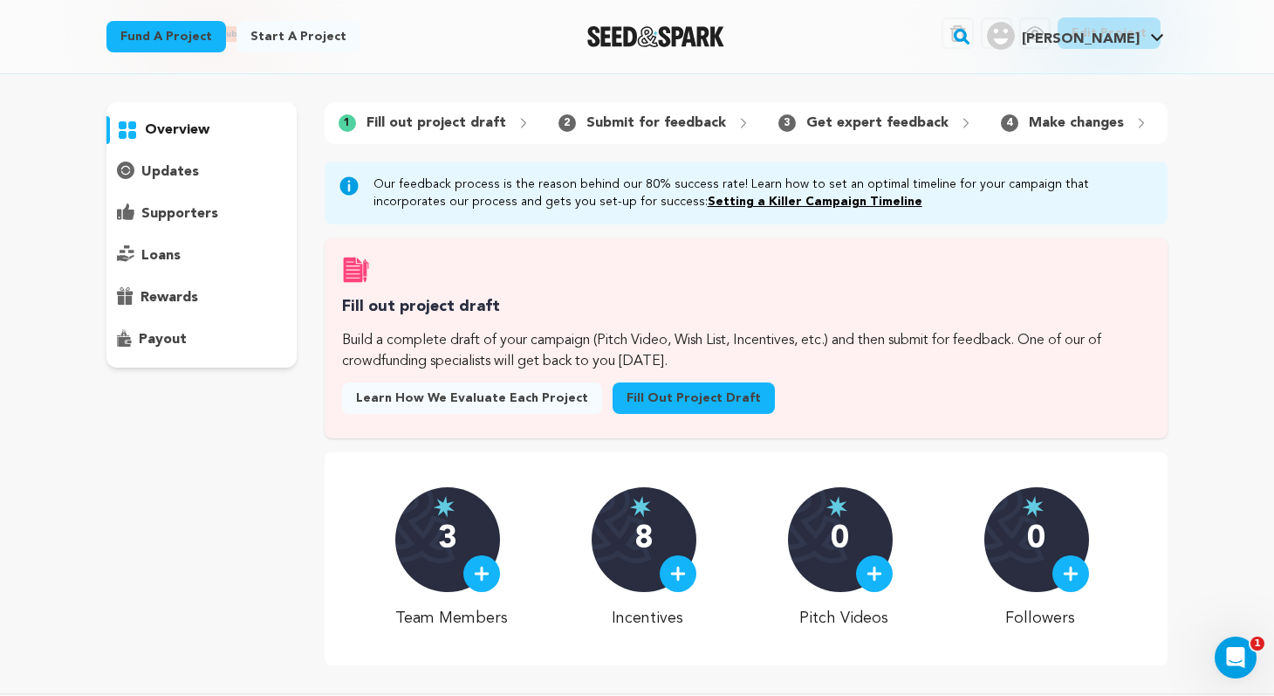
click at [607, 126] on p "Submit for feedback" at bounding box center [657, 123] width 140 height 21
click at [462, 118] on p "Fill out project draft" at bounding box center [437, 123] width 140 height 21
click at [519, 127] on icon at bounding box center [524, 123] width 14 height 14
click at [639, 401] on link "Fill out project draft" at bounding box center [694, 397] width 162 height 31
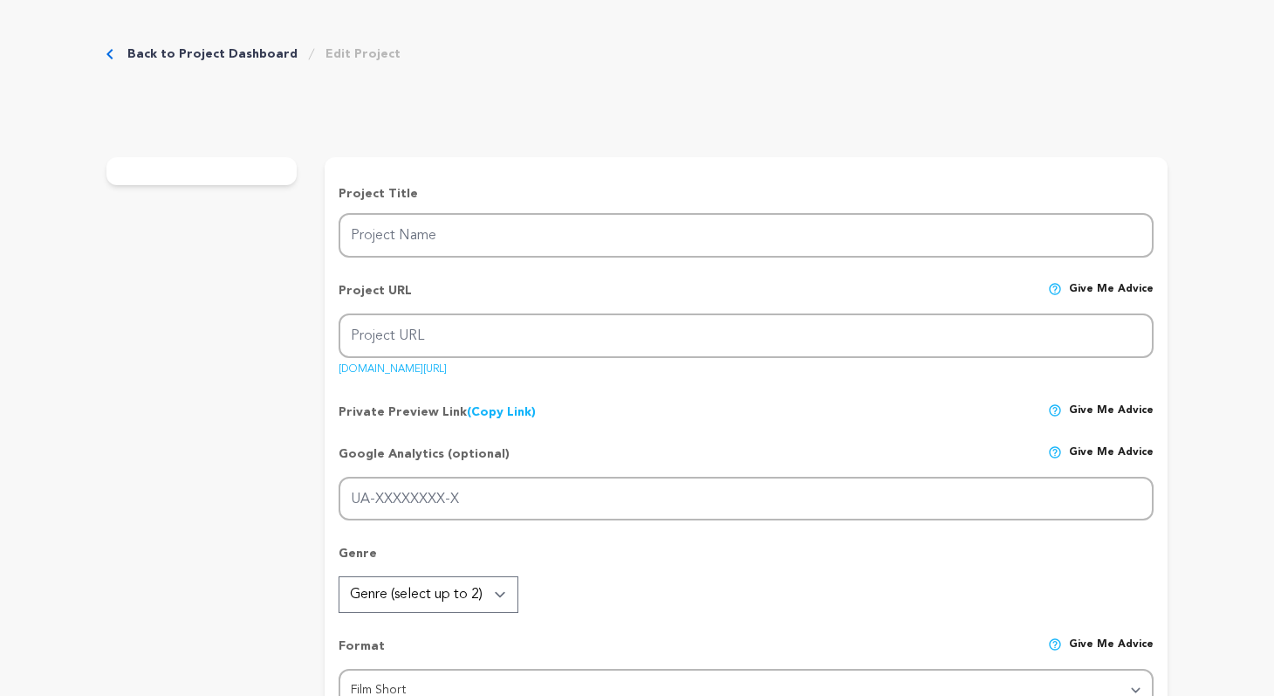
type input "Skin"
type input "skinfilm"
type input "An obsessed fan infiltrates the life of an actress, as admiration curdles into …"
type textarea "A twisted portrait of obsession and identity, [PERSON_NAME] follows a fan who t…"
type textarea "Our mission with Skin is to craft a bold psychological horror that explores obs…"
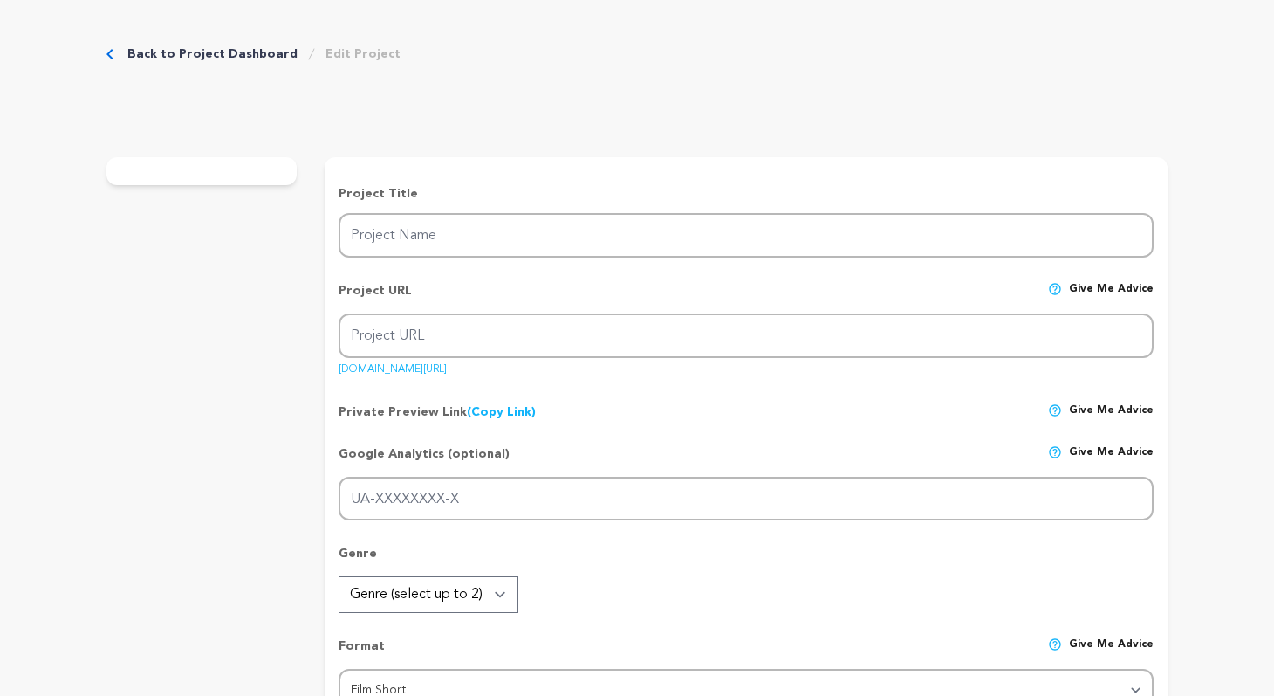
radio input "true"
type textarea "chat gpt"
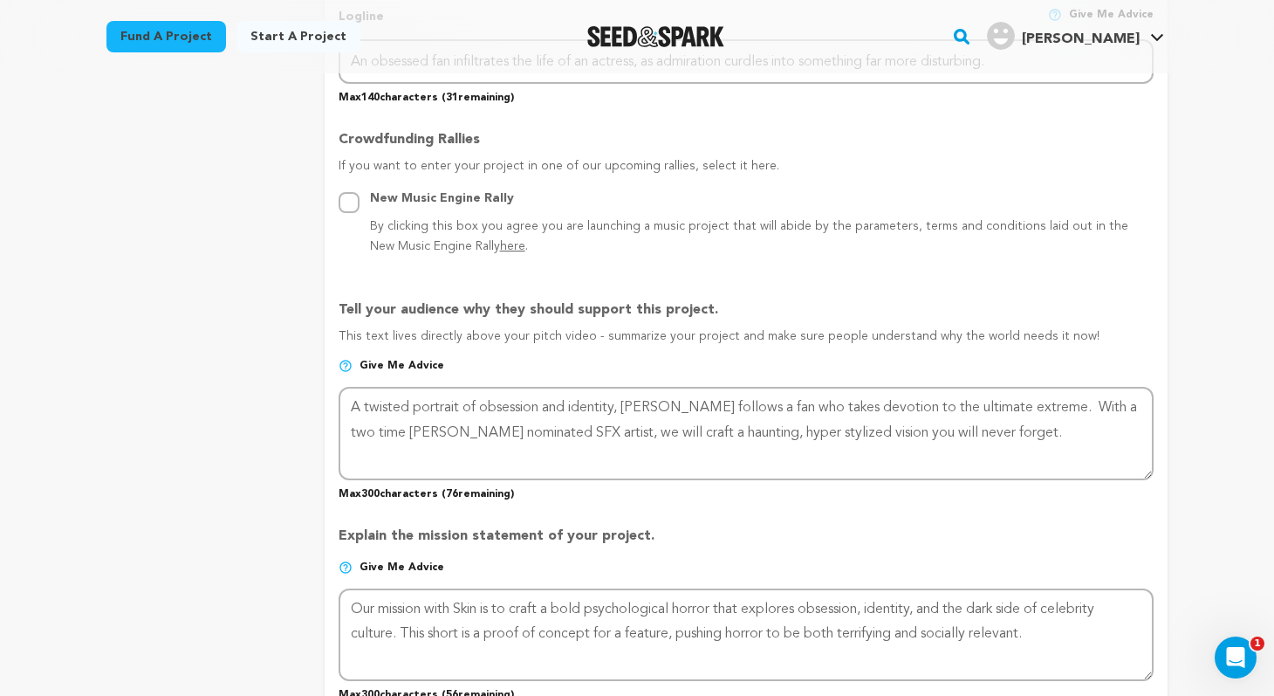
scroll to position [914, 0]
